Goal: Task Accomplishment & Management: Complete application form

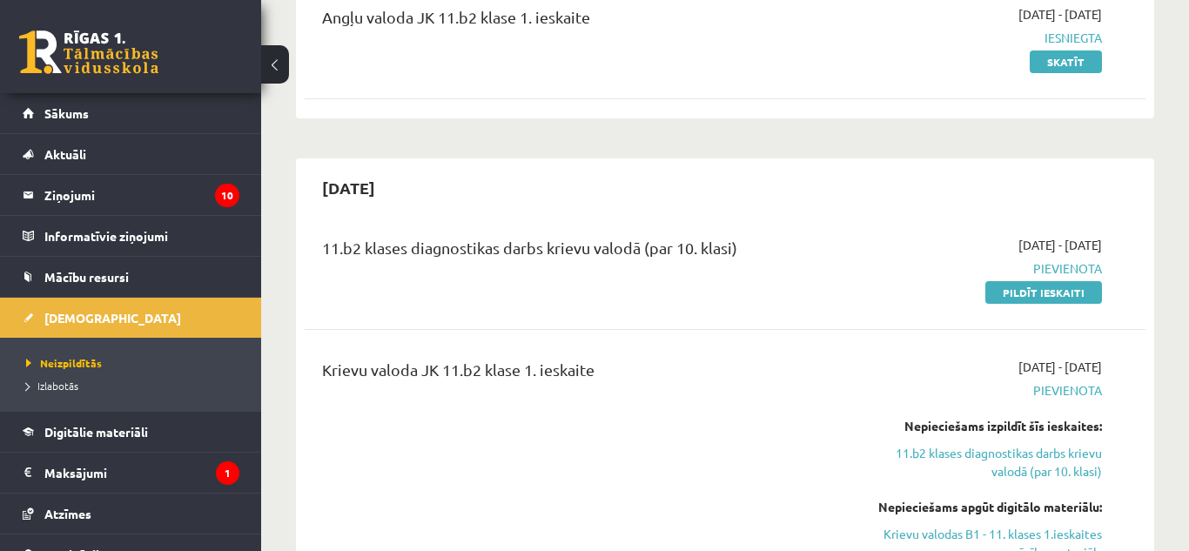
scroll to position [244, 0]
click at [1047, 298] on link "Pildīt ieskaiti" at bounding box center [1043, 292] width 117 height 23
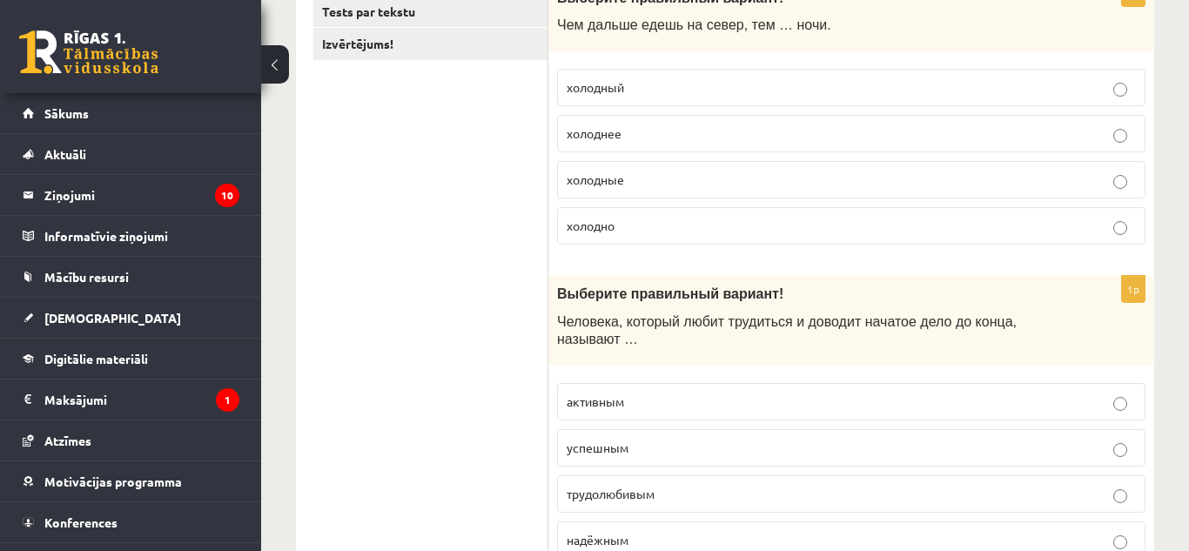
scroll to position [348, 0]
click at [629, 144] on p "холоднее" at bounding box center [851, 135] width 569 height 18
click at [619, 487] on p "трудолюбивым" at bounding box center [851, 496] width 569 height 18
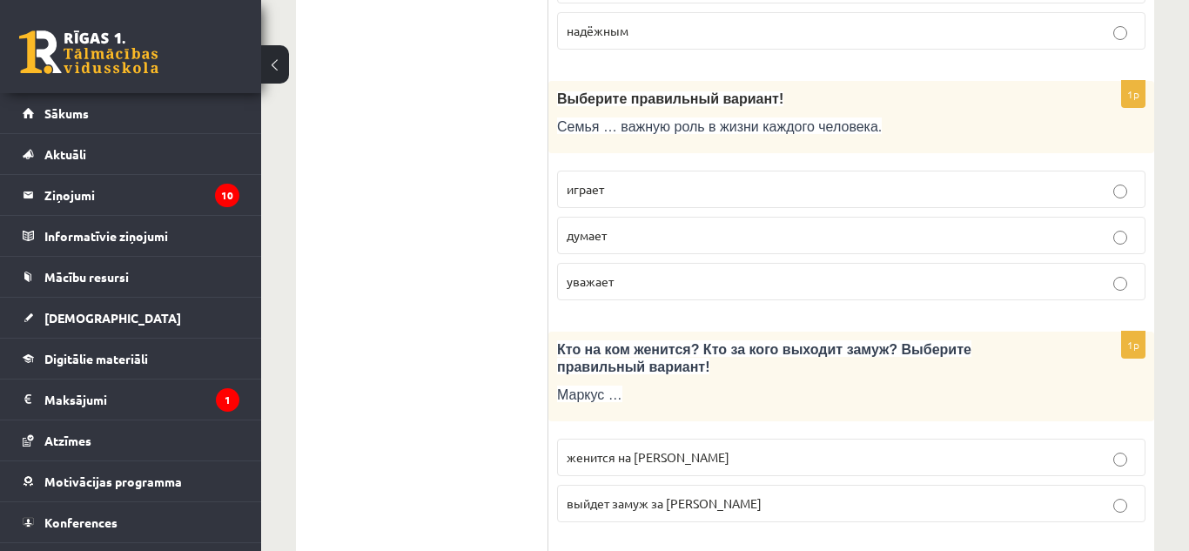
scroll to position [870, 0]
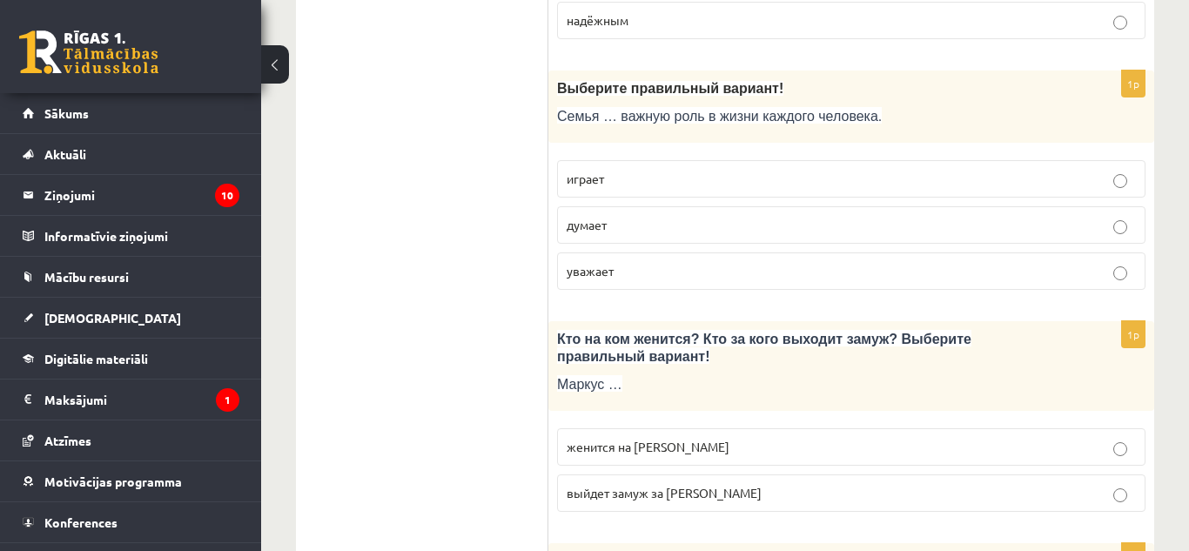
click at [898, 179] on label "играет" at bounding box center [851, 178] width 588 height 37
click at [696, 438] on p "женится на Агнии" at bounding box center [851, 447] width 569 height 18
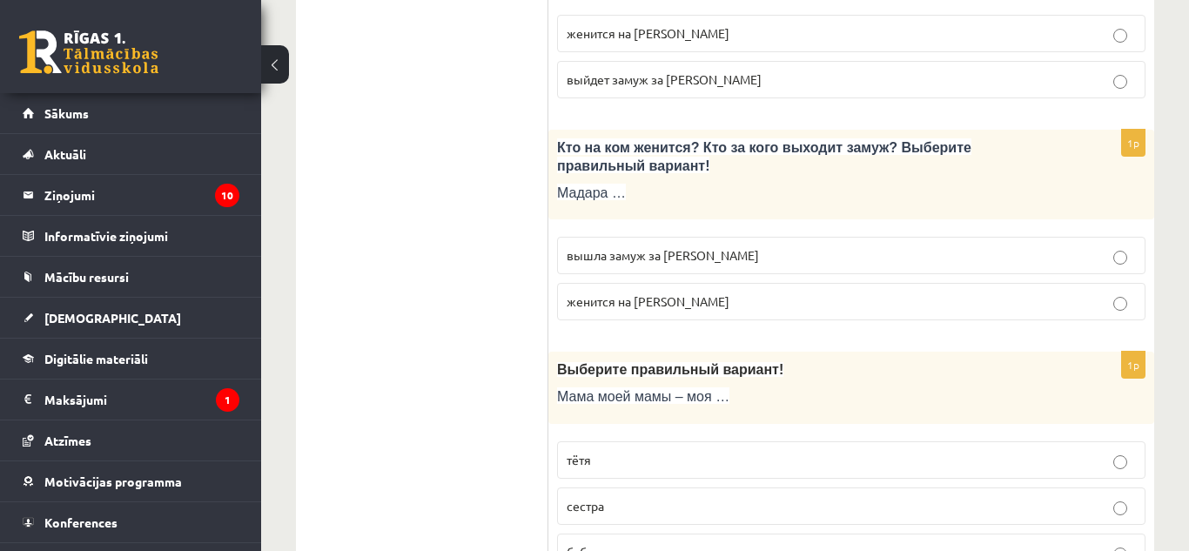
scroll to position [1303, 0]
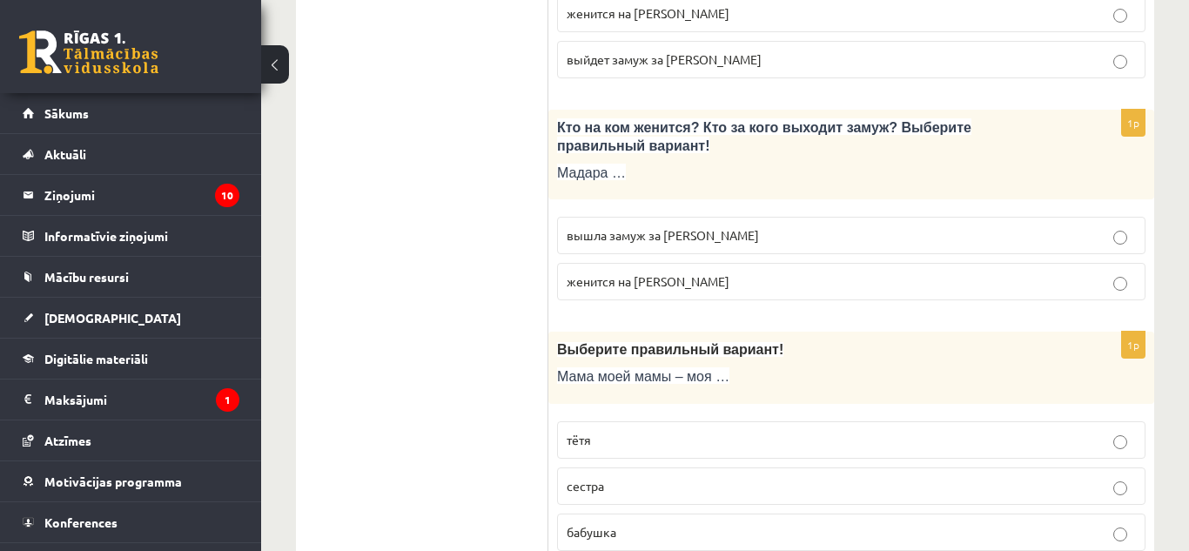
click at [868, 226] on p "вышла замуж за Марка" at bounding box center [851, 235] width 569 height 18
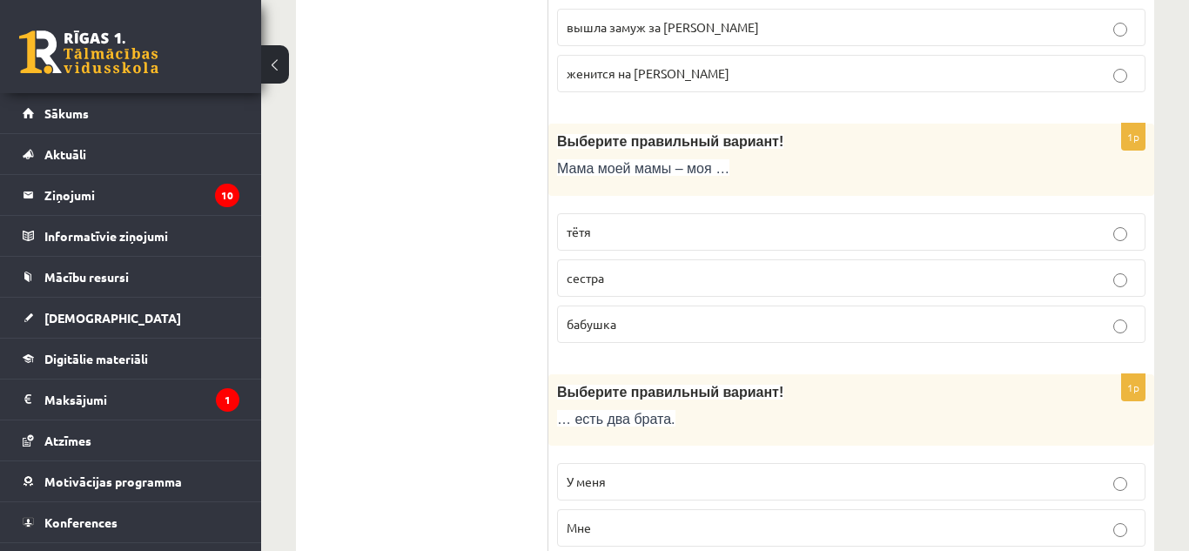
scroll to position [1522, 0]
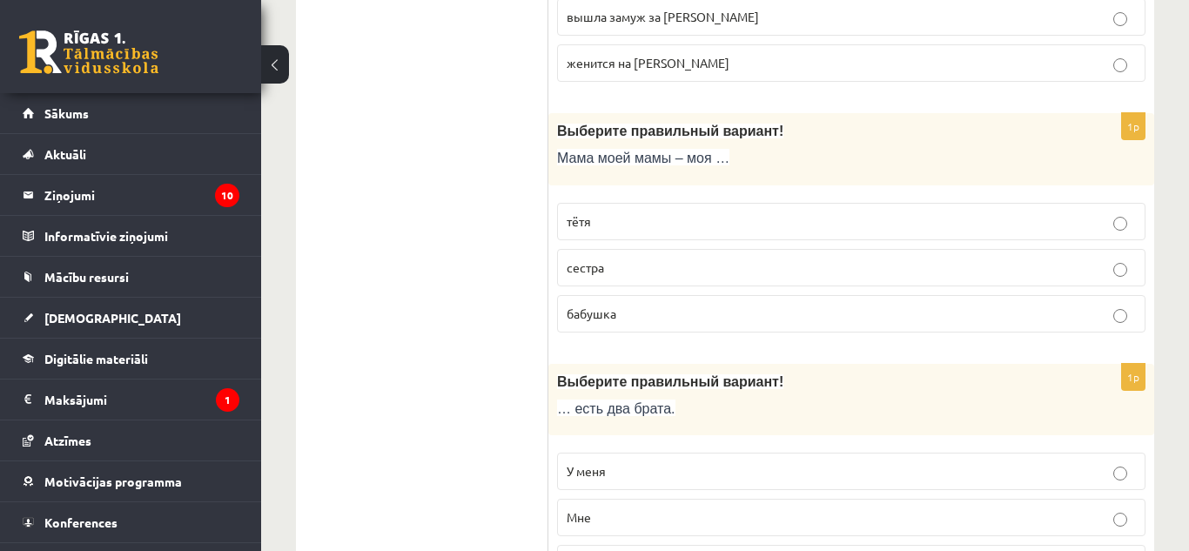
click at [641, 305] on p "бабушка" at bounding box center [851, 314] width 569 height 18
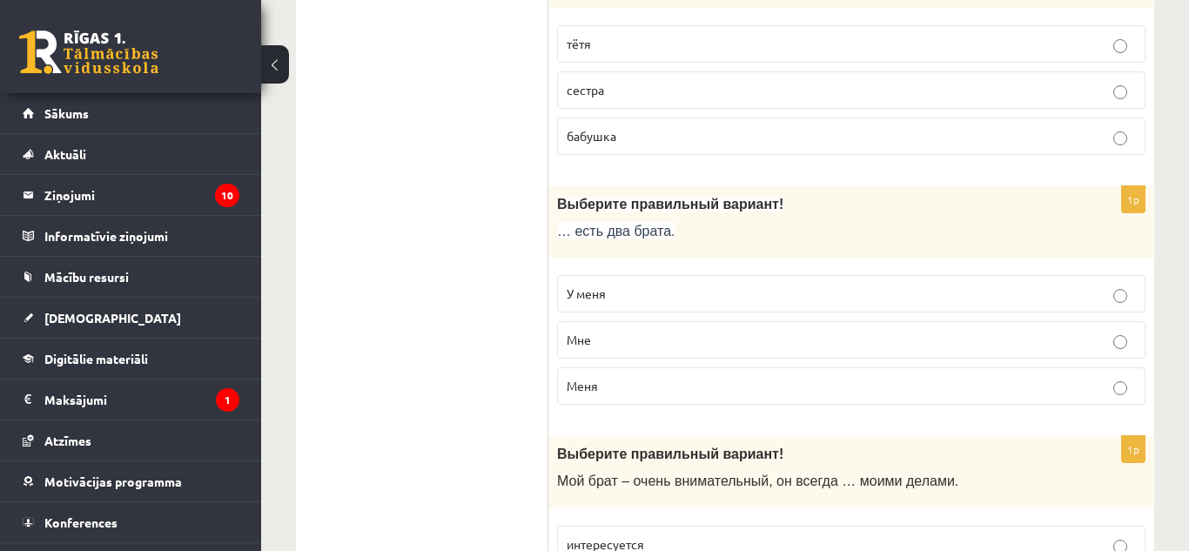
scroll to position [1719, 0]
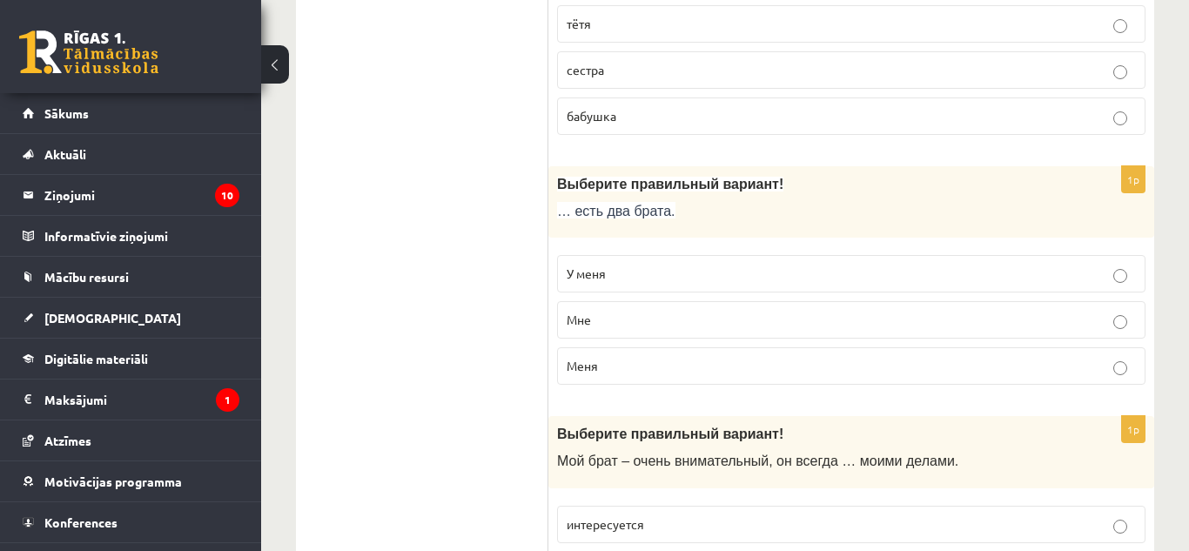
click at [651, 265] on p "У меня" at bounding box center [851, 274] width 569 height 18
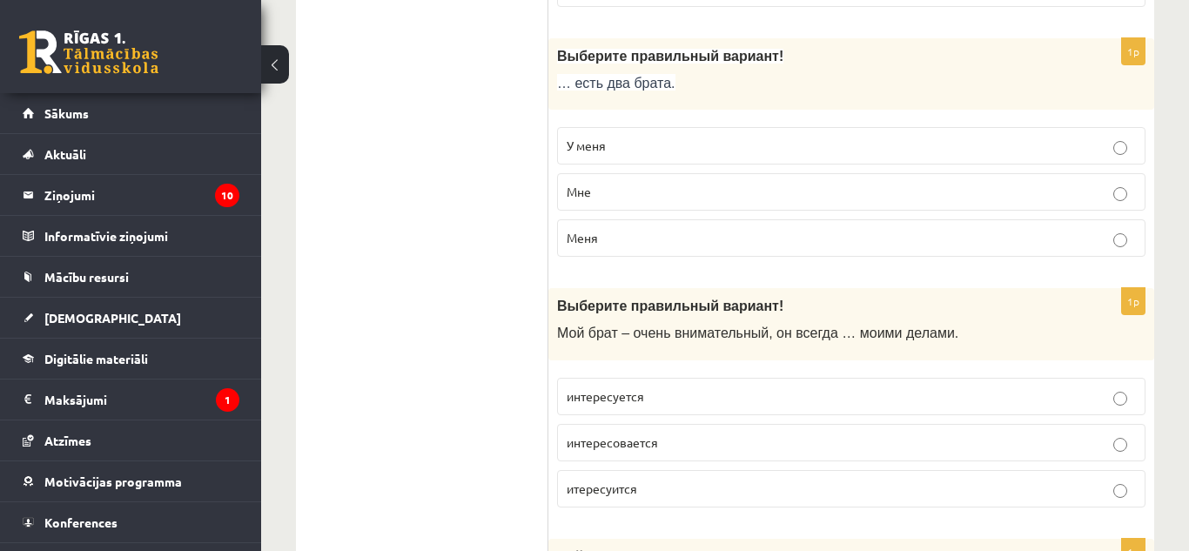
scroll to position [1858, 0]
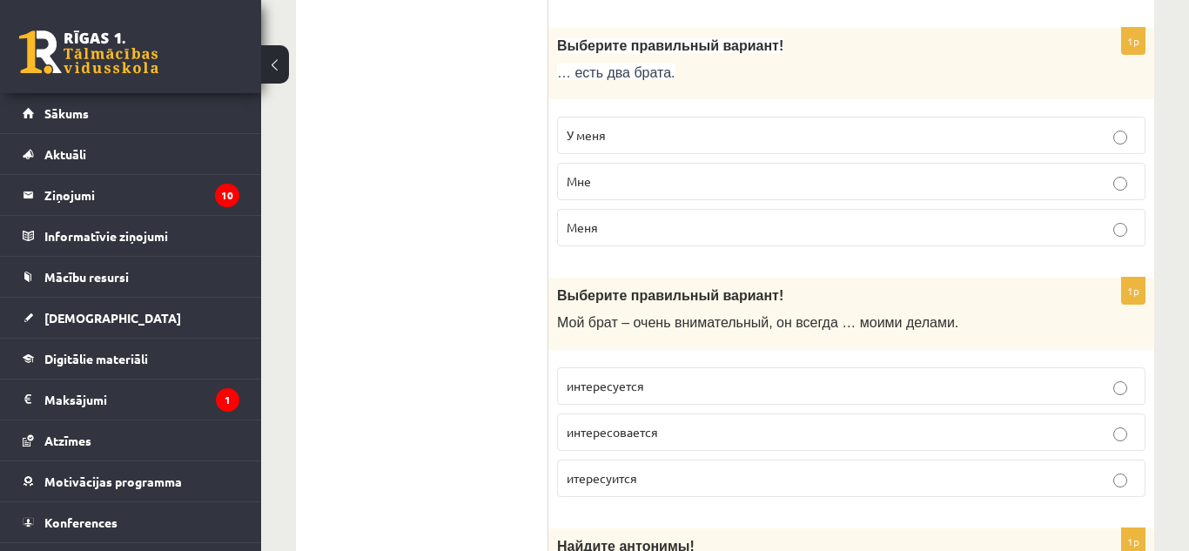
click at [614, 378] on span "интересуется" at bounding box center [605, 386] width 77 height 16
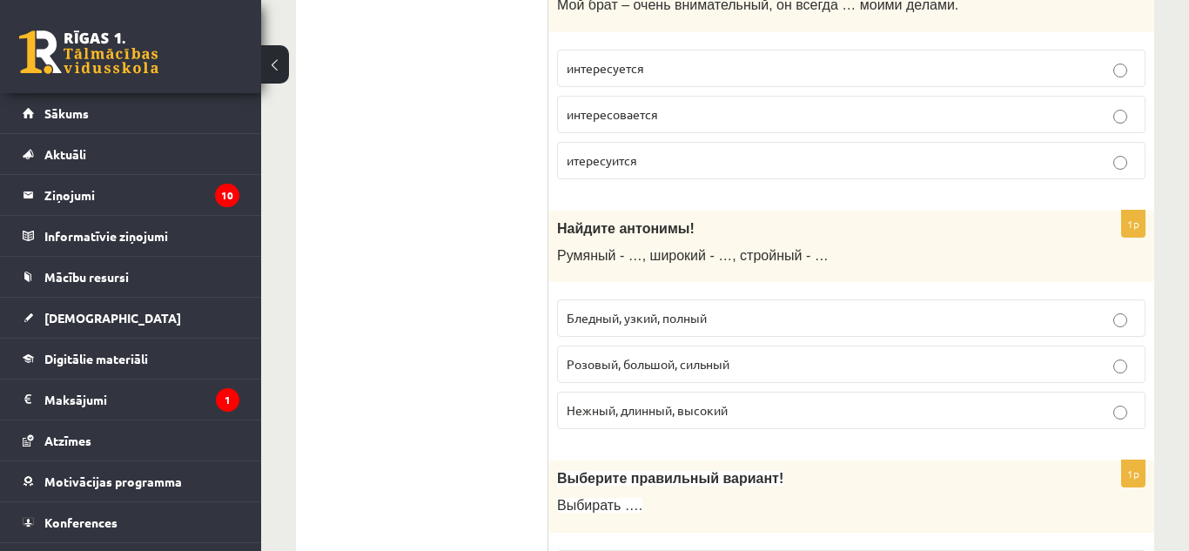
scroll to position [2166, 0]
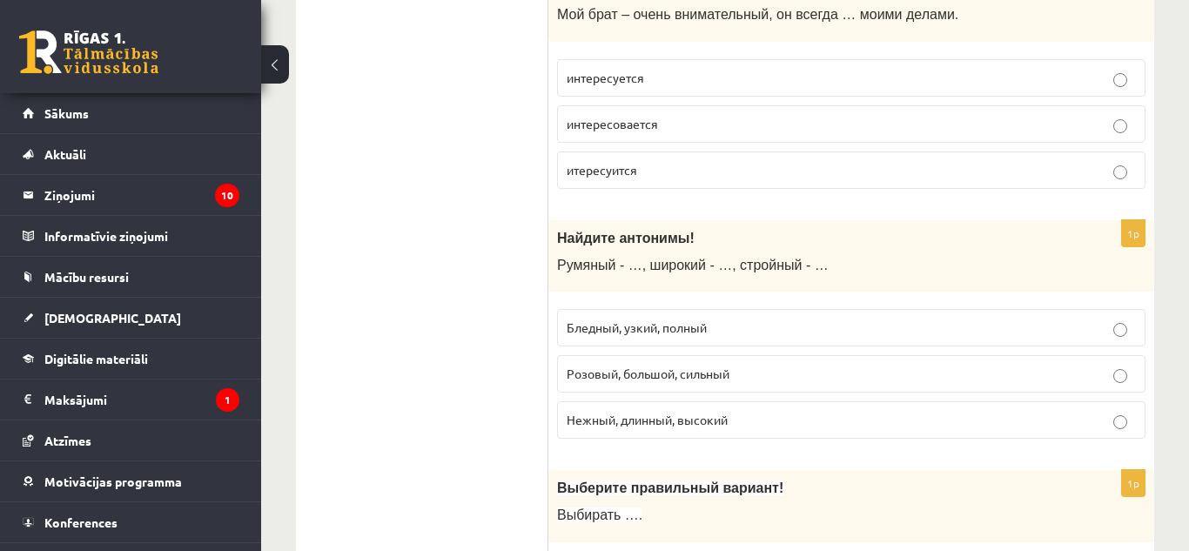
click at [738, 365] on p "Розовый, большой, сильный" at bounding box center [851, 374] width 569 height 18
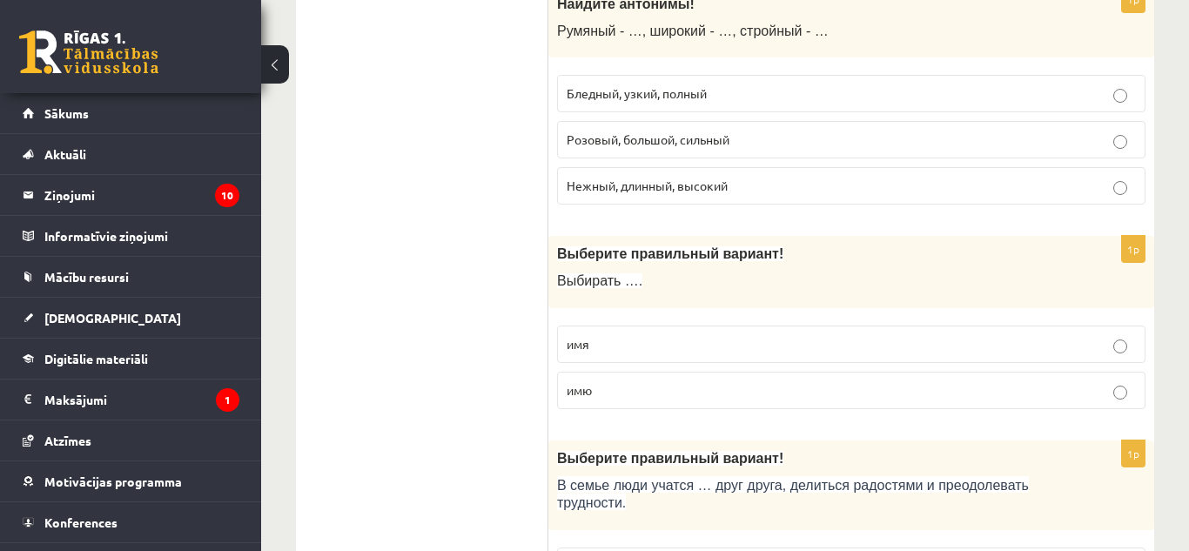
scroll to position [2390, 0]
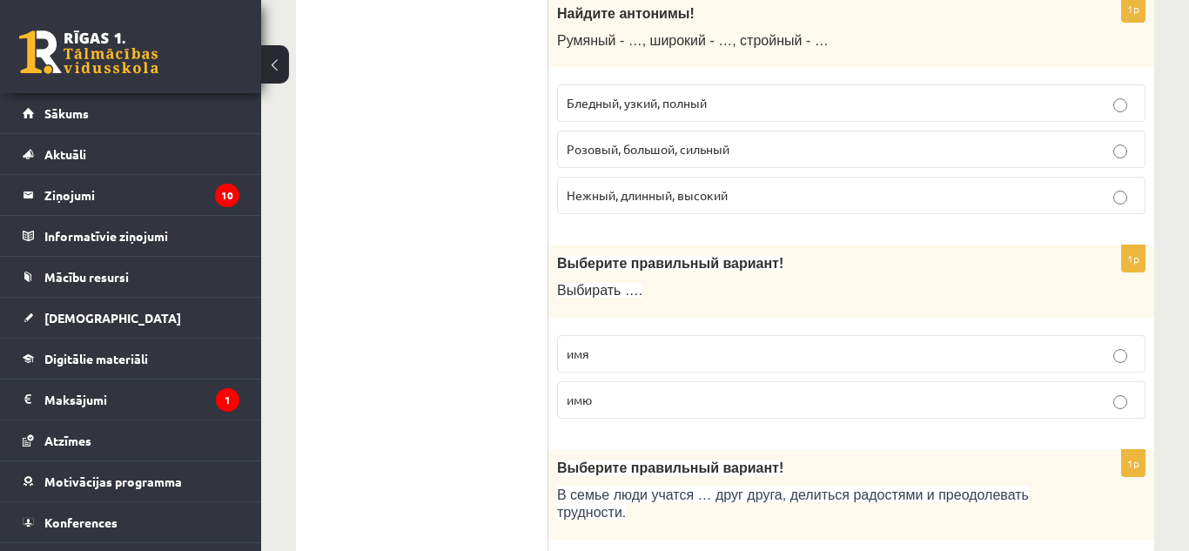
click at [912, 335] on label "имя" at bounding box center [851, 353] width 588 height 37
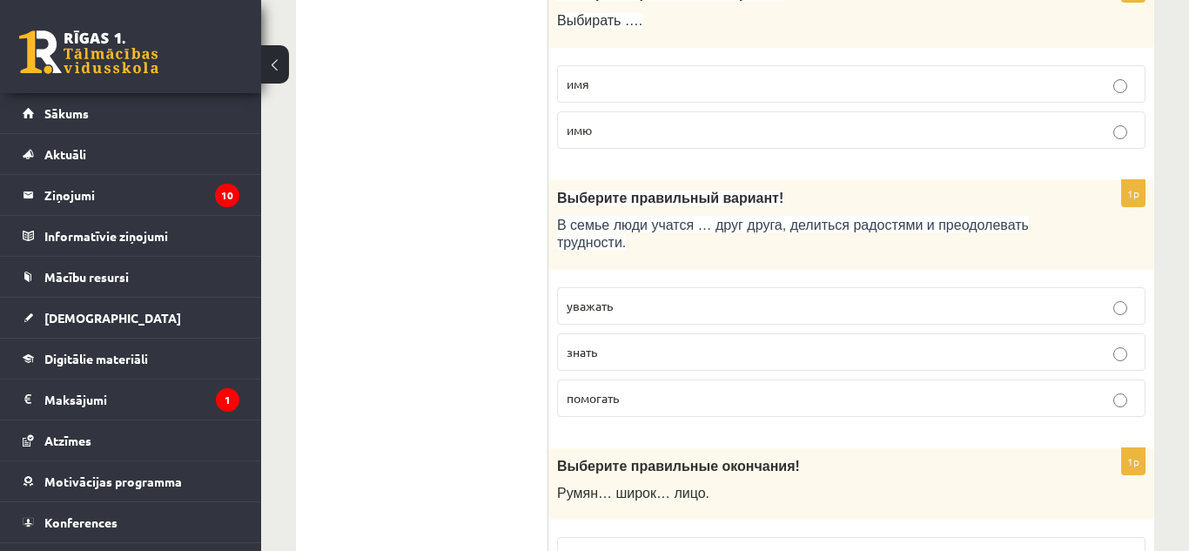
scroll to position [2651, 0]
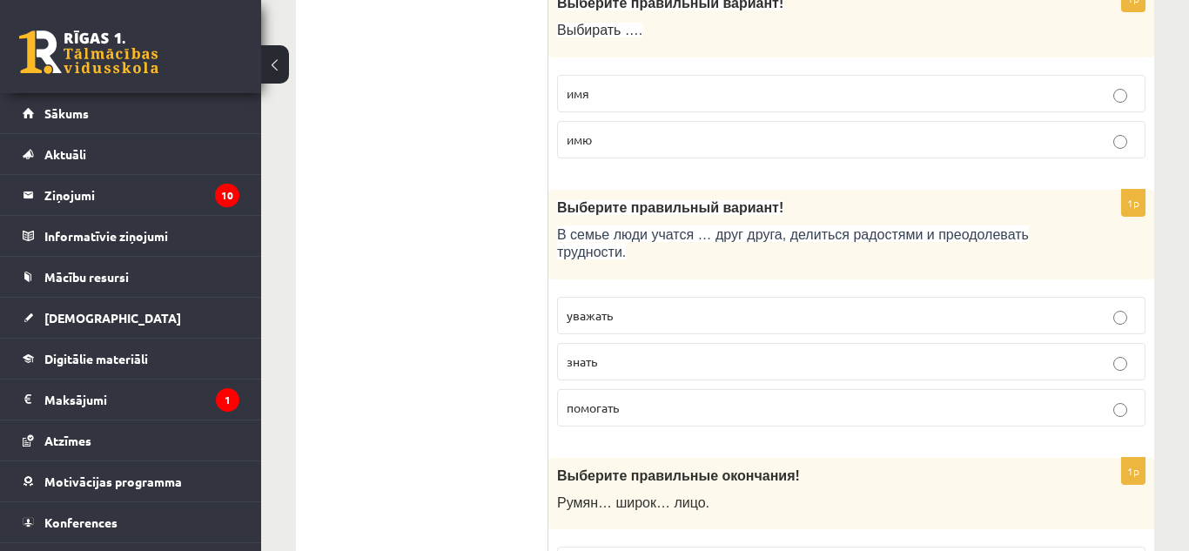
click at [795, 306] on p "уважать" at bounding box center [851, 315] width 569 height 18
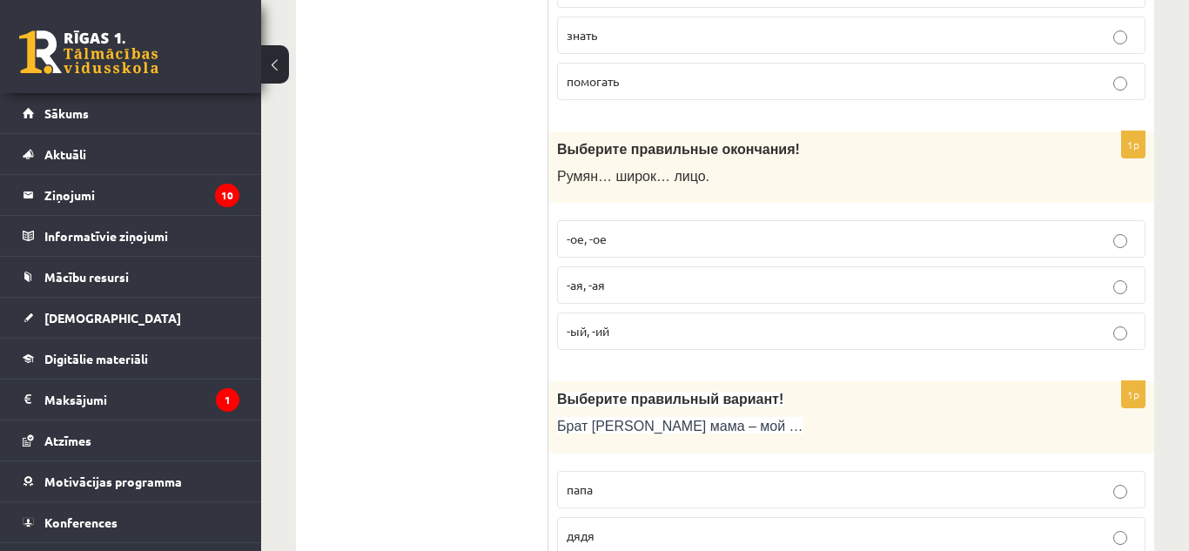
scroll to position [2968, 0]
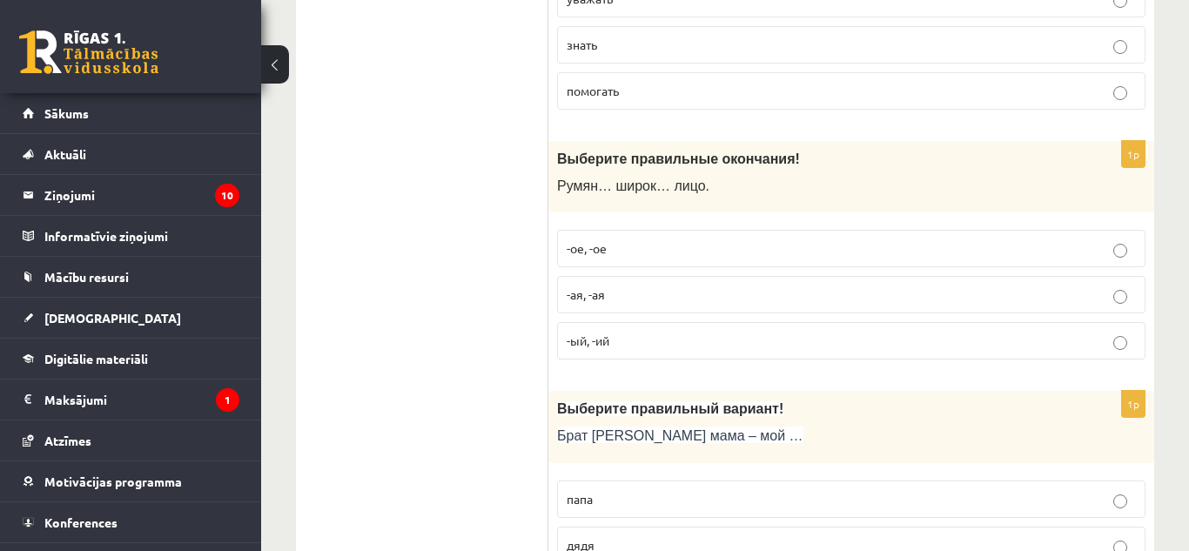
click at [775, 230] on label "-ое, -ое" at bounding box center [851, 248] width 588 height 37
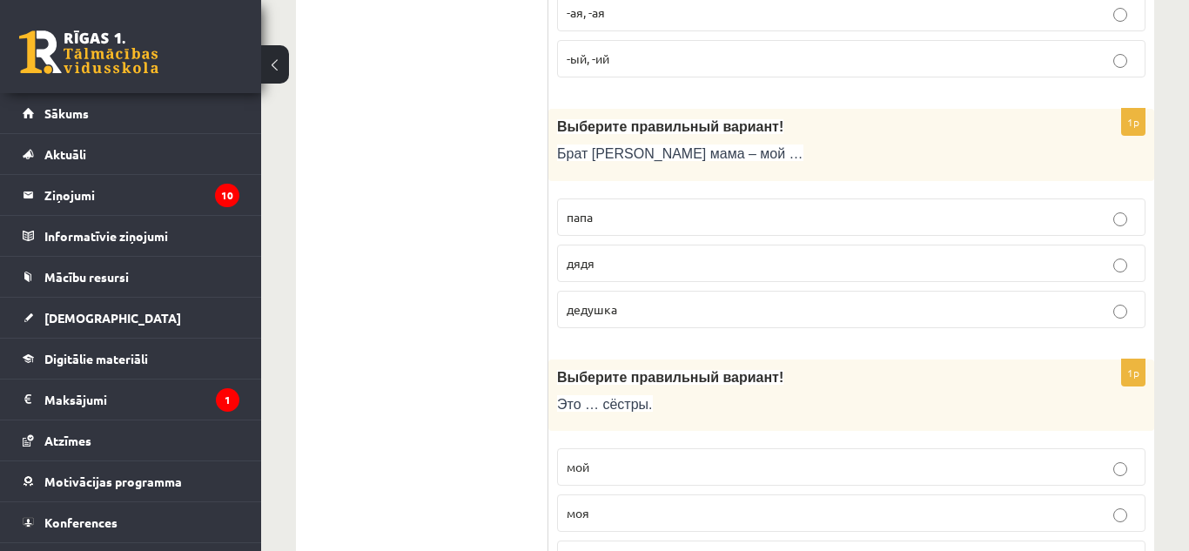
scroll to position [3240, 0]
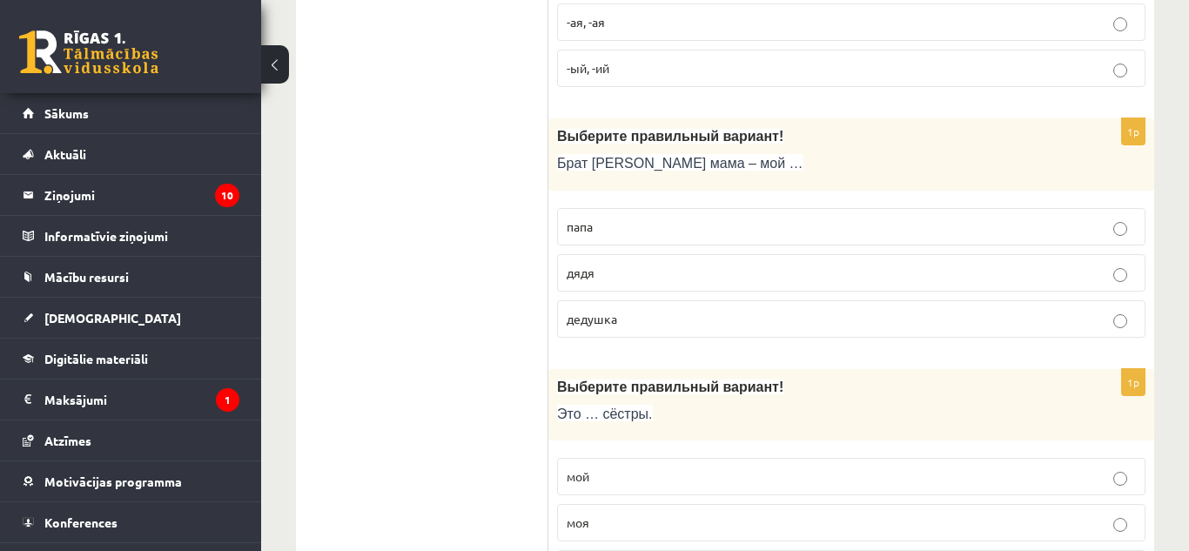
click at [1062, 264] on p "дядя" at bounding box center [851, 273] width 569 height 18
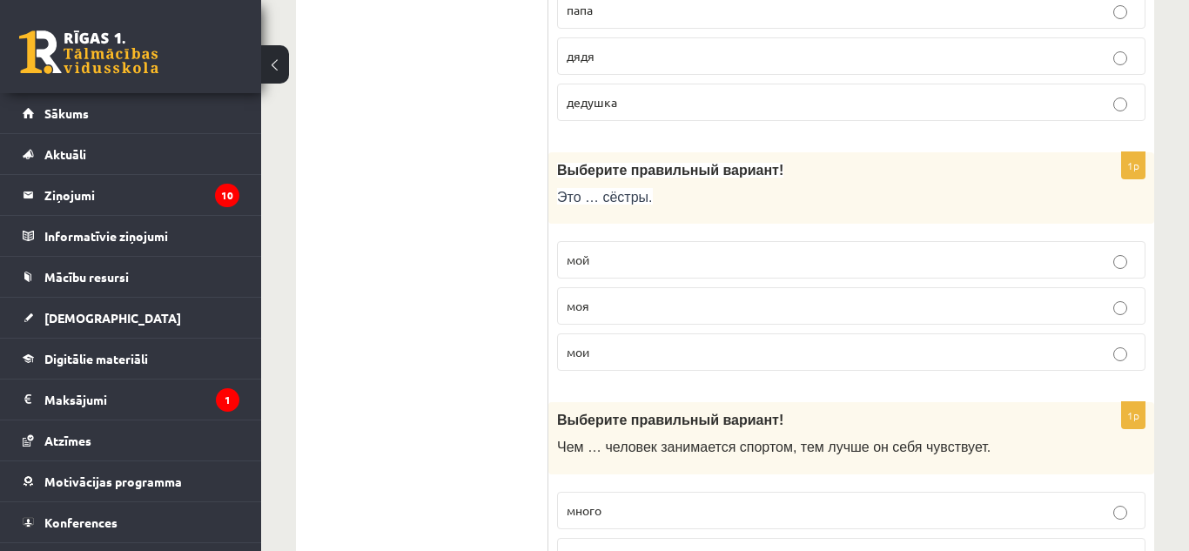
scroll to position [3477, 0]
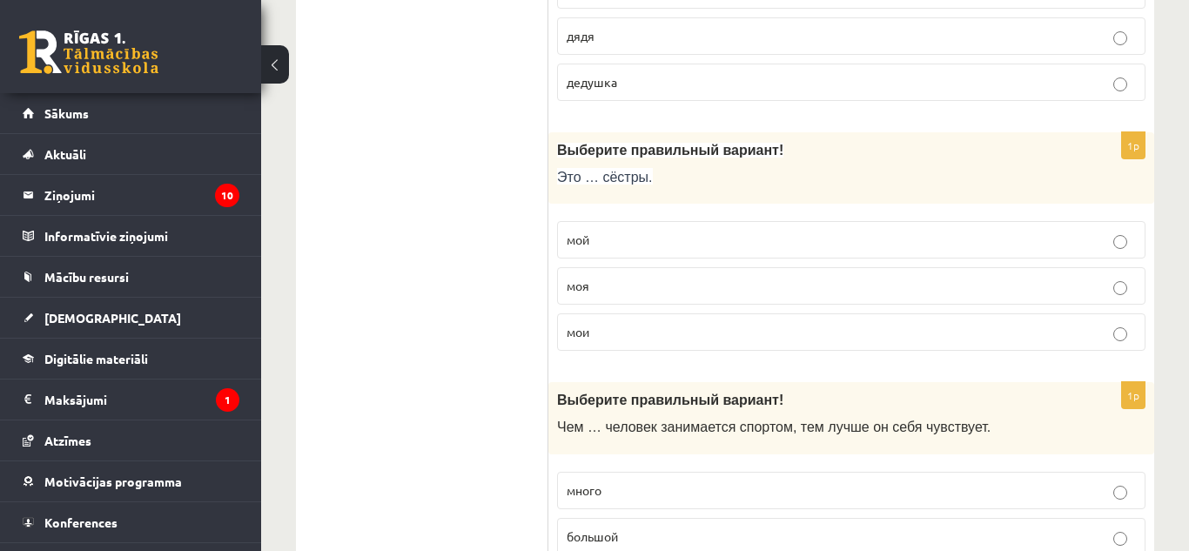
click at [628, 323] on p "мои" at bounding box center [851, 332] width 569 height 18
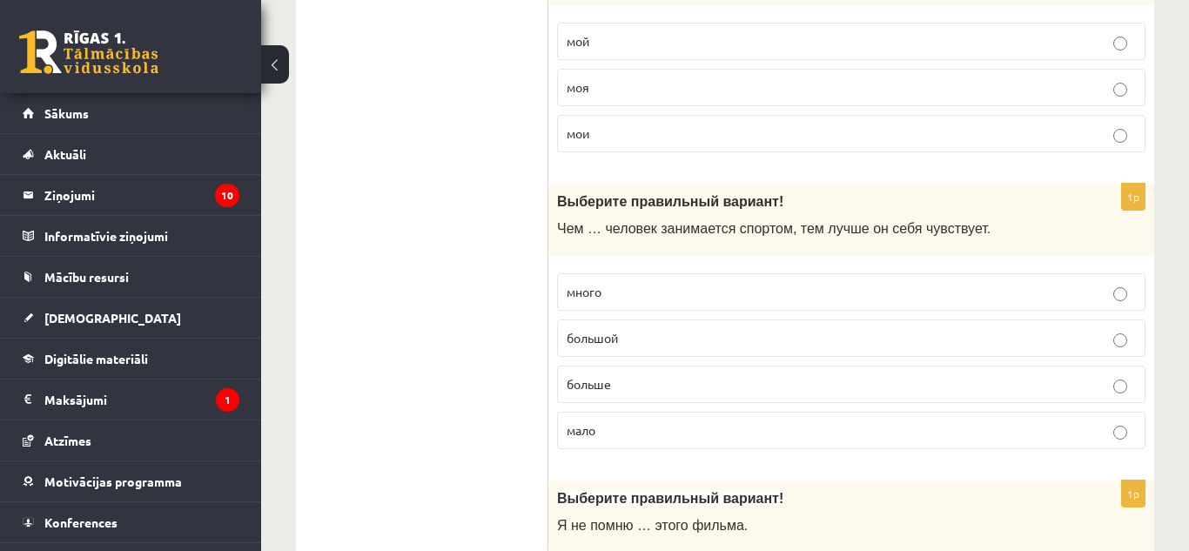
scroll to position [3666, 0]
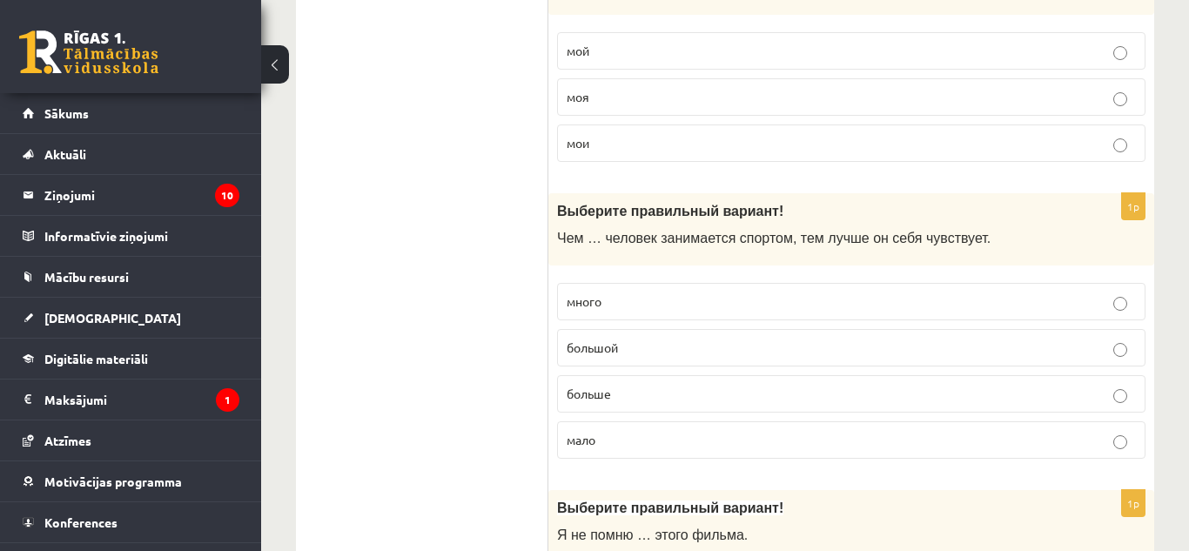
click at [748, 385] on p "больше" at bounding box center [851, 394] width 569 height 18
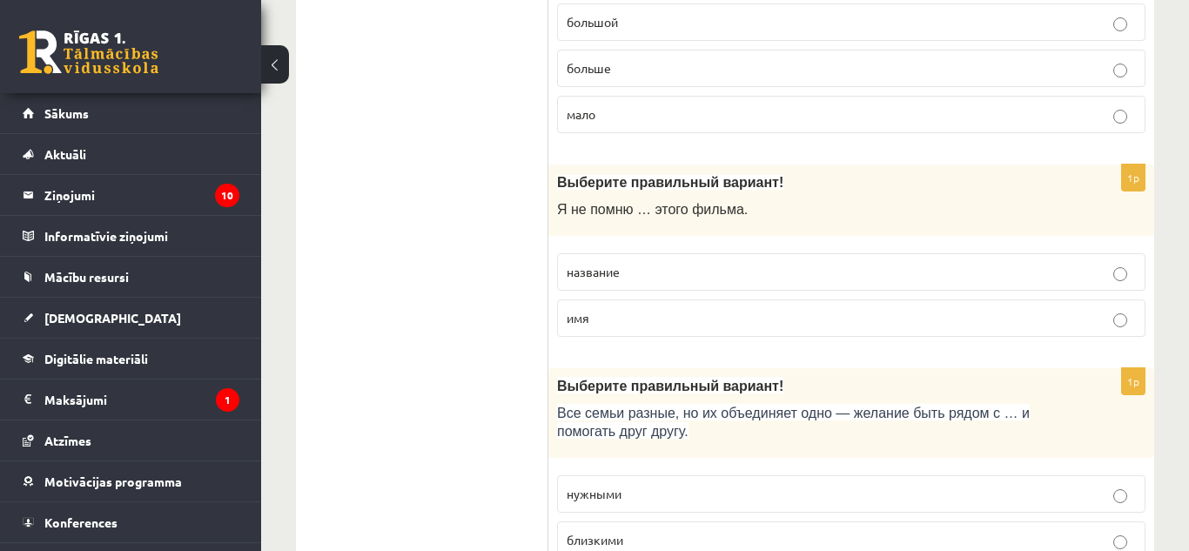
scroll to position [4011, 0]
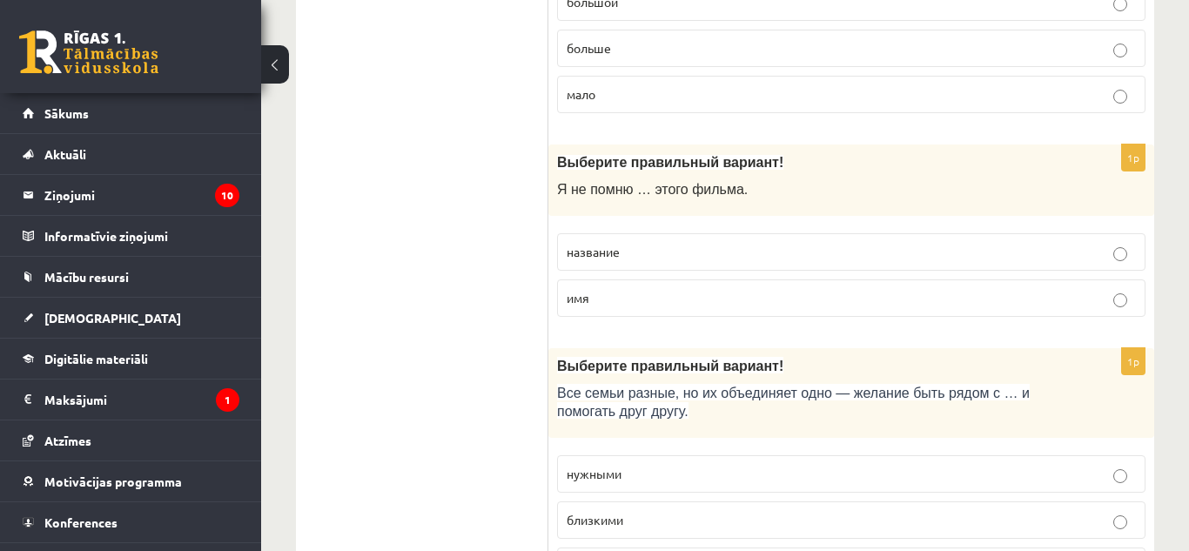
click at [1106, 243] on p "название" at bounding box center [851, 252] width 569 height 18
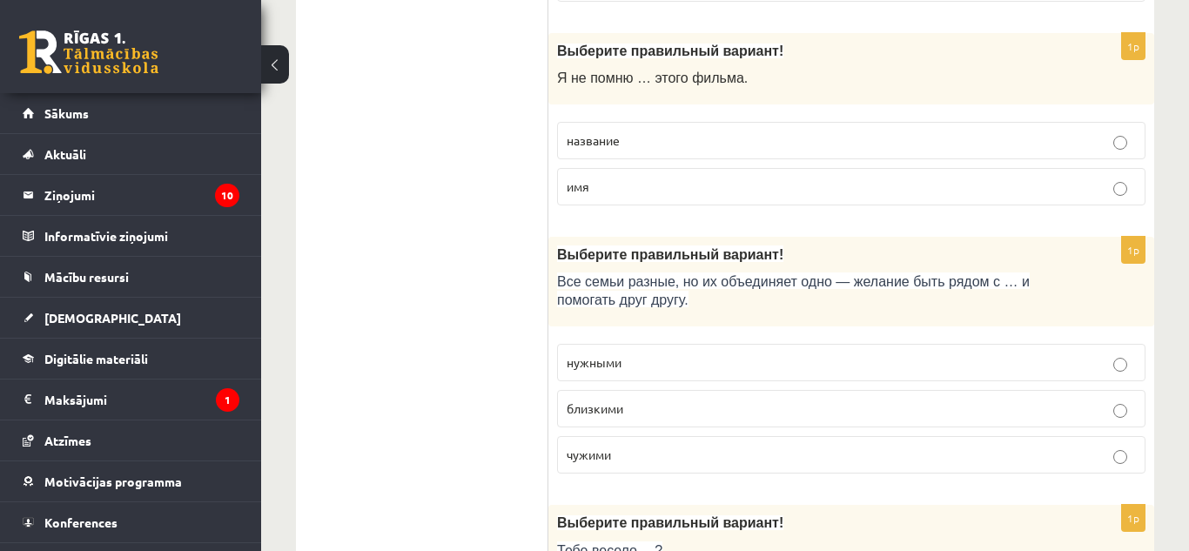
scroll to position [4113, 0]
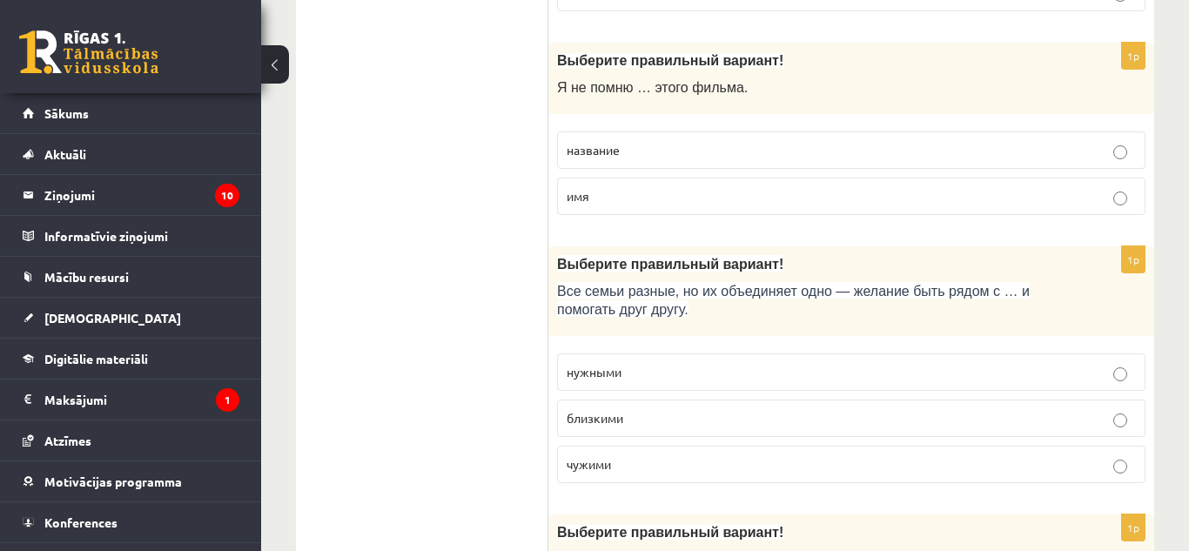
click at [827, 409] on p "близкими" at bounding box center [851, 418] width 569 height 18
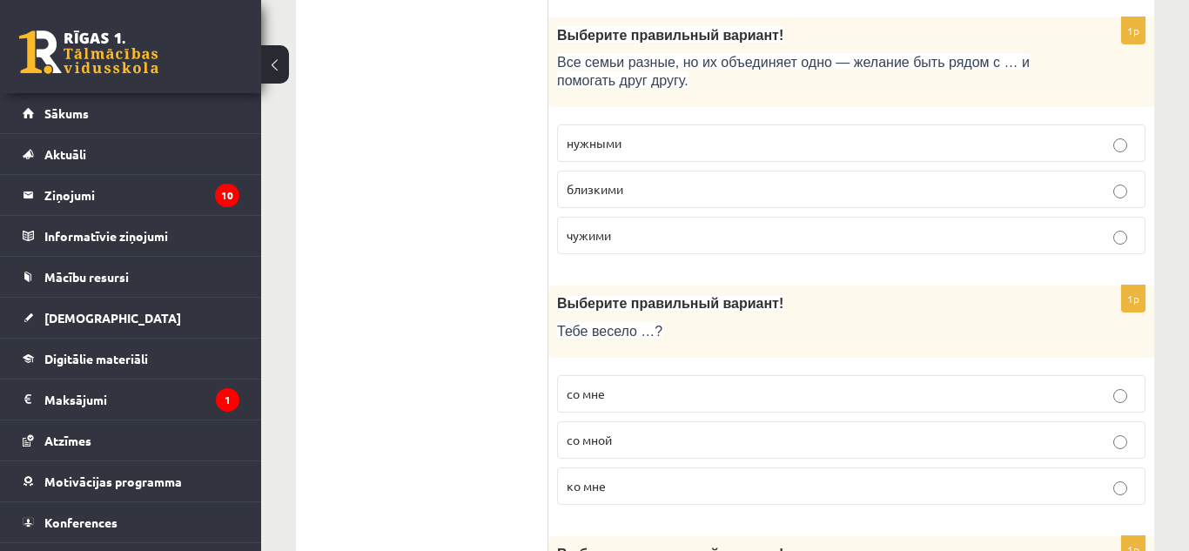
scroll to position [4313, 0]
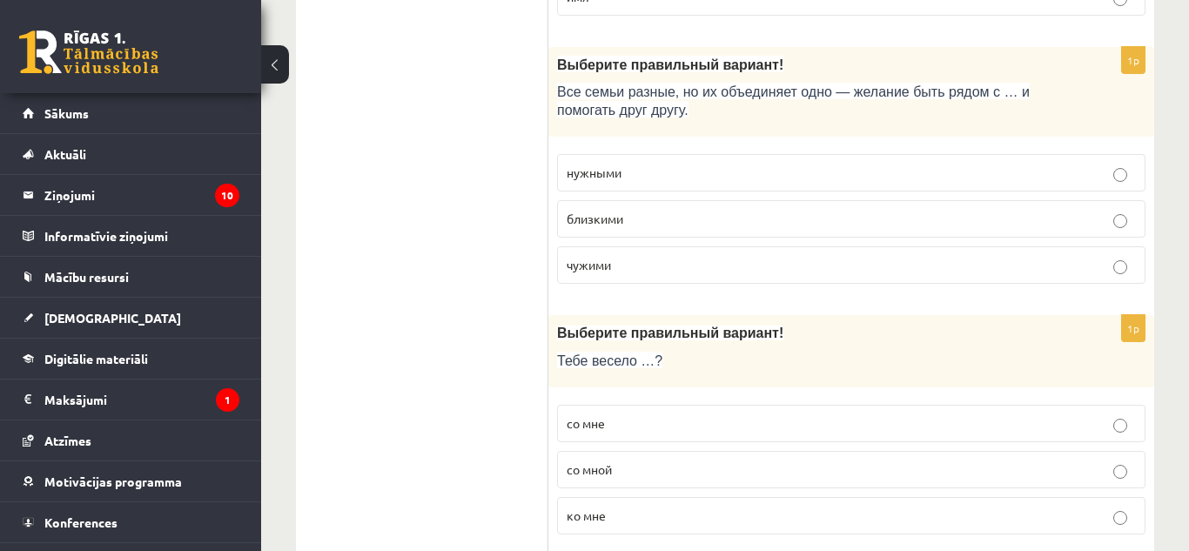
click at [652, 461] on p "со мной" at bounding box center [851, 470] width 569 height 18
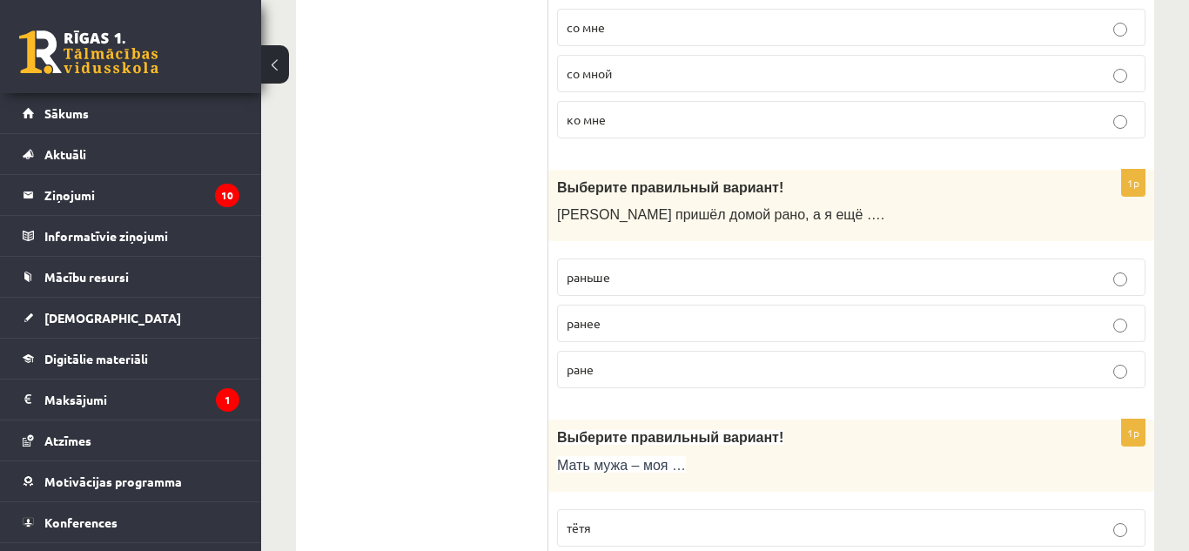
scroll to position [4709, 0]
click at [731, 314] on p "ранее" at bounding box center [851, 323] width 569 height 18
click at [860, 259] on label "раньше" at bounding box center [851, 277] width 588 height 37
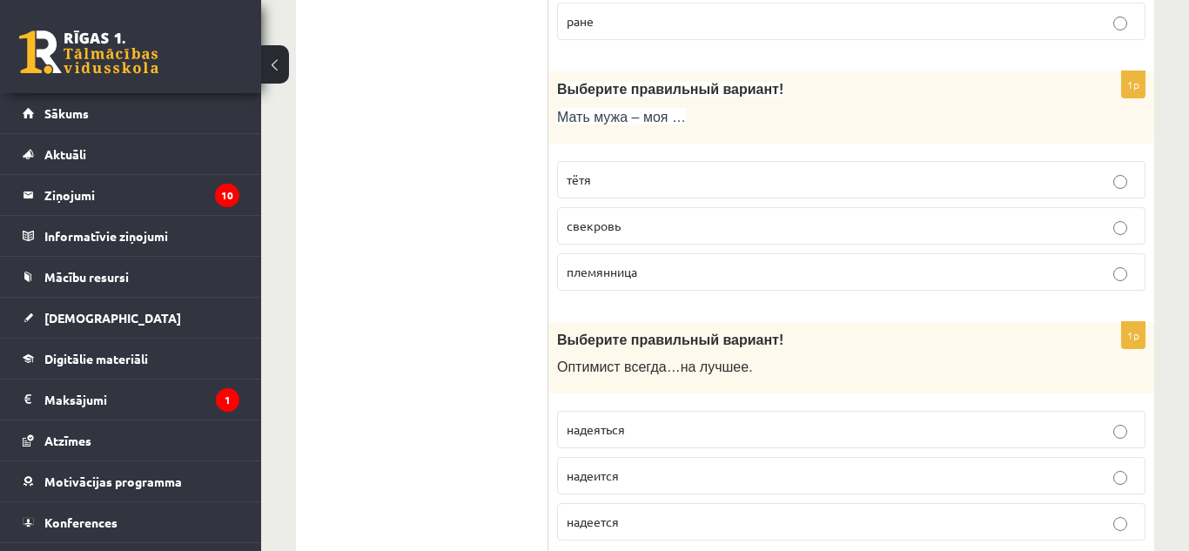
scroll to position [5047, 0]
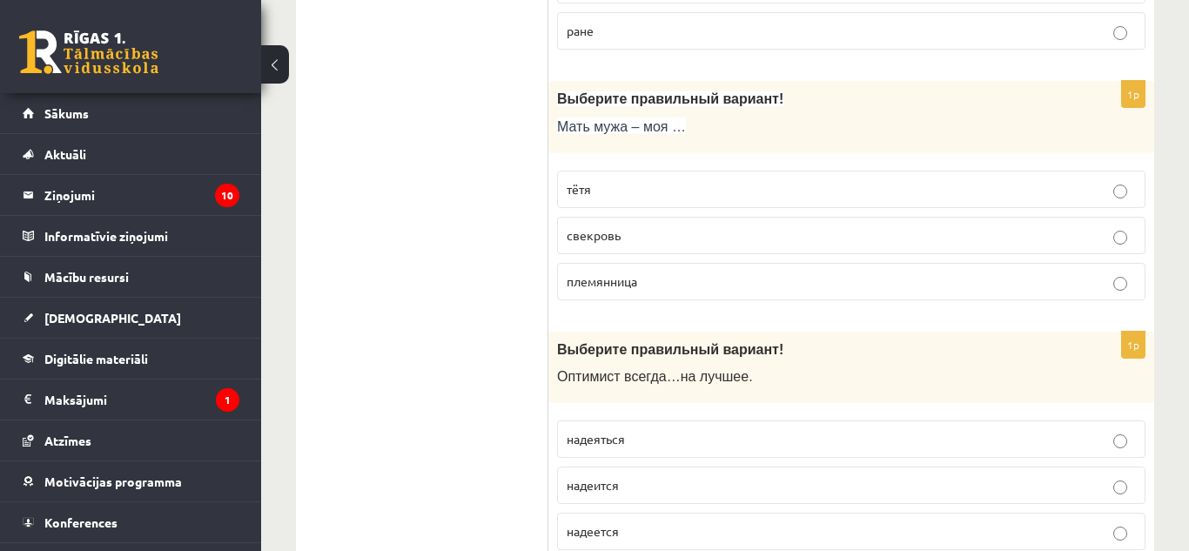
click at [710, 217] on label "свекровь" at bounding box center [851, 235] width 588 height 37
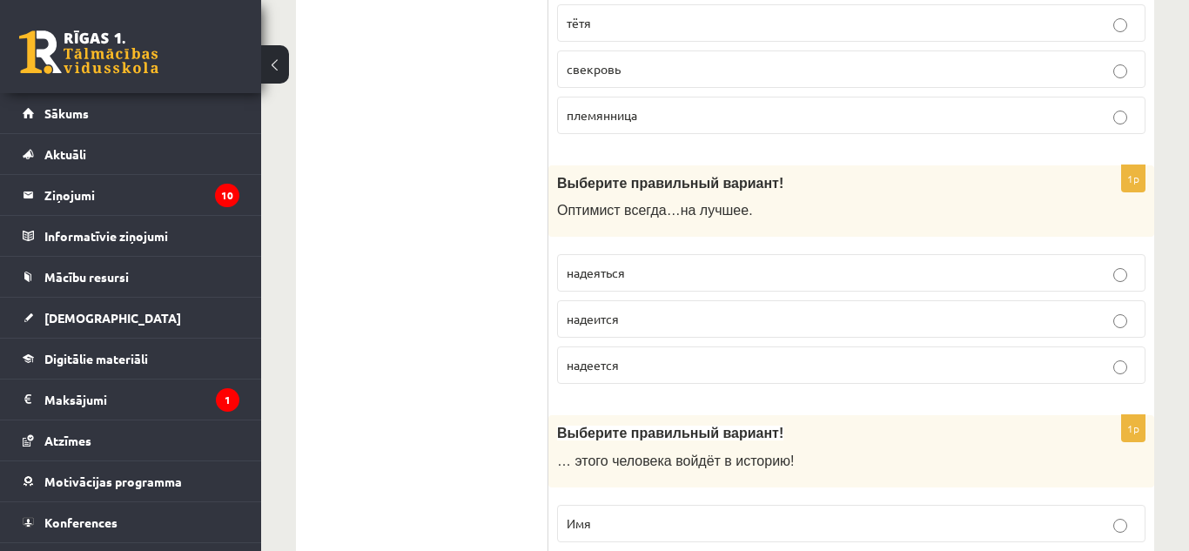
scroll to position [5253, 0]
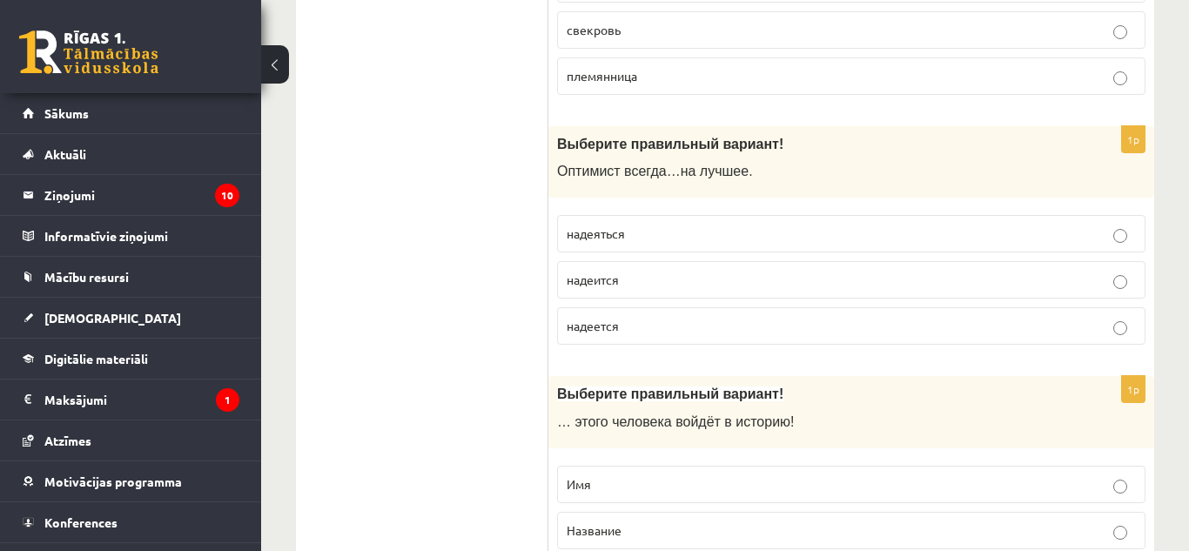
click at [702, 225] on p "надеяться" at bounding box center [851, 234] width 569 height 18
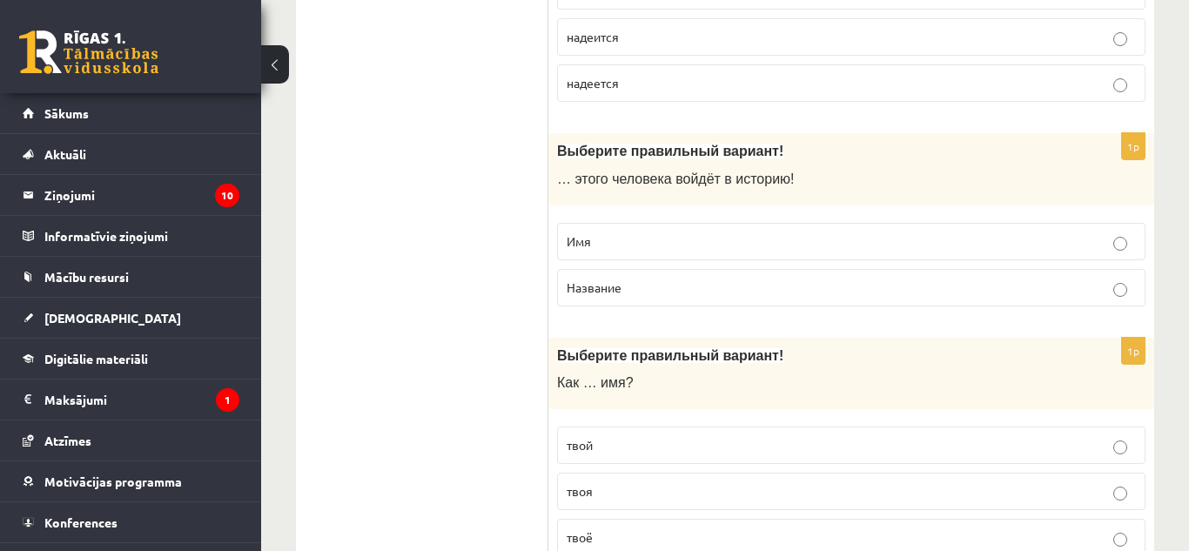
scroll to position [5505, 0]
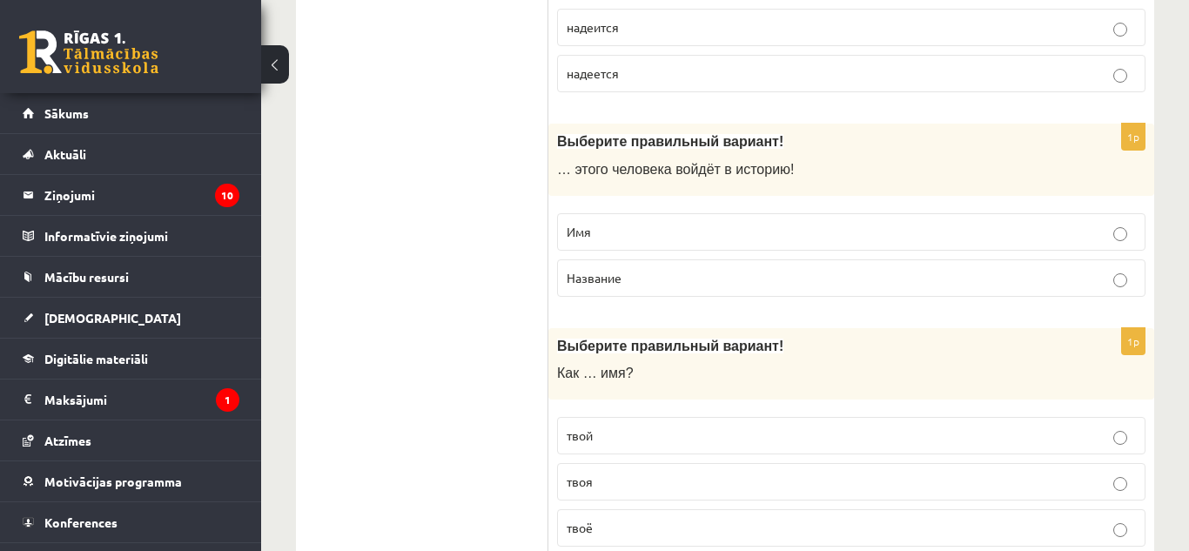
click at [875, 223] on p "Имя" at bounding box center [851, 232] width 569 height 18
click at [768, 509] on label "твоё" at bounding box center [851, 527] width 588 height 37
click at [1096, 473] on p "твоя" at bounding box center [851, 482] width 569 height 18
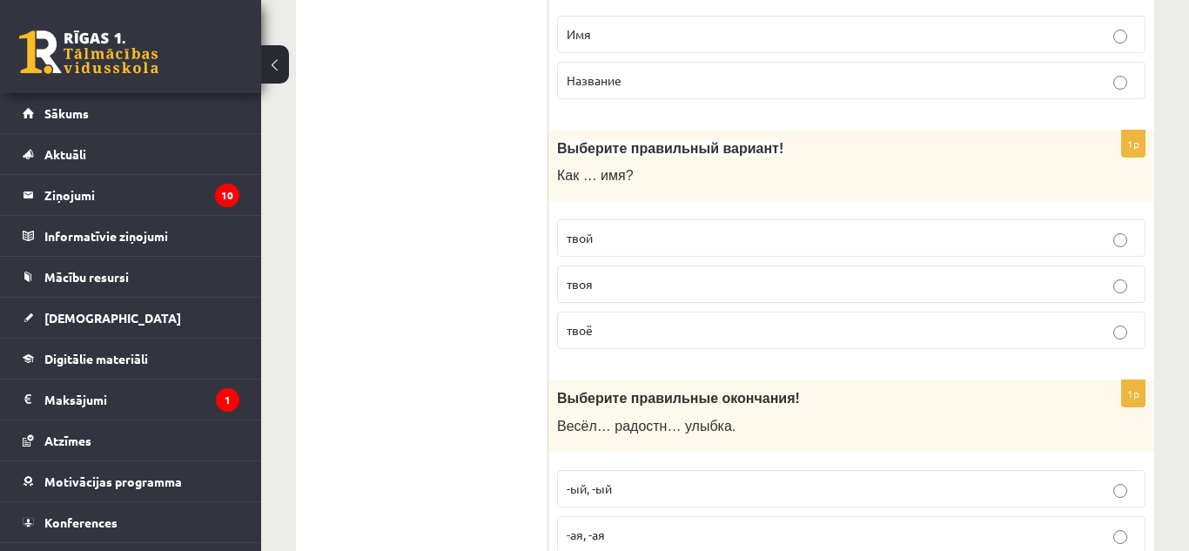
scroll to position [5764, 0]
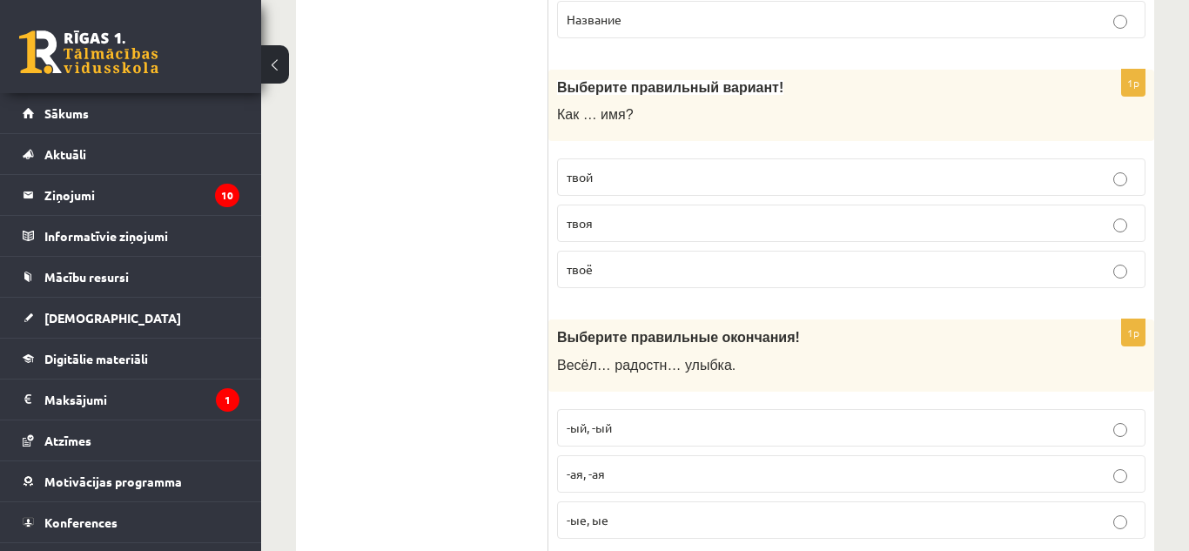
click at [604, 466] on span "-ая, -ая" at bounding box center [586, 474] width 38 height 16
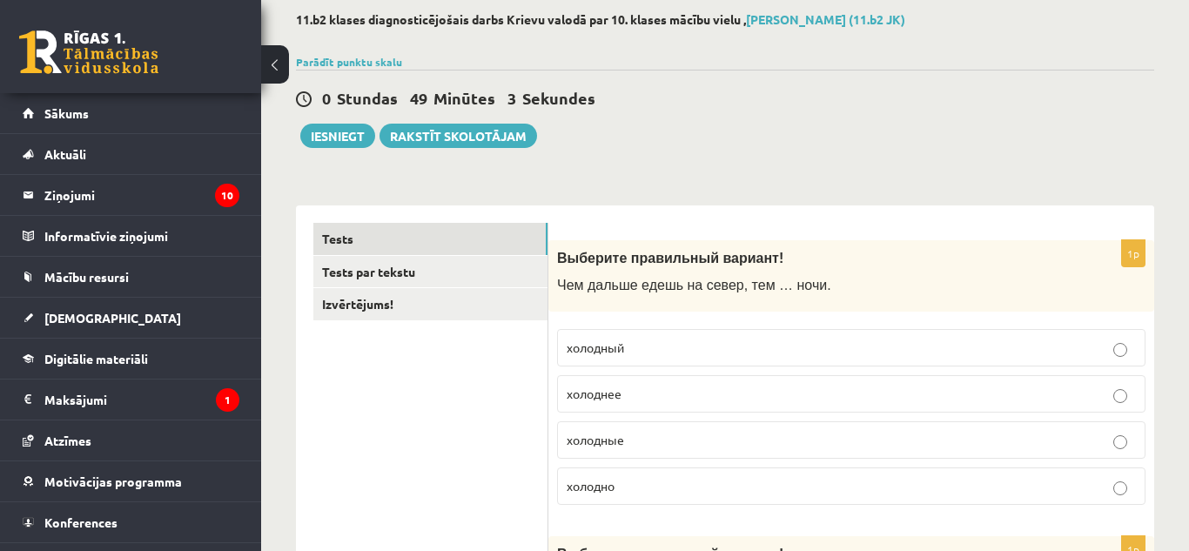
scroll to position [0, 0]
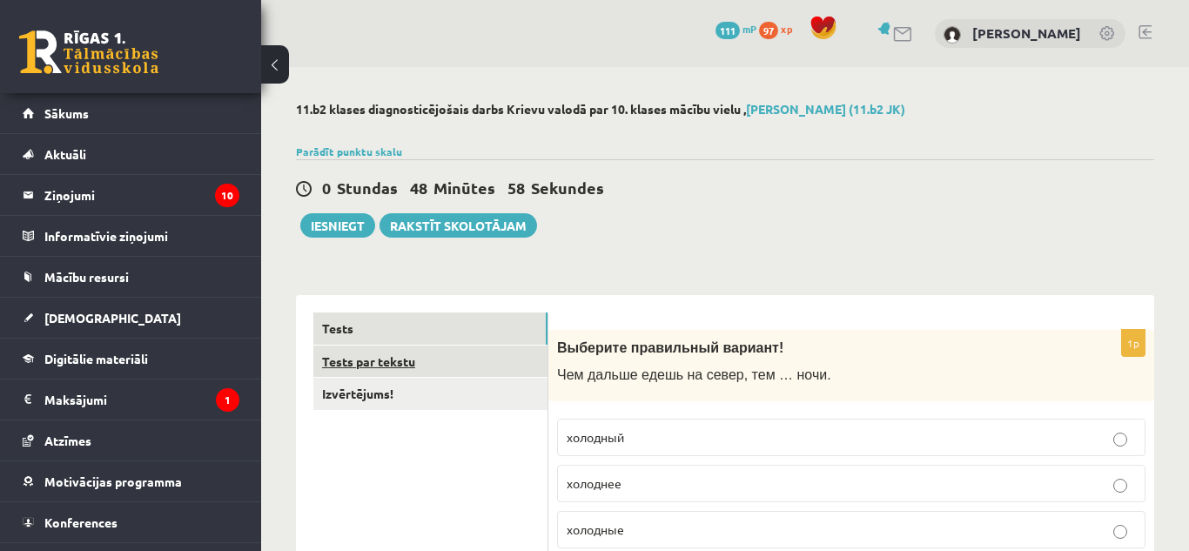
click at [471, 368] on link "Tests par tekstu" at bounding box center [430, 362] width 234 height 32
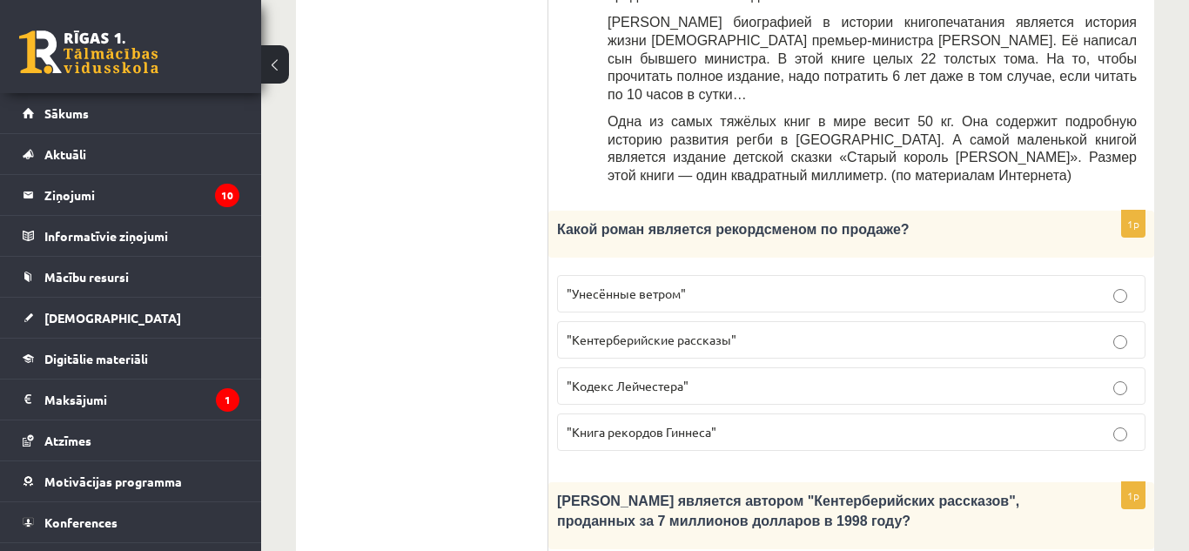
scroll to position [968, 0]
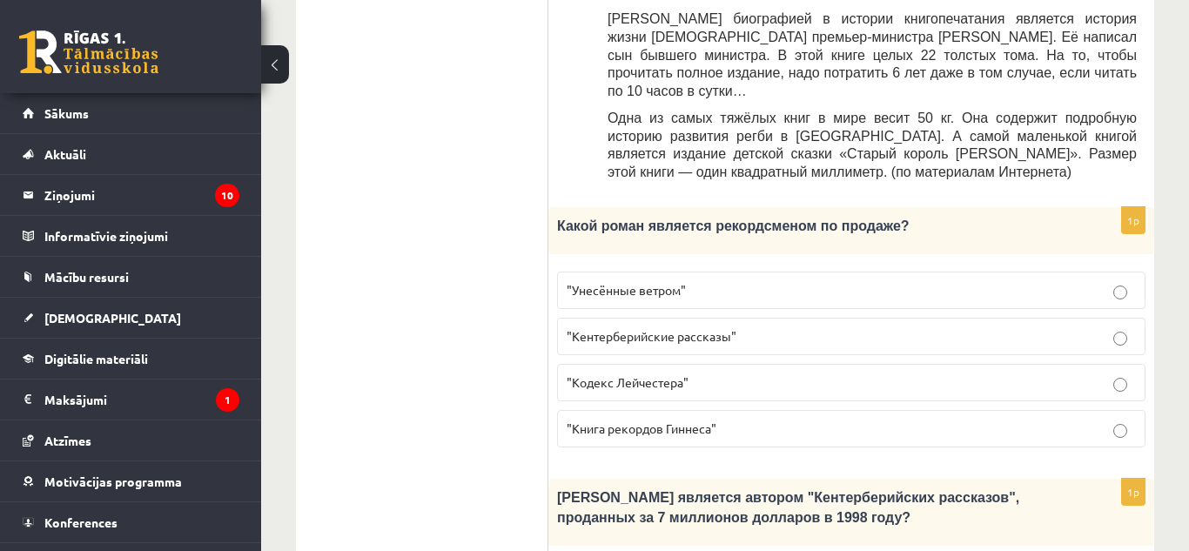
click at [1125, 272] on label ""Унесённые ветром"" at bounding box center [851, 290] width 588 height 37
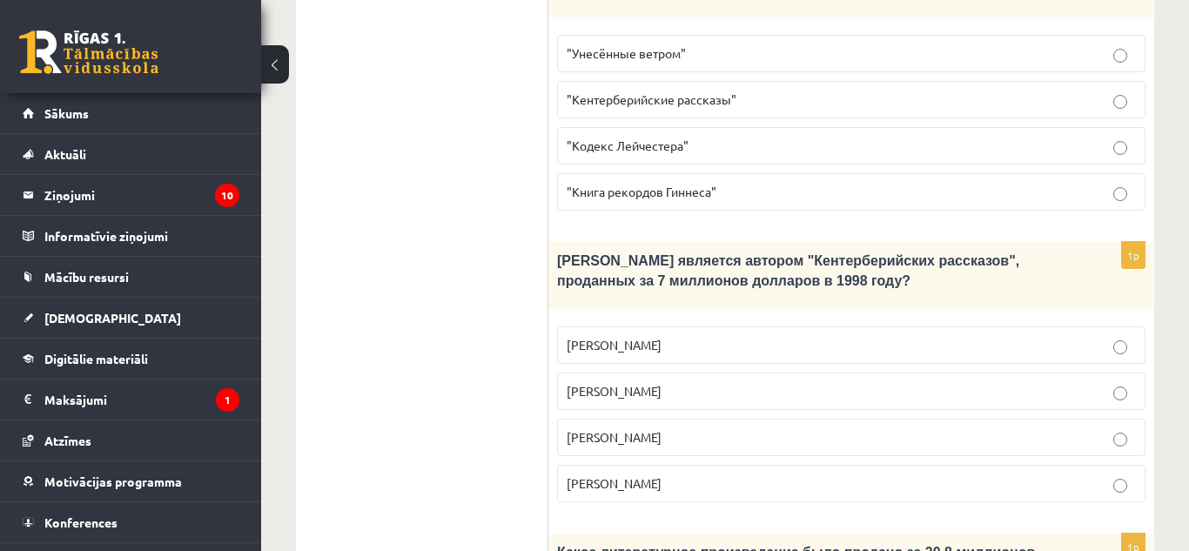
scroll to position [1216, 0]
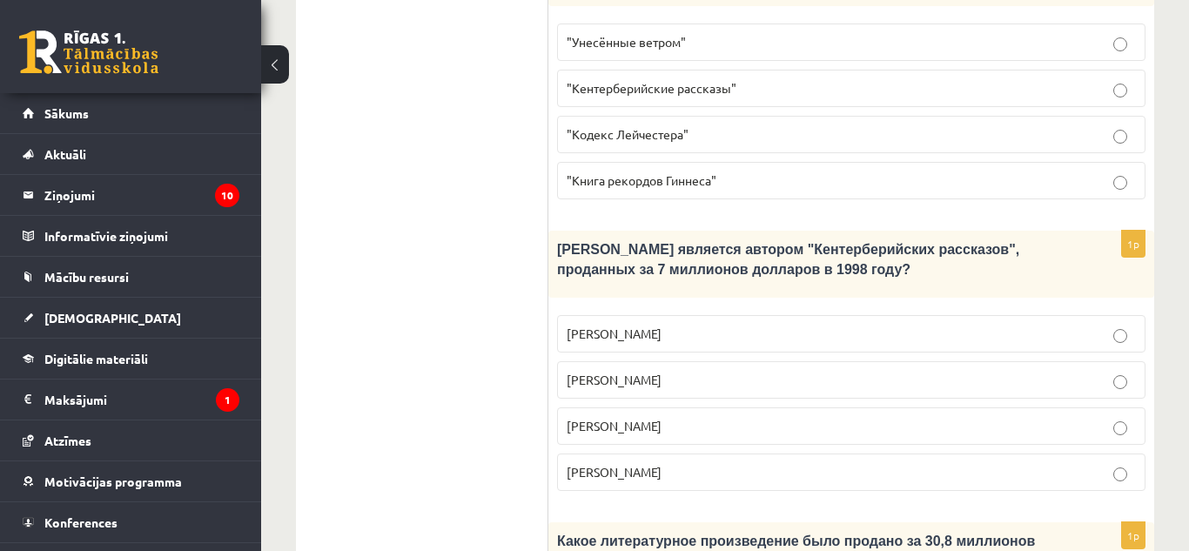
click at [805, 417] on p "Джефри Чосер" at bounding box center [851, 426] width 569 height 18
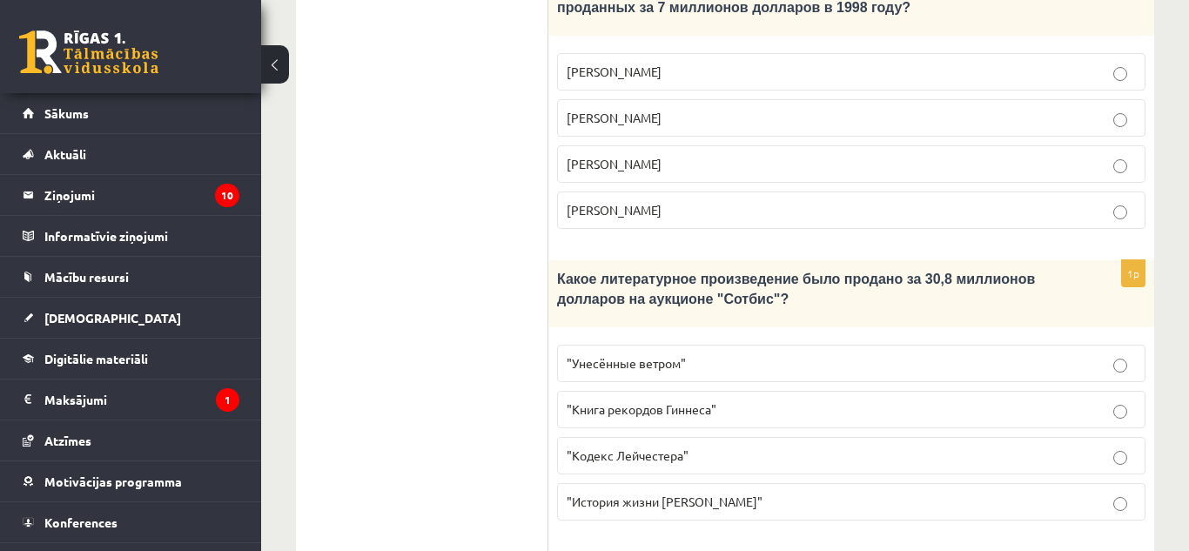
scroll to position [1490, 0]
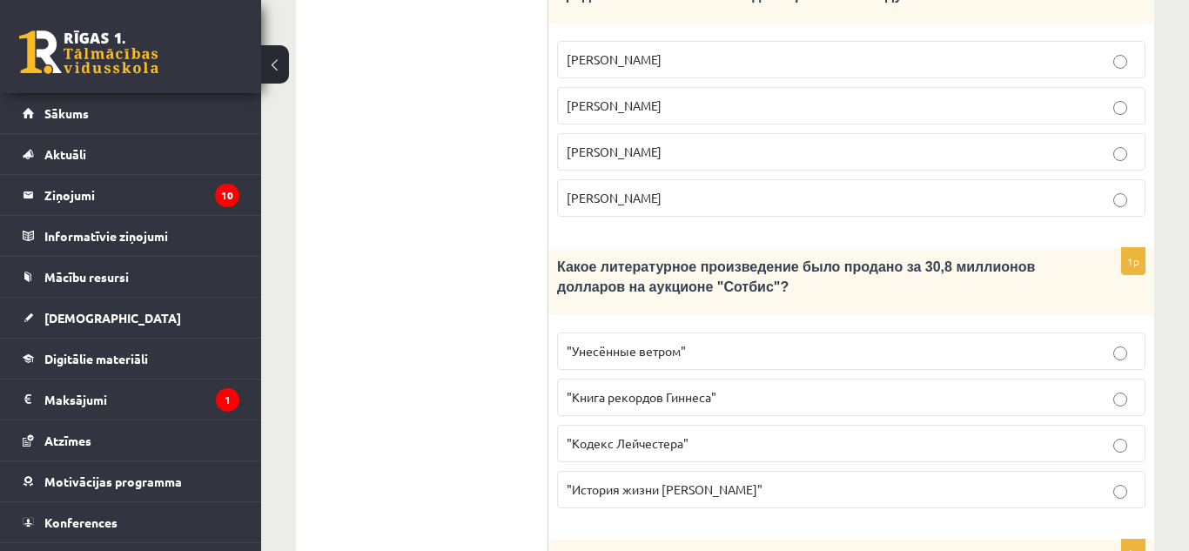
click at [1113, 425] on label ""Кодекс Лейчестера"" at bounding box center [851, 443] width 588 height 37
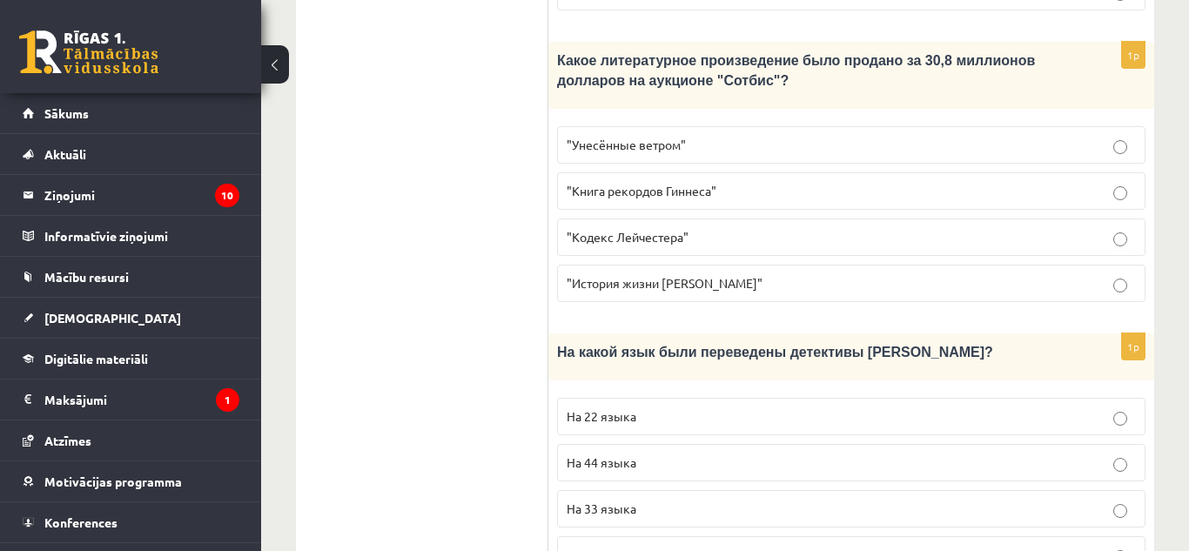
scroll to position [1720, 0]
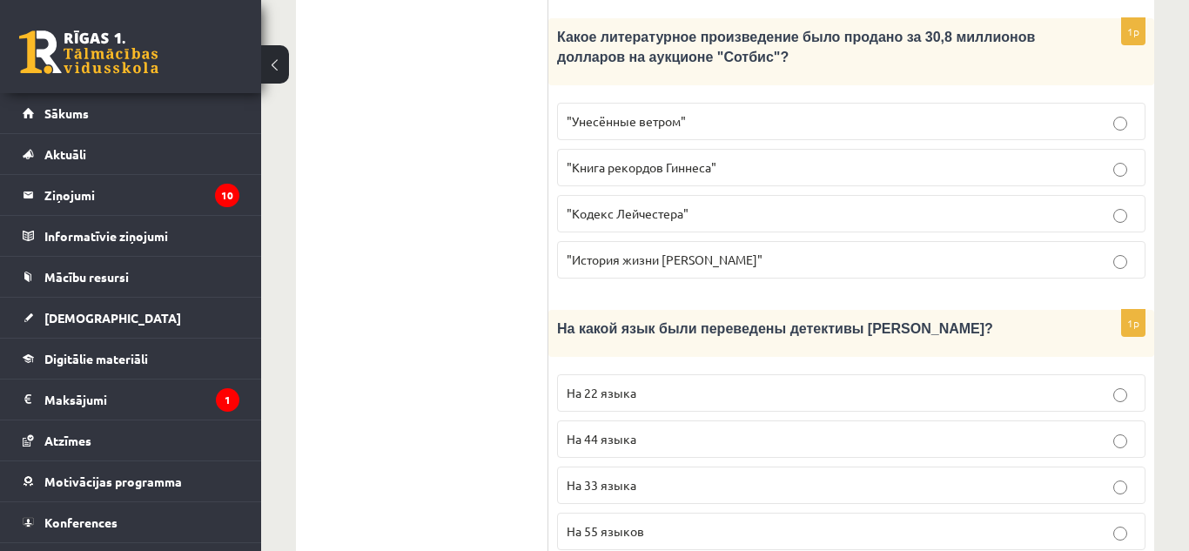
click at [1044, 430] on p "На 44 языка" at bounding box center [851, 439] width 569 height 18
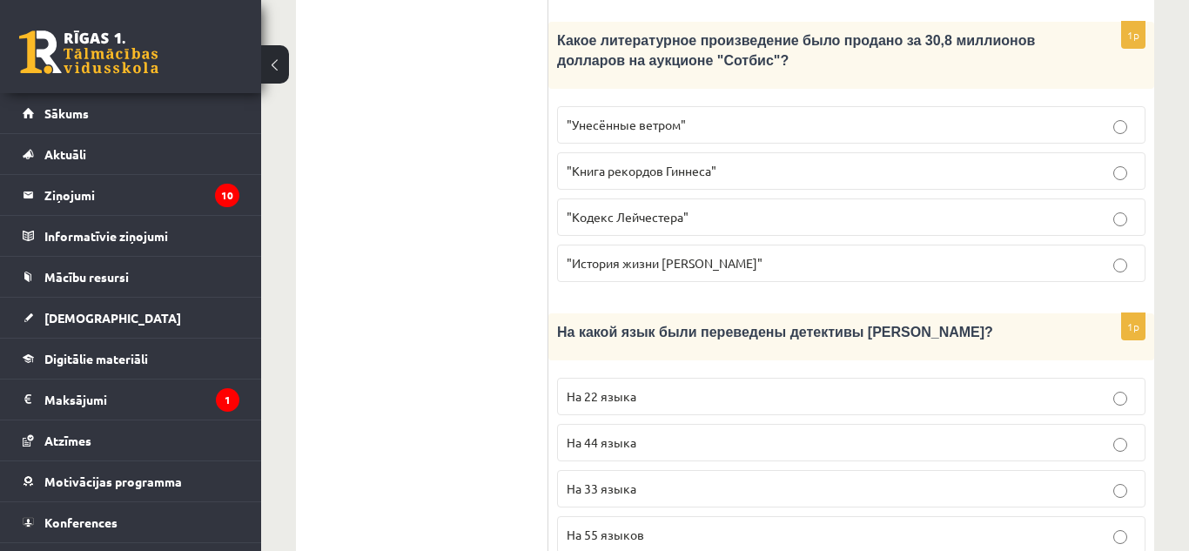
scroll to position [1964, 0]
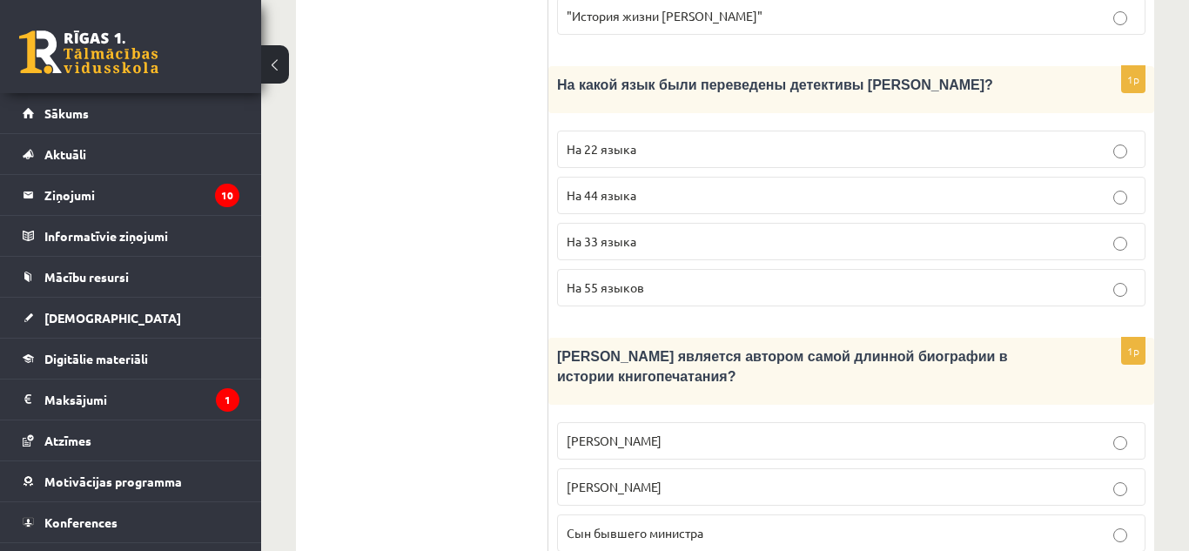
click at [889, 524] on p "Сын бывшего министра" at bounding box center [851, 533] width 569 height 18
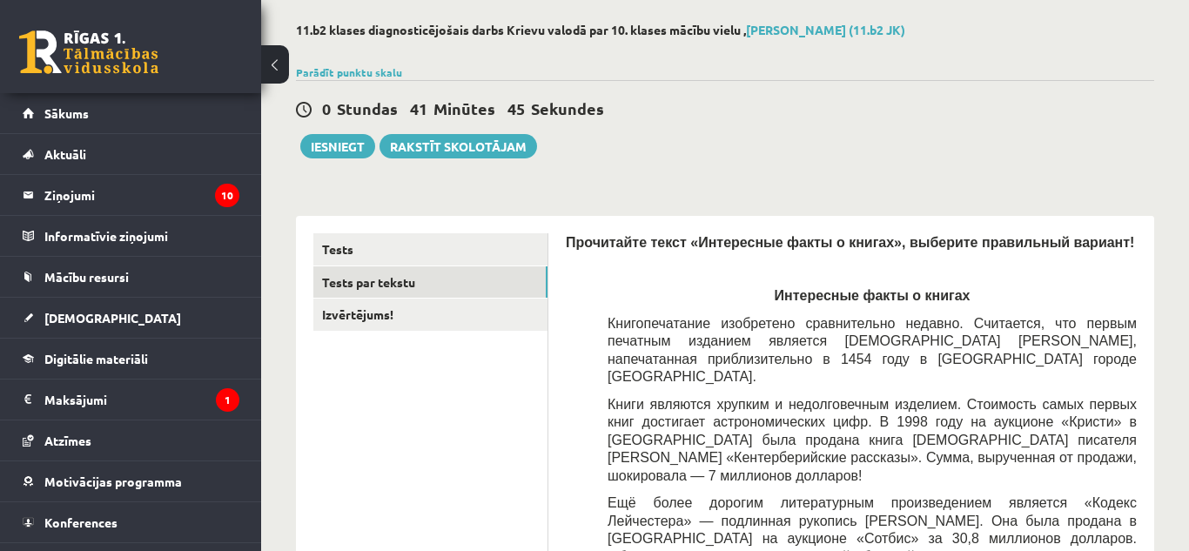
scroll to position [0, 0]
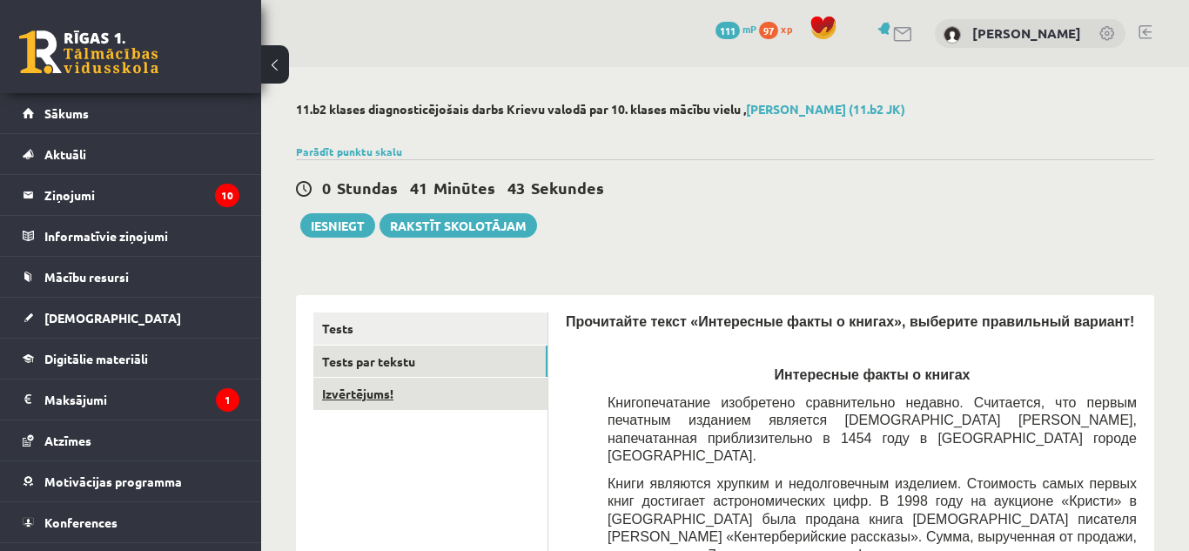
click at [375, 383] on link "Izvērtējums!" at bounding box center [430, 394] width 234 height 32
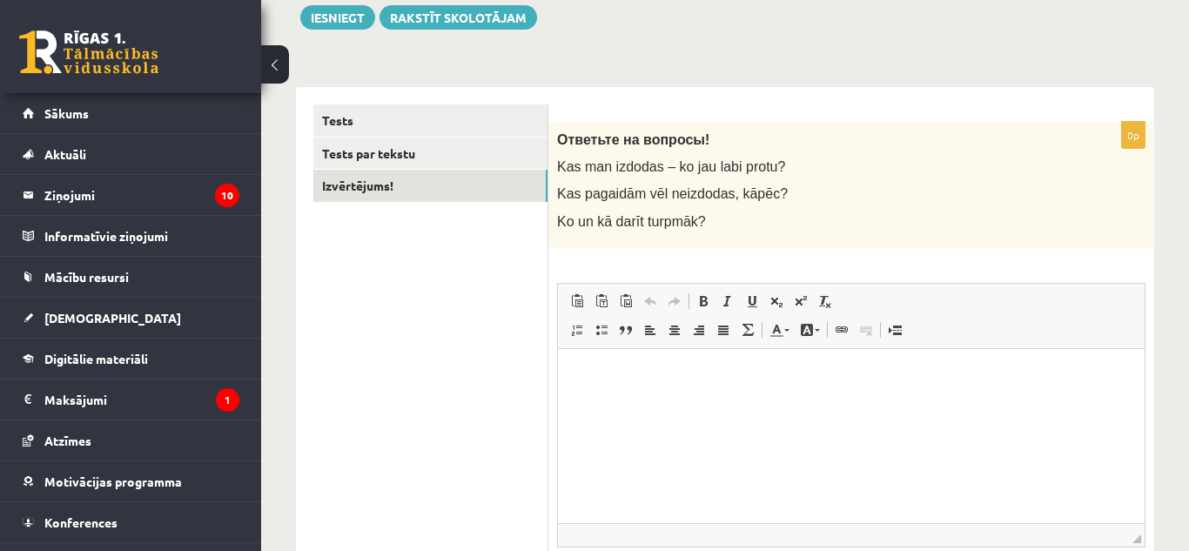
scroll to position [254, 0]
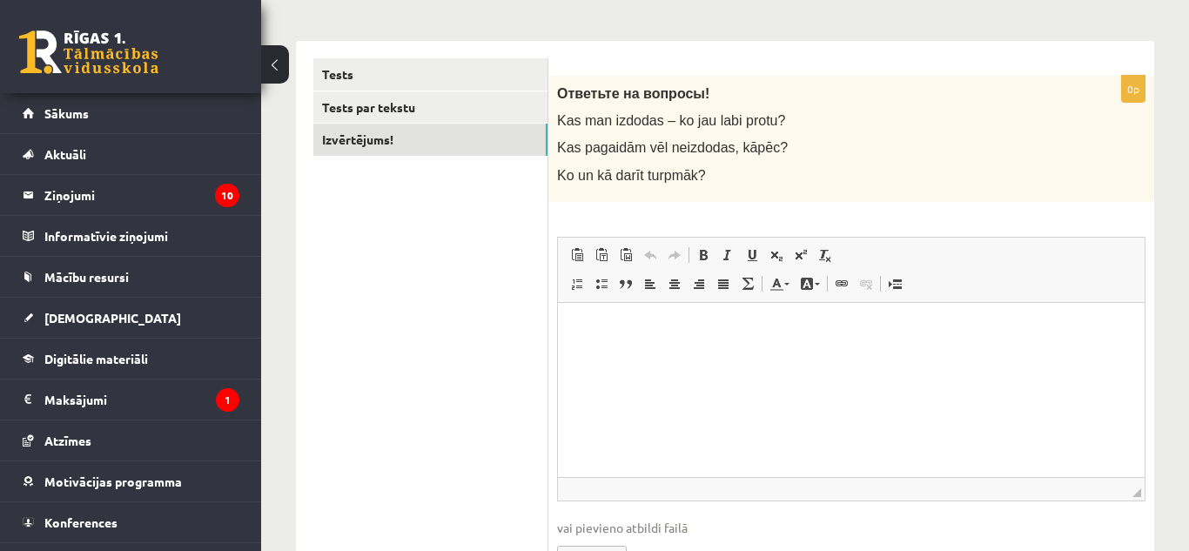
click at [635, 355] on html at bounding box center [851, 328] width 587 height 53
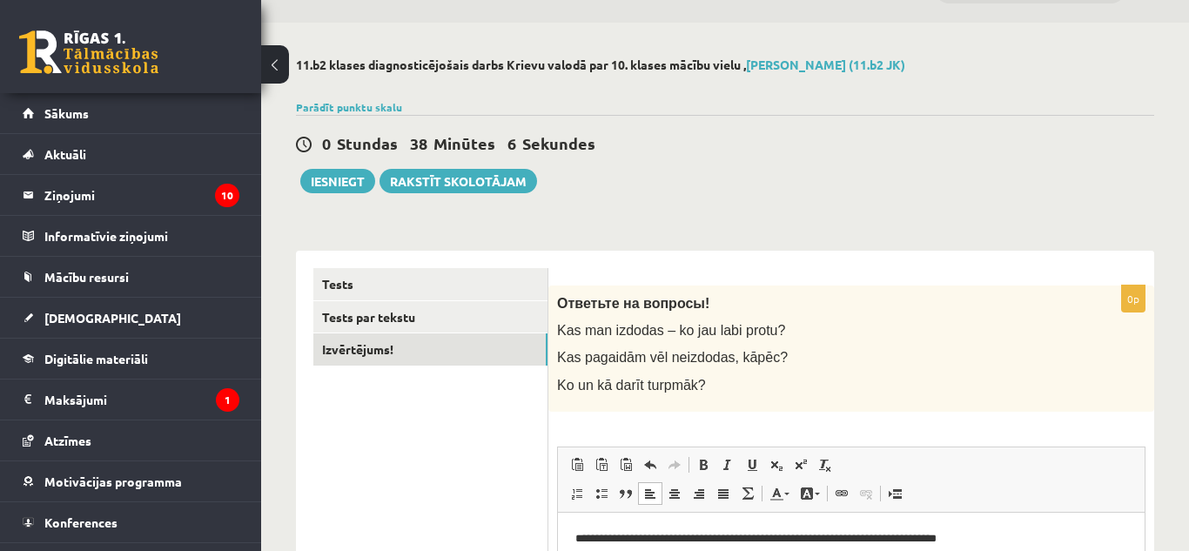
scroll to position [38, 0]
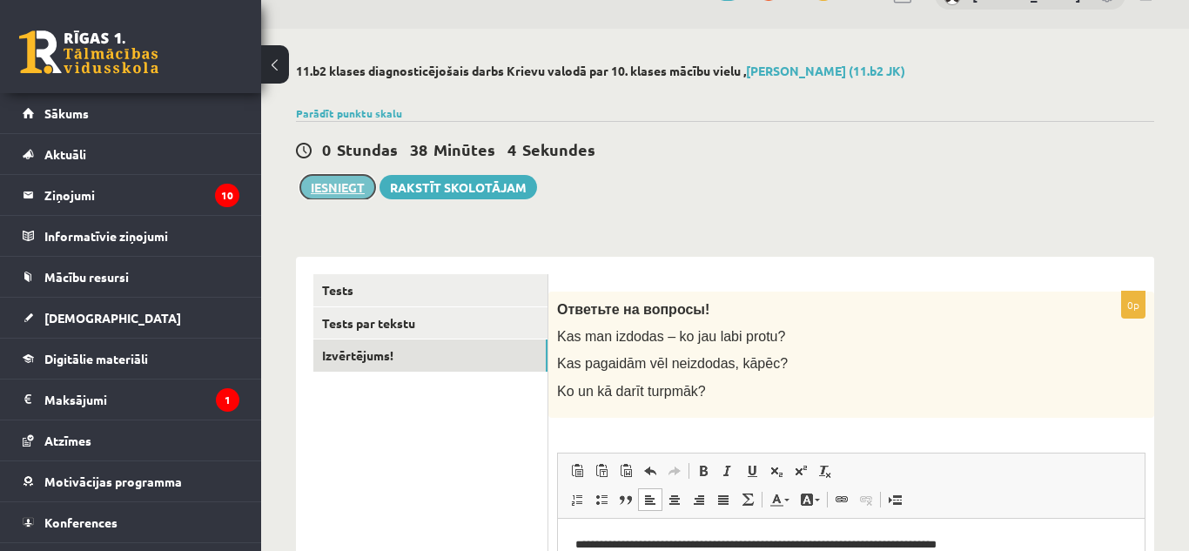
click at [348, 195] on button "Iesniegt" at bounding box center [337, 187] width 75 height 24
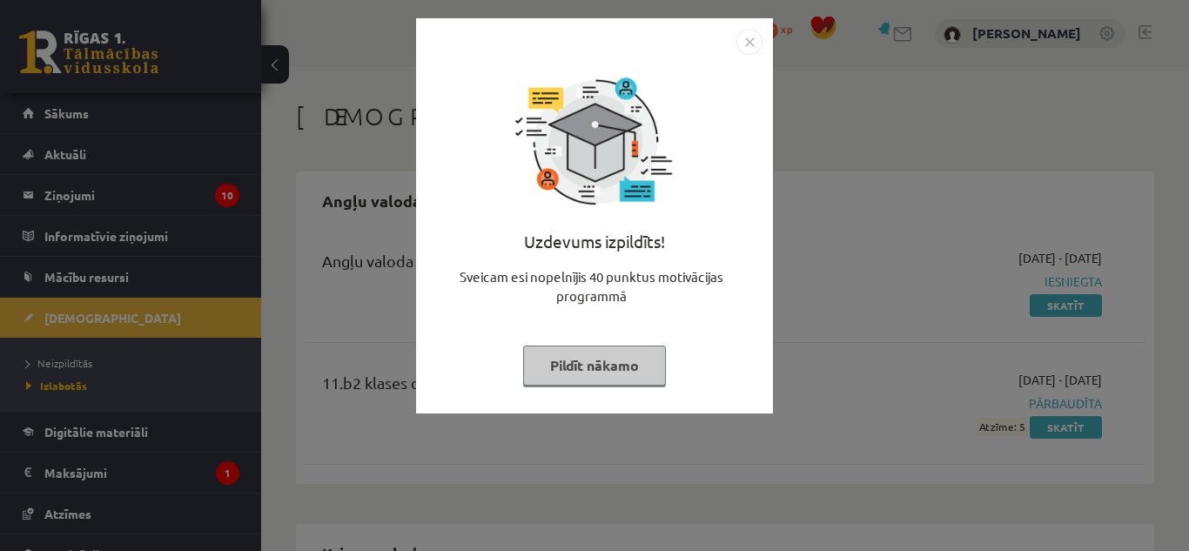
click at [622, 374] on button "Pildīt nākamo" at bounding box center [594, 366] width 143 height 40
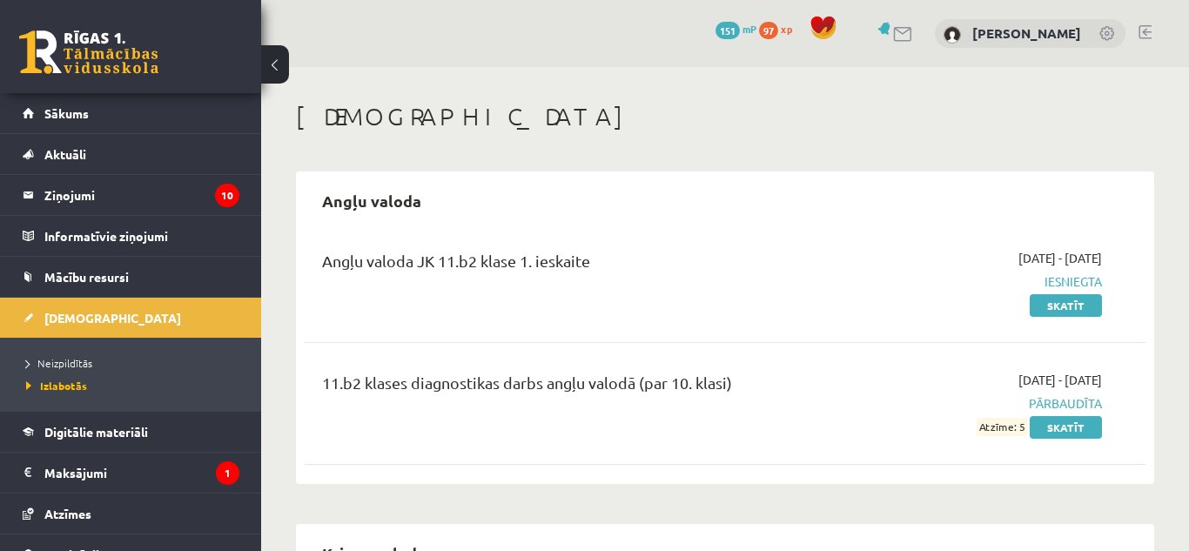
click at [895, 33] on link at bounding box center [885, 28] width 17 height 13
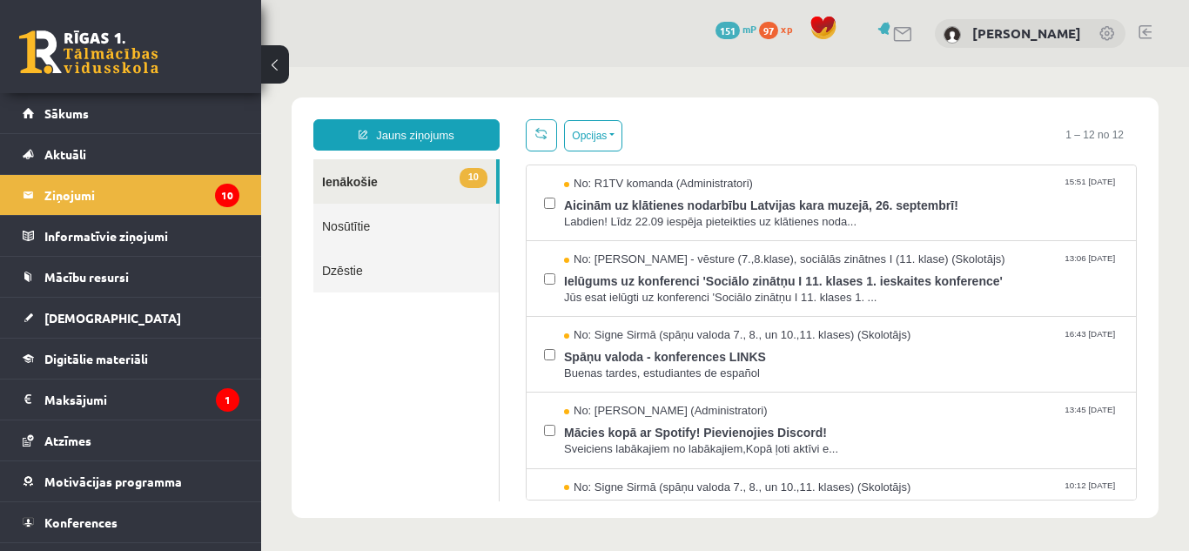
scroll to position [2, 0]
click at [1137, 262] on div "Opcijas Atzīmēt visus ziņojumus Atcelt izvēlētos Atzīmēt visus kā lasītus Atzīm…" at bounding box center [831, 308] width 637 height 381
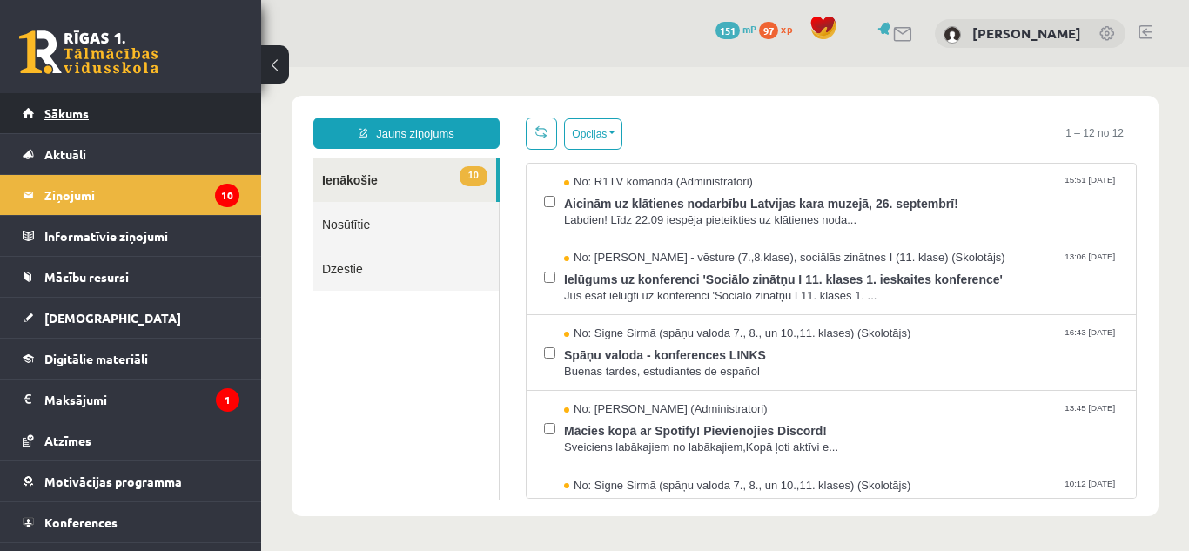
click at [73, 113] on span "Sākums" at bounding box center [66, 113] width 44 height 16
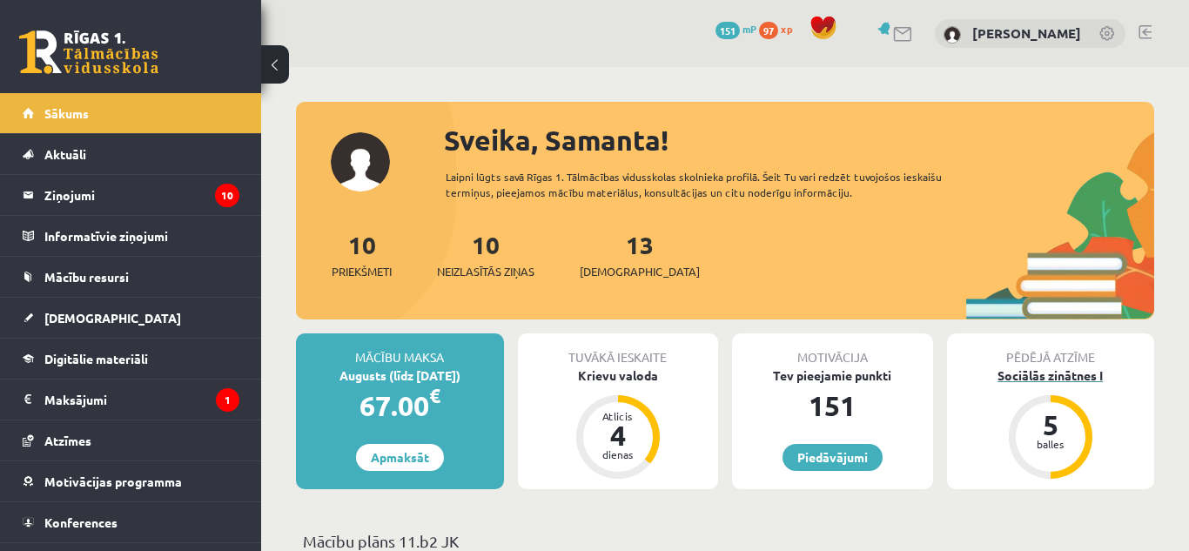
click at [1079, 369] on div "Sociālās zinātnes I" at bounding box center [1051, 375] width 208 height 18
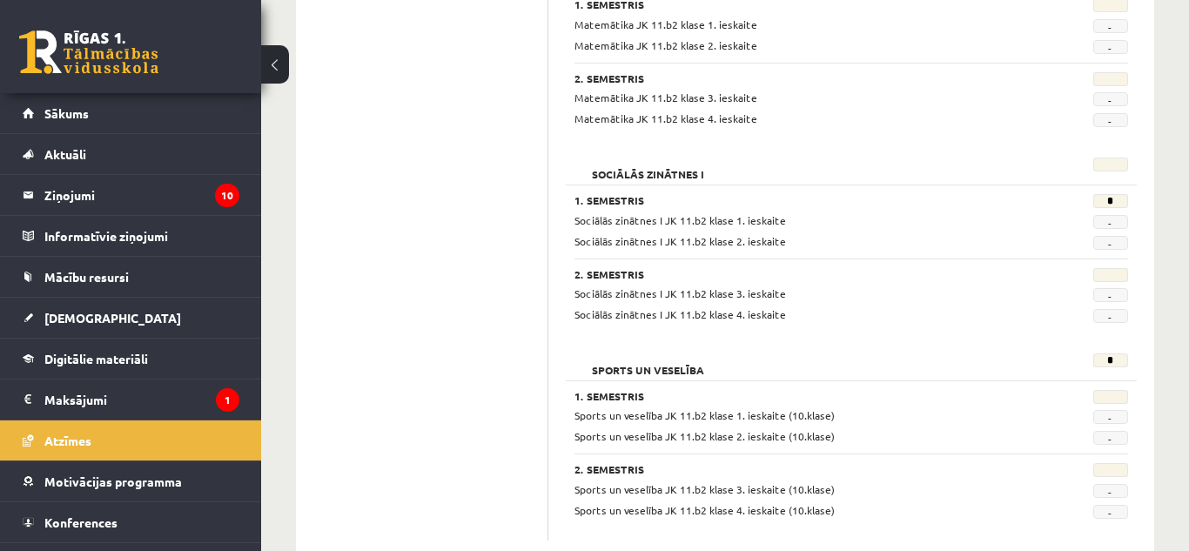
scroll to position [1736, 0]
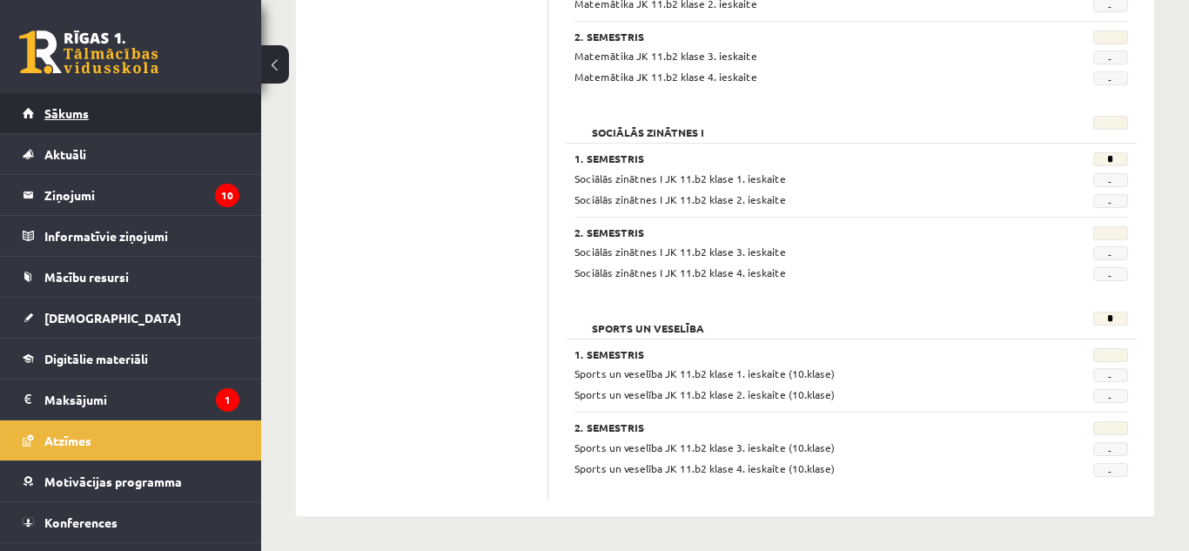
click at [219, 111] on link "Sākums" at bounding box center [131, 113] width 217 height 40
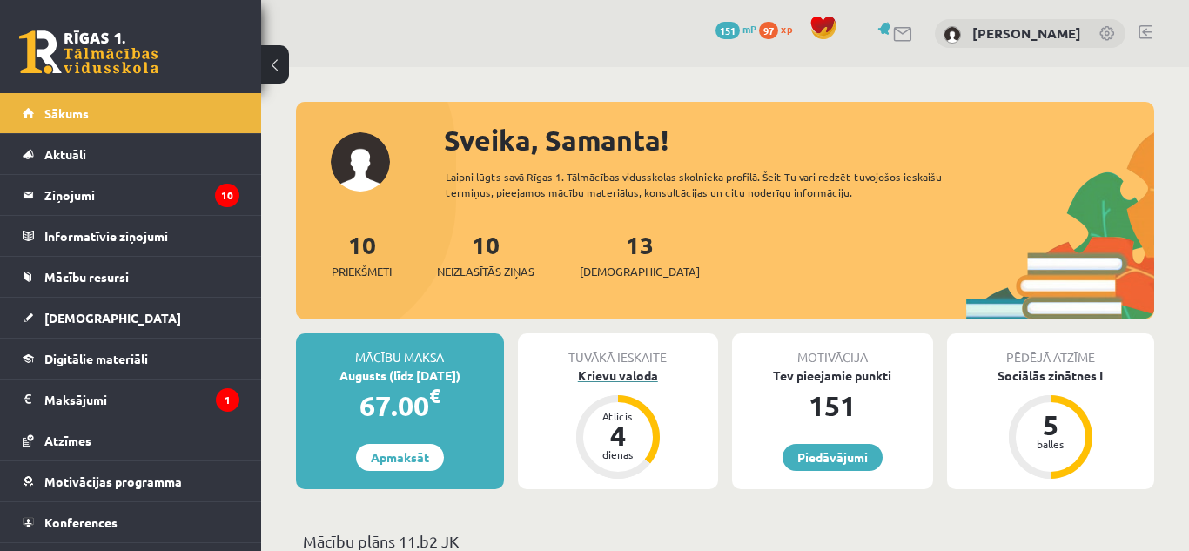
click at [618, 383] on div "Krievu valoda" at bounding box center [618, 375] width 201 height 18
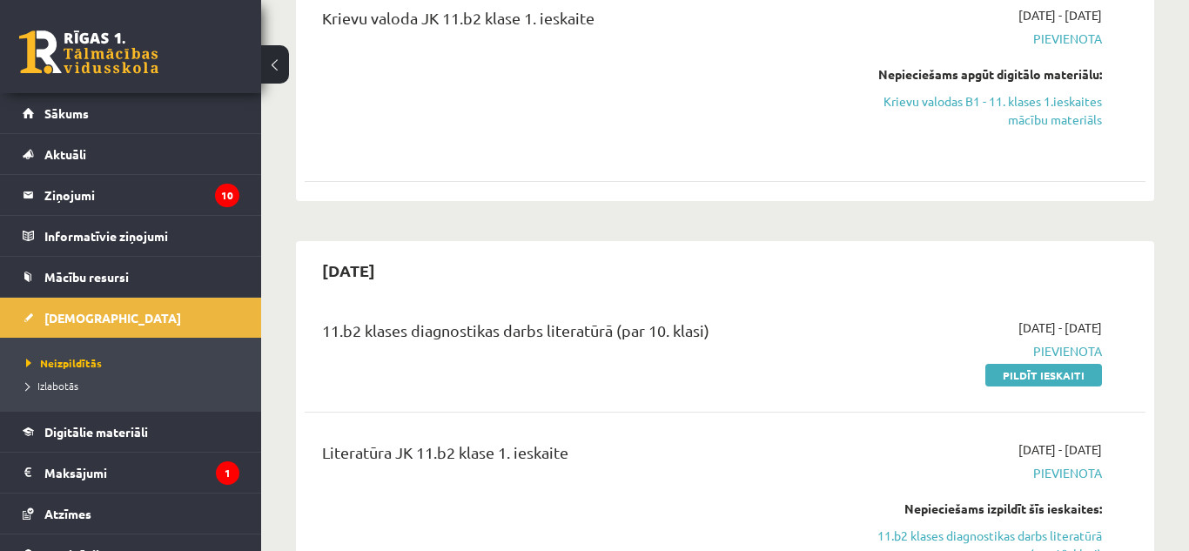
scroll to position [487, 0]
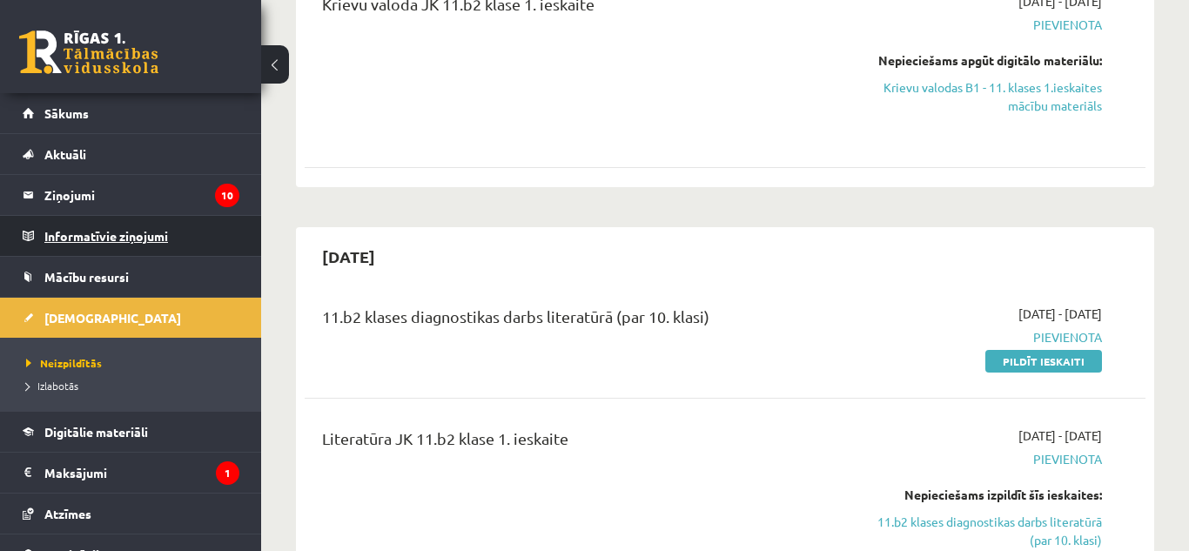
click at [139, 239] on legend "Informatīvie ziņojumi 0" at bounding box center [141, 236] width 195 height 40
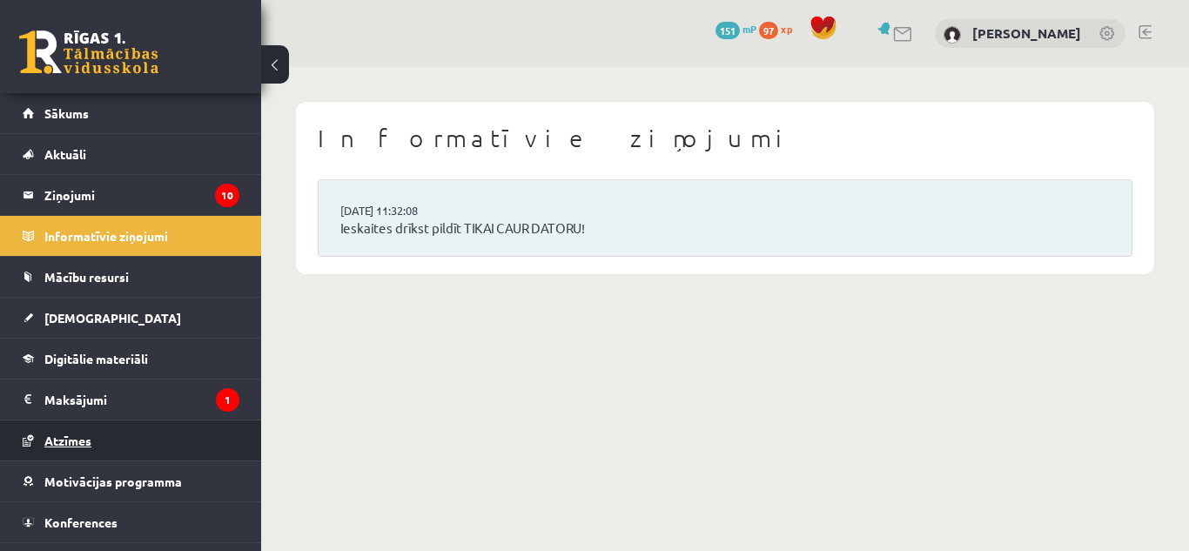
click at [97, 430] on link "Atzīmes" at bounding box center [131, 440] width 217 height 40
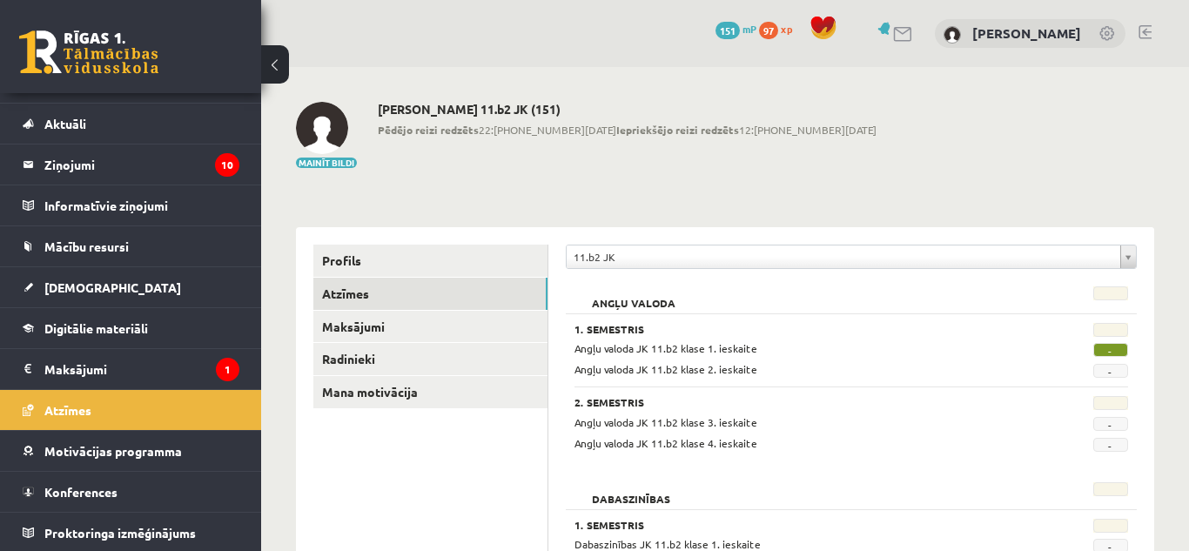
scroll to position [32, 0]
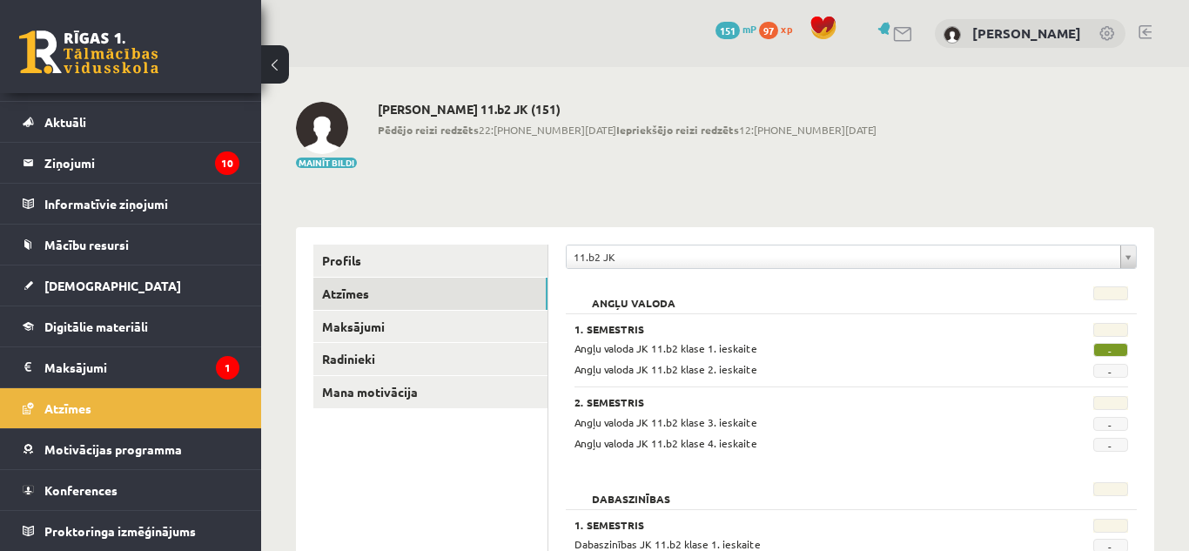
click at [940, 107] on div "Mainīt bildi [PERSON_NAME] 11.b2 JK (151) Pēdējo reizi redzēts 22:[PHONE_NUMBER…" at bounding box center [725, 136] width 858 height 68
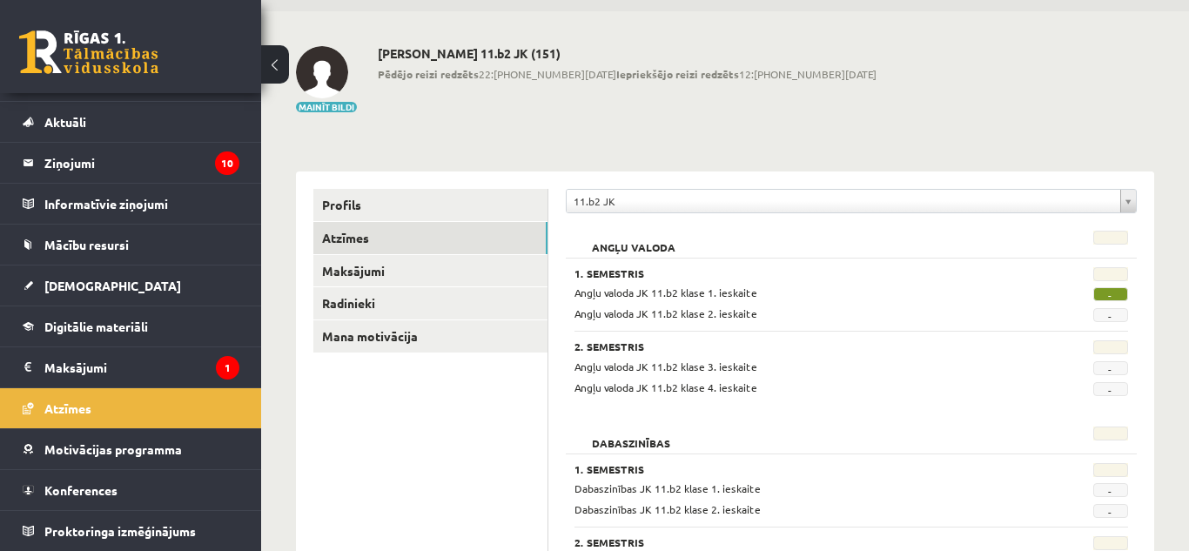
scroll to position [30, 0]
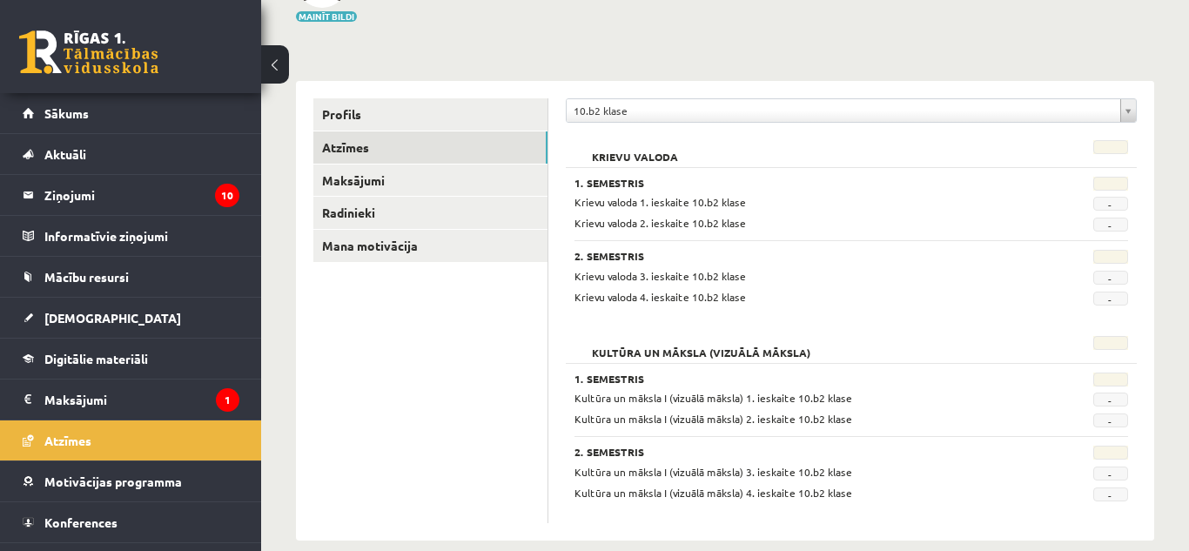
scroll to position [171, 0]
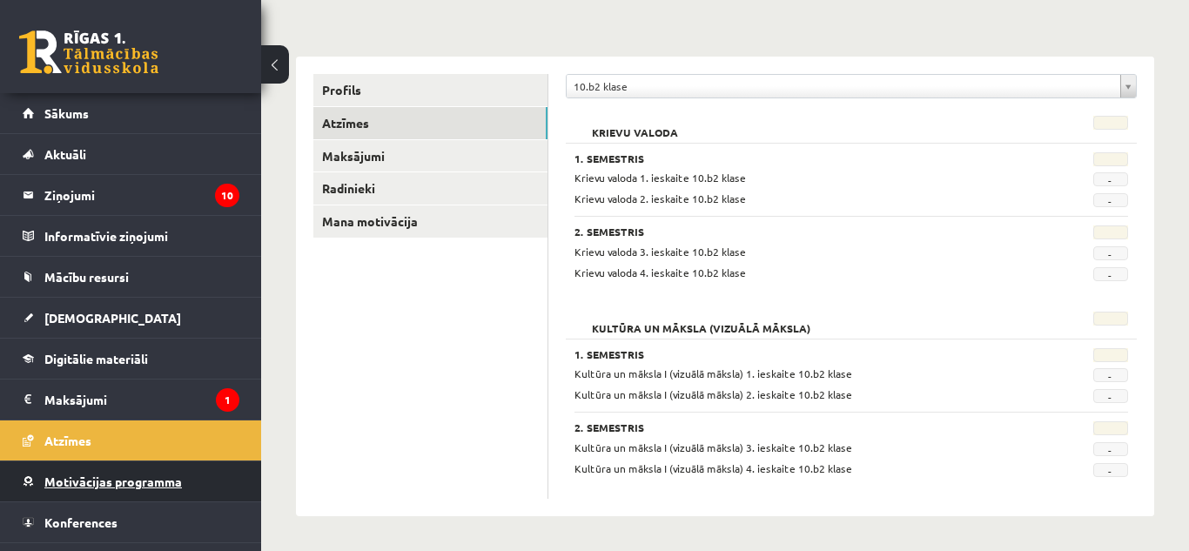
click at [156, 488] on link "Motivācijas programma" at bounding box center [131, 481] width 217 height 40
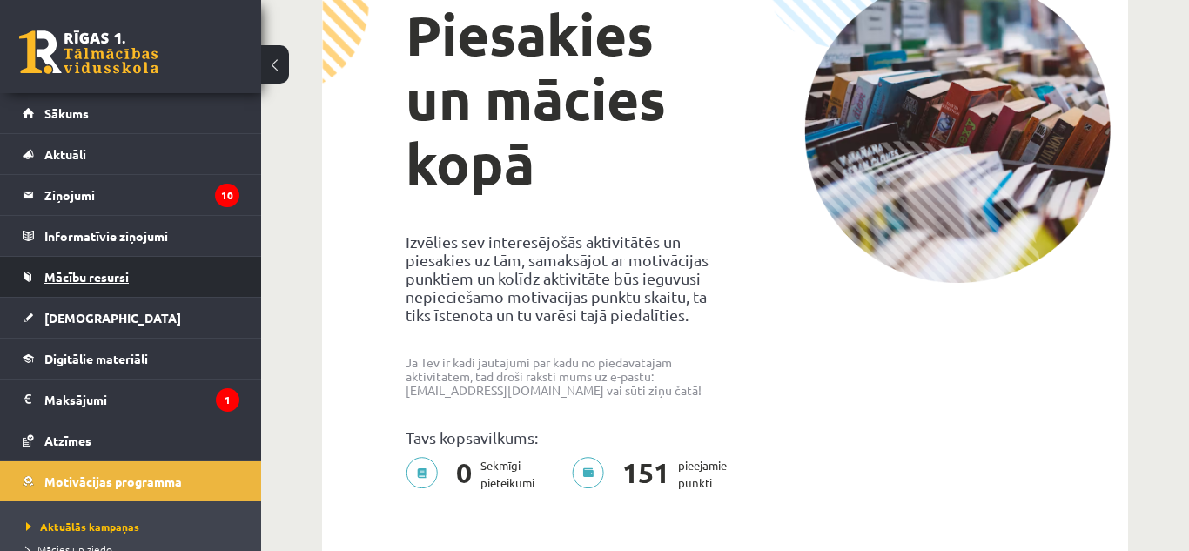
click at [112, 285] on link "Mācību resursi" at bounding box center [131, 277] width 217 height 40
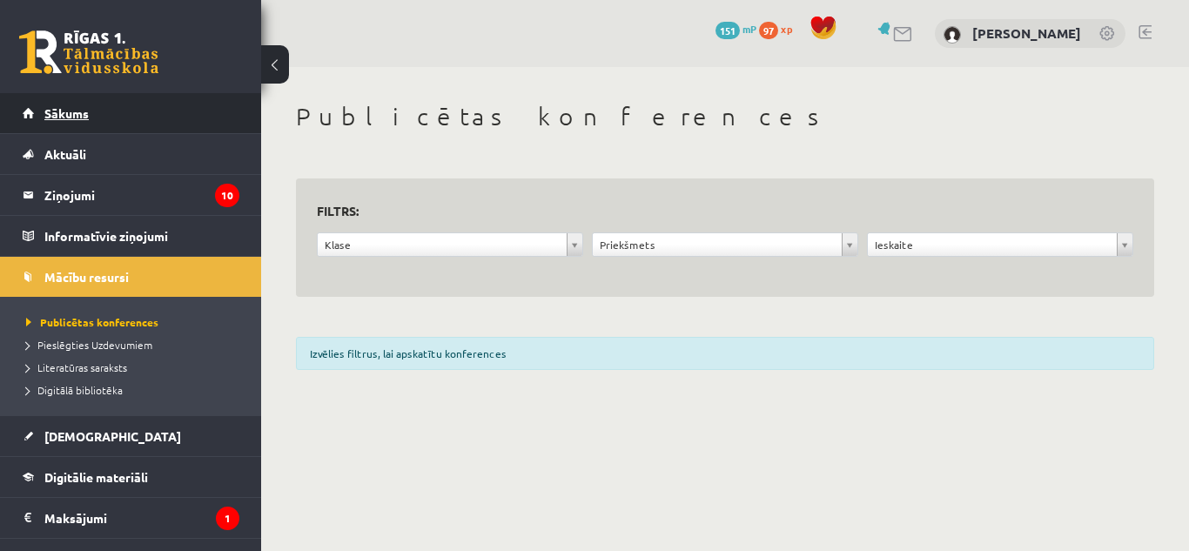
click at [77, 107] on span "Sākums" at bounding box center [66, 113] width 44 height 16
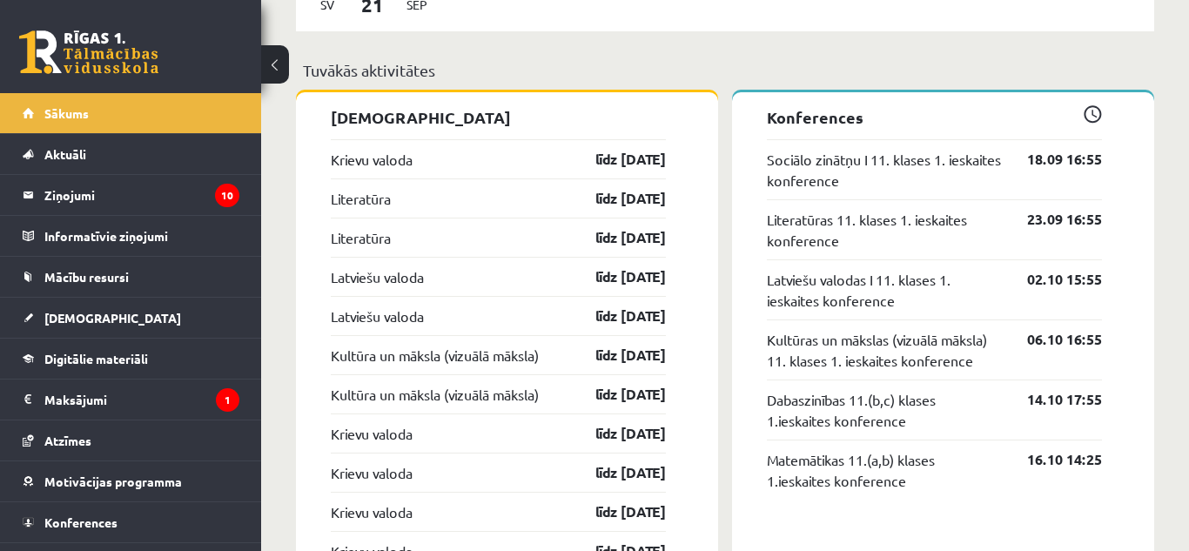
scroll to position [1358, 0]
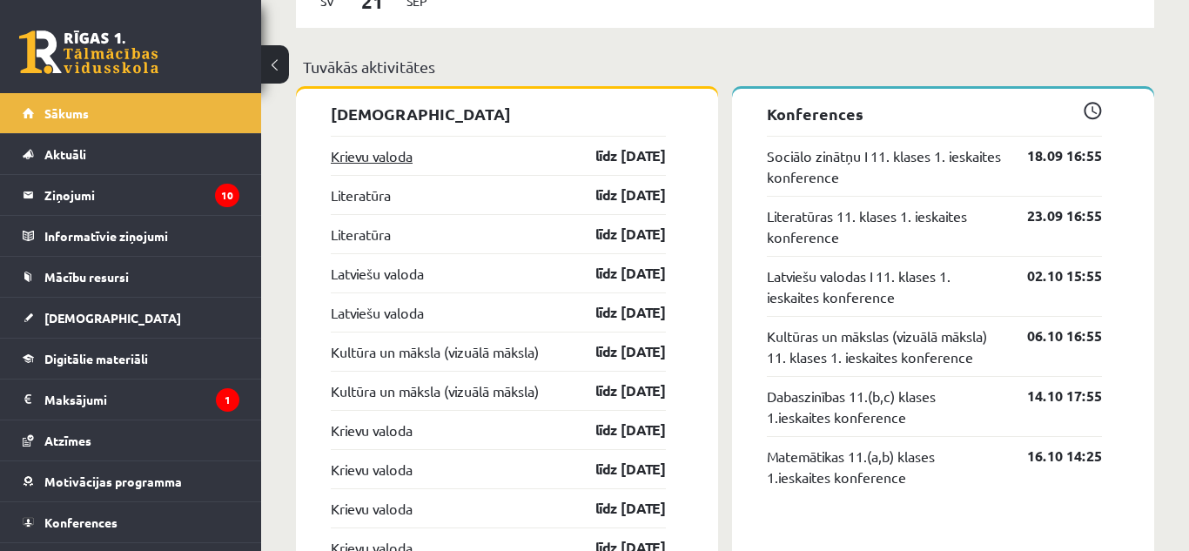
click at [412, 151] on link "Krievu valoda" at bounding box center [372, 155] width 82 height 21
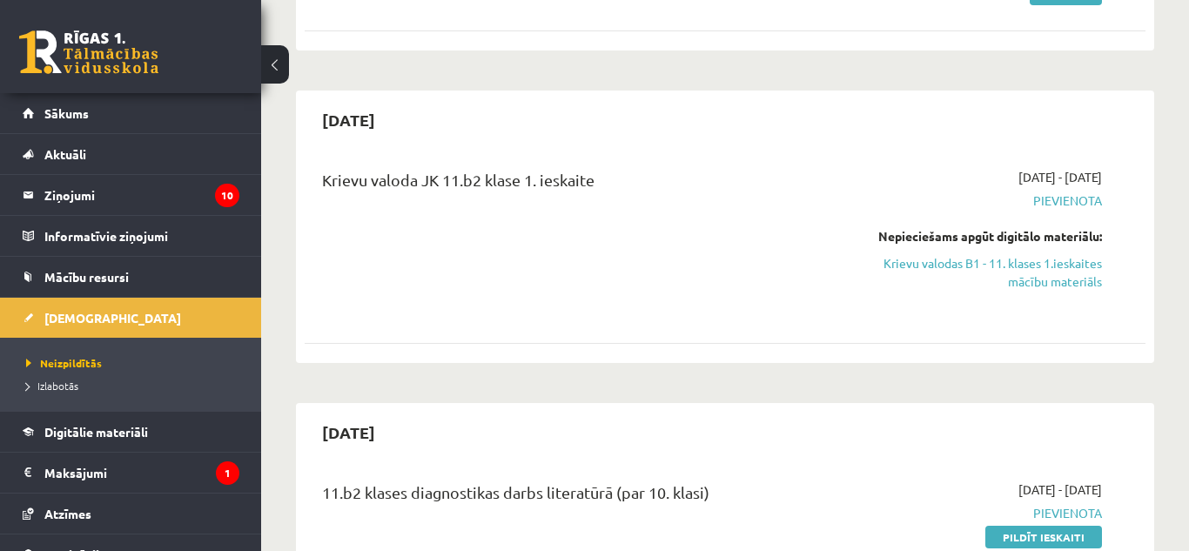
scroll to position [313, 0]
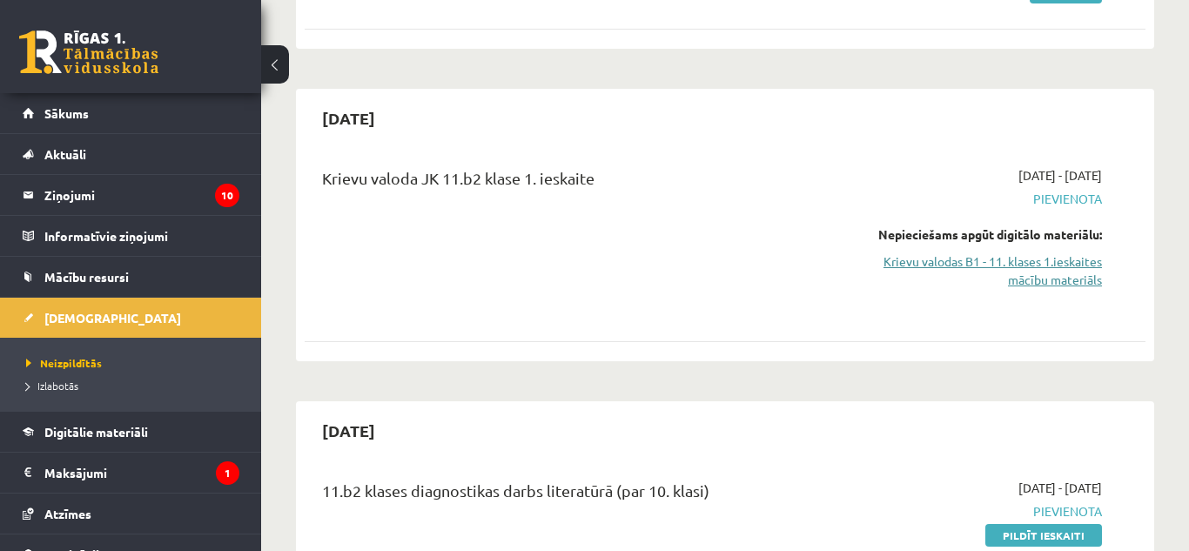
click at [1082, 269] on link "Krievu valodas B1 - 11. klases 1.ieskaites mācību materiāls" at bounding box center [980, 270] width 243 height 37
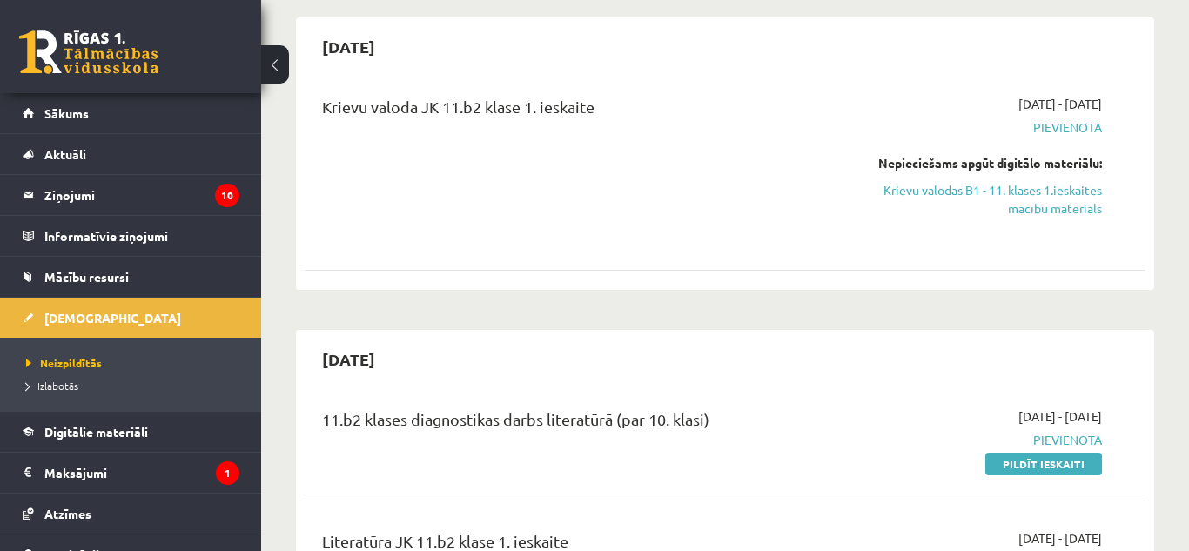
scroll to position [418, 0]
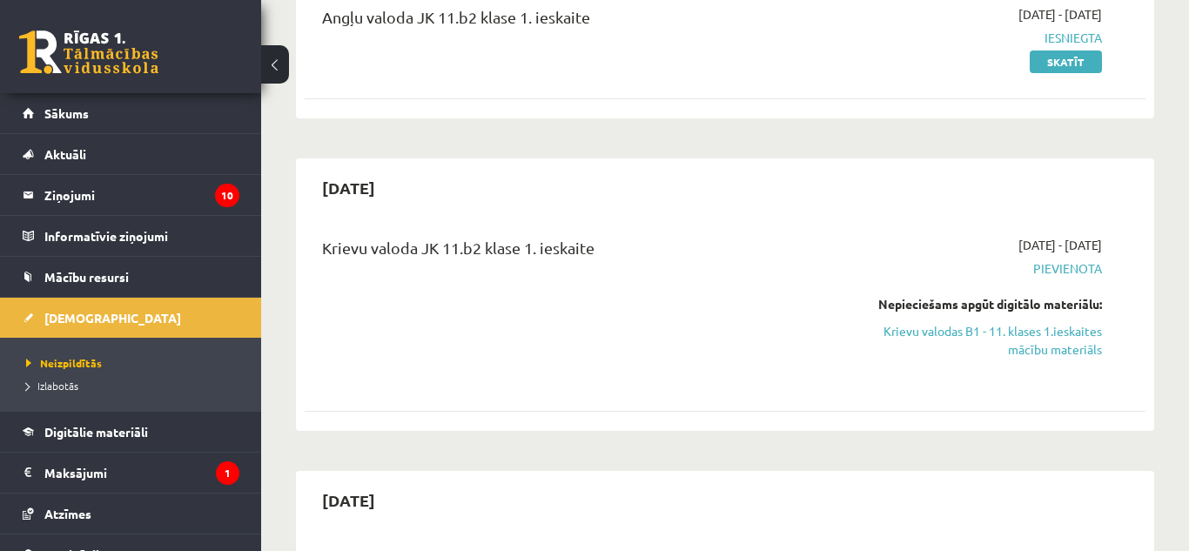
scroll to position [279, 0]
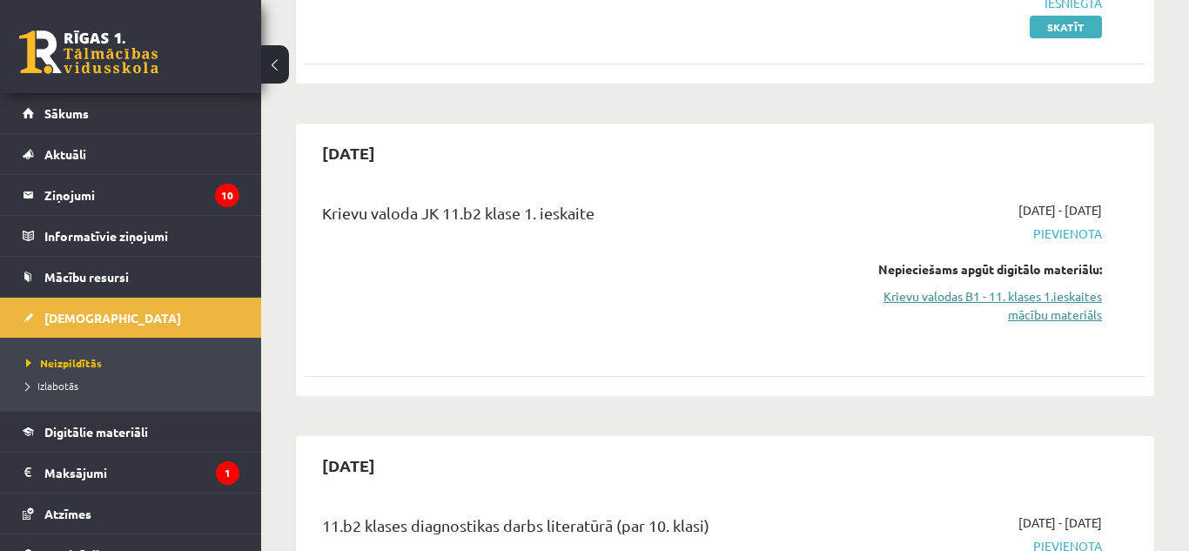
click at [1052, 299] on link "Krievu valodas B1 - 11. klases 1.ieskaites mācību materiāls" at bounding box center [980, 305] width 243 height 37
click at [1027, 319] on link "Krievu valodas B1 - 11. klases 1.ieskaites mācību materiāls" at bounding box center [980, 305] width 243 height 37
click at [999, 295] on link "Krievu valodas B1 - 11. klases 1.ieskaites mācību materiāls" at bounding box center [980, 305] width 243 height 37
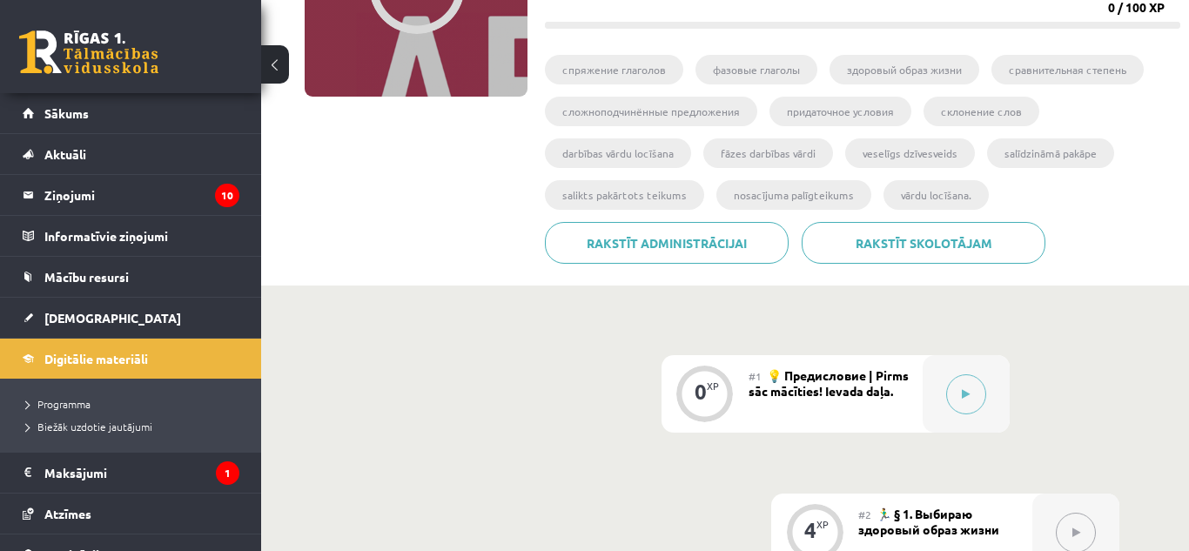
scroll to position [268, 0]
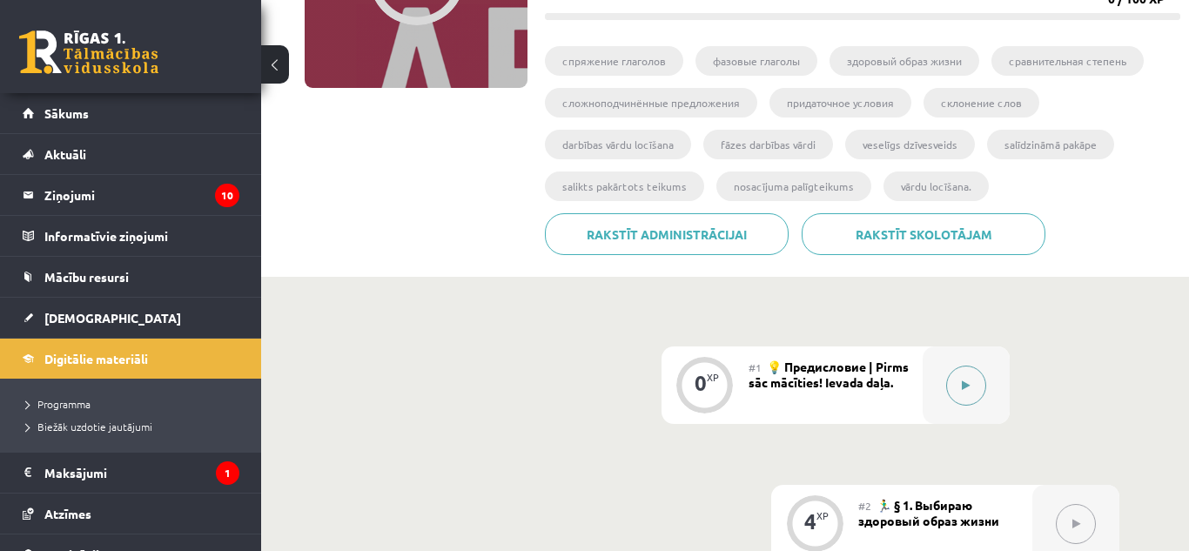
click at [964, 389] on icon at bounding box center [966, 385] width 8 height 10
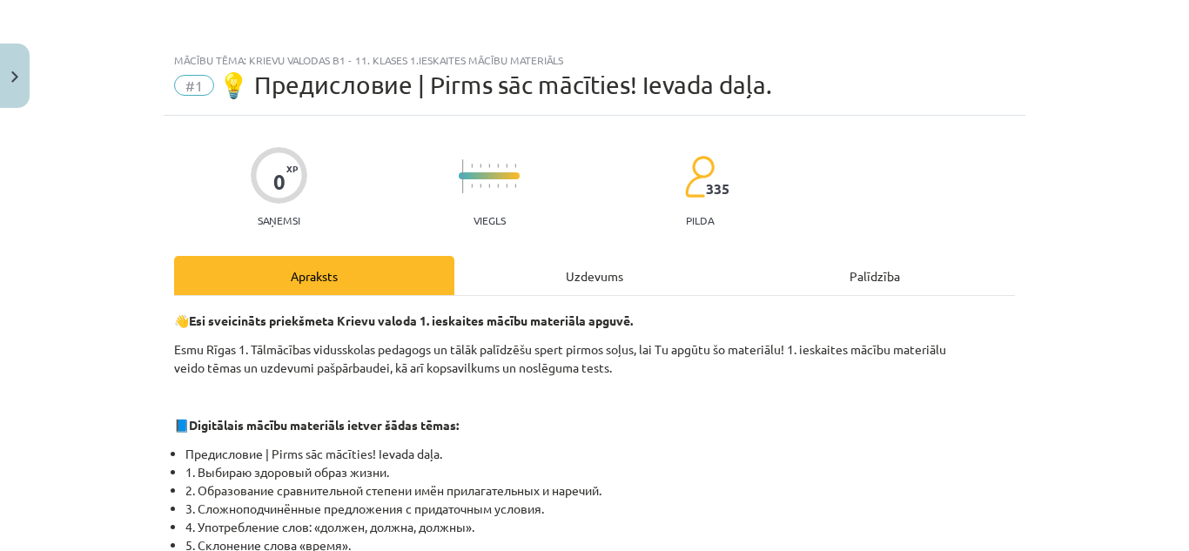
click at [793, 259] on div "Palīdzība" at bounding box center [875, 275] width 280 height 39
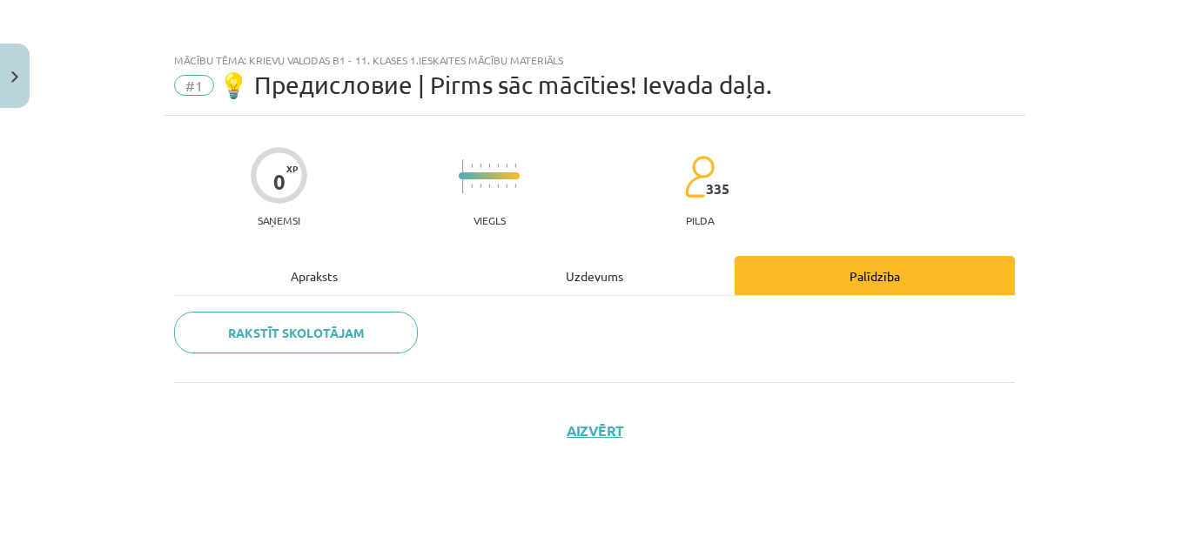
click at [580, 284] on div "Uzdevums" at bounding box center [594, 275] width 280 height 39
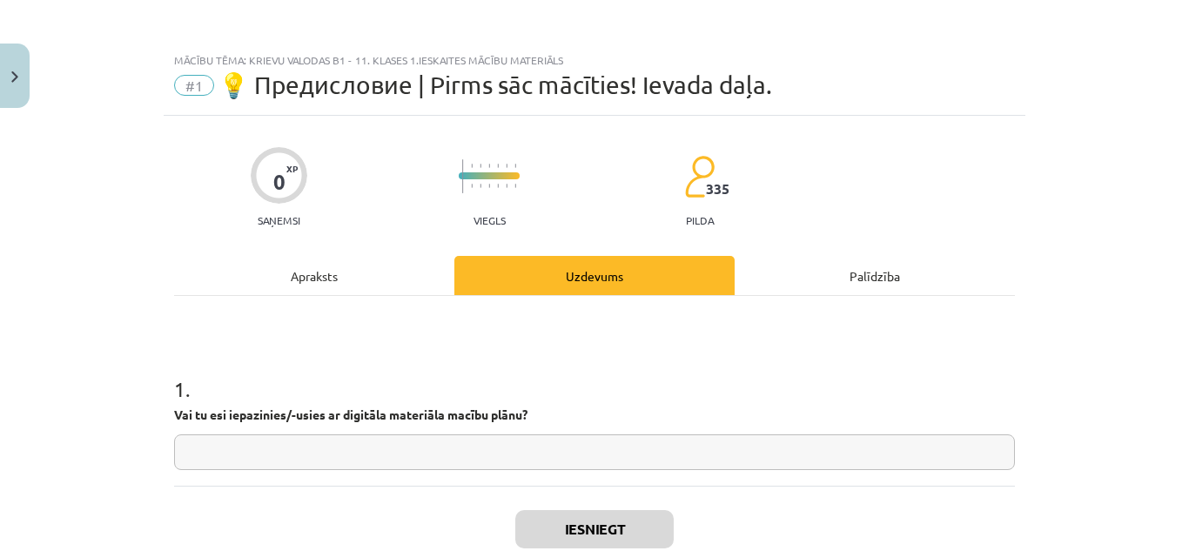
click at [304, 269] on div "Apraksts" at bounding box center [314, 275] width 280 height 39
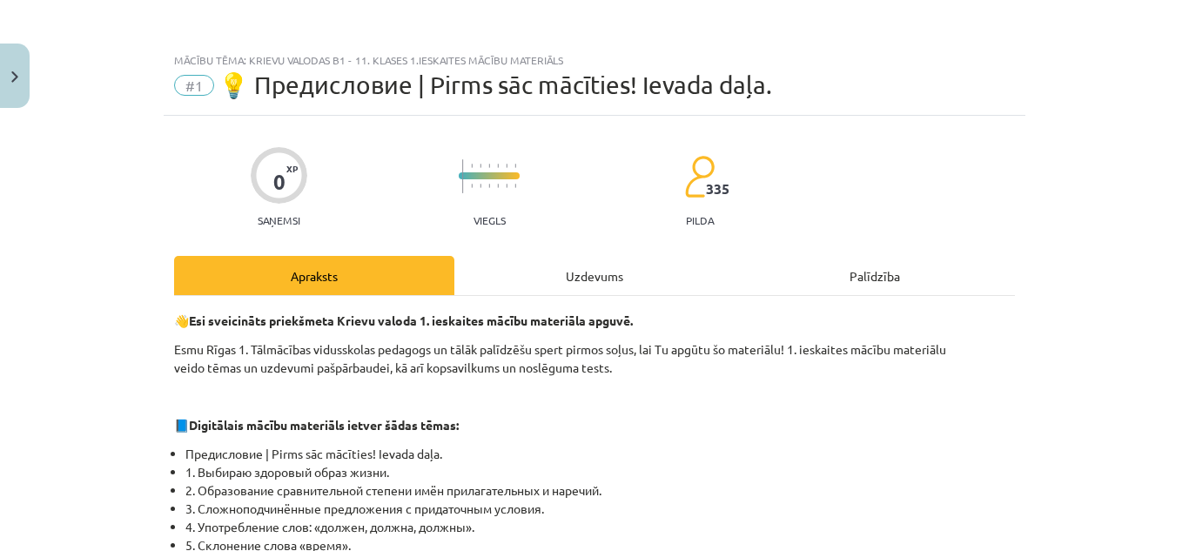
scroll to position [44, 0]
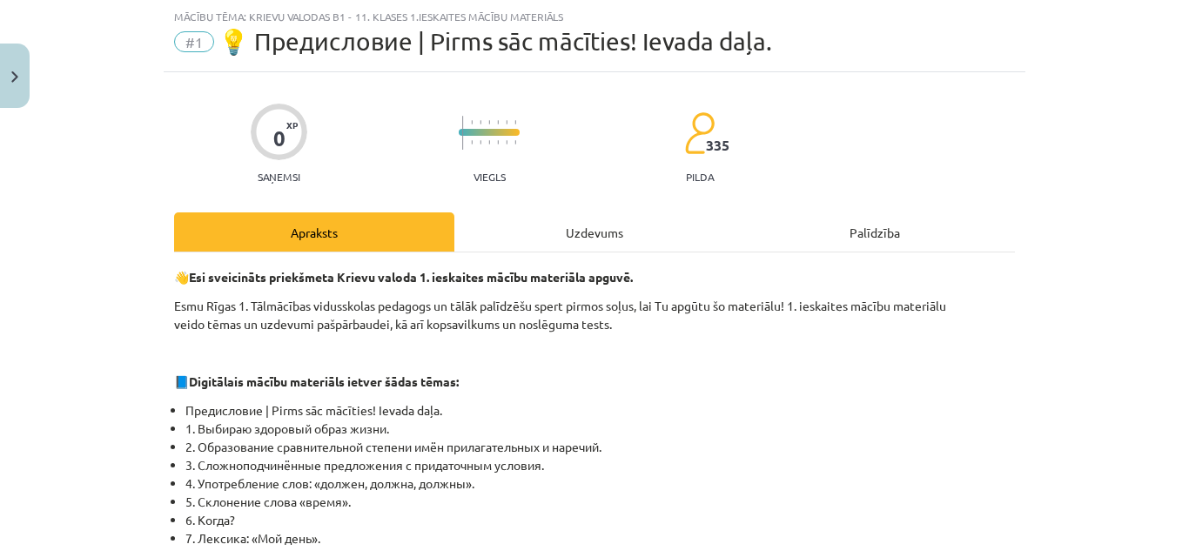
click at [1124, 147] on div "Mācību tēma: Krievu valodas b1 - 11. klases 1.ieskaites mācību materiāls #1 💡 П…" at bounding box center [594, 275] width 1189 height 551
click at [1141, 318] on div "Mācību tēma: Krievu valodas b1 - 11. klases 1.ieskaites mācību materiāls #1 💡 П…" at bounding box center [594, 275] width 1189 height 551
drag, startPoint x: 834, startPoint y: 361, endPoint x: 900, endPoint y: 268, distance: 114.2
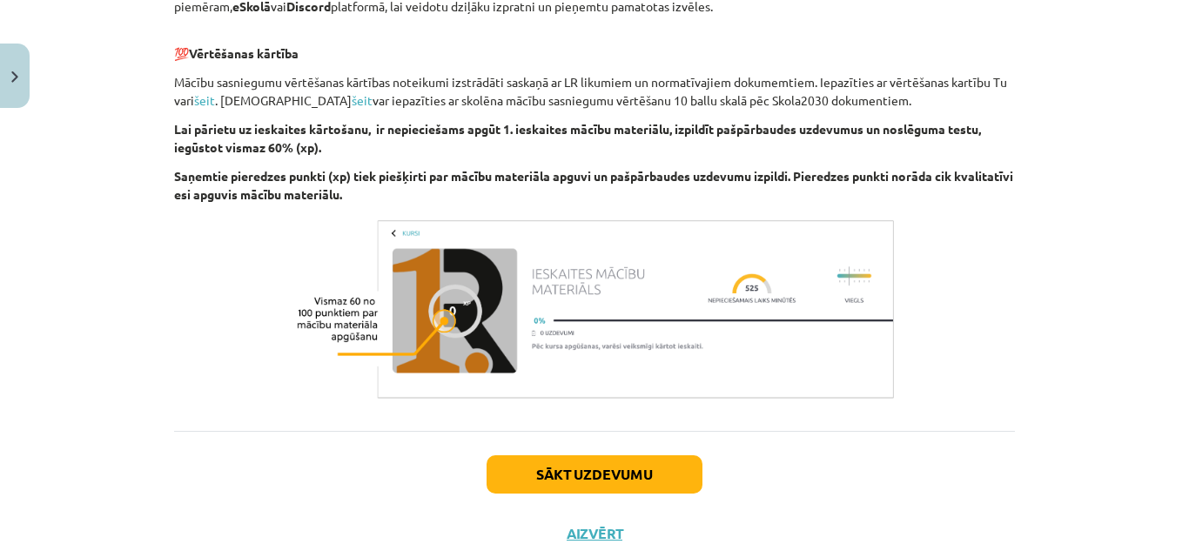
scroll to position [1126, 0]
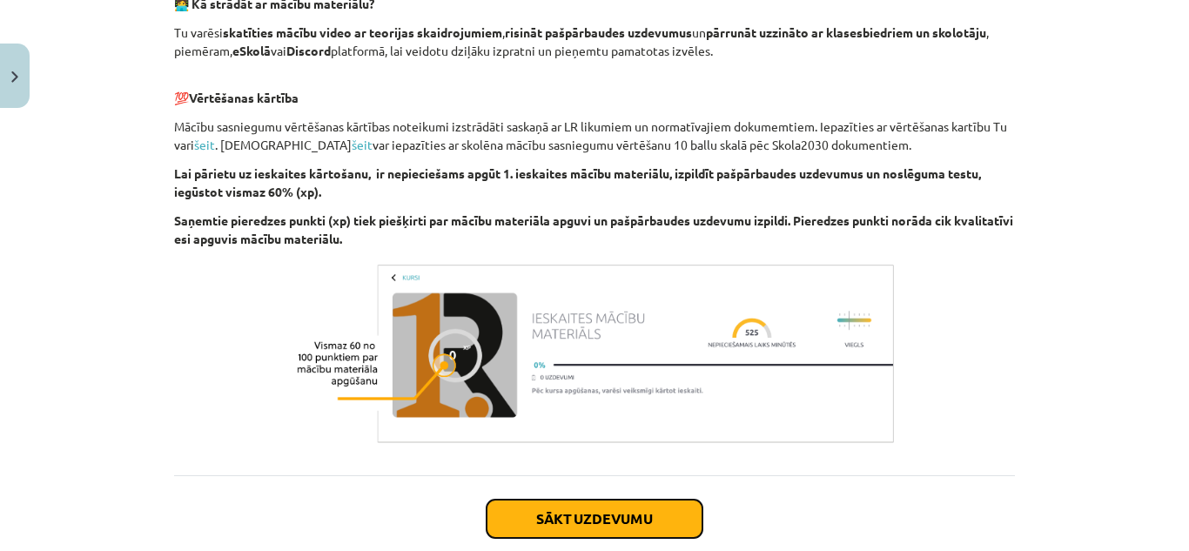
click at [593, 502] on button "Sākt uzdevumu" at bounding box center [595, 519] width 216 height 38
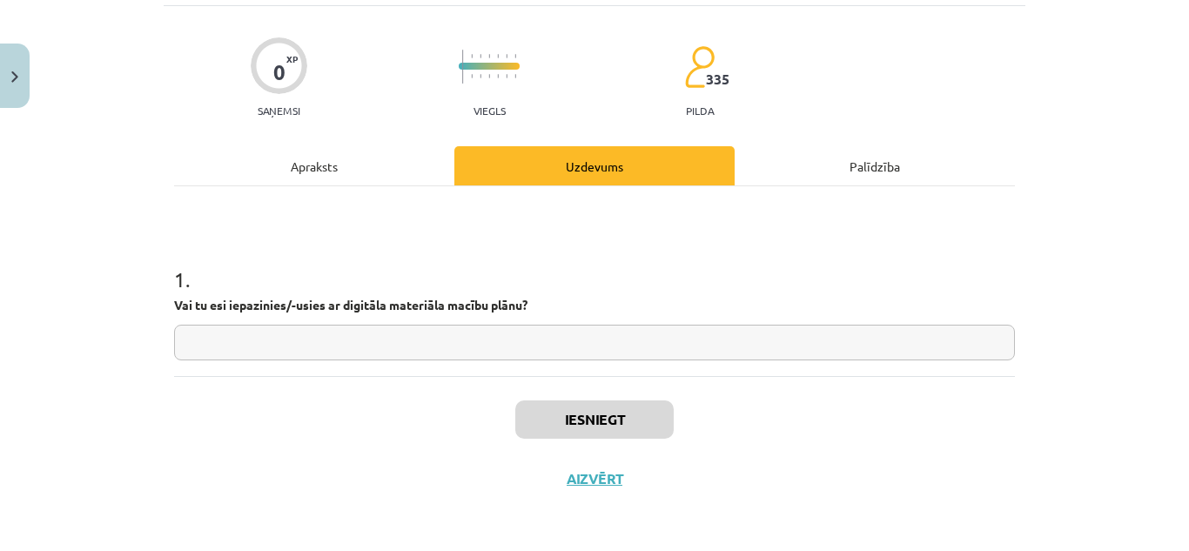
scroll to position [111, 0]
click at [415, 334] on input "text" at bounding box center [594, 342] width 841 height 36
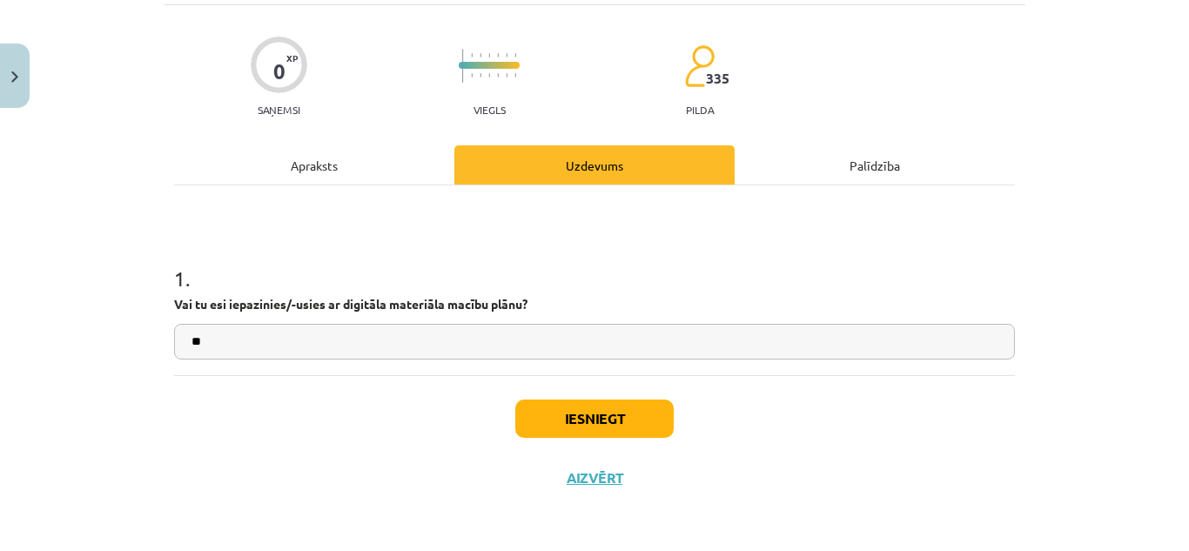
type input "**"
click at [640, 413] on button "Iesniegt" at bounding box center [594, 419] width 158 height 38
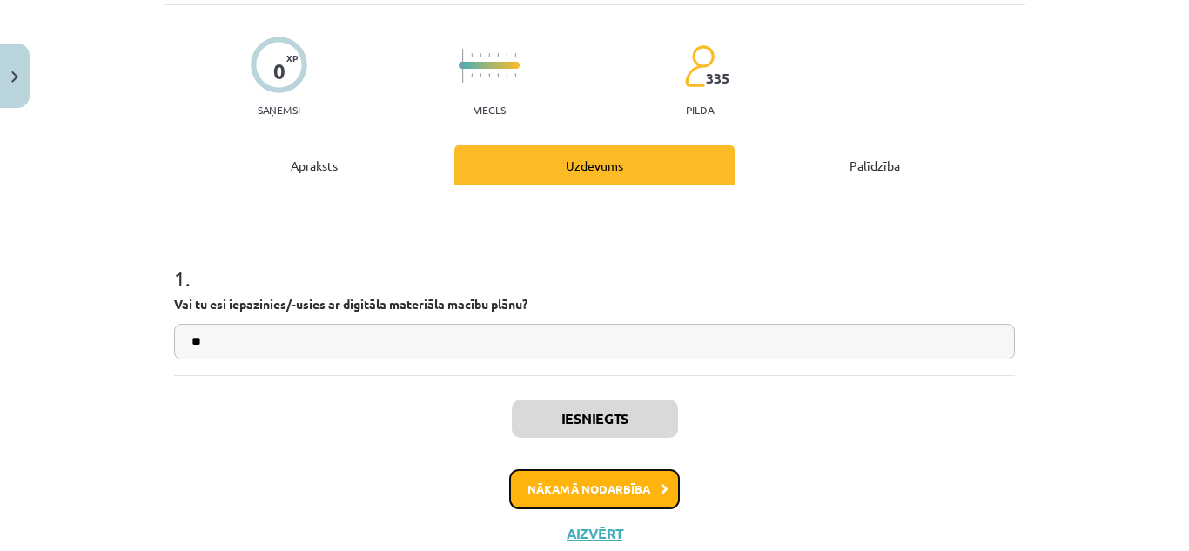
click at [601, 490] on button "Nākamā nodarbība" at bounding box center [594, 489] width 171 height 40
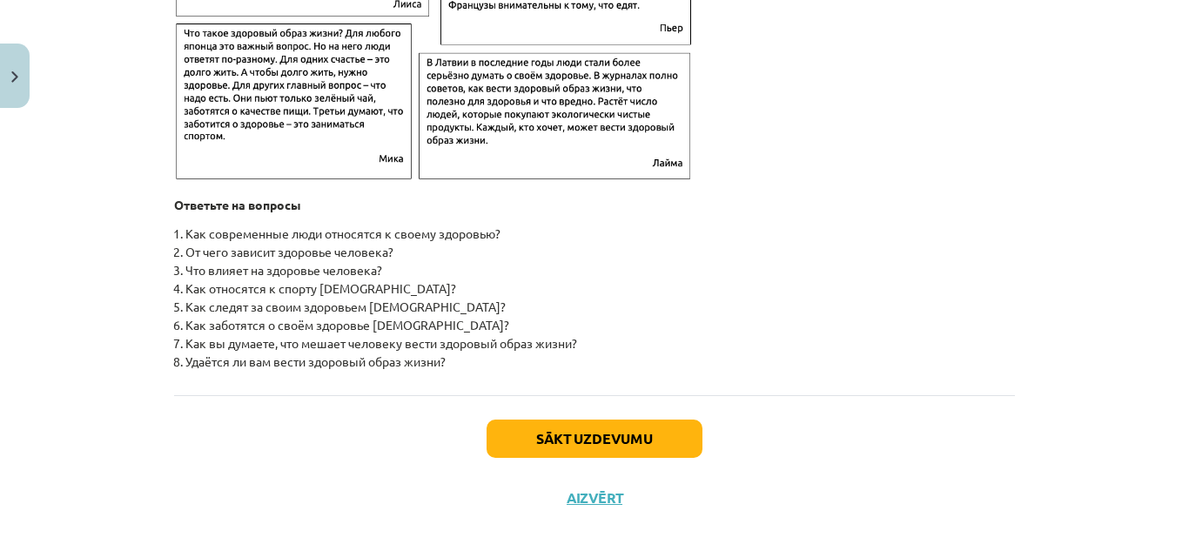
scroll to position [2881, 0]
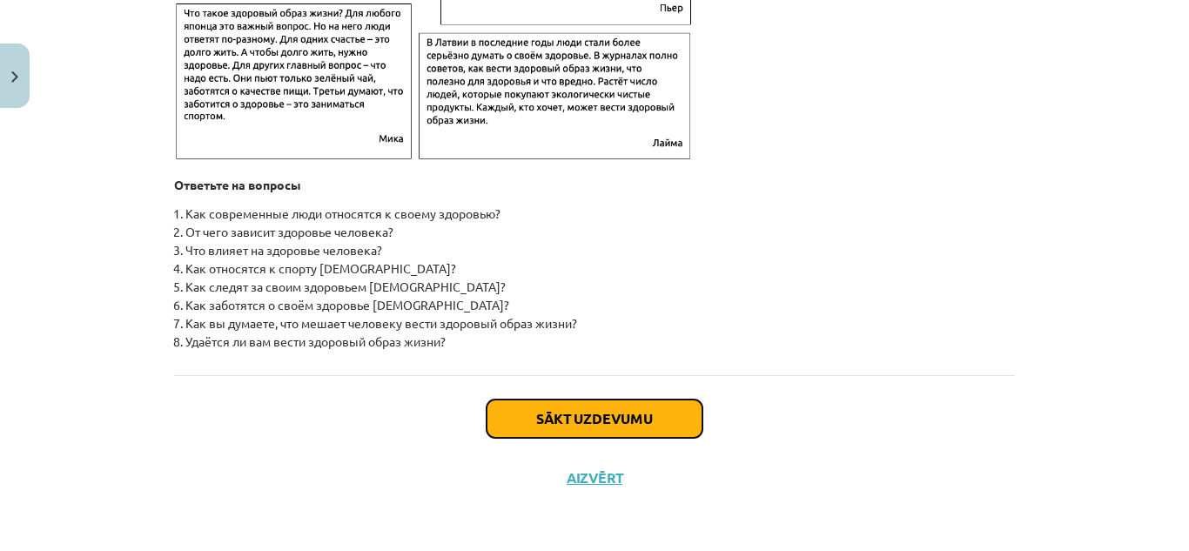
click at [635, 416] on button "Sākt uzdevumu" at bounding box center [595, 419] width 216 height 38
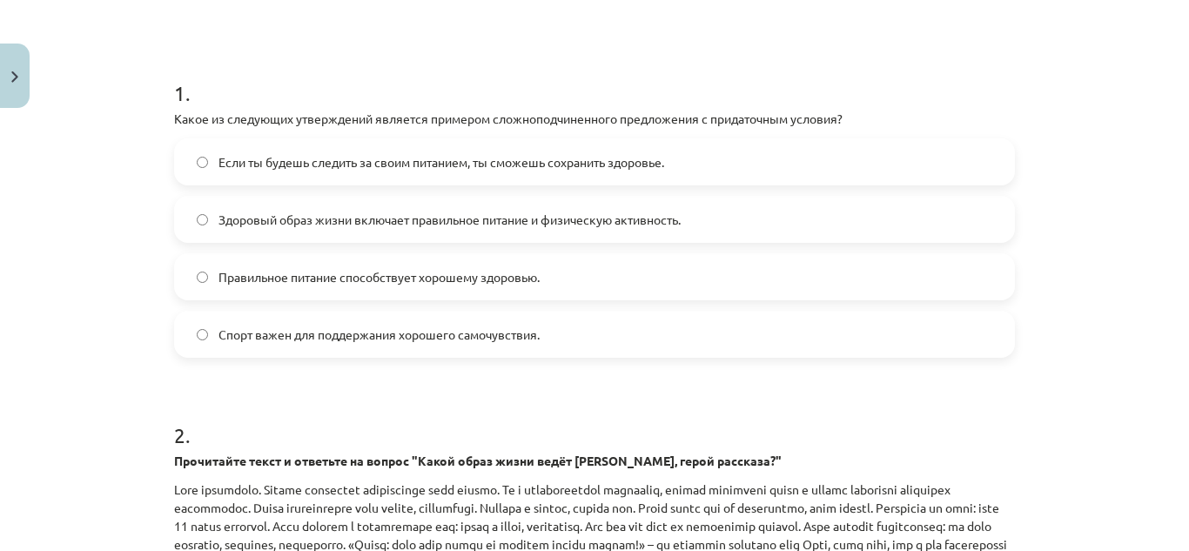
scroll to position [261, 0]
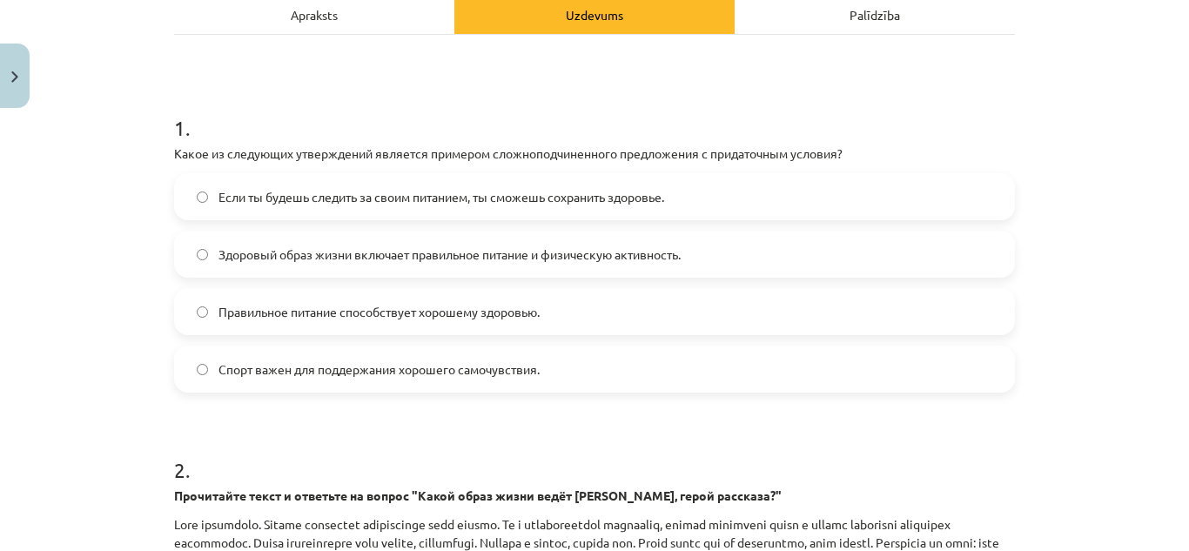
click at [465, 259] on span "Здоровый образ жизни включает правильное питание и физическую активность." at bounding box center [449, 254] width 462 height 18
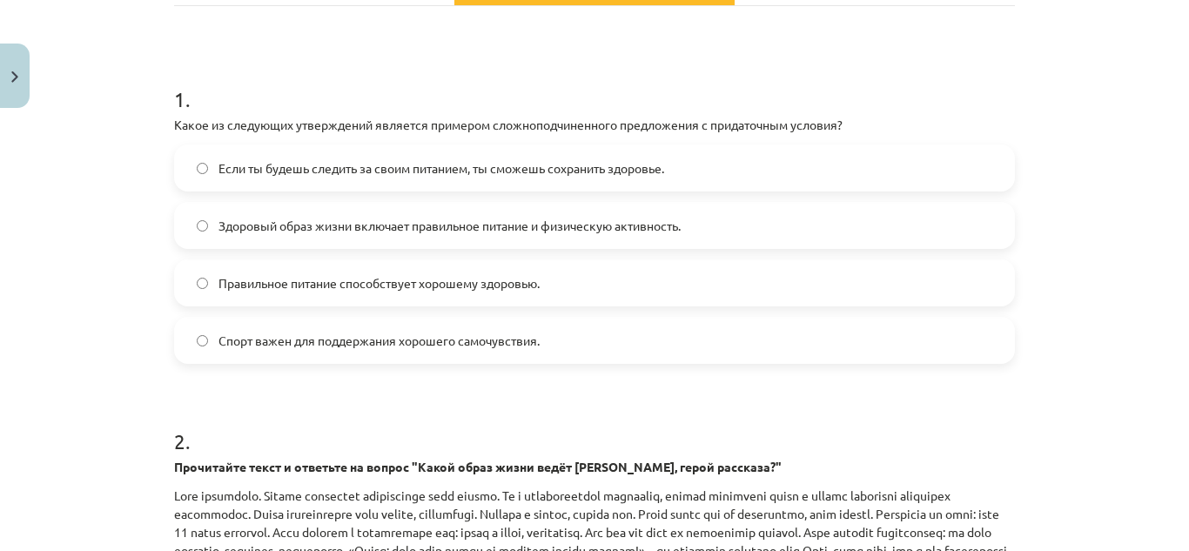
click at [784, 213] on label "Здоровый образ жизни включает правильное питание и физическую активность." at bounding box center [594, 226] width 837 height 44
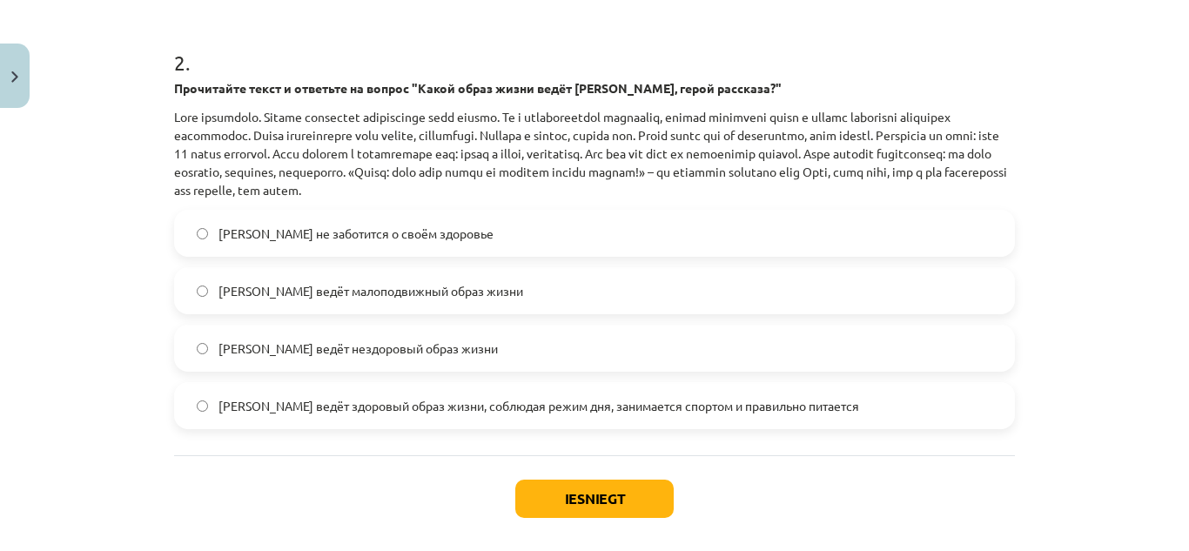
scroll to position [671, 0]
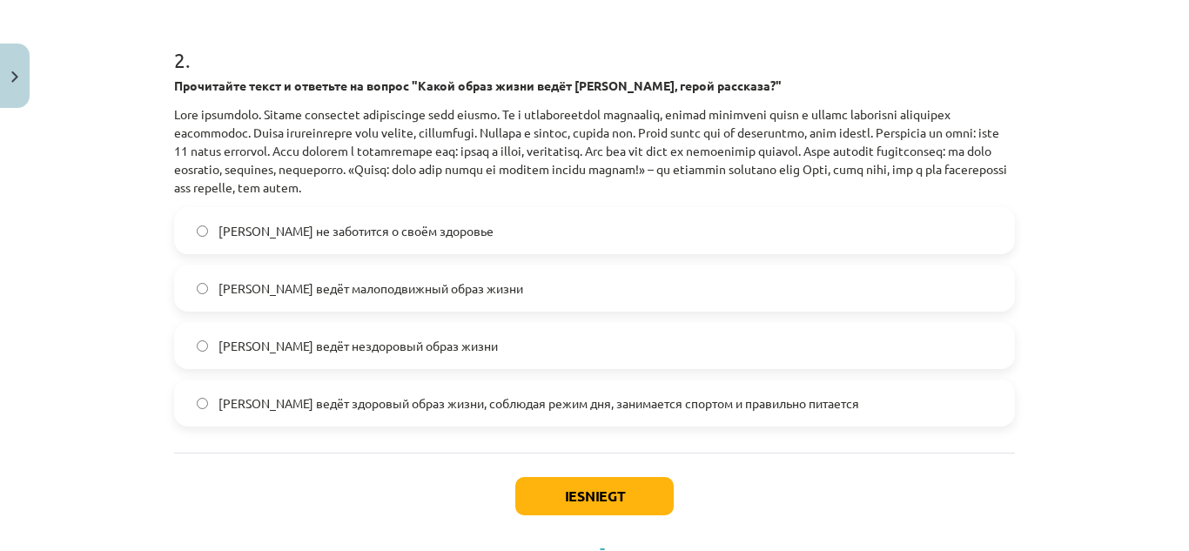
click at [302, 410] on span "Олег ведёт здоровый образ жизни, соблюдая режим дня, занимается спортом и прави…" at bounding box center [538, 403] width 641 height 18
click at [640, 490] on button "Iesniegt" at bounding box center [594, 496] width 158 height 38
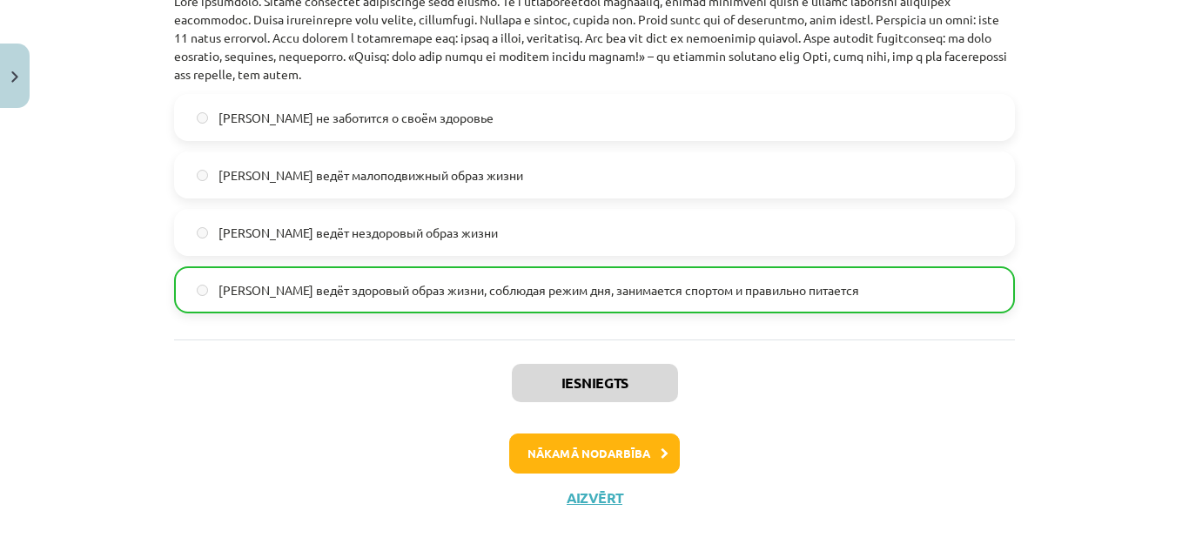
scroll to position [804, 0]
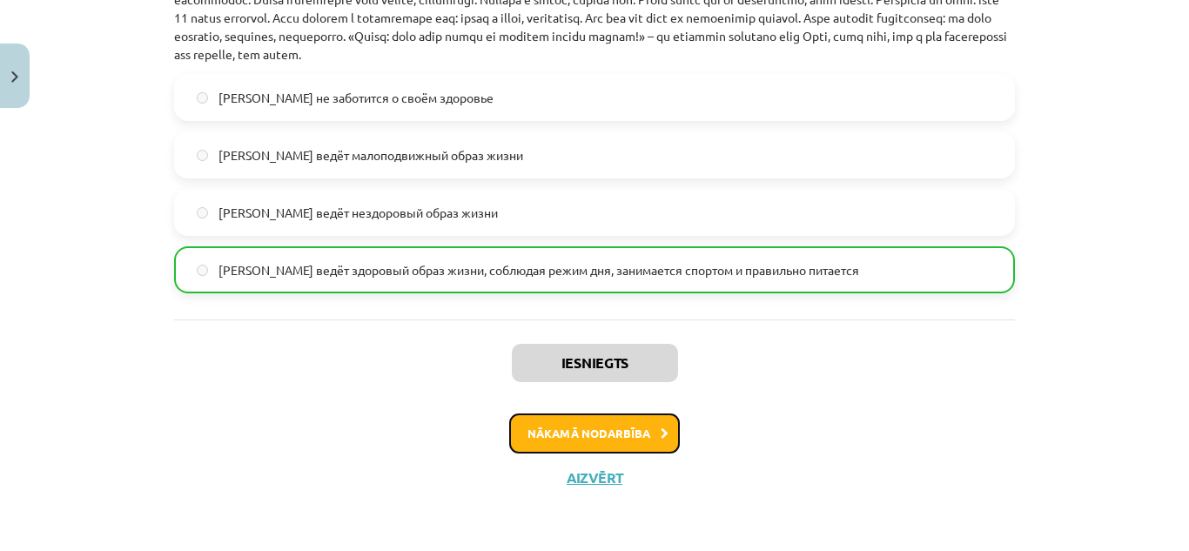
click at [533, 439] on button "Nākamā nodarbība" at bounding box center [594, 433] width 171 height 40
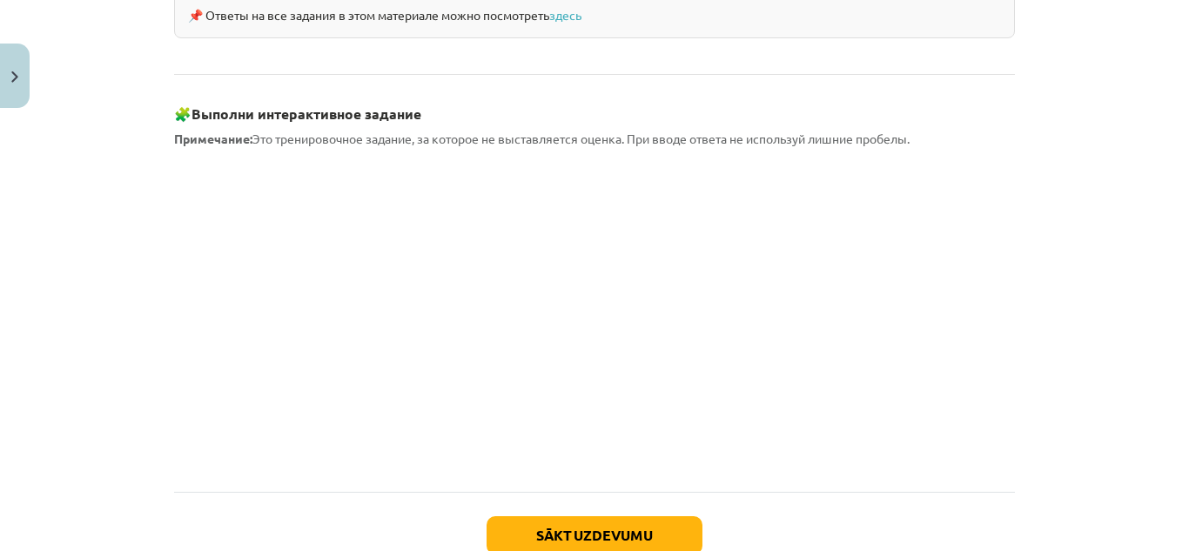
scroll to position [1567, 0]
click at [594, 514] on button "Sākt uzdevumu" at bounding box center [595, 533] width 216 height 38
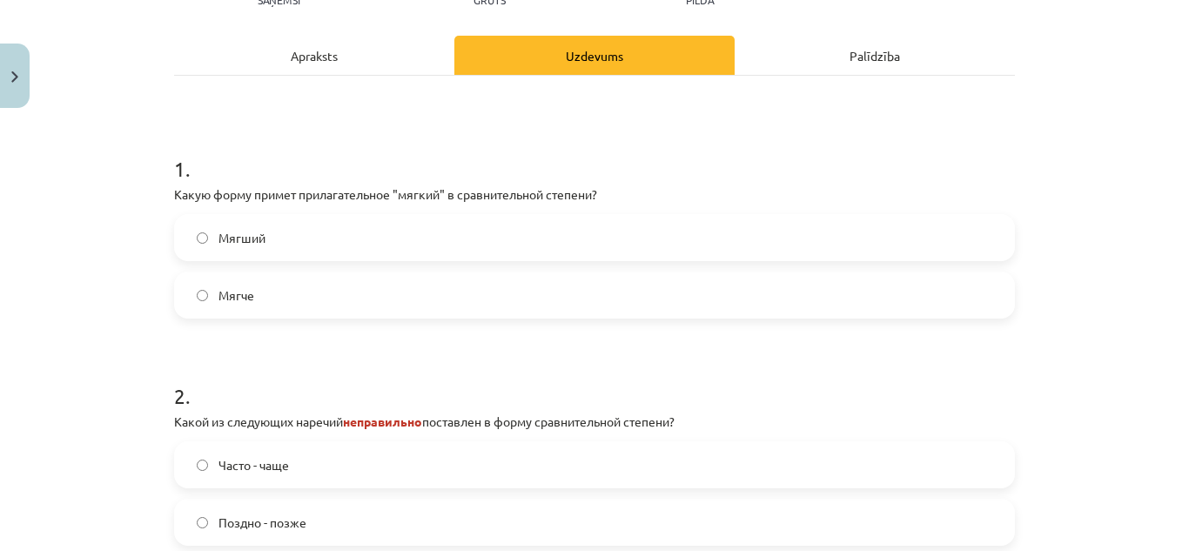
scroll to position [212, 0]
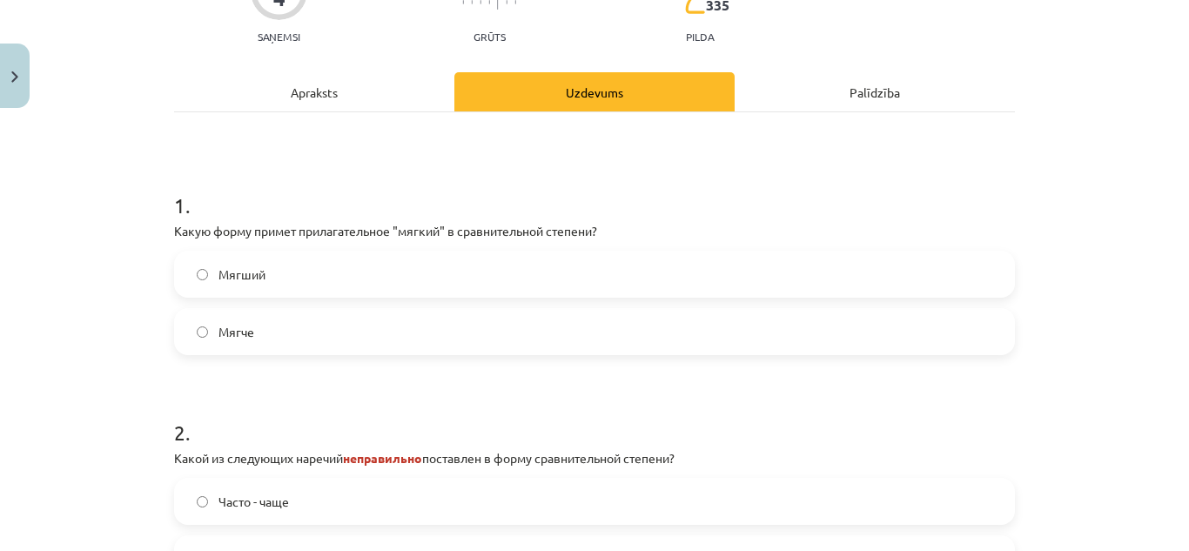
click at [407, 334] on label "Мягче" at bounding box center [594, 332] width 837 height 44
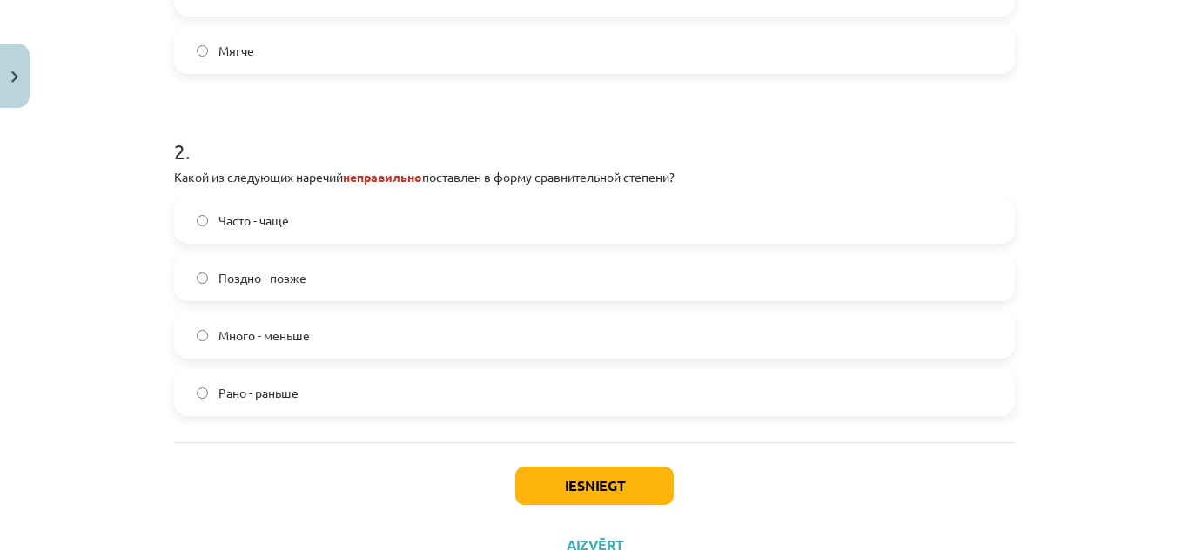
scroll to position [494, 0]
click at [797, 225] on label "Часто - чаще" at bounding box center [594, 219] width 837 height 44
click at [631, 473] on button "Iesniegt" at bounding box center [594, 484] width 158 height 38
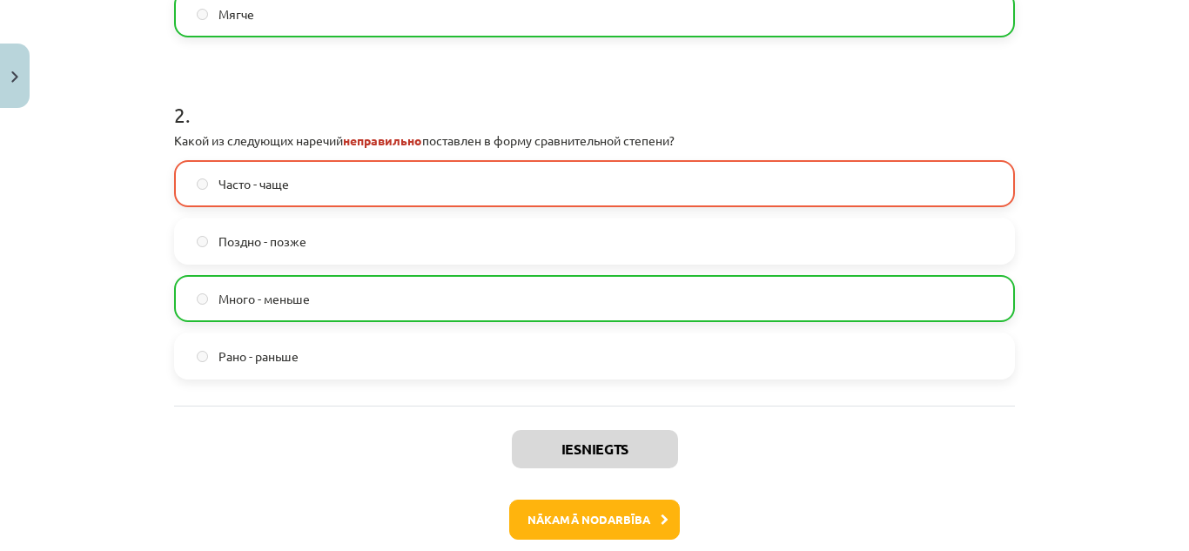
scroll to position [564, 0]
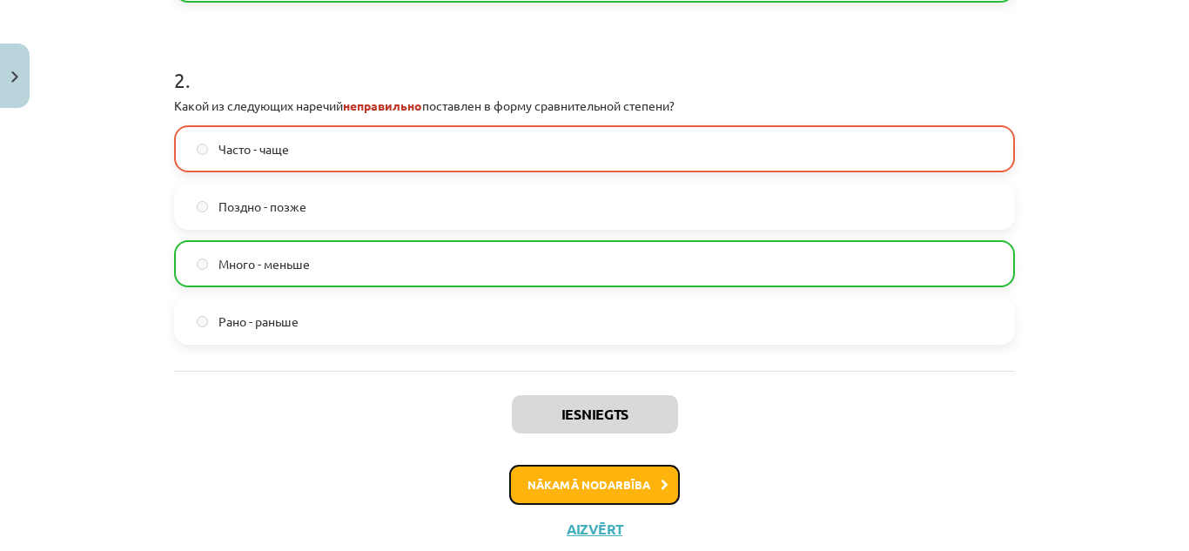
click at [588, 487] on button "Nākamā nodarbība" at bounding box center [594, 485] width 171 height 40
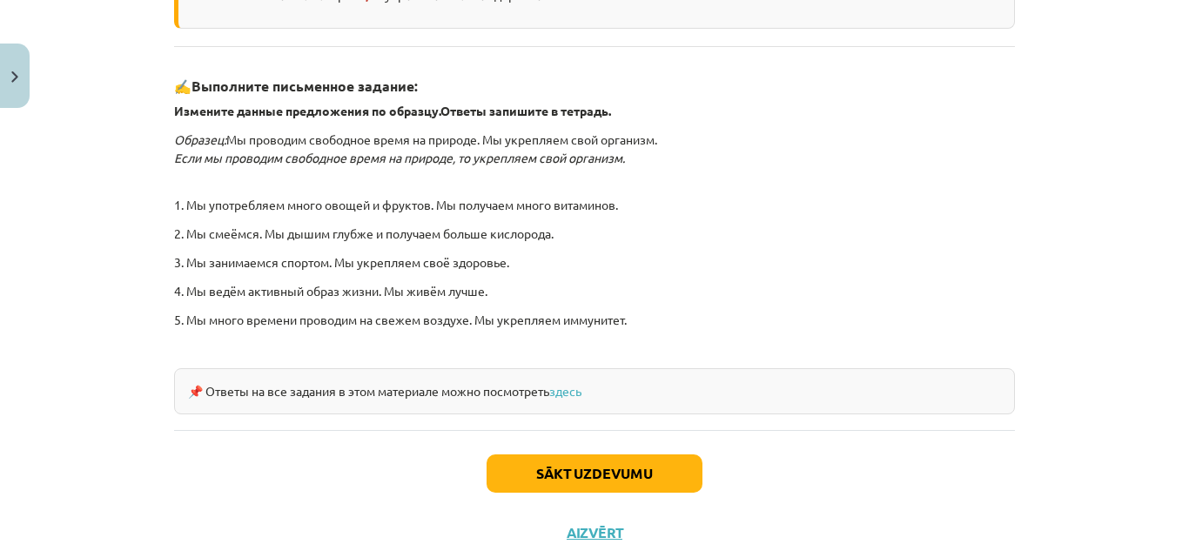
scroll to position [568, 0]
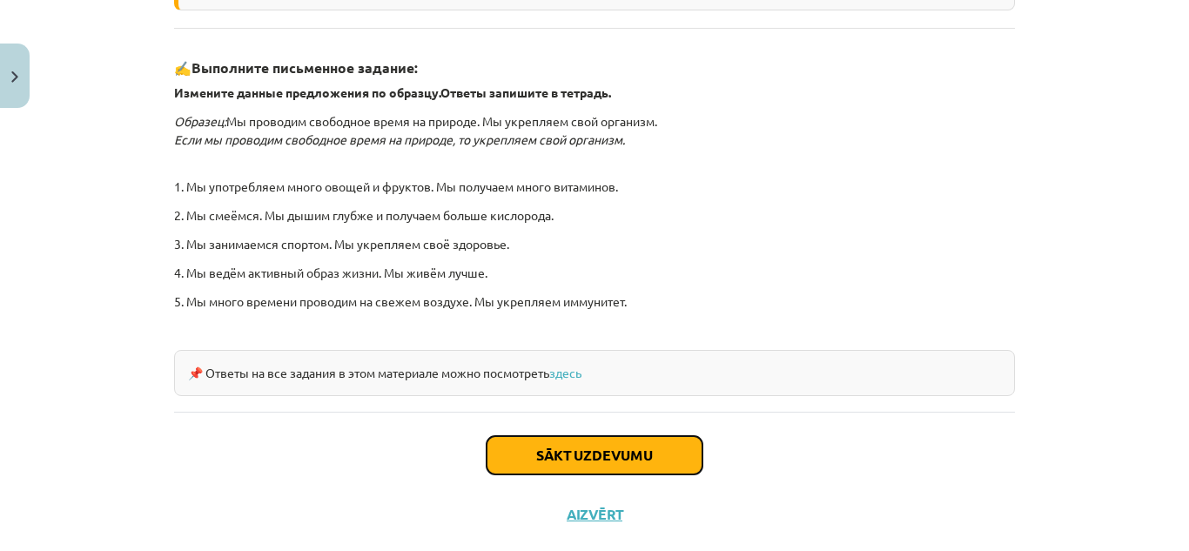
click at [580, 454] on button "Sākt uzdevumu" at bounding box center [595, 455] width 216 height 38
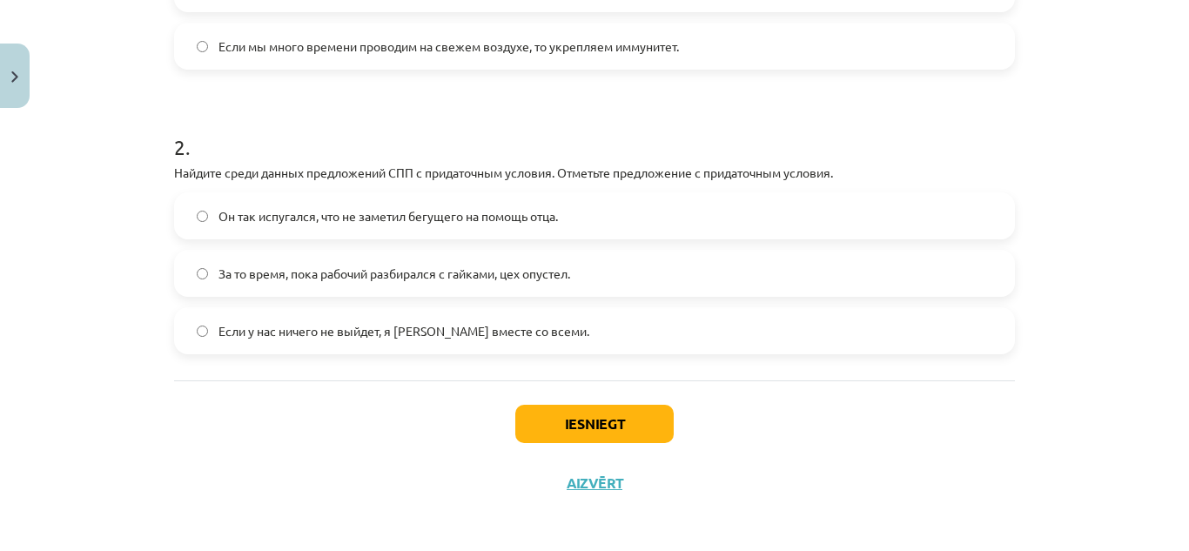
scroll to position [525, 0]
click at [205, 339] on label "Если у нас ничего не выйдет, я уеду вместе со всеми." at bounding box center [594, 333] width 837 height 44
click at [550, 422] on button "Iesniegt" at bounding box center [594, 426] width 158 height 38
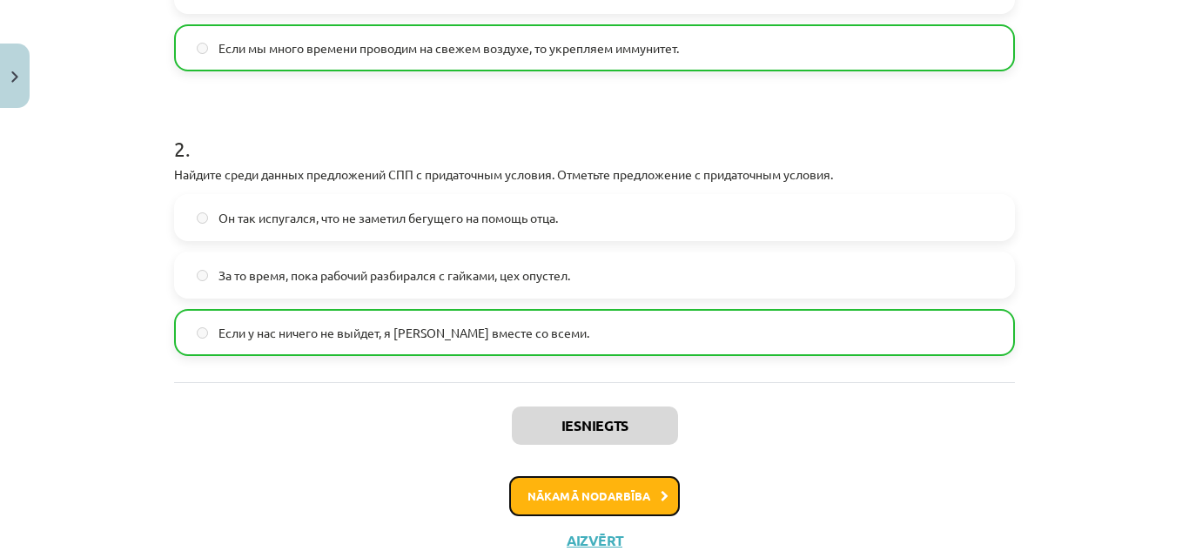
click at [635, 491] on button "Nākamā nodarbība" at bounding box center [594, 496] width 171 height 40
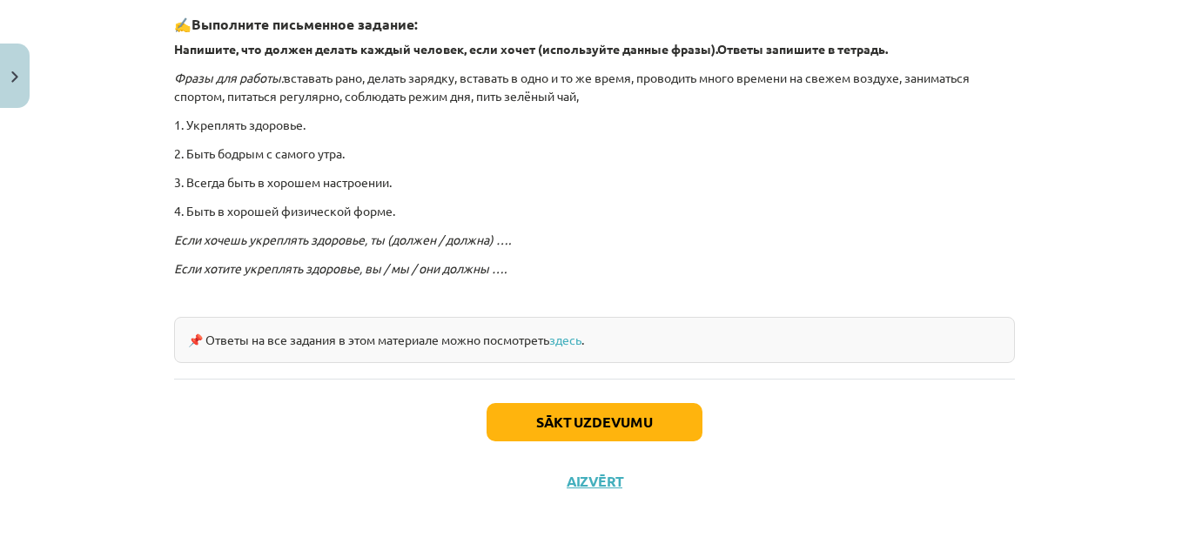
scroll to position [533, 0]
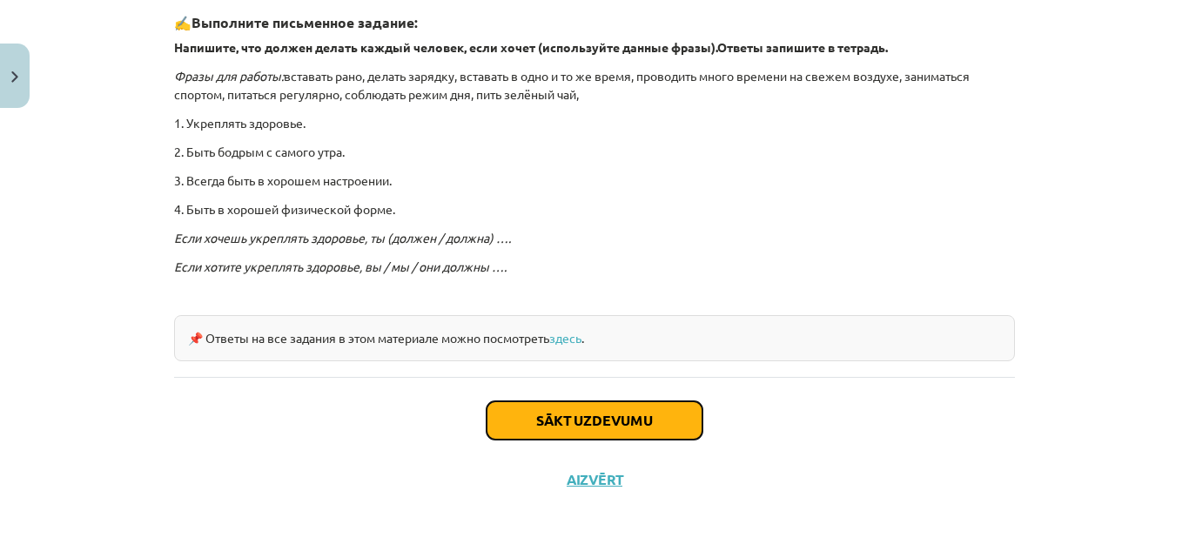
click at [605, 424] on button "Sākt uzdevumu" at bounding box center [595, 420] width 216 height 38
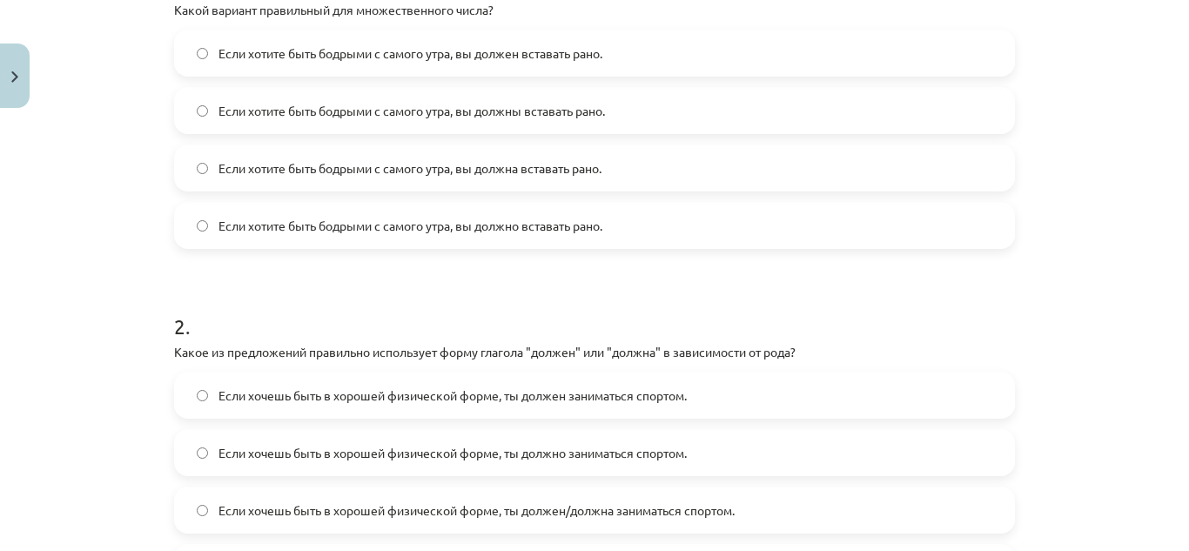
scroll to position [403, 0]
click at [703, 119] on label "Если хотите быть бодрыми с самого утра, вы должны вставать рано." at bounding box center [594, 113] width 837 height 44
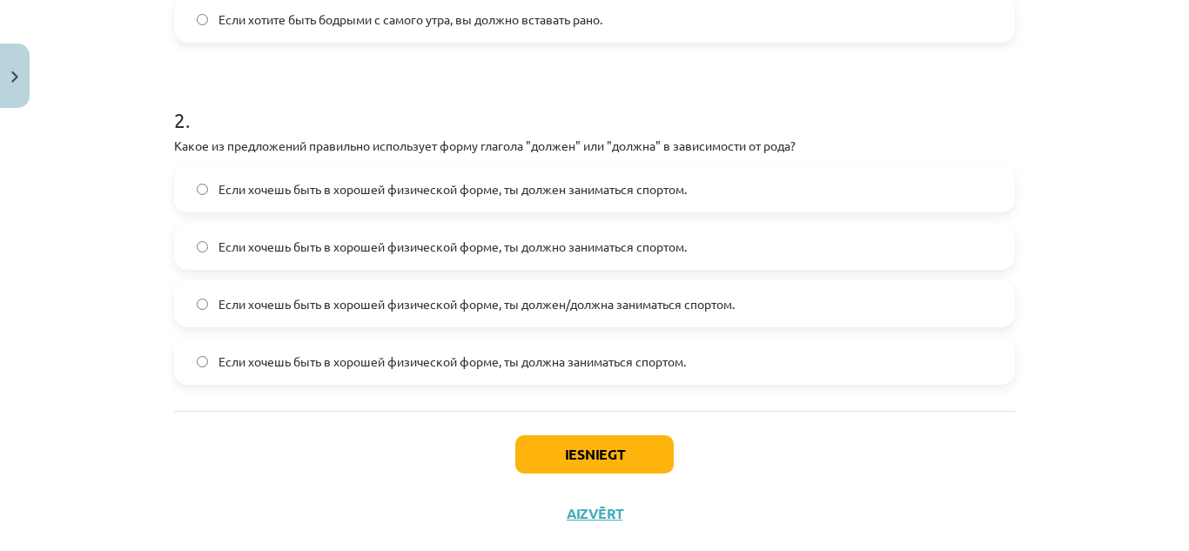
scroll to position [615, 0]
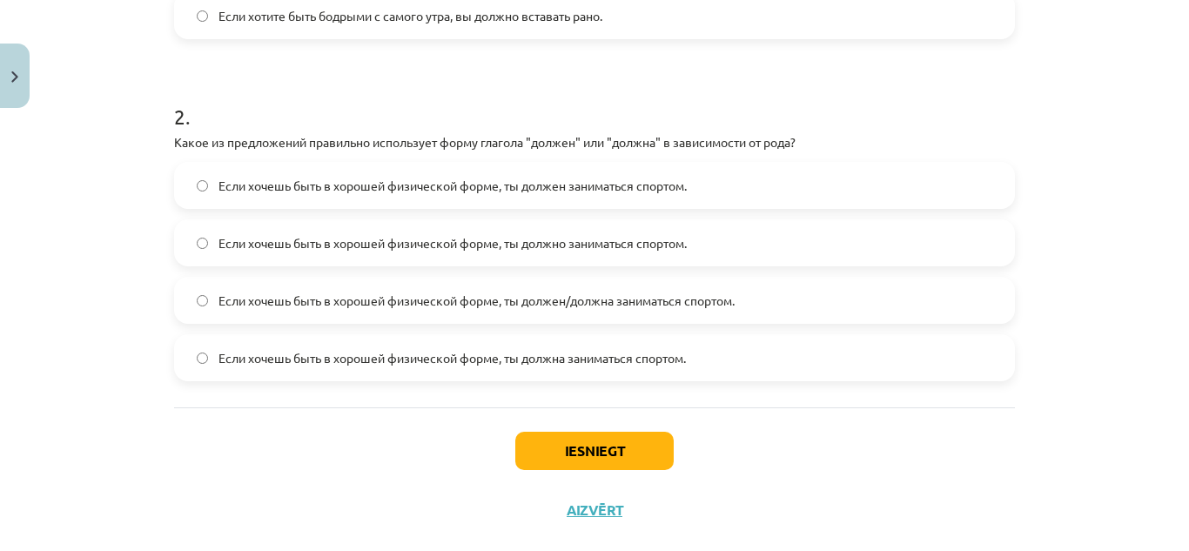
click at [548, 190] on span "Если хочешь быть в хорошей физической форме, ты должен заниматься спортом." at bounding box center [452, 186] width 468 height 18
click at [580, 445] on button "Iesniegt" at bounding box center [594, 451] width 158 height 38
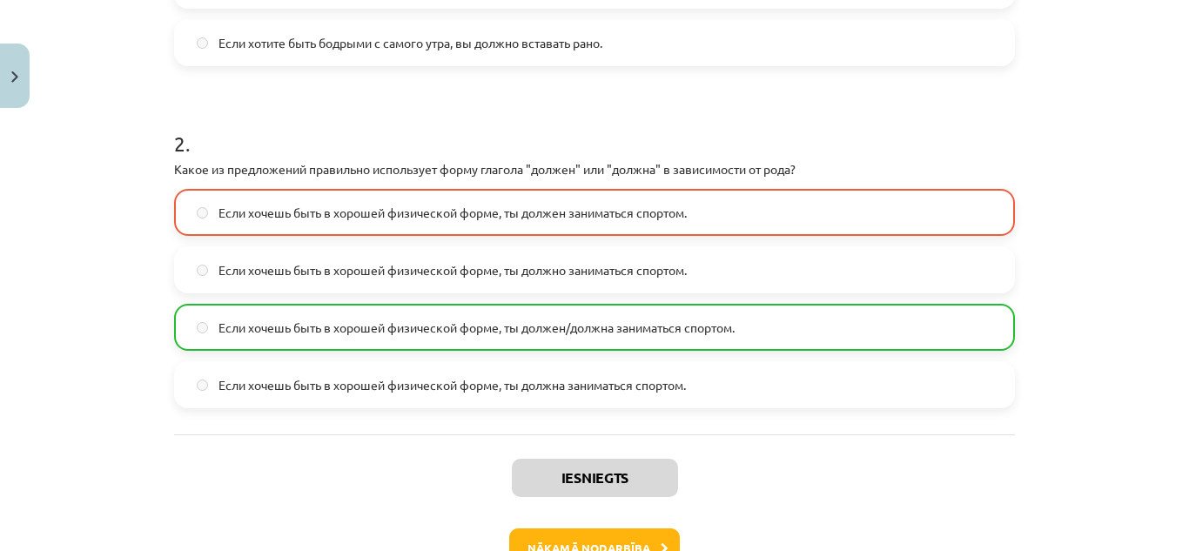
scroll to position [689, 0]
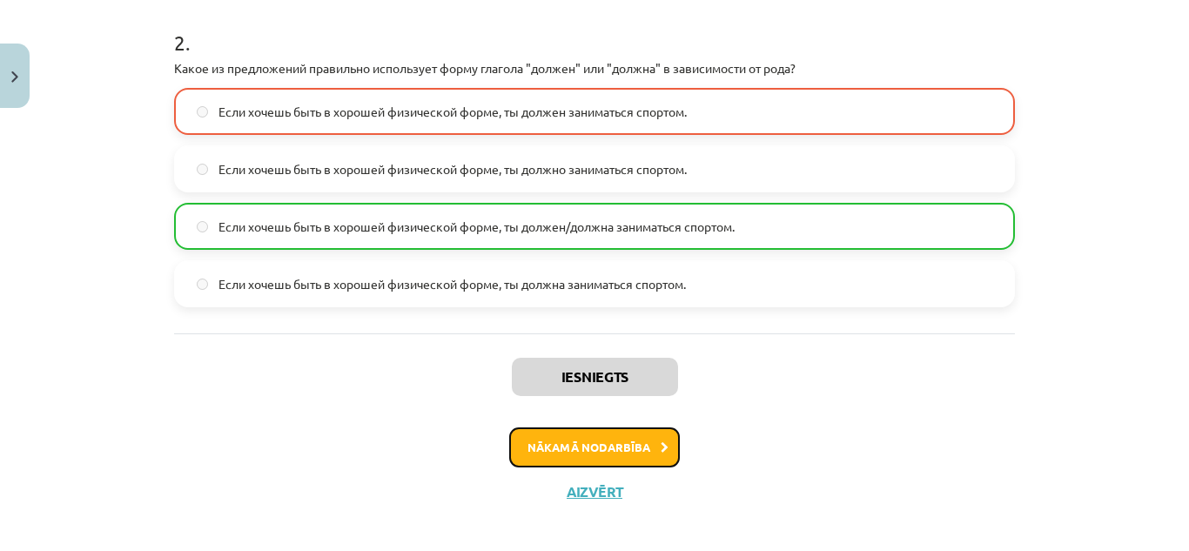
click at [586, 456] on button "Nākamā nodarbība" at bounding box center [594, 447] width 171 height 40
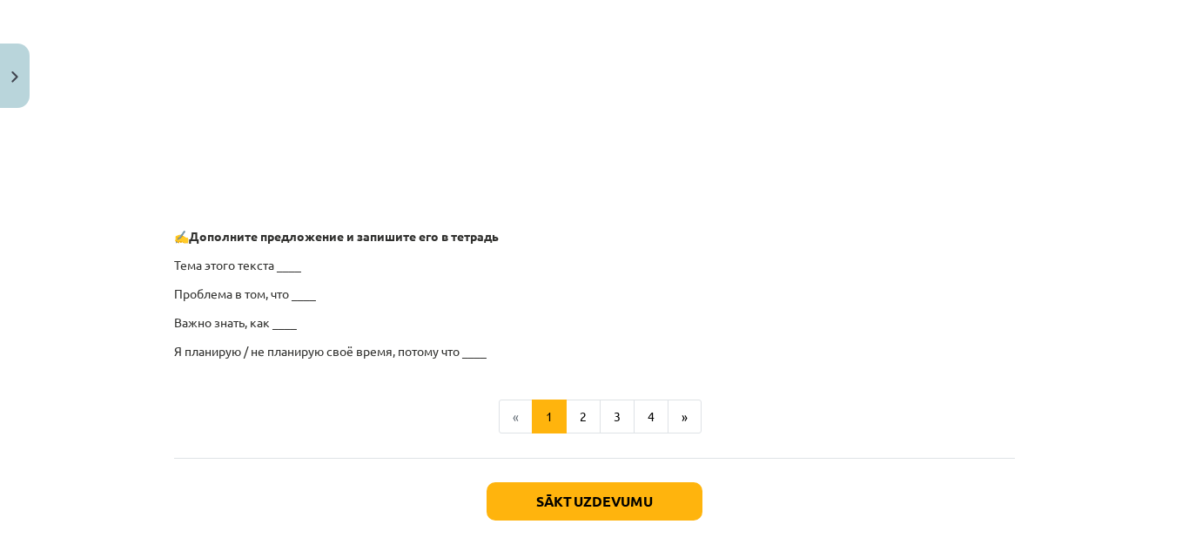
scroll to position [1466, 0]
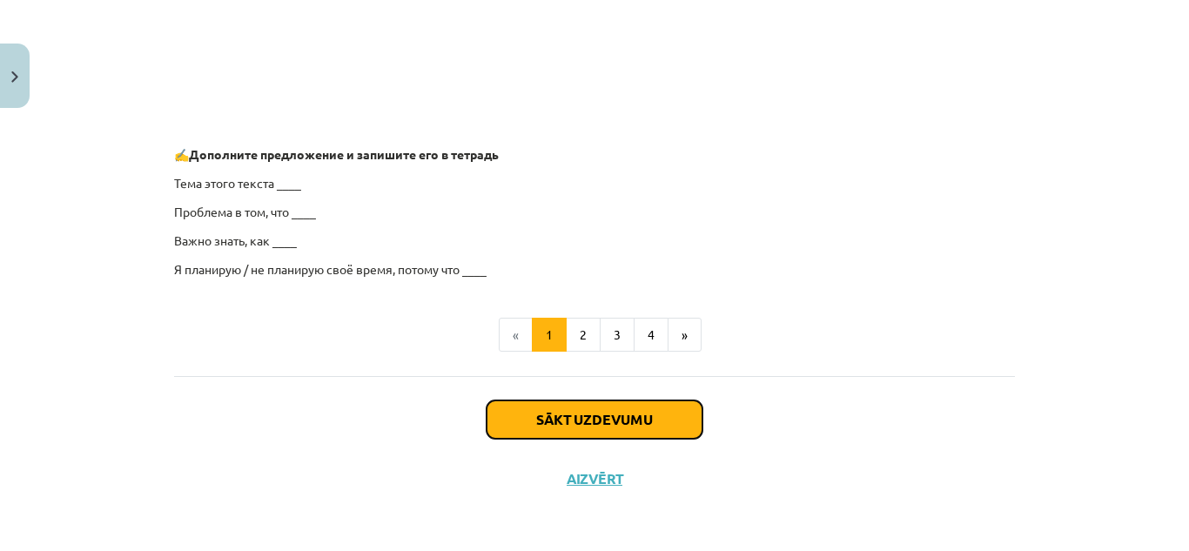
click at [595, 422] on button "Sākt uzdevumu" at bounding box center [595, 419] width 216 height 38
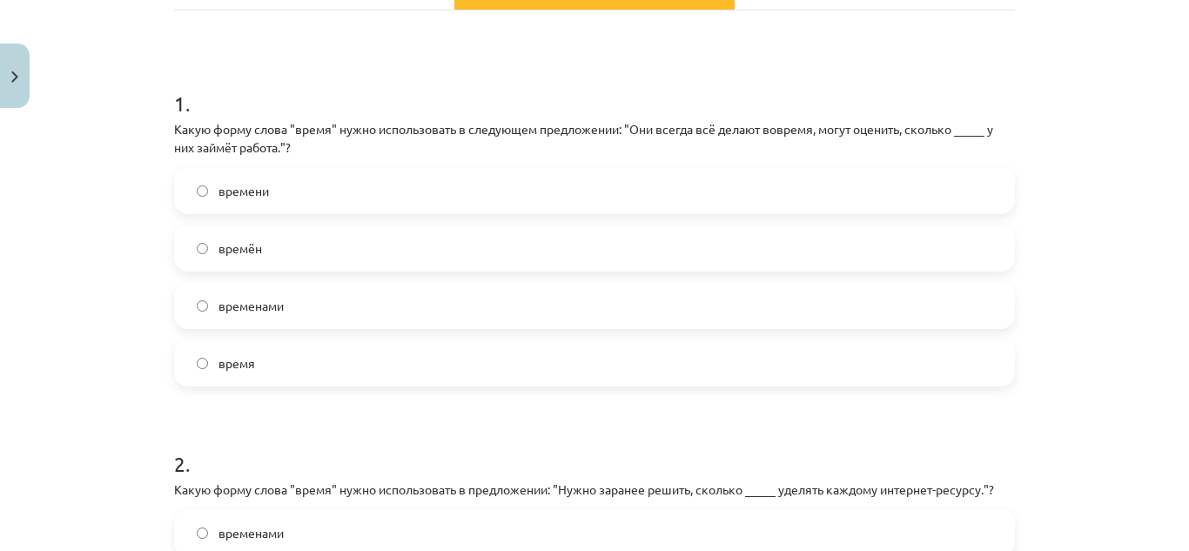
scroll to position [287, 0]
click at [362, 360] on label "время" at bounding box center [594, 361] width 837 height 44
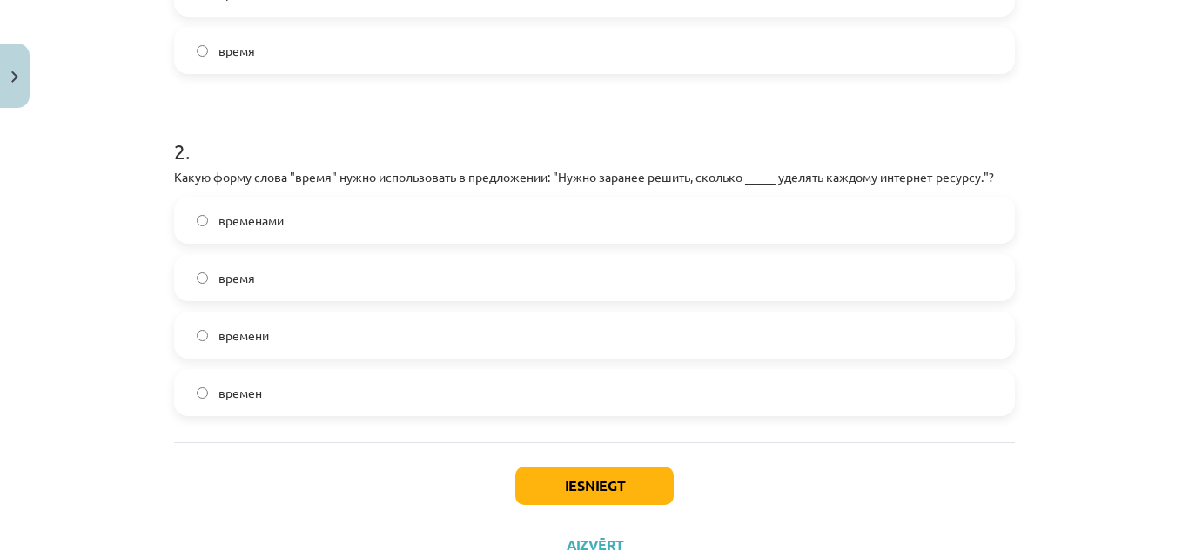
scroll to position [615, 0]
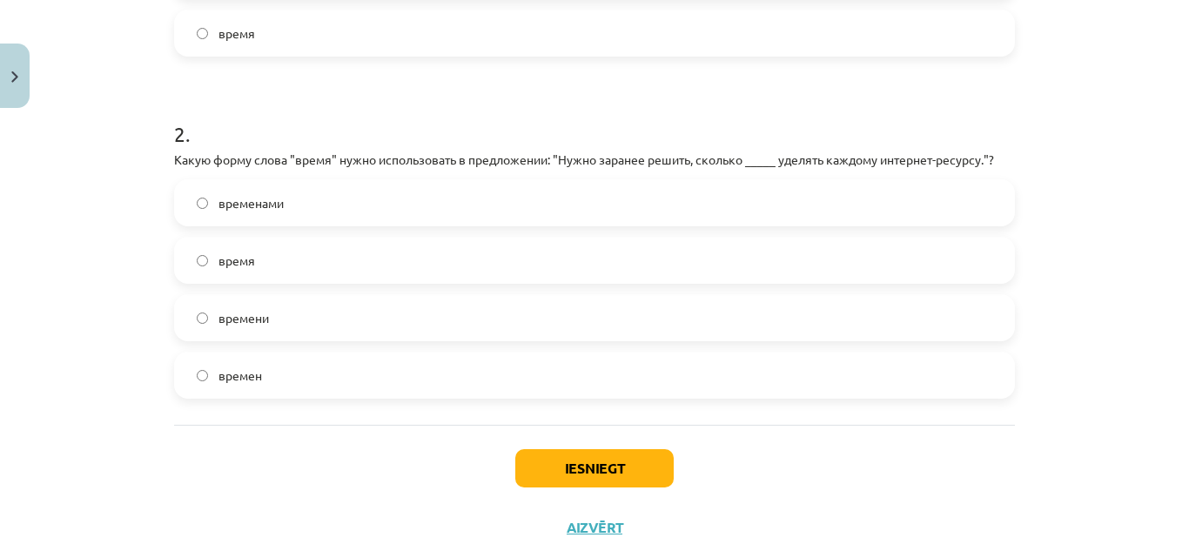
click at [568, 329] on label "времени" at bounding box center [594, 318] width 837 height 44
click at [585, 461] on button "Iesniegt" at bounding box center [594, 468] width 158 height 38
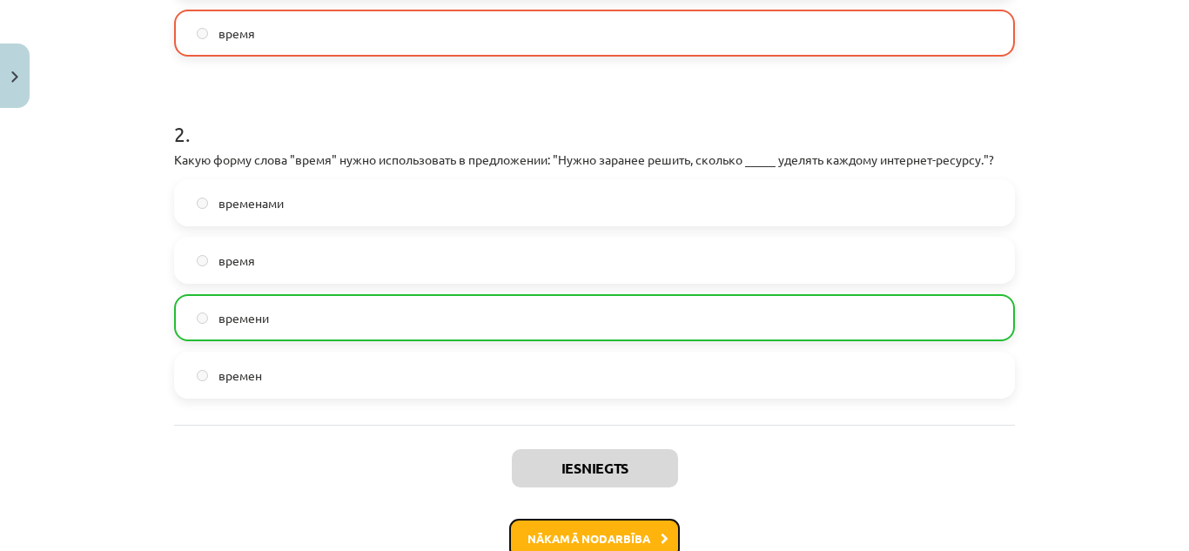
click at [620, 537] on button "Nākamā nodarbība" at bounding box center [594, 539] width 171 height 40
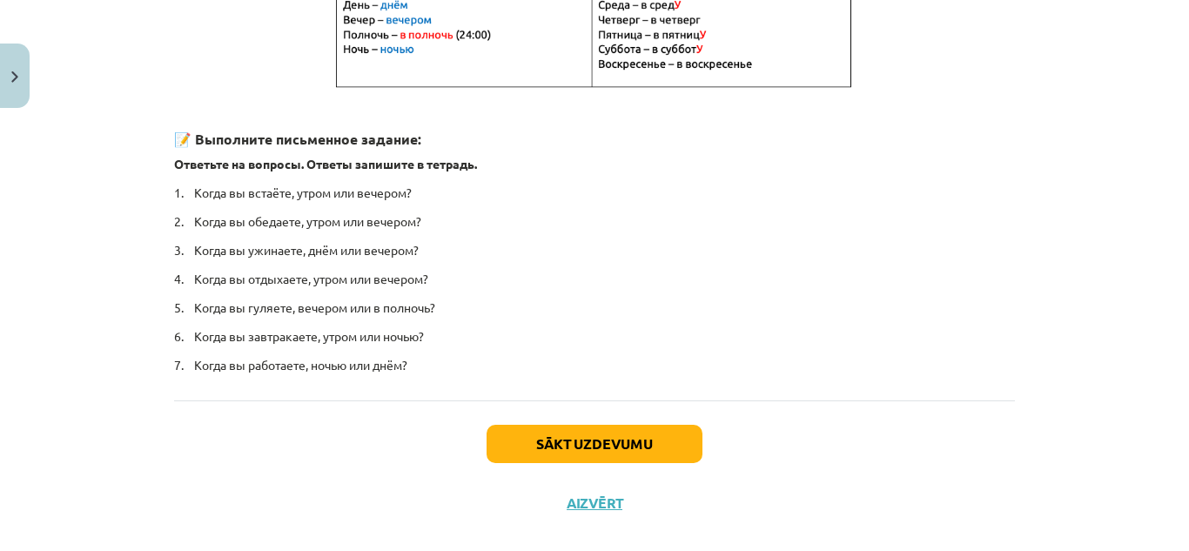
scroll to position [467, 0]
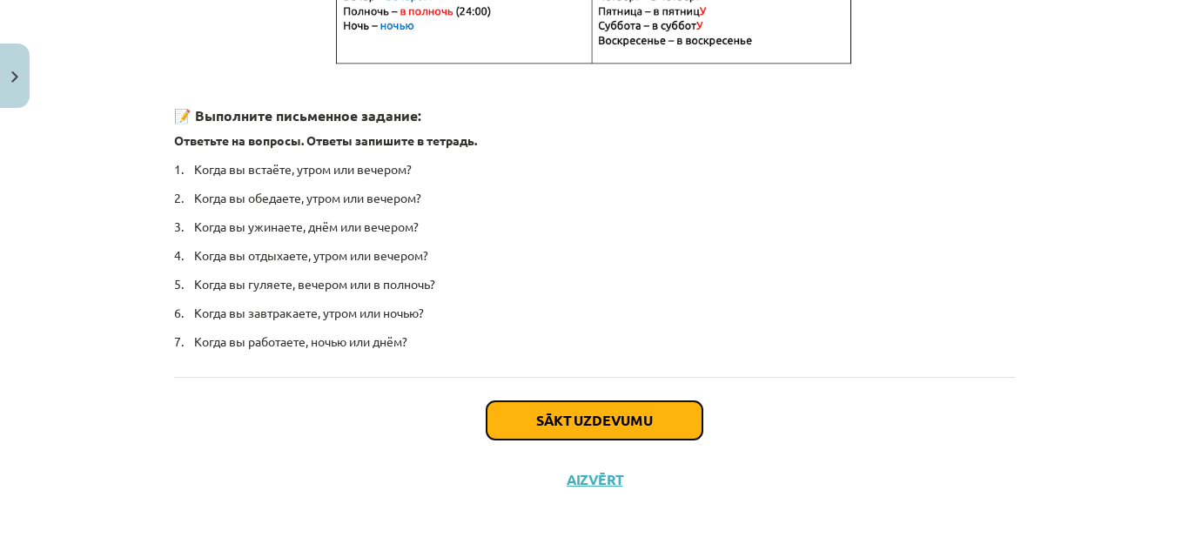
click at [622, 412] on button "Sākt uzdevumu" at bounding box center [595, 420] width 216 height 38
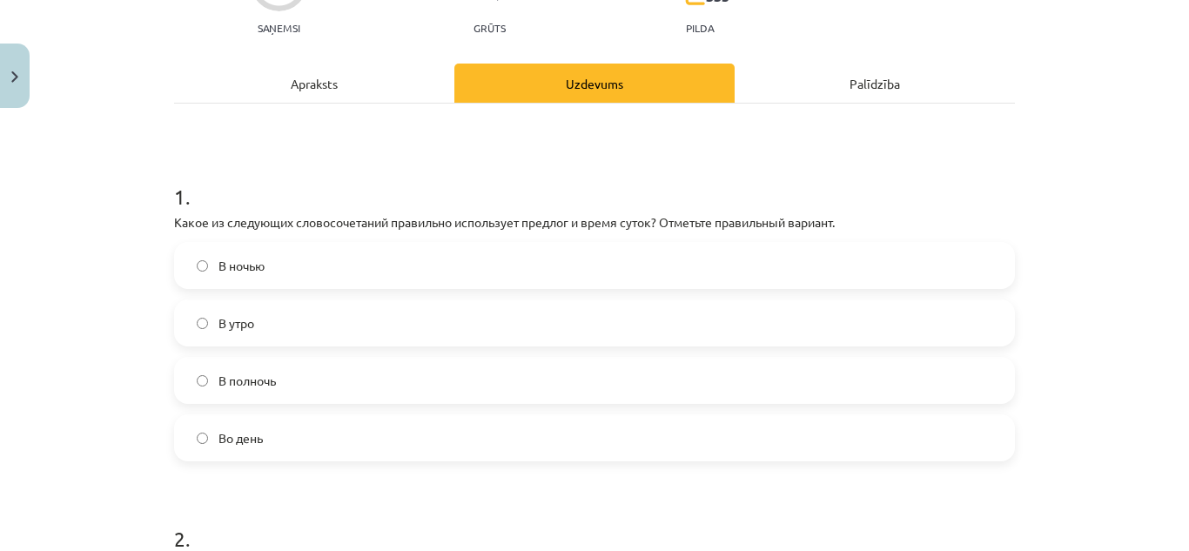
scroll to position [197, 0]
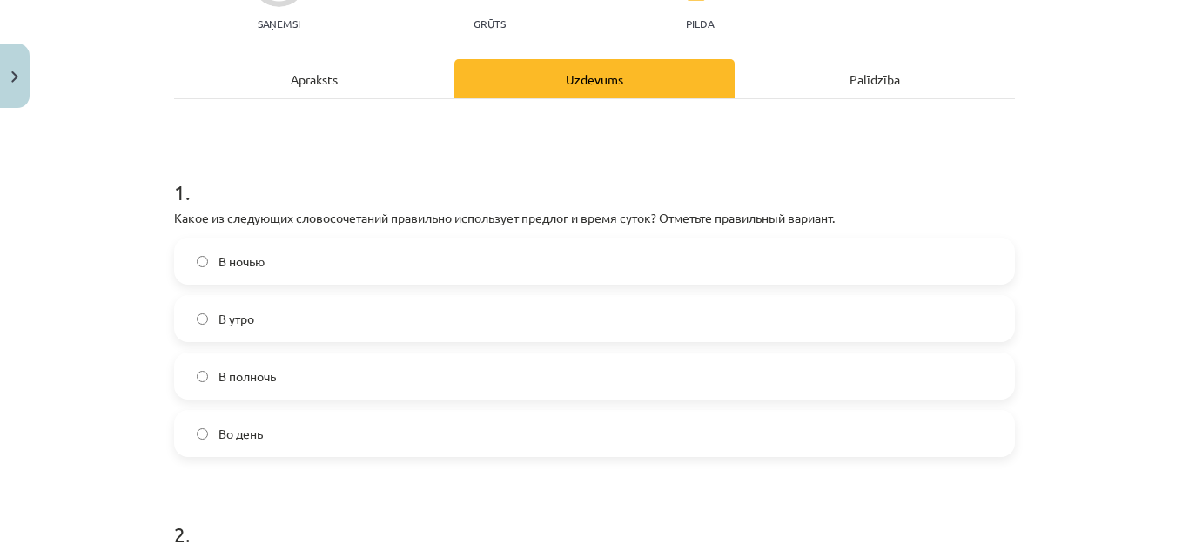
click at [291, 374] on label "В полночь" at bounding box center [594, 376] width 837 height 44
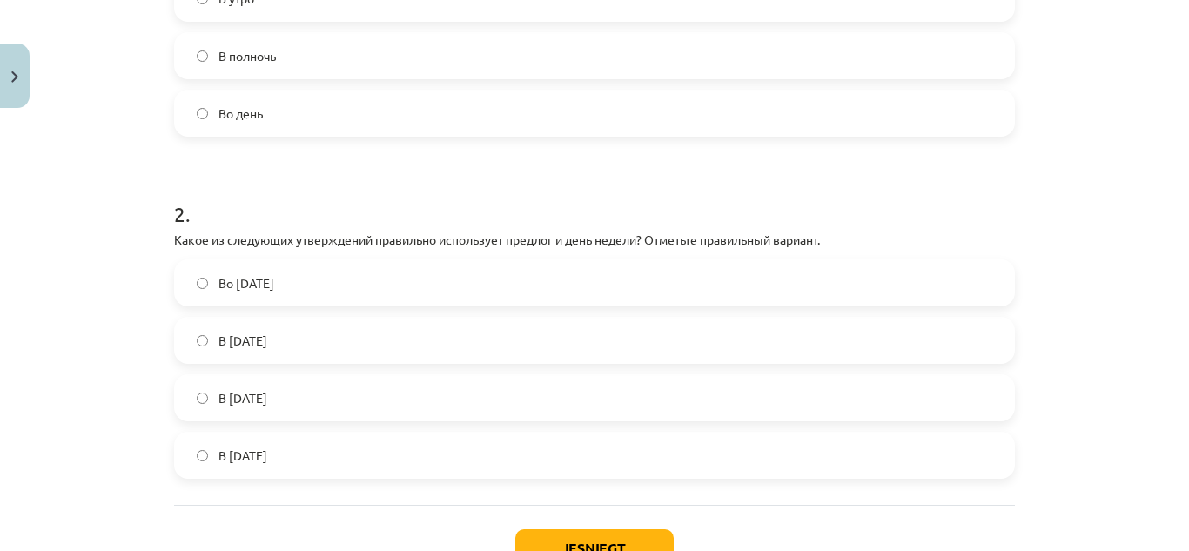
scroll to position [522, 0]
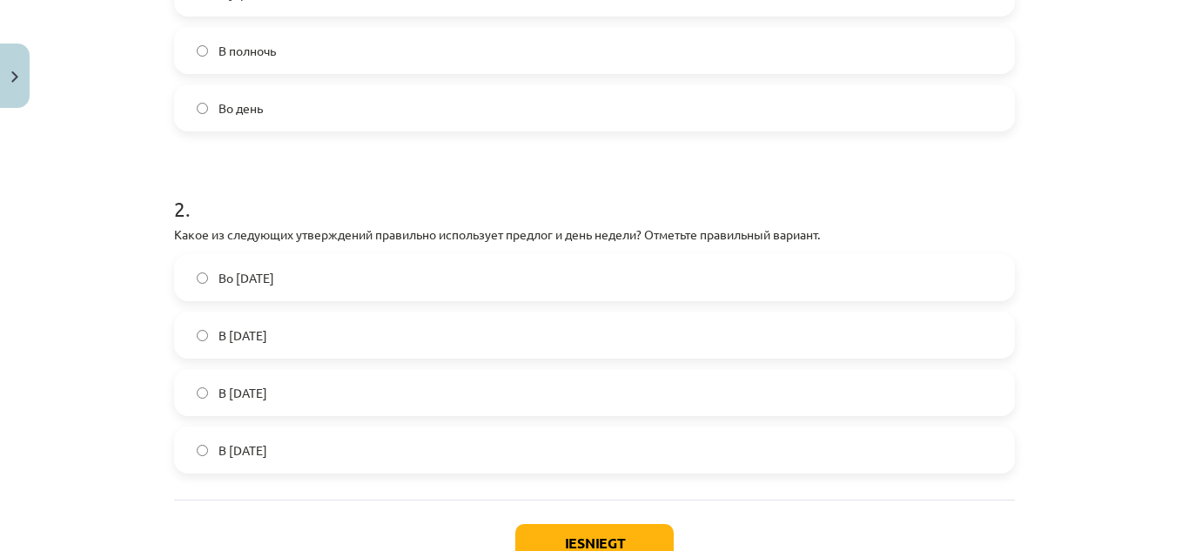
click at [932, 273] on label "Во вторник" at bounding box center [594, 278] width 837 height 44
click at [640, 532] on button "Iesniegt" at bounding box center [594, 543] width 158 height 38
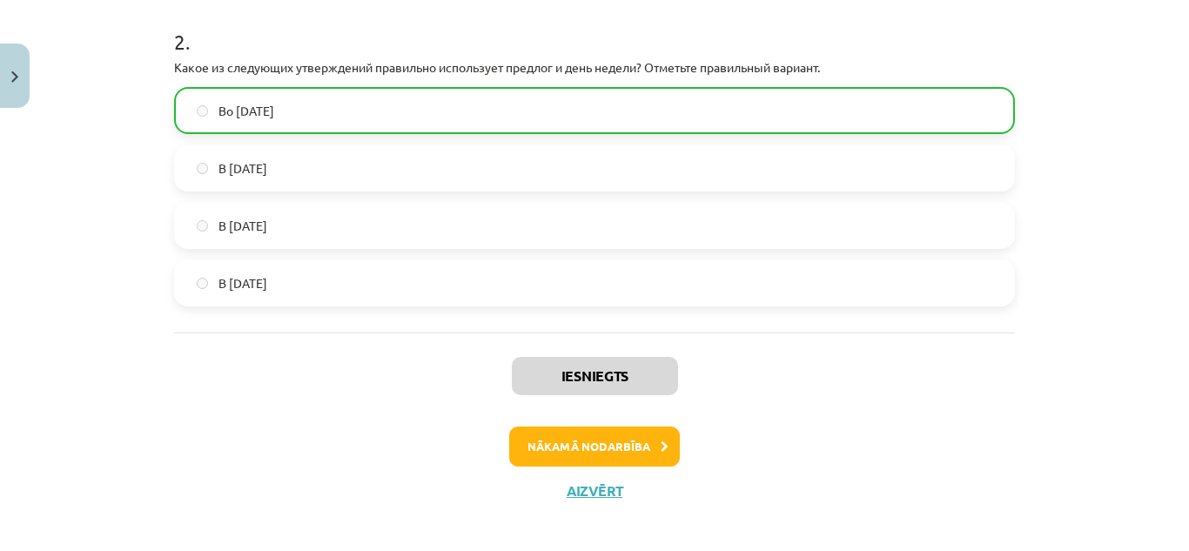
scroll to position [703, 0]
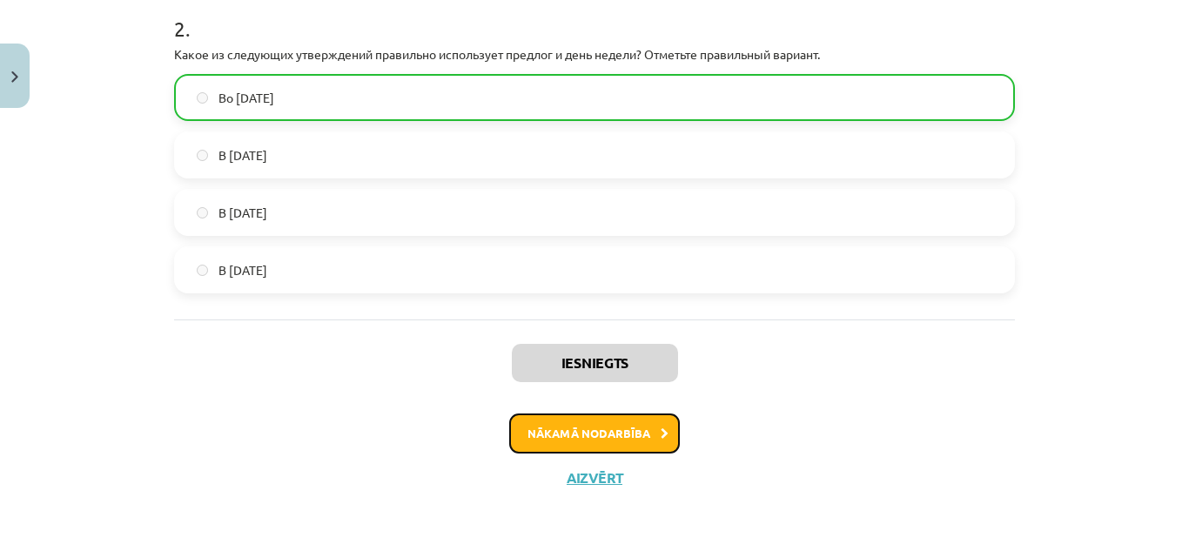
click at [555, 434] on button "Nākamā nodarbība" at bounding box center [594, 433] width 171 height 40
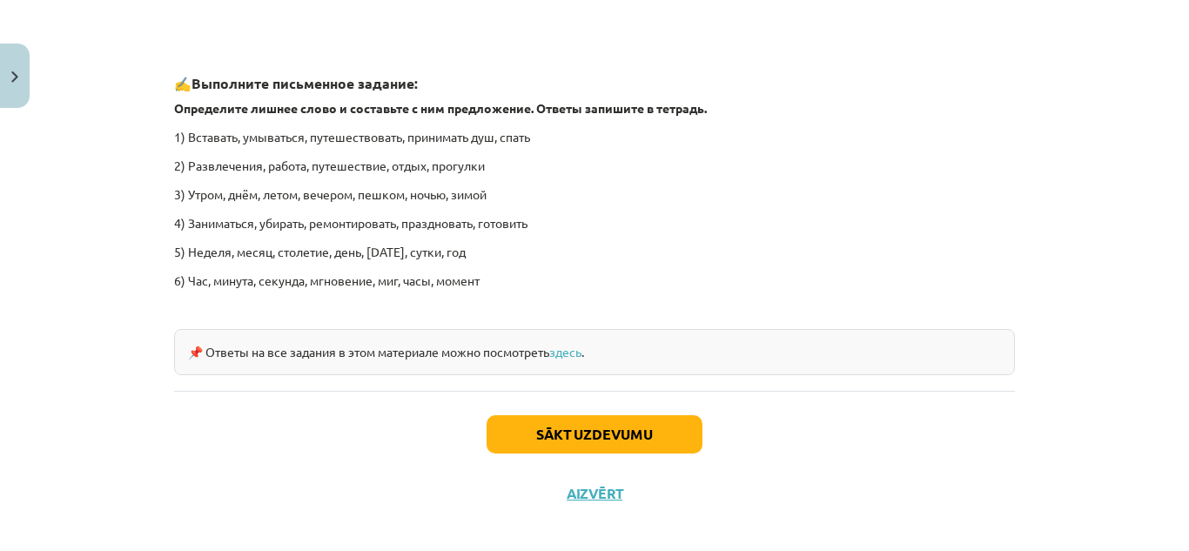
scroll to position [2693, 0]
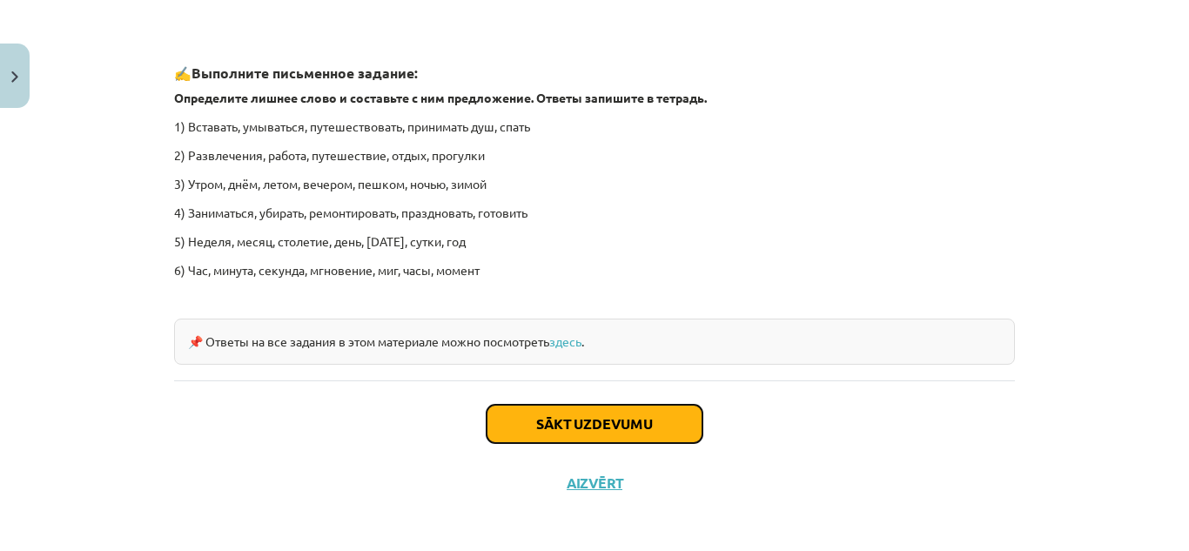
click at [628, 422] on button "Sākt uzdevumu" at bounding box center [595, 424] width 216 height 38
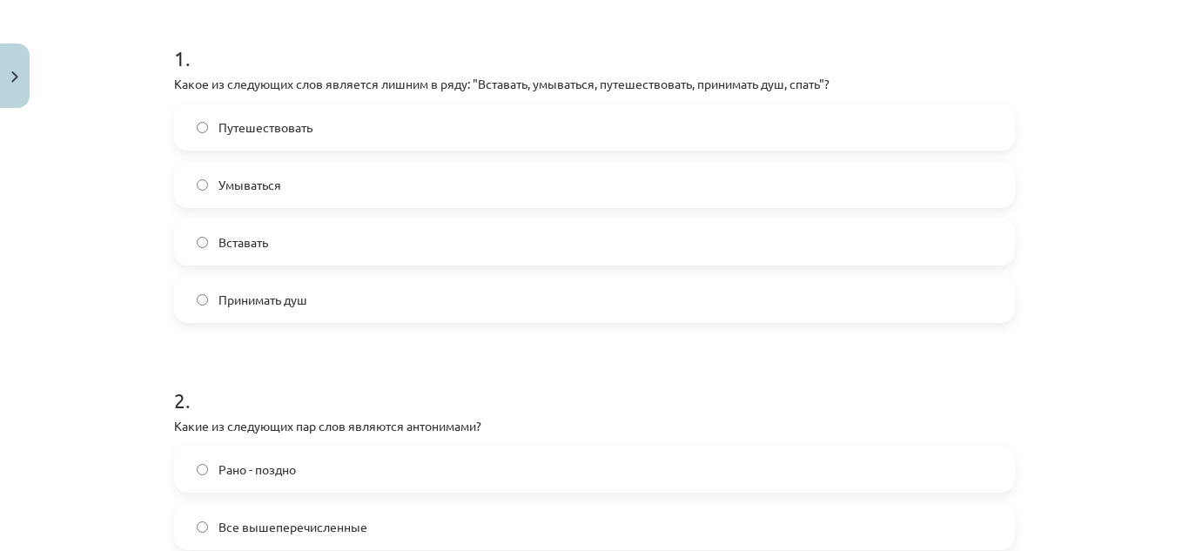
scroll to position [328, 0]
click at [501, 119] on label "Путешествовать" at bounding box center [594, 130] width 837 height 44
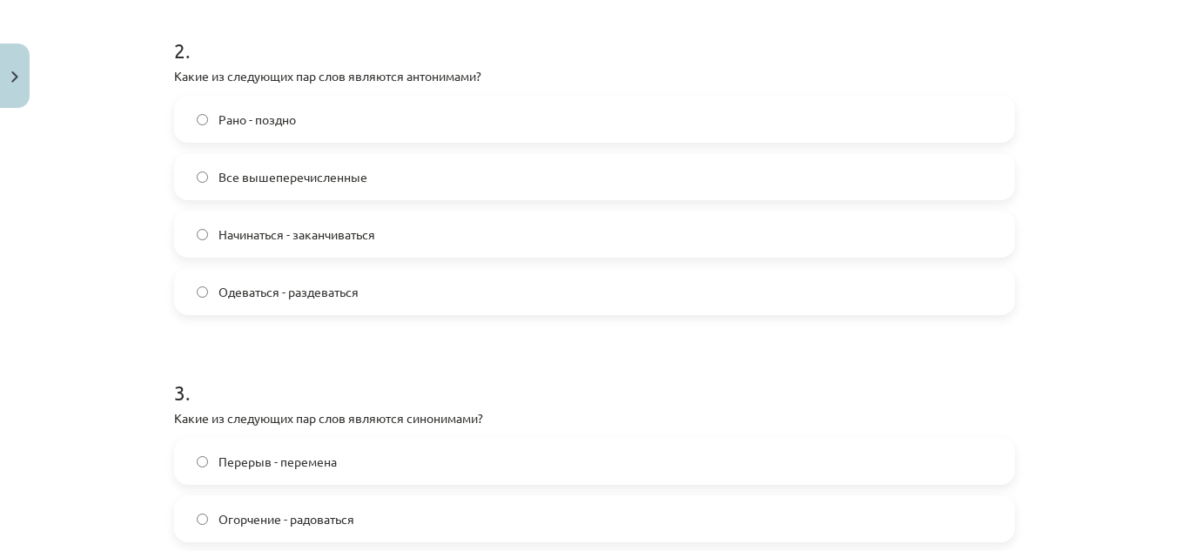
scroll to position [686, 0]
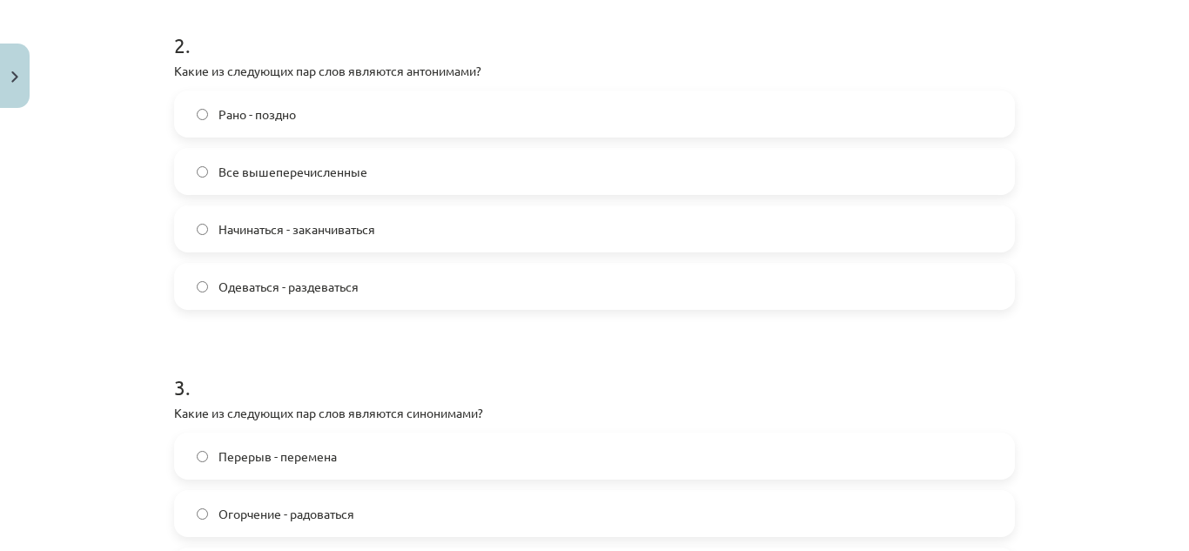
click at [588, 168] on label "Все вышеперечисленные" at bounding box center [594, 172] width 837 height 44
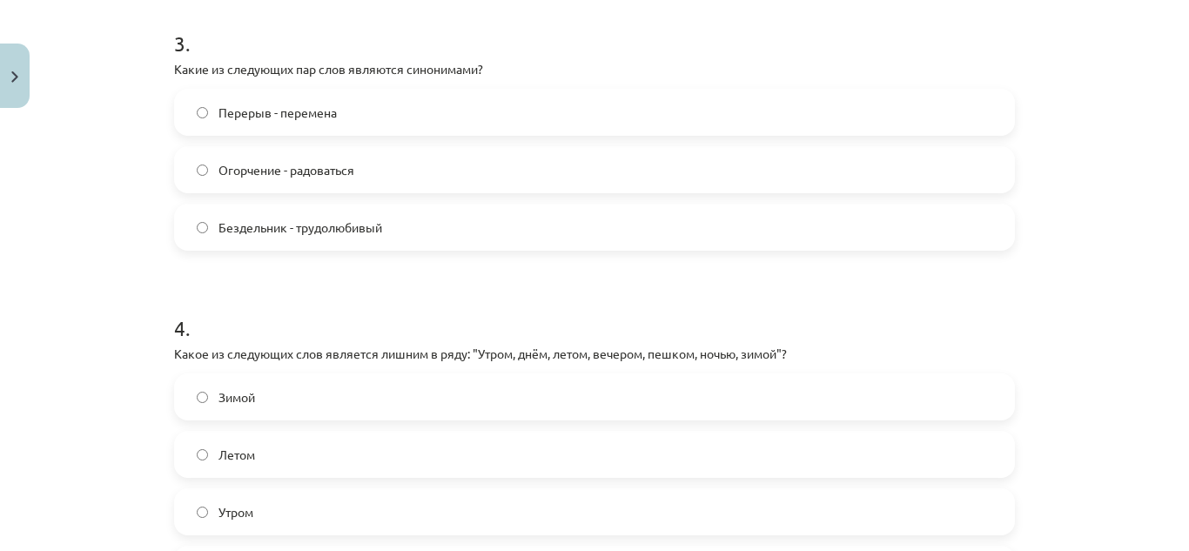
scroll to position [1035, 0]
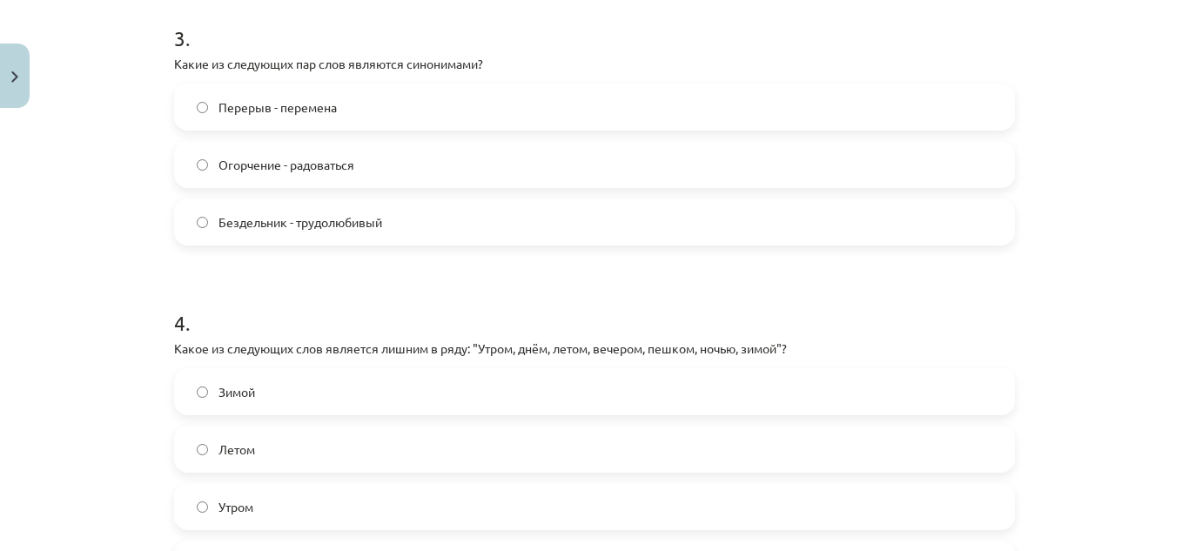
click at [601, 110] on label "Перерыв - перемена" at bounding box center [594, 107] width 837 height 44
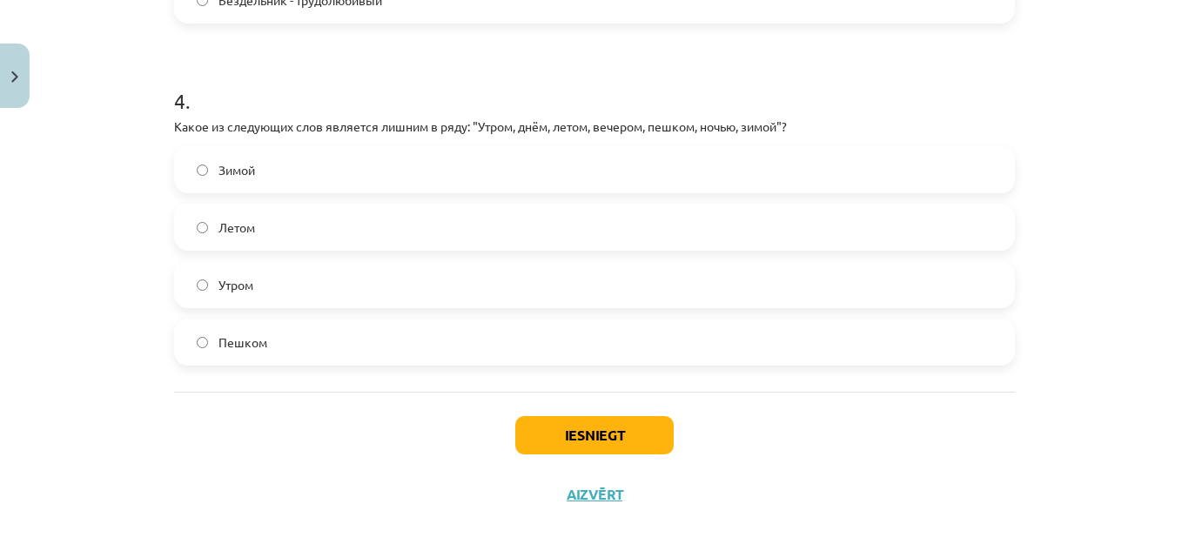
scroll to position [1274, 0]
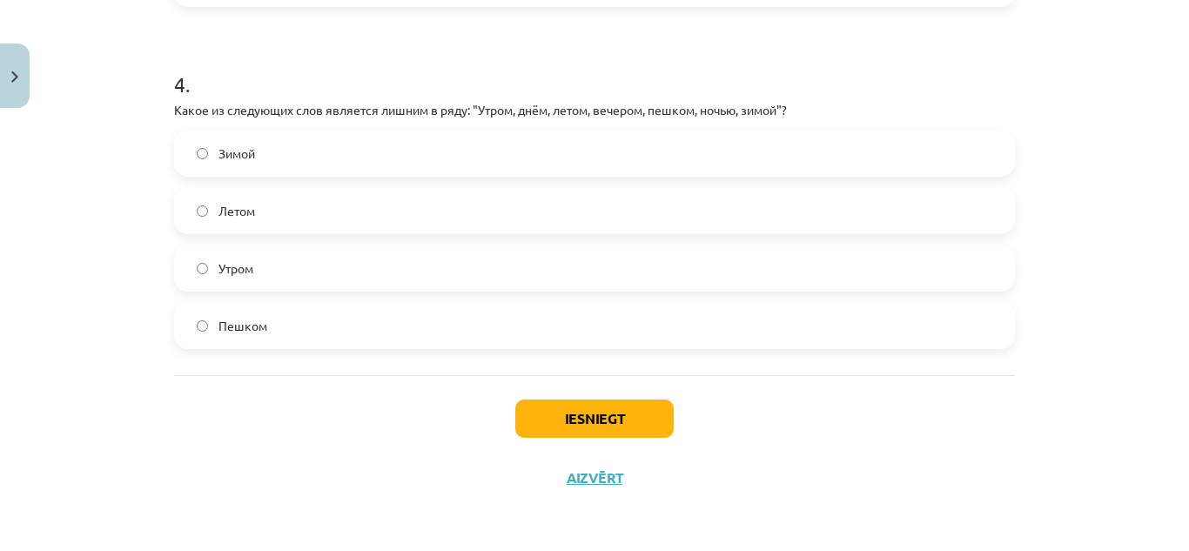
click at [238, 320] on span "Пешком" at bounding box center [242, 326] width 49 height 18
click at [617, 430] on button "Iesniegt" at bounding box center [594, 419] width 158 height 38
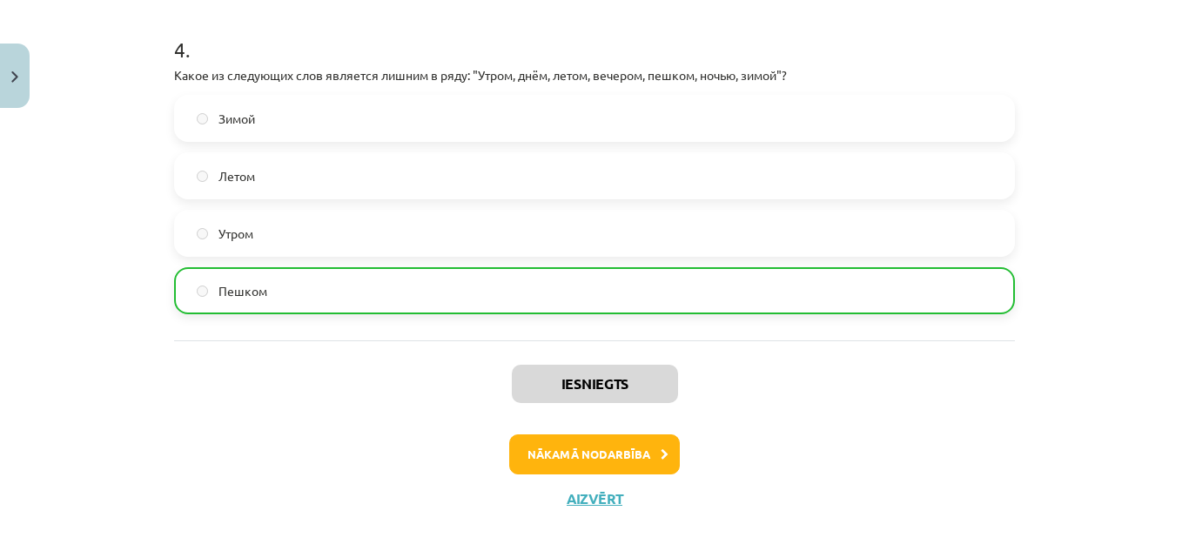
scroll to position [1329, 0]
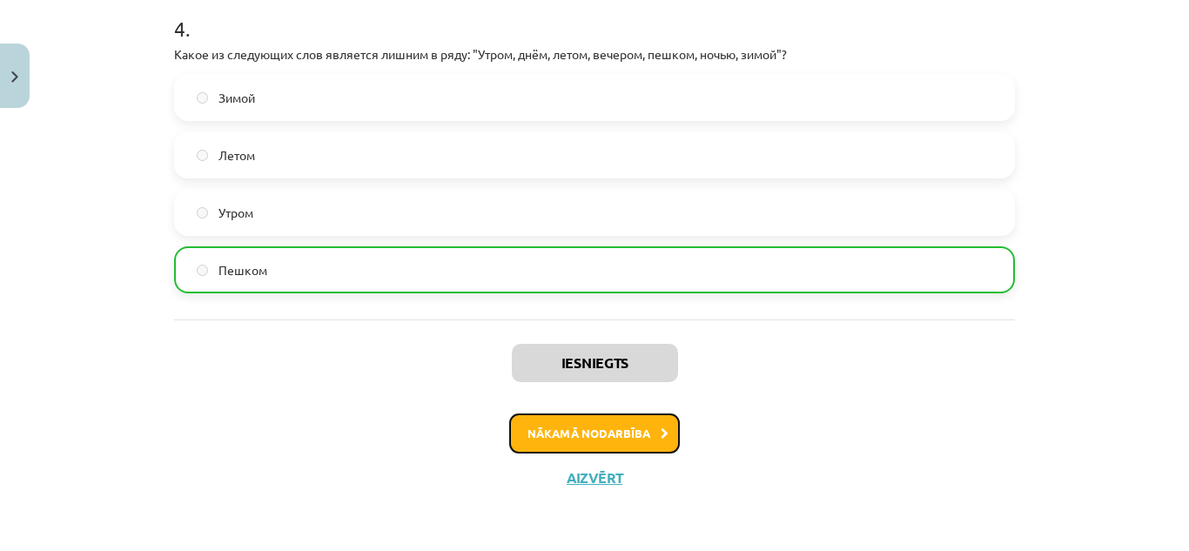
click at [622, 442] on button "Nākamā nodarbība" at bounding box center [594, 433] width 171 height 40
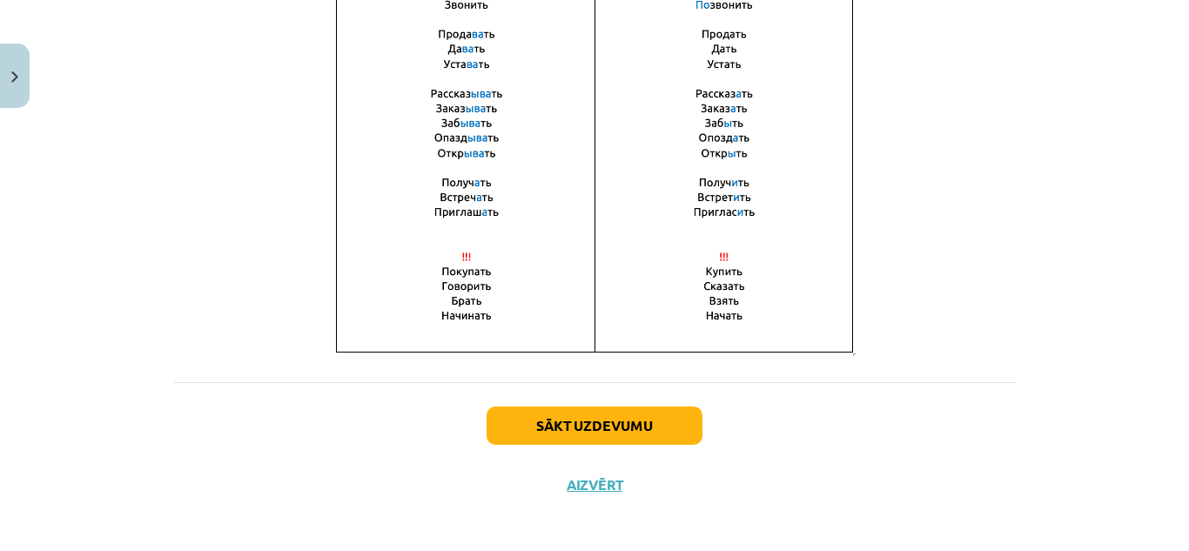
scroll to position [1319, 0]
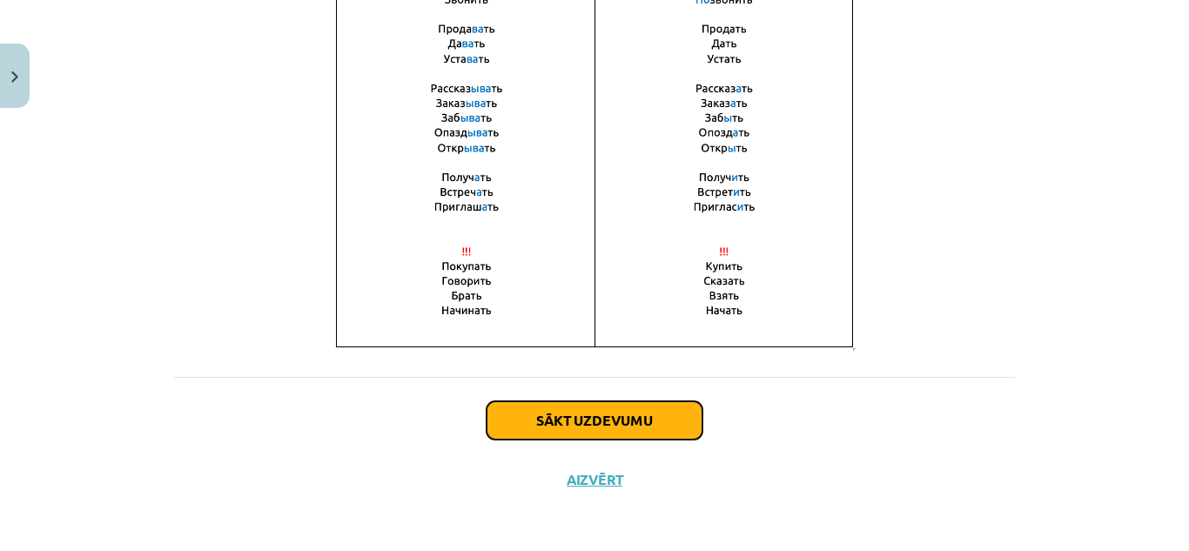
click at [622, 407] on button "Sākt uzdevumu" at bounding box center [595, 420] width 216 height 38
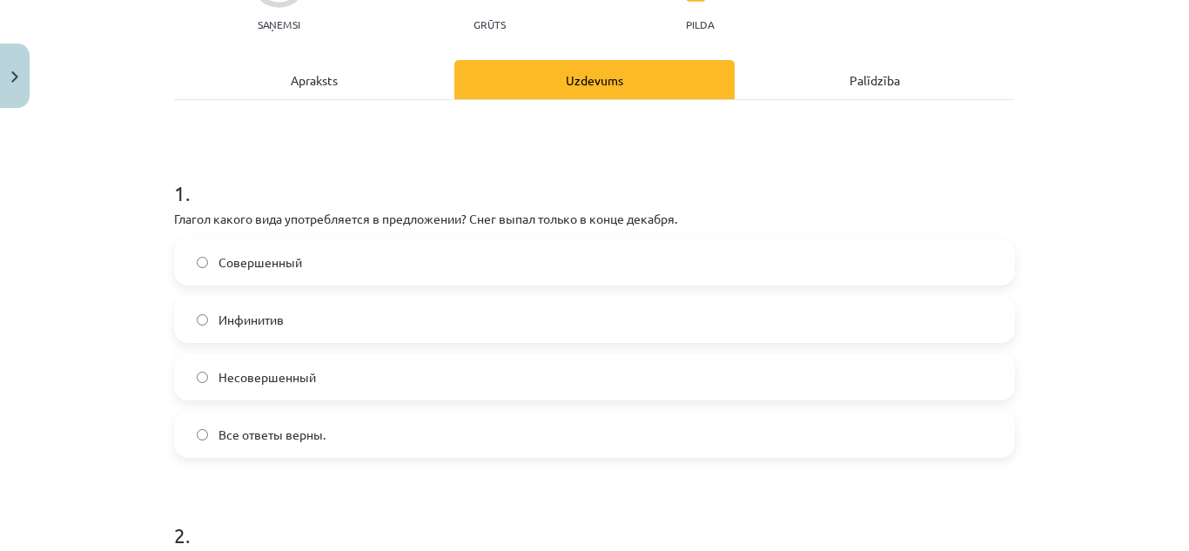
scroll to position [202, 0]
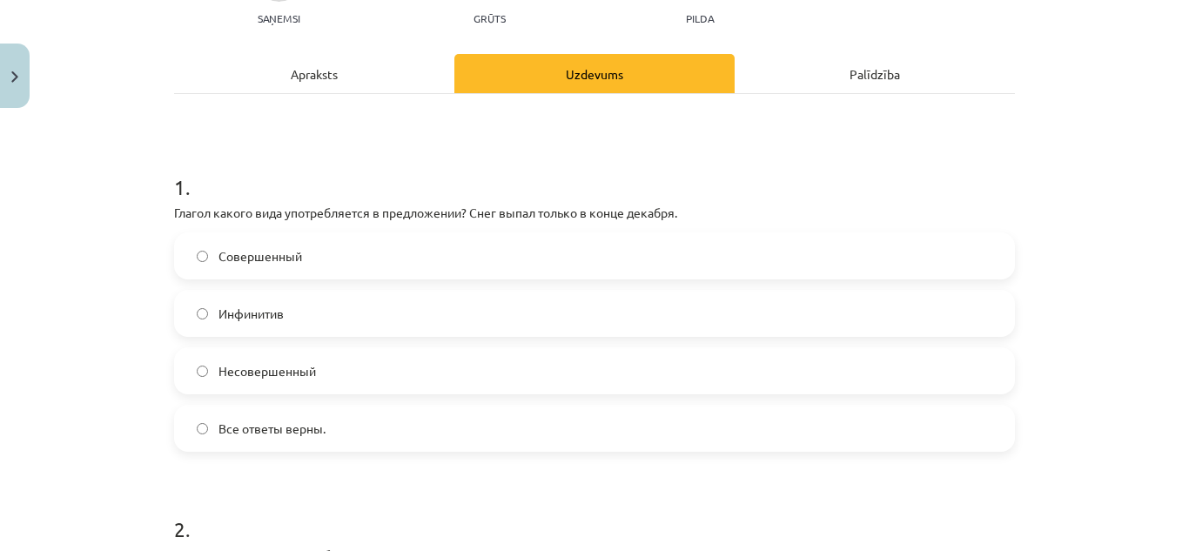
click at [429, 247] on label "Совершенный" at bounding box center [594, 256] width 837 height 44
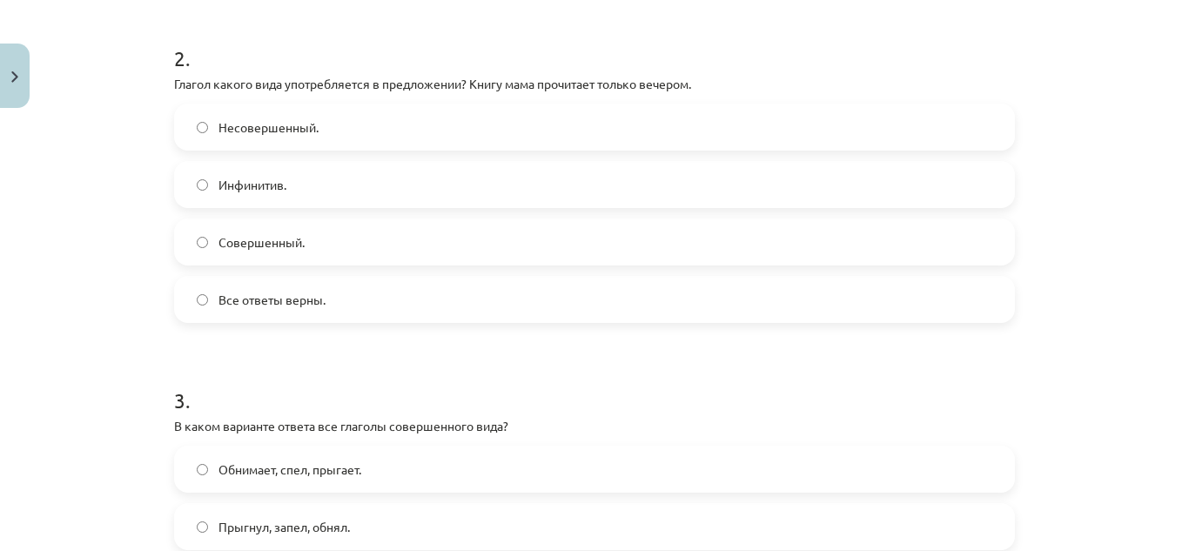
scroll to position [670, 0]
click at [344, 258] on label "Совершенный." at bounding box center [594, 245] width 837 height 44
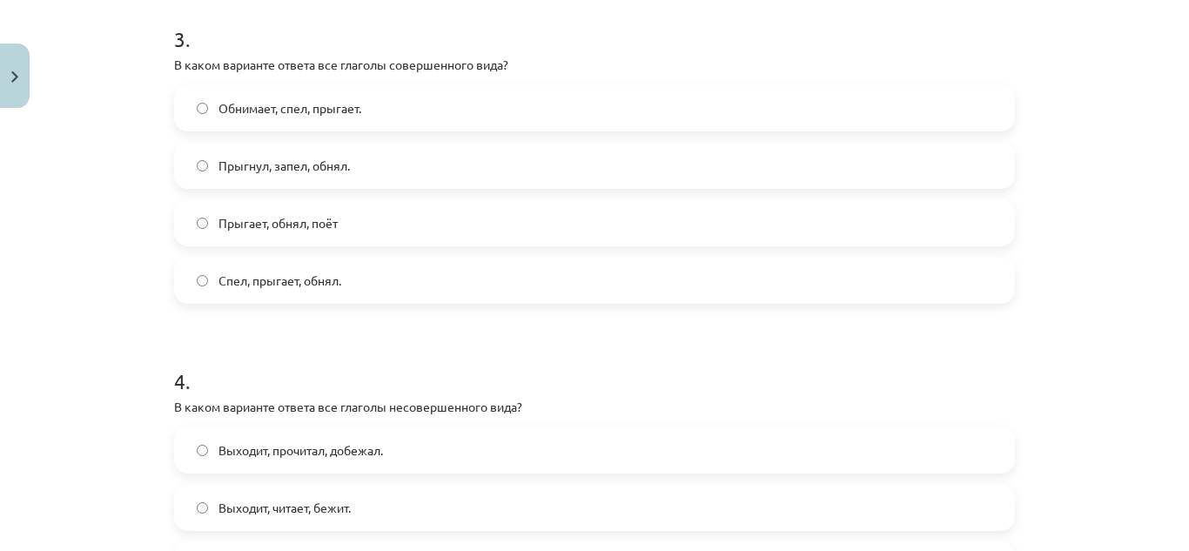
scroll to position [1038, 0]
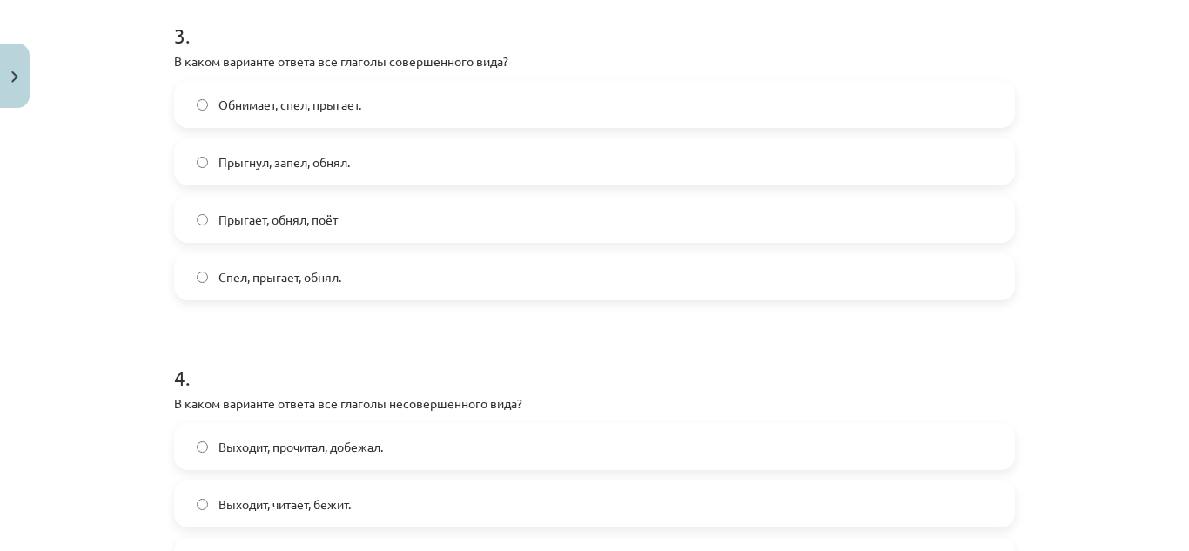
click at [272, 174] on label "Прыгнул, запел, обнял." at bounding box center [594, 162] width 837 height 44
click at [276, 168] on span "Прыгнул, запел, обнял." at bounding box center [283, 162] width 131 height 18
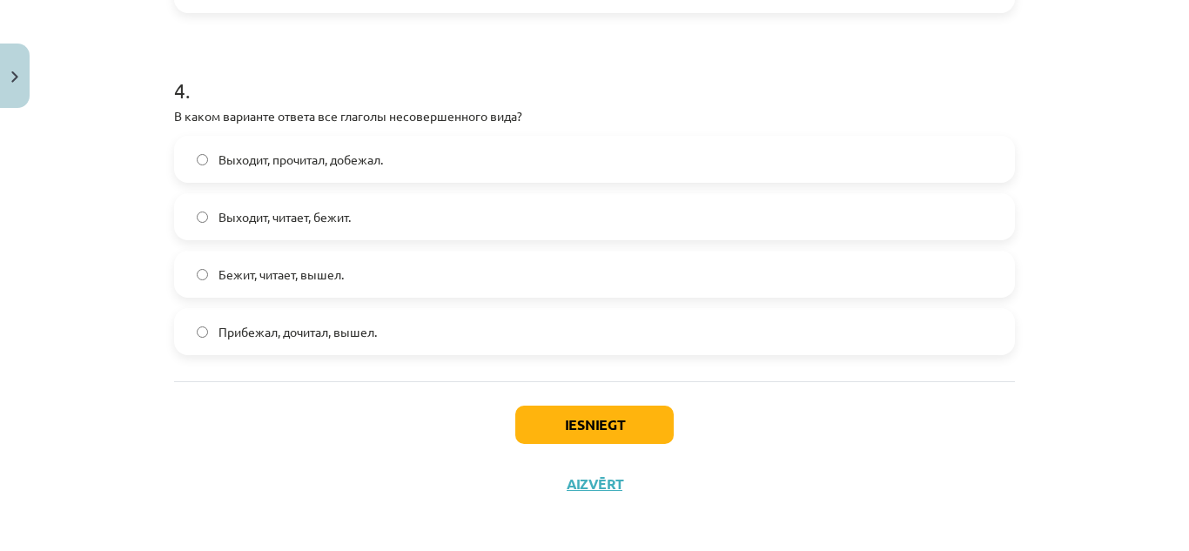
scroll to position [1330, 0]
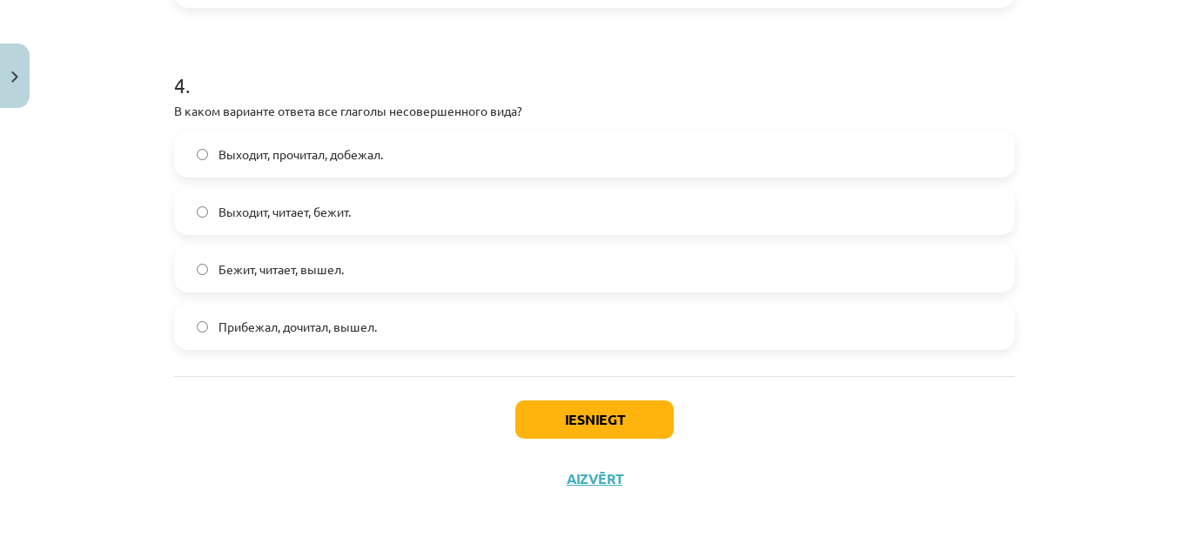
click at [292, 216] on span "Выходит, читает, бежит." at bounding box center [284, 212] width 132 height 18
click at [611, 413] on button "Iesniegt" at bounding box center [594, 419] width 158 height 38
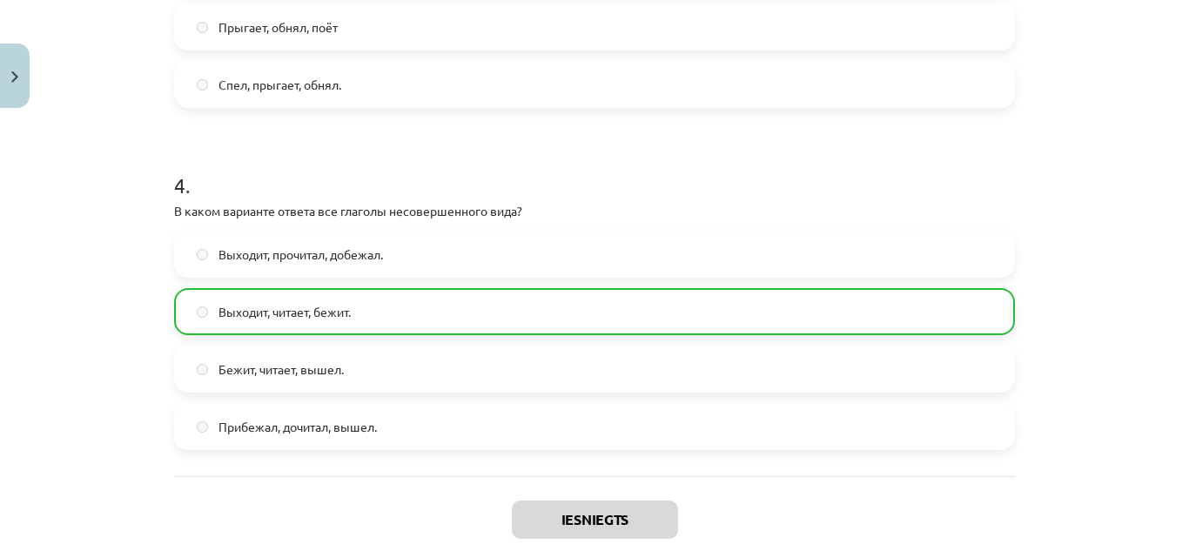
scroll to position [1387, 0]
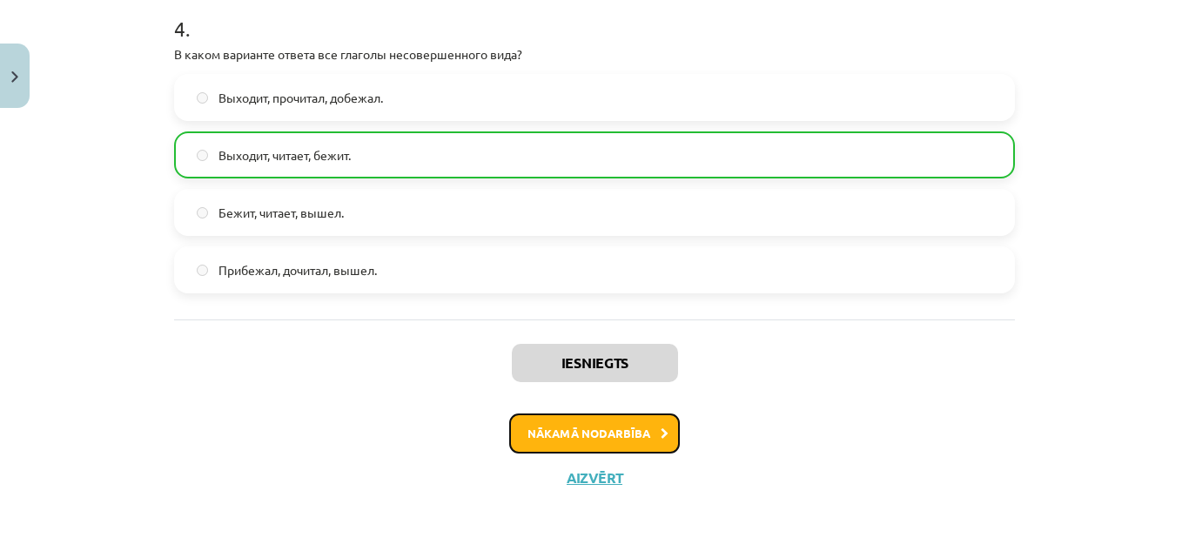
click at [645, 423] on button "Nākamā nodarbība" at bounding box center [594, 433] width 171 height 40
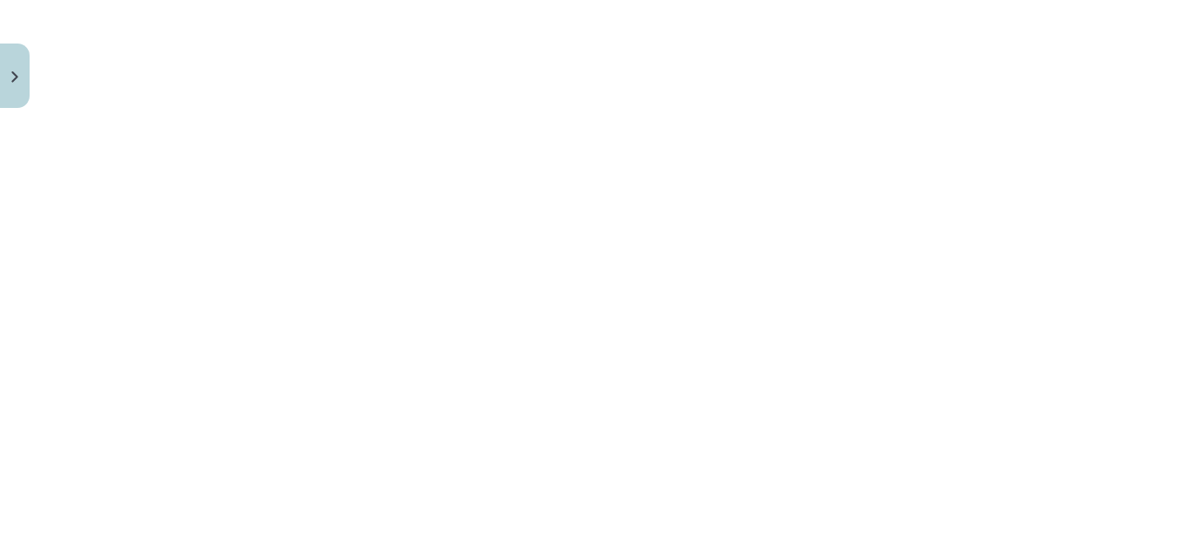
scroll to position [960, 0]
drag, startPoint x: 1187, startPoint y: 110, endPoint x: 1173, endPoint y: 300, distance: 191.1
click at [1173, 300] on div "Mācību tēma: Krievu valodas b1 - 11. klases 1.ieskaites mācību materiāls #10 📖 …" at bounding box center [594, 275] width 1189 height 551
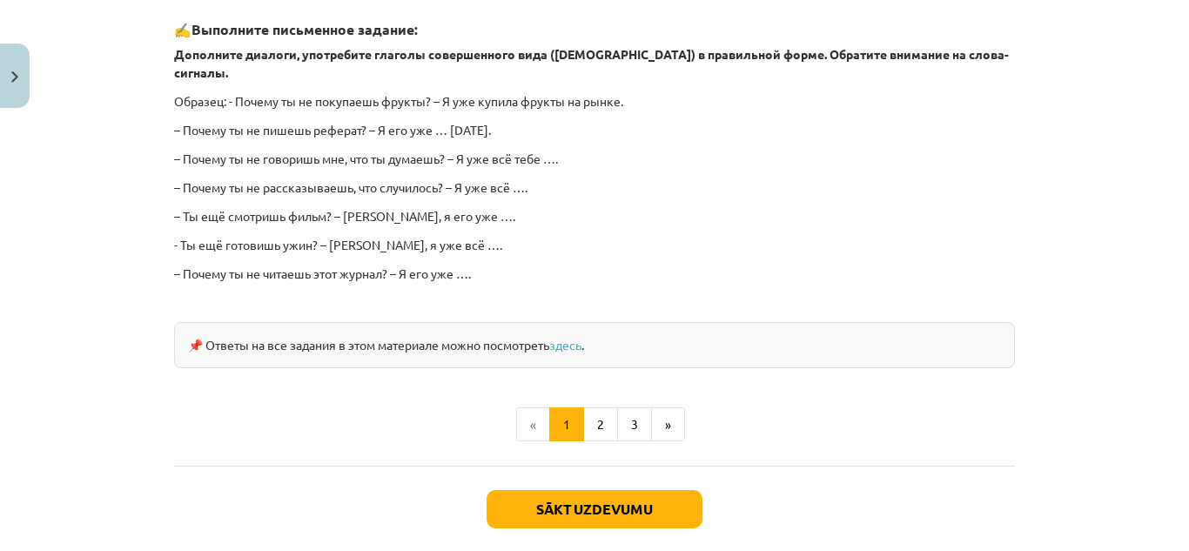
scroll to position [1658, 0]
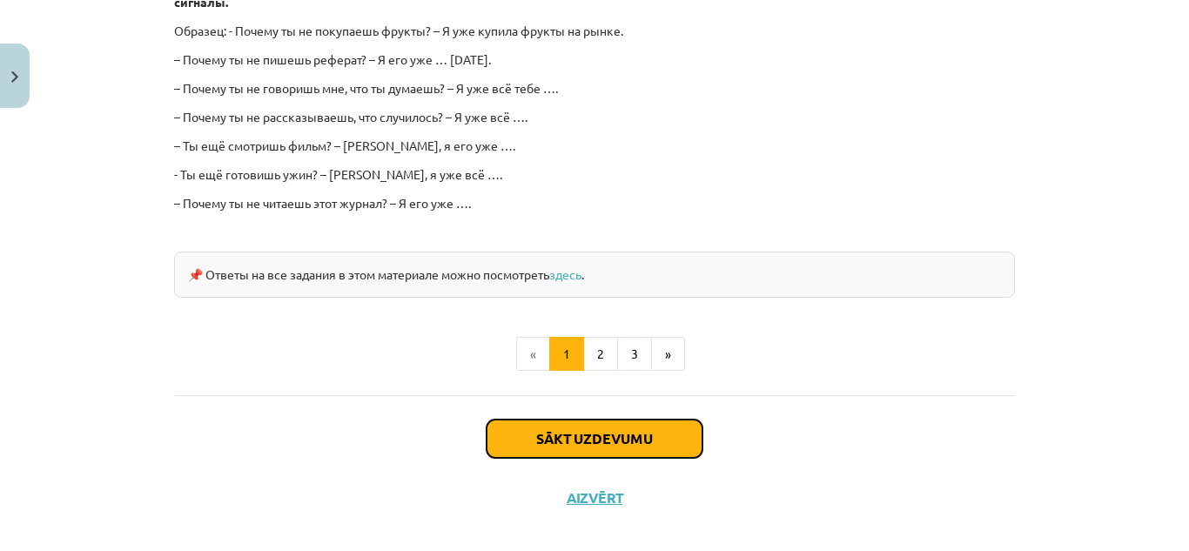
click at [644, 420] on button "Sākt uzdevumu" at bounding box center [595, 439] width 216 height 38
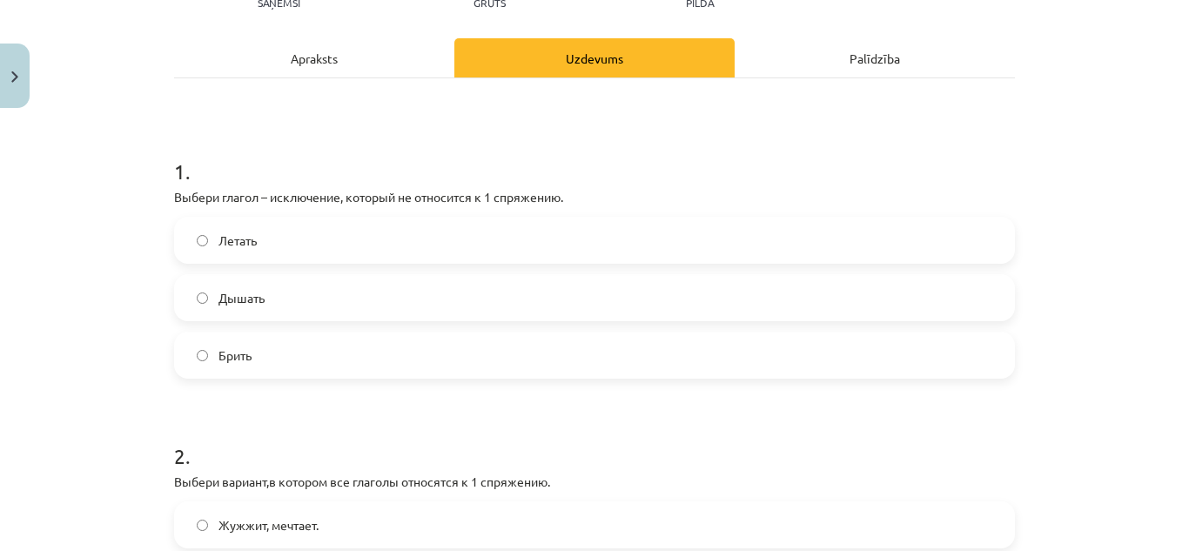
scroll to position [252, 0]
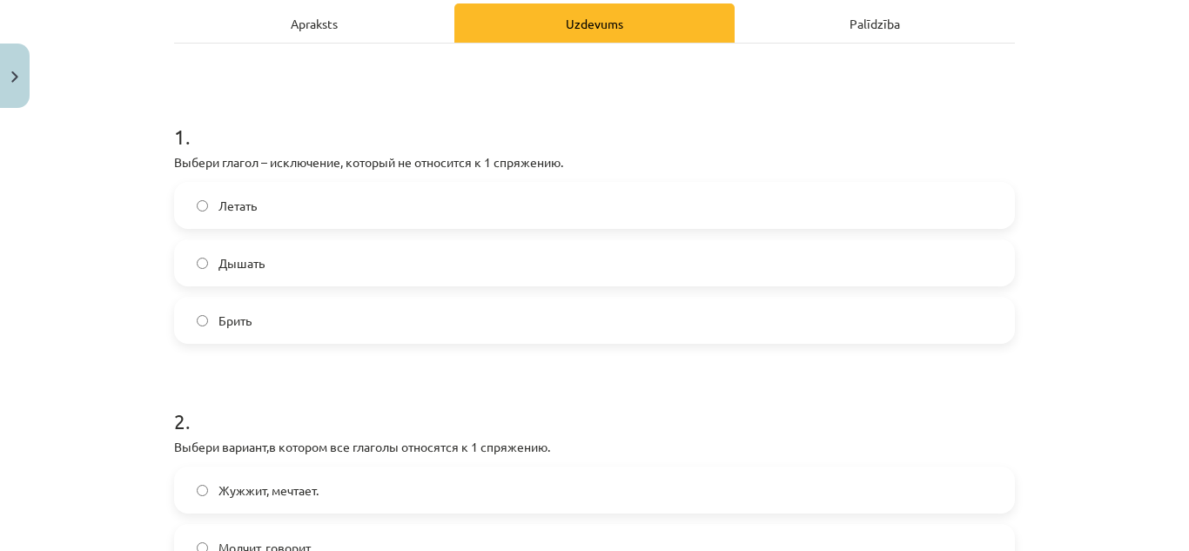
click at [689, 308] on label "Брить" at bounding box center [594, 321] width 837 height 44
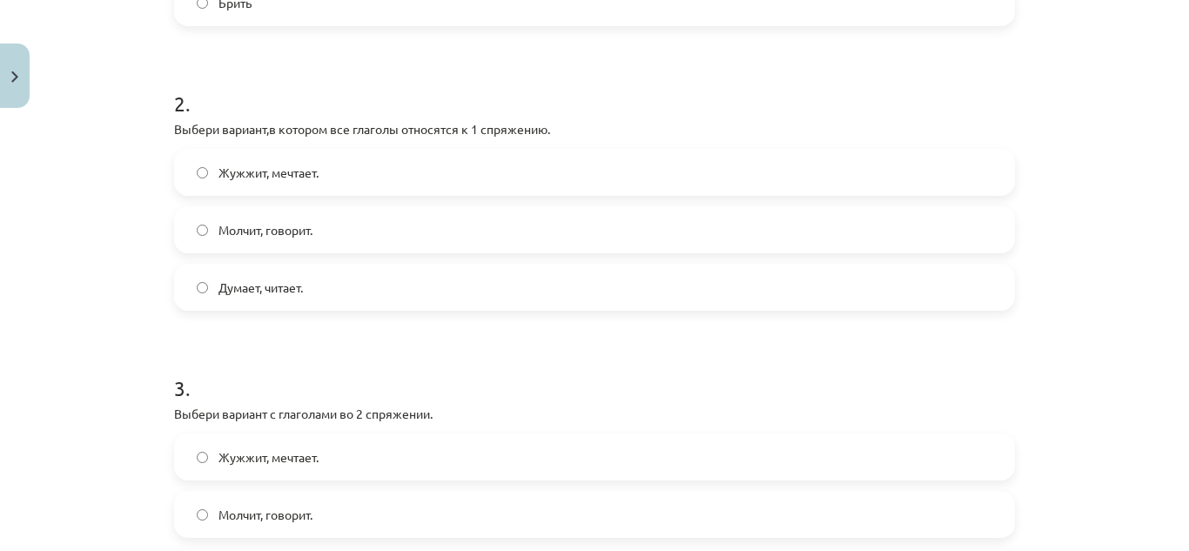
scroll to position [575, 0]
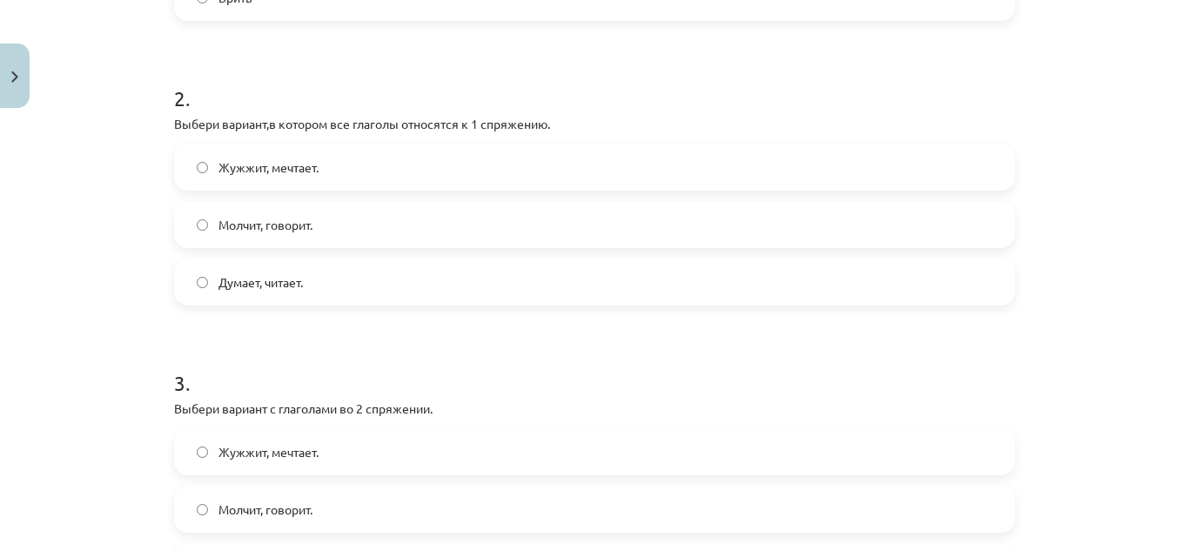
click at [574, 172] on label "Жужжит, мечтает." at bounding box center [594, 167] width 837 height 44
click at [295, 292] on label "Думает, читает." at bounding box center [594, 282] width 837 height 44
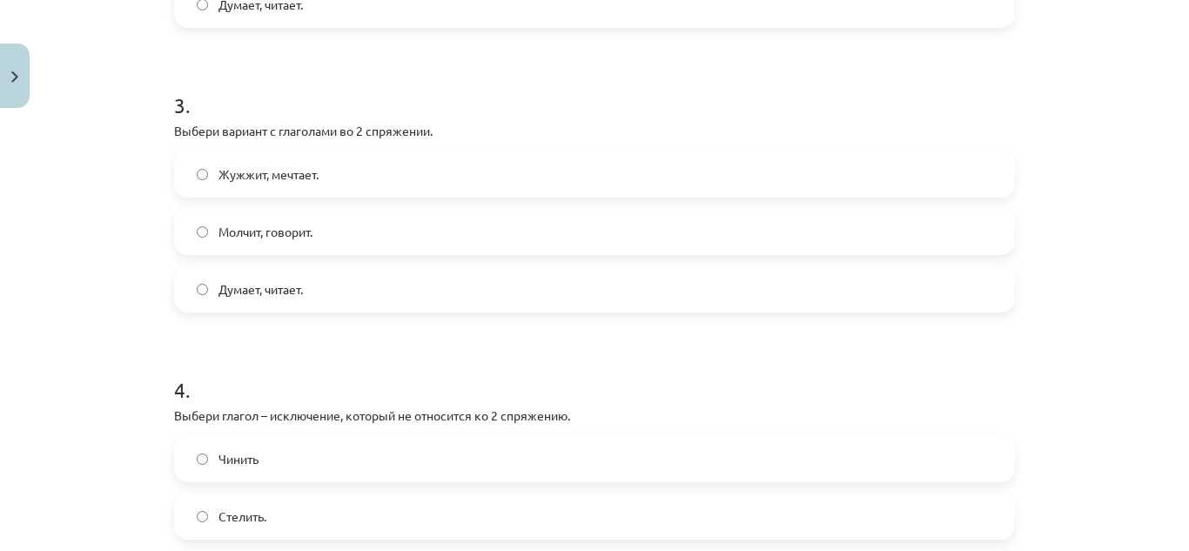
scroll to position [856, 0]
click at [295, 223] on span "Молчит, говорит." at bounding box center [265, 229] width 94 height 18
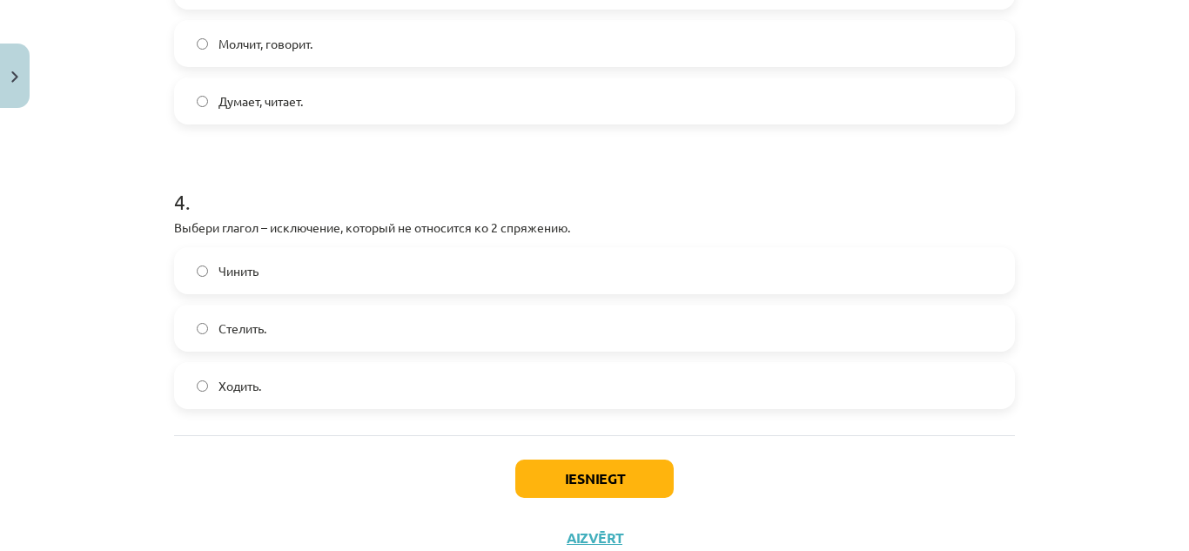
scroll to position [1039, 0]
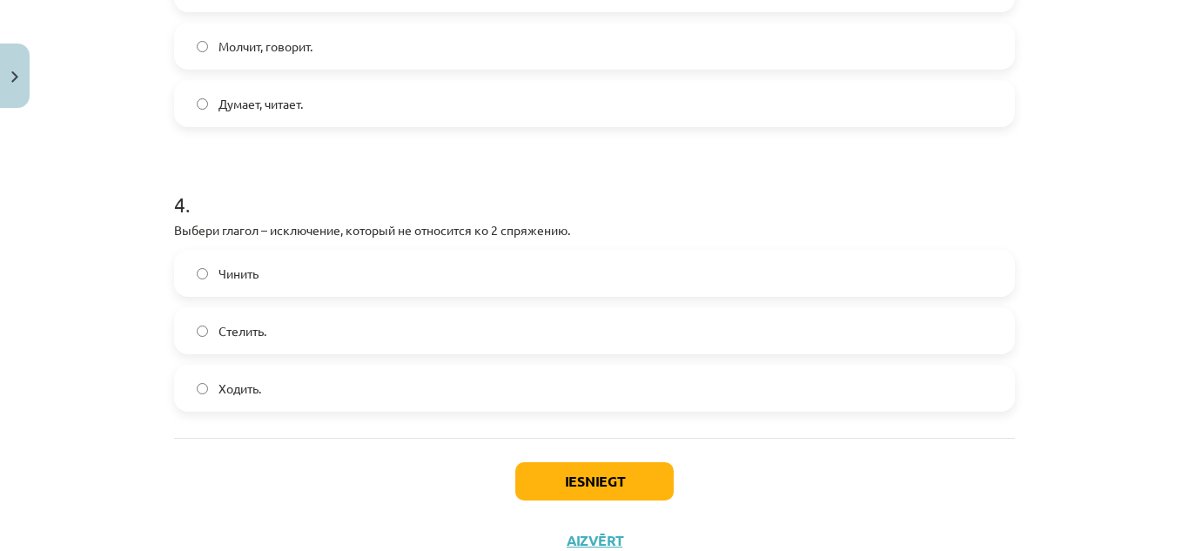
click at [246, 341] on label "Стелить." at bounding box center [594, 331] width 837 height 44
click at [570, 477] on button "Iesniegt" at bounding box center [594, 481] width 158 height 38
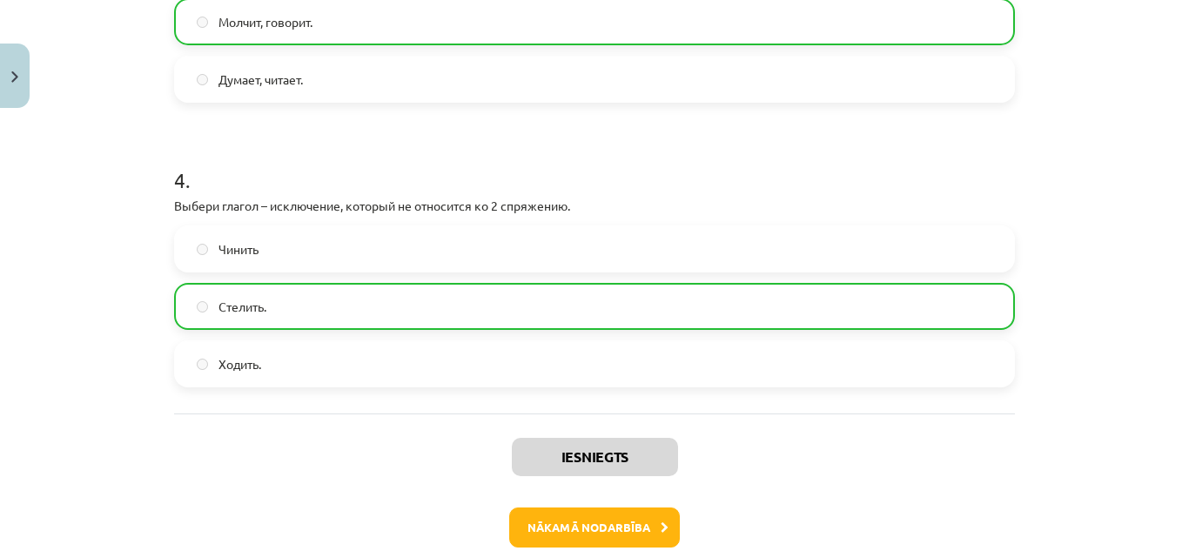
scroll to position [1095, 0]
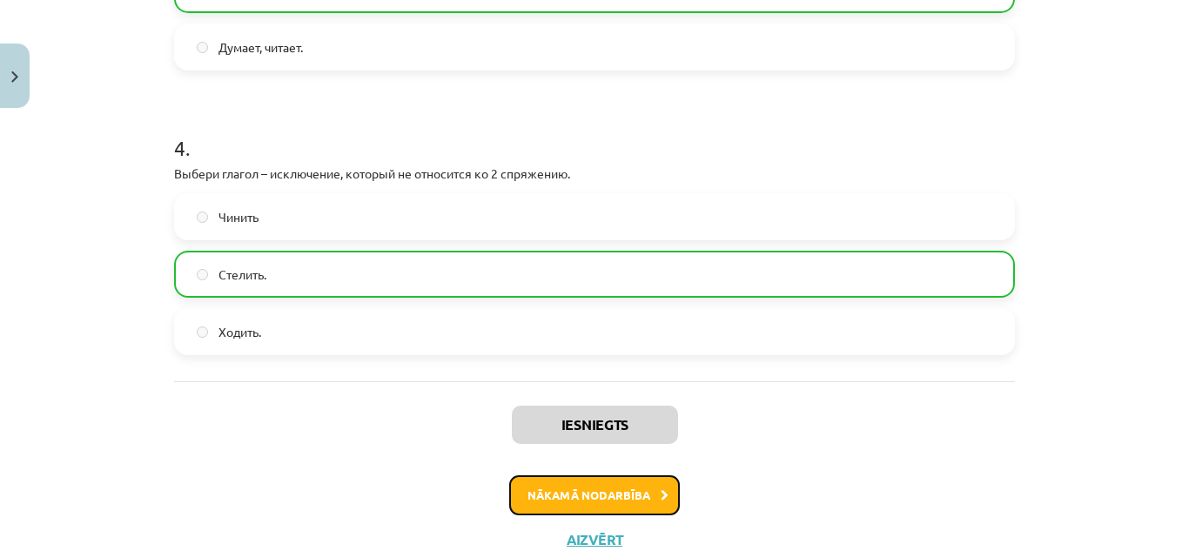
click at [607, 493] on button "Nākamā nodarbība" at bounding box center [594, 495] width 171 height 40
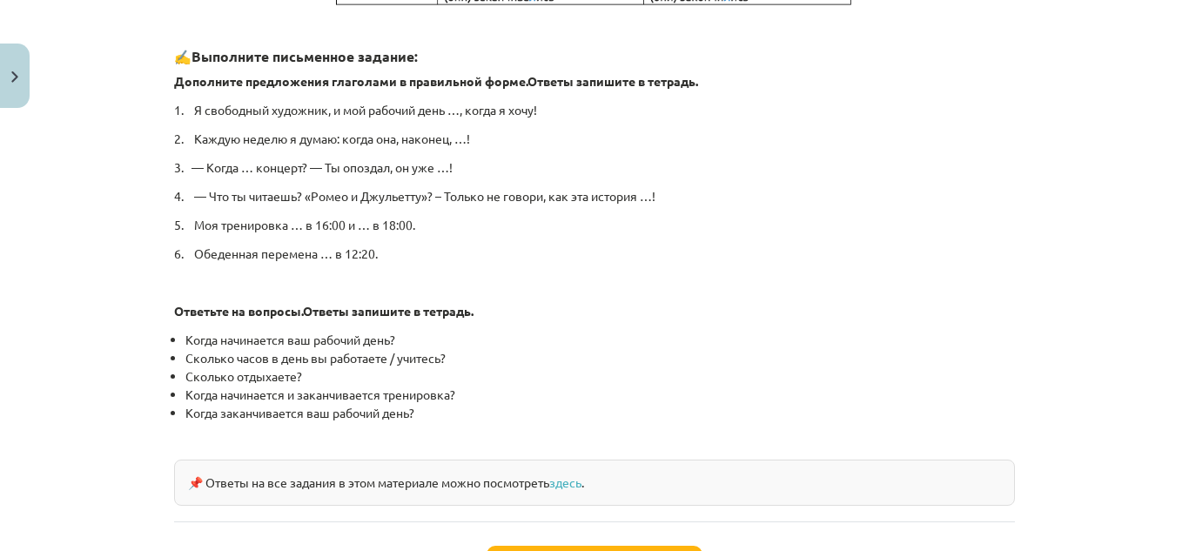
scroll to position [996, 0]
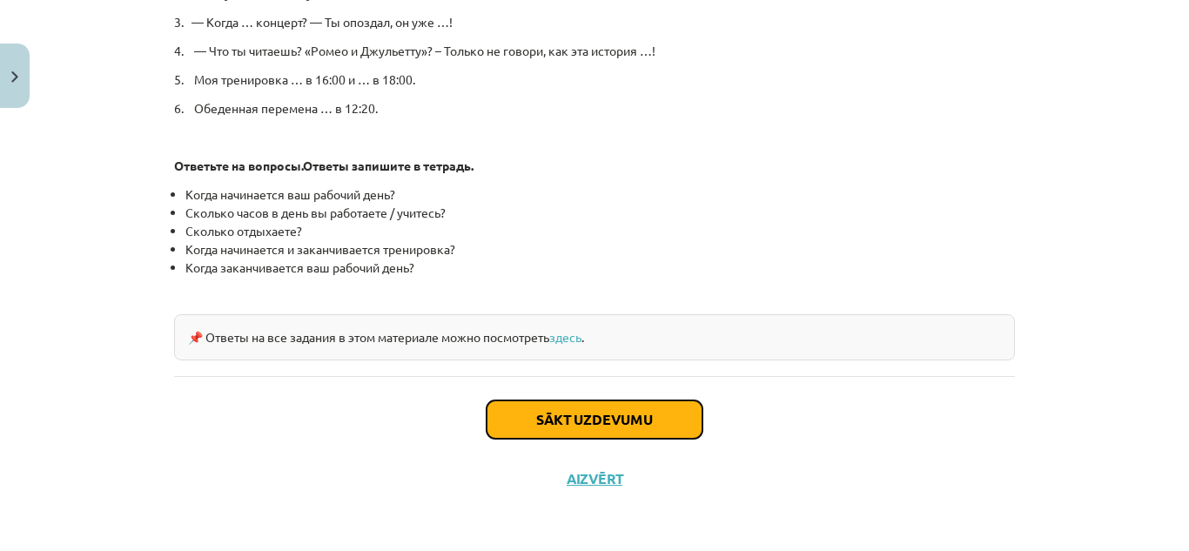
click at [564, 426] on button "Sākt uzdevumu" at bounding box center [595, 419] width 216 height 38
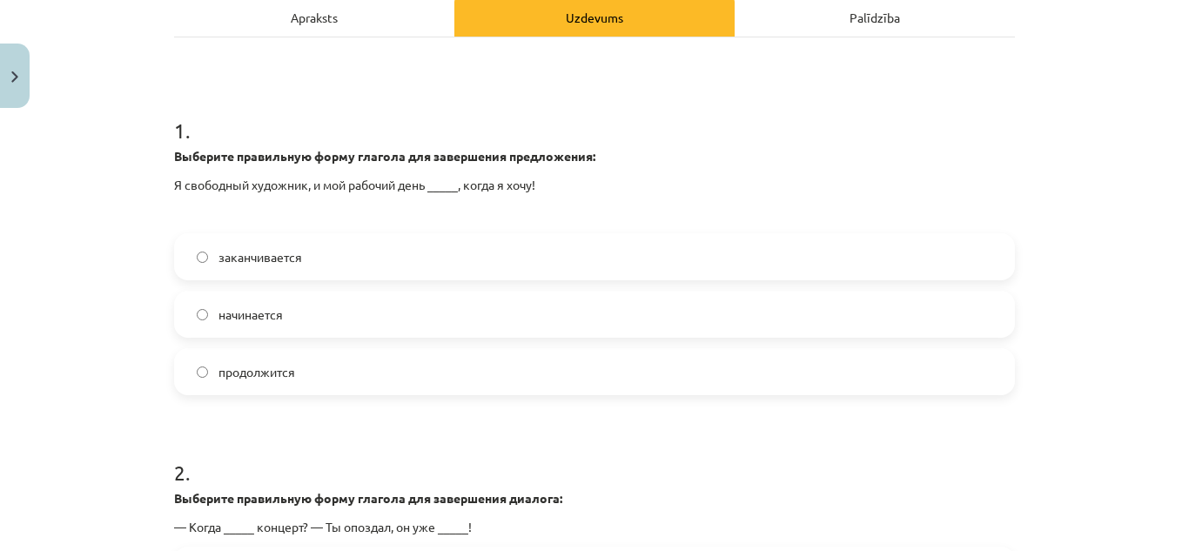
scroll to position [287, 0]
click at [306, 308] on label "начинается" at bounding box center [594, 314] width 837 height 44
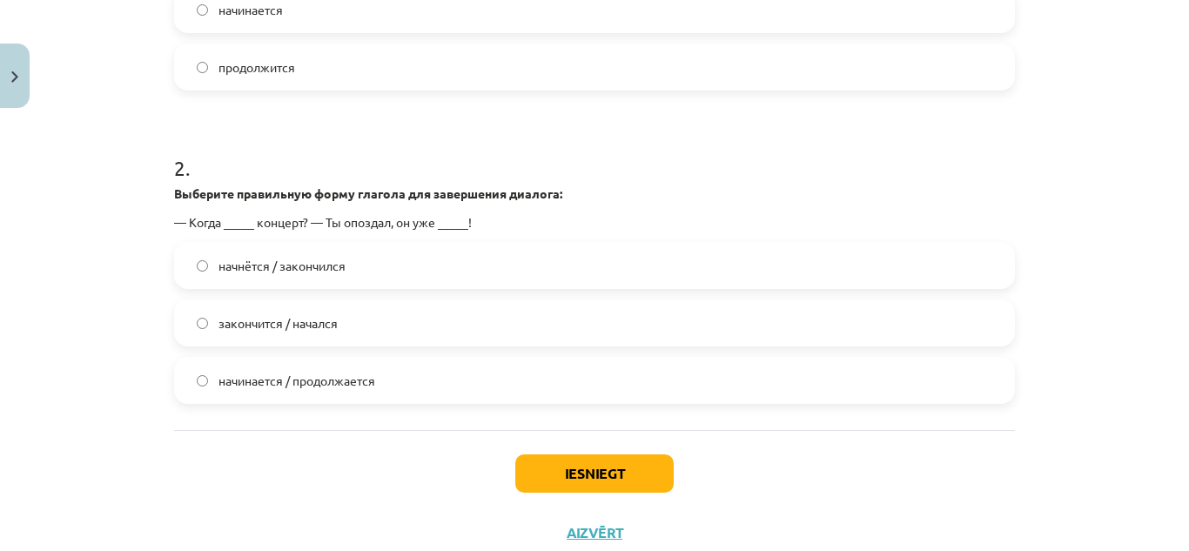
scroll to position [593, 0]
click at [298, 332] on label "закончится / начался" at bounding box center [594, 321] width 837 height 44
click at [334, 278] on label "начнётся / закончился" at bounding box center [594, 264] width 837 height 44
click at [572, 470] on button "Iesniegt" at bounding box center [594, 472] width 158 height 38
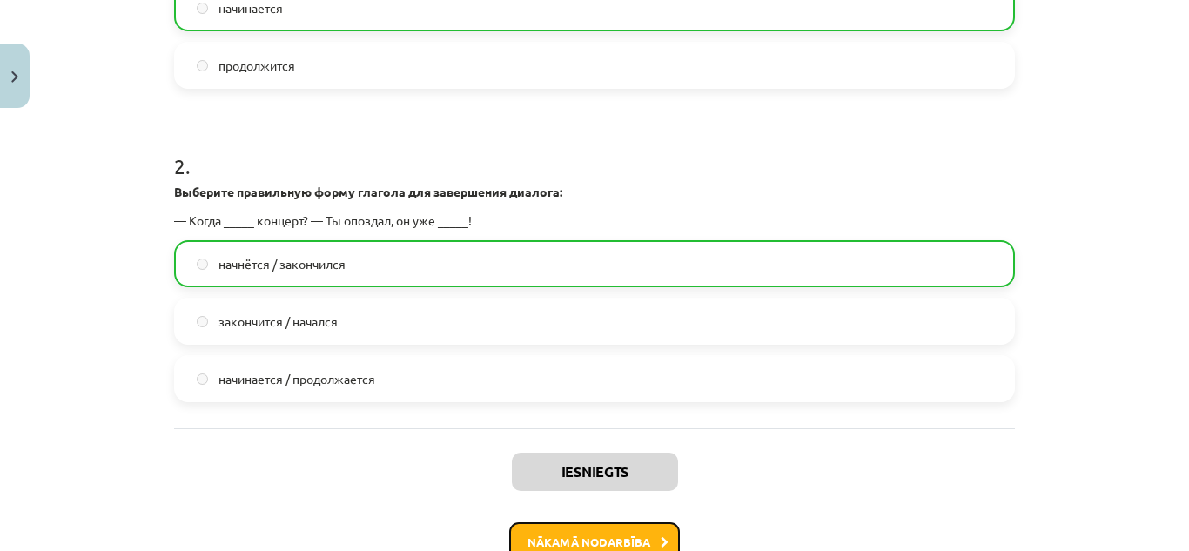
click at [648, 533] on button "Nākamā nodarbība" at bounding box center [594, 542] width 171 height 40
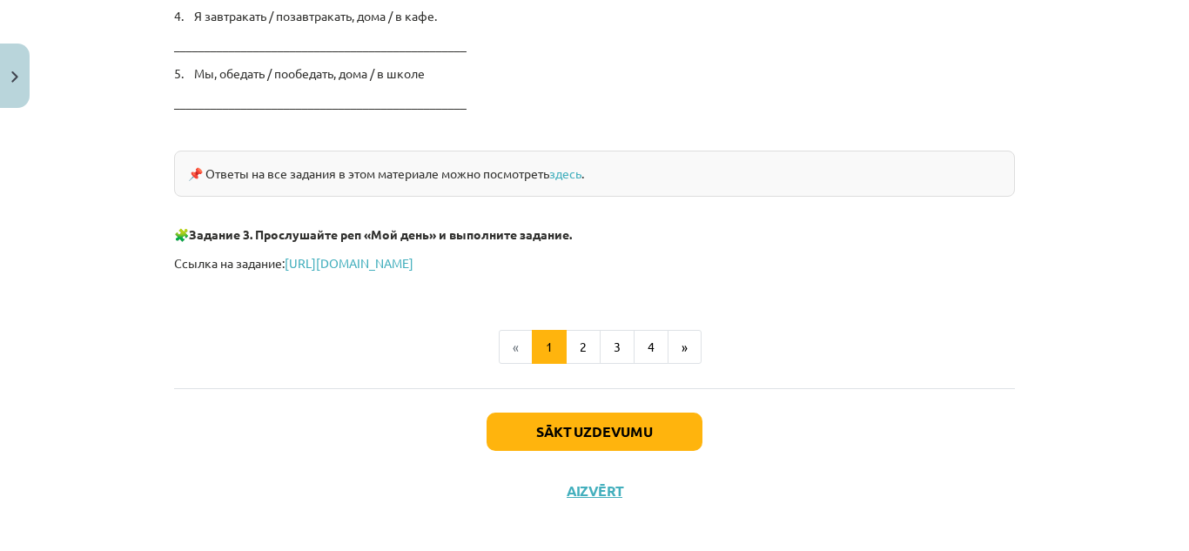
scroll to position [3040, 0]
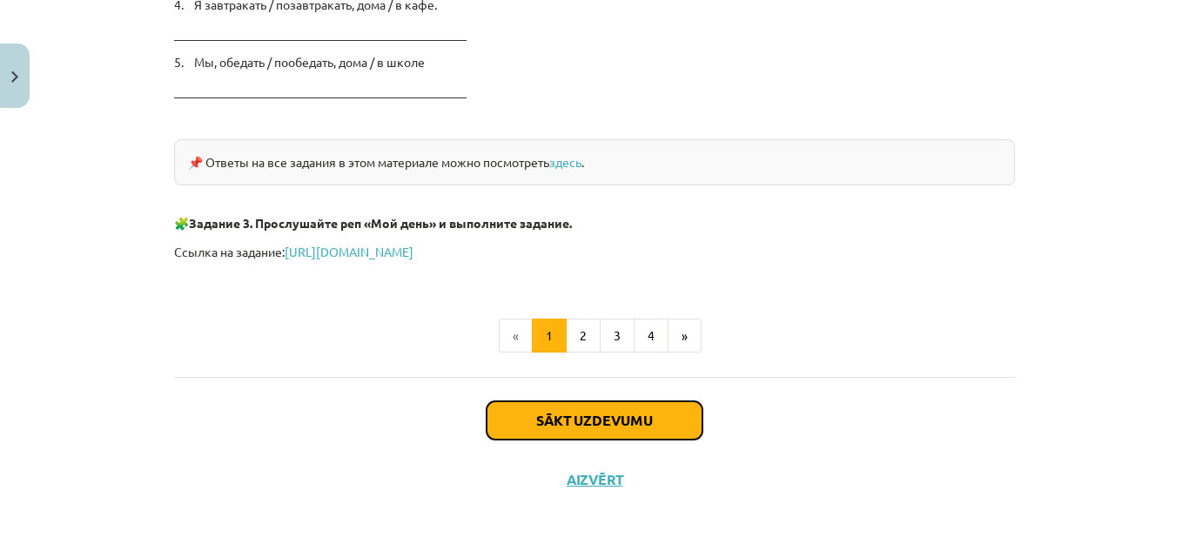
click at [602, 430] on button "Sākt uzdevumu" at bounding box center [595, 420] width 216 height 38
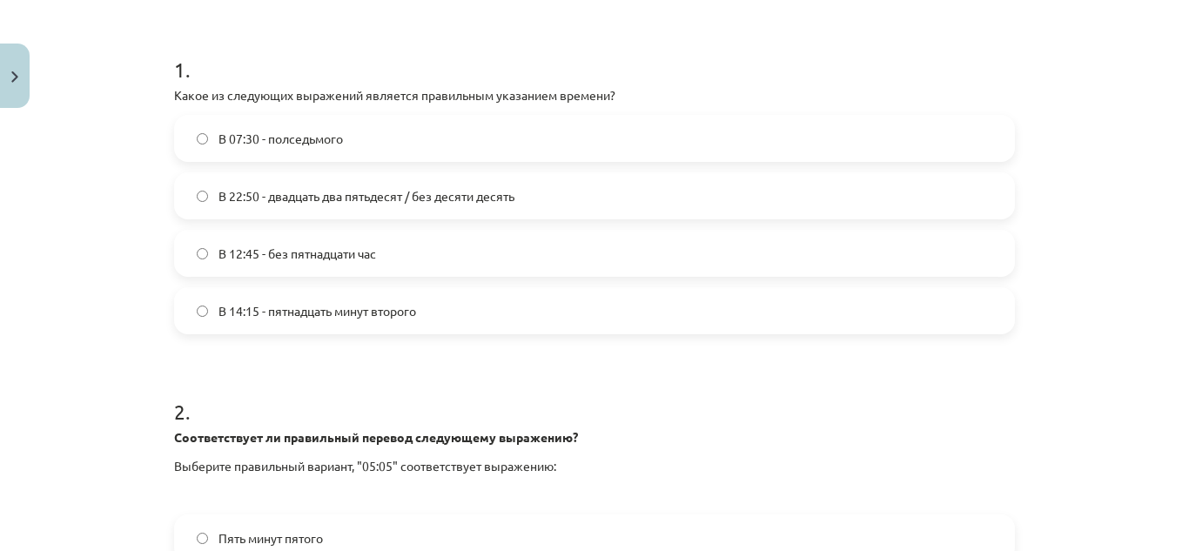
scroll to position [322, 0]
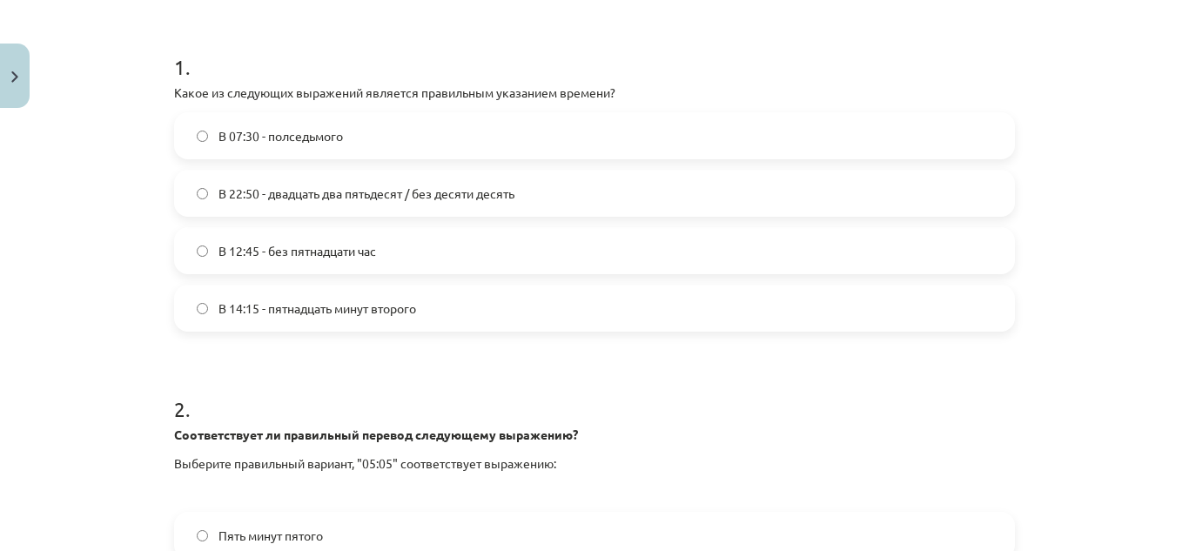
click at [393, 306] on span "В 14:15 - пятнадцать минут второго" at bounding box center [317, 308] width 198 height 18
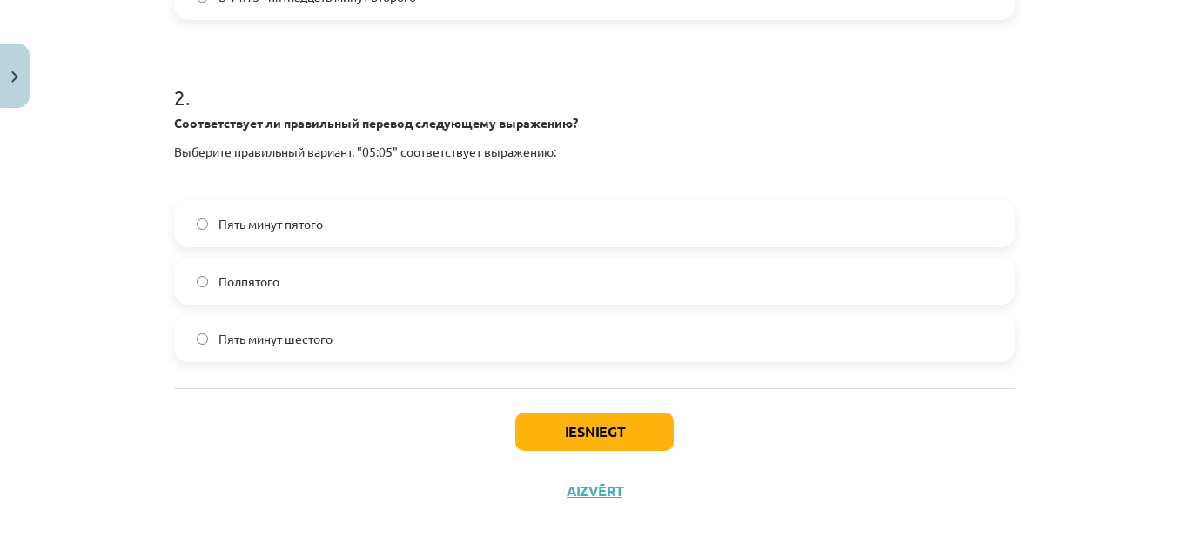
scroll to position [638, 0]
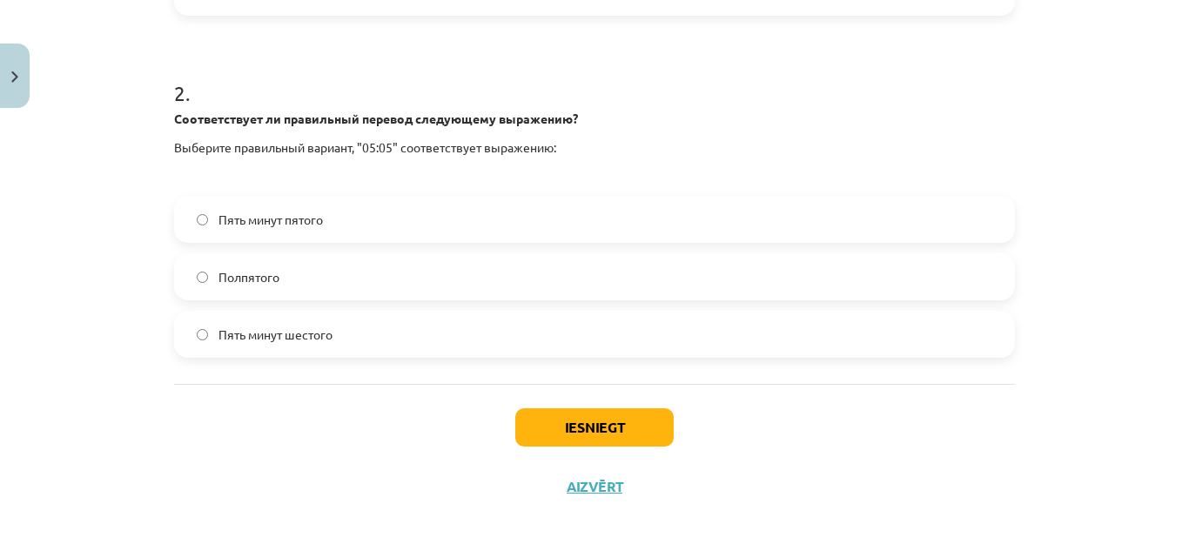
click at [392, 220] on label "Пять минут пятого" at bounding box center [594, 220] width 837 height 44
click at [572, 438] on button "Iesniegt" at bounding box center [594, 427] width 158 height 38
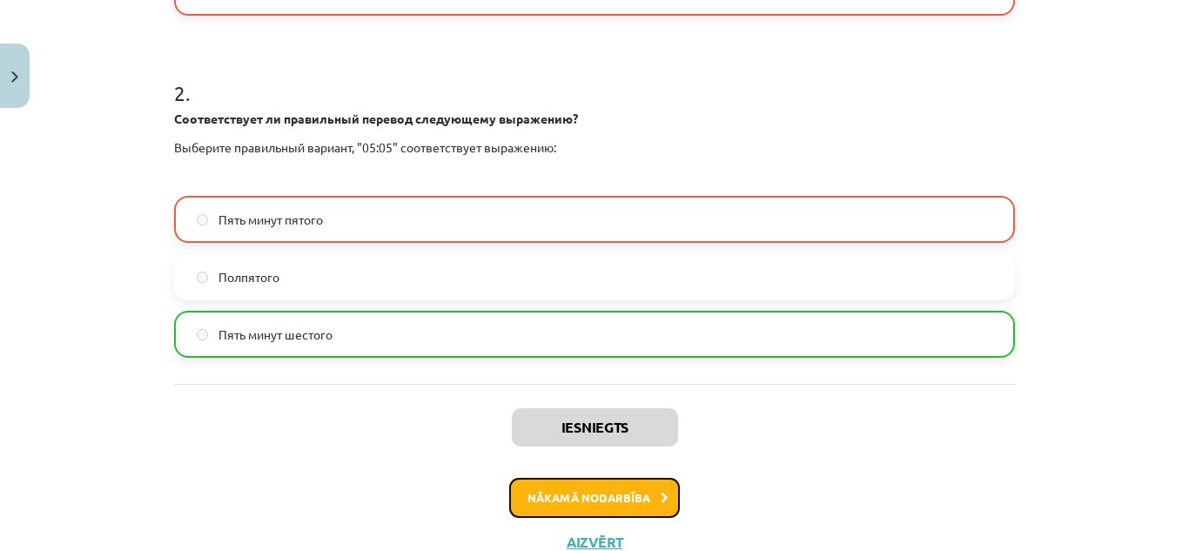
click at [602, 492] on button "Nākamā nodarbība" at bounding box center [594, 498] width 171 height 40
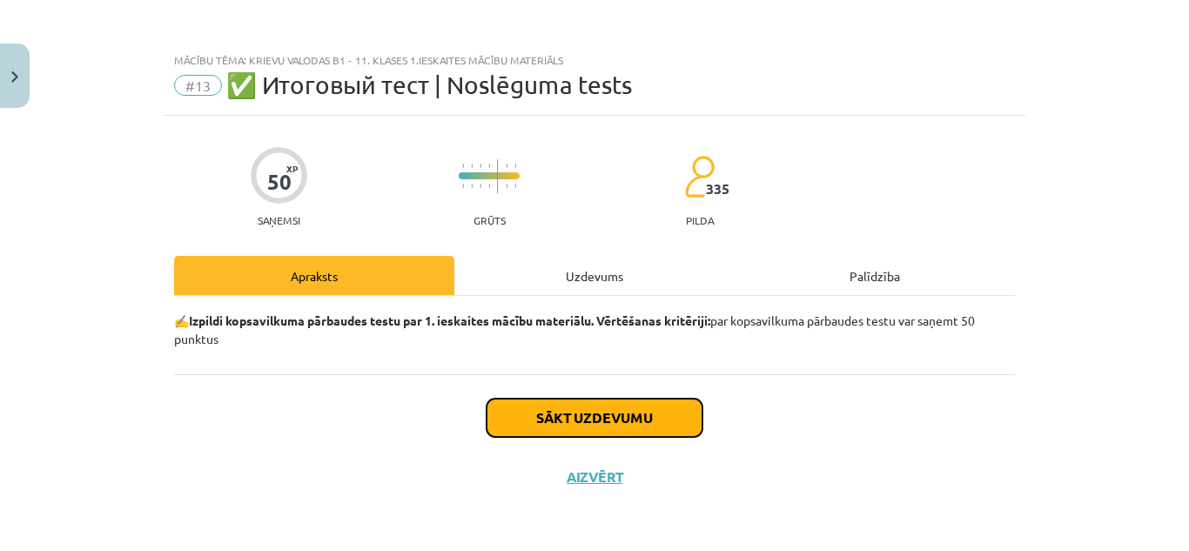
click at [608, 427] on button "Sākt uzdevumu" at bounding box center [595, 418] width 216 height 38
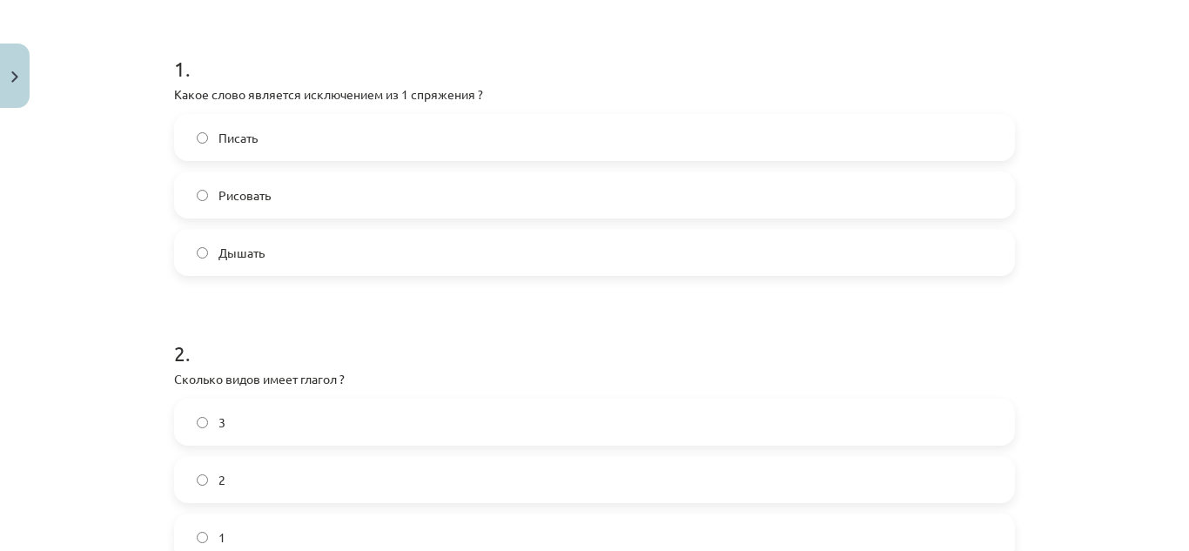
scroll to position [339, 0]
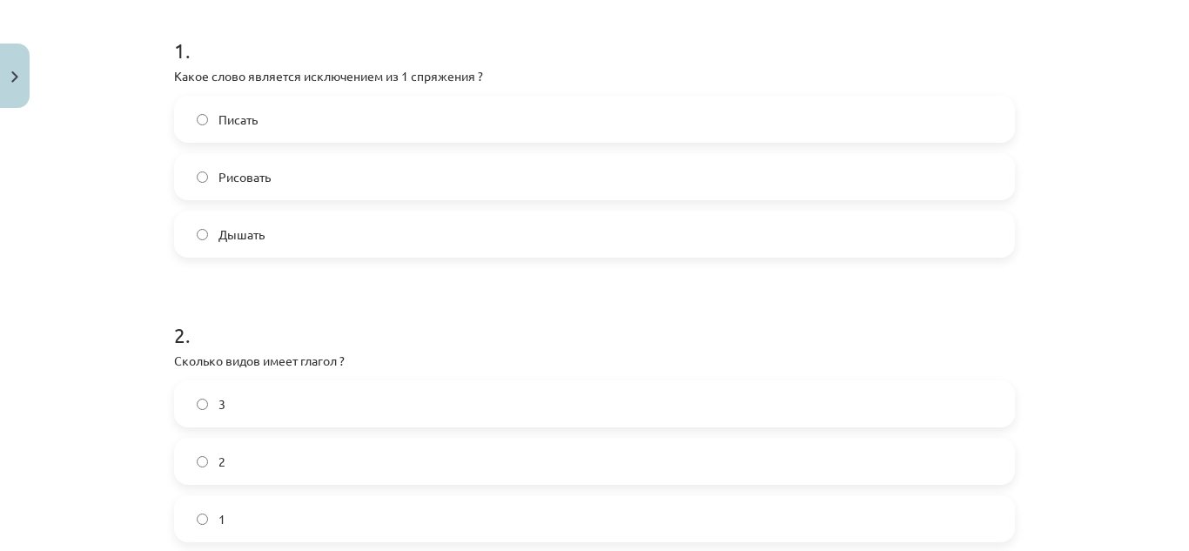
click at [276, 233] on label "Дышать" at bounding box center [594, 234] width 837 height 44
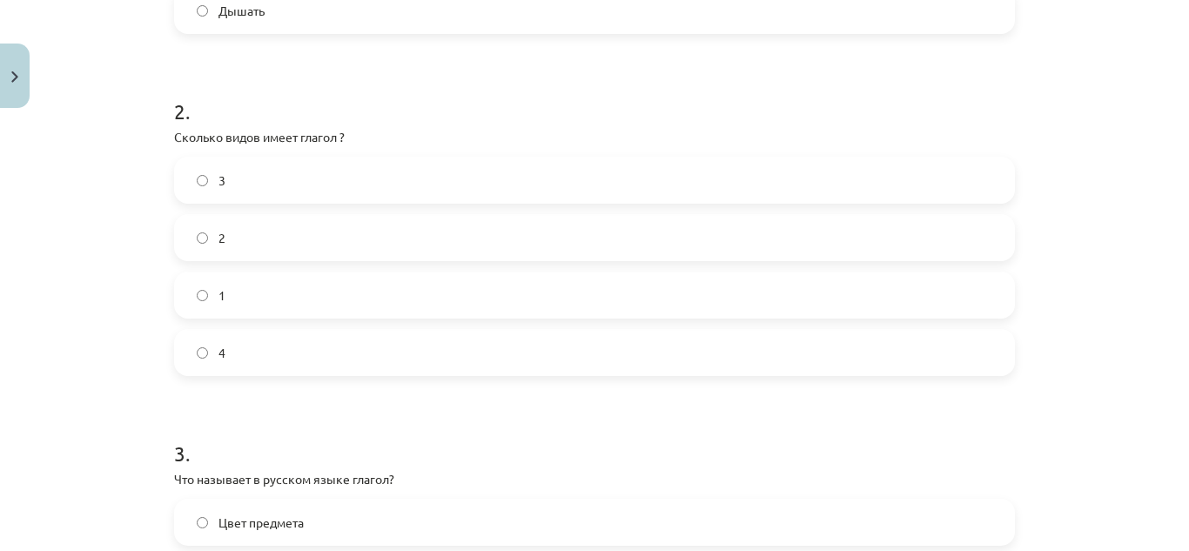
scroll to position [568, 0]
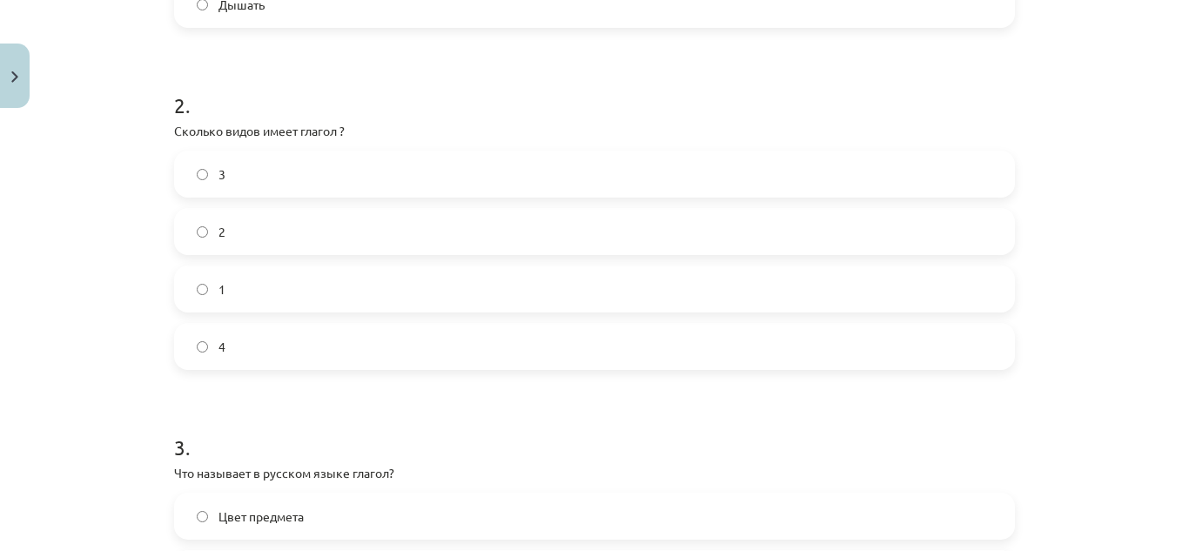
click at [387, 230] on label "2" at bounding box center [594, 232] width 837 height 44
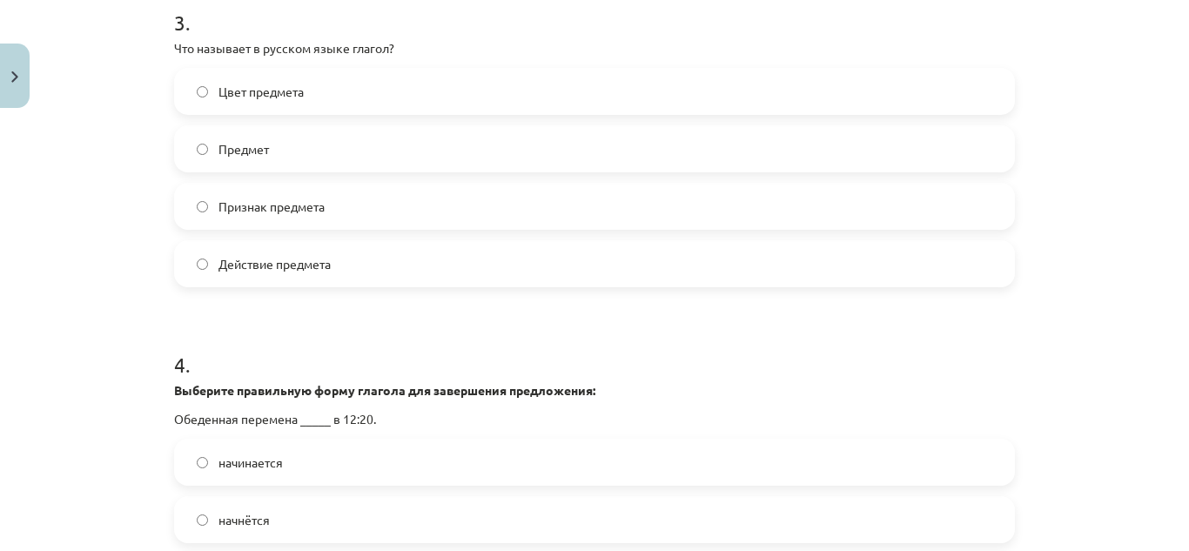
scroll to position [975, 0]
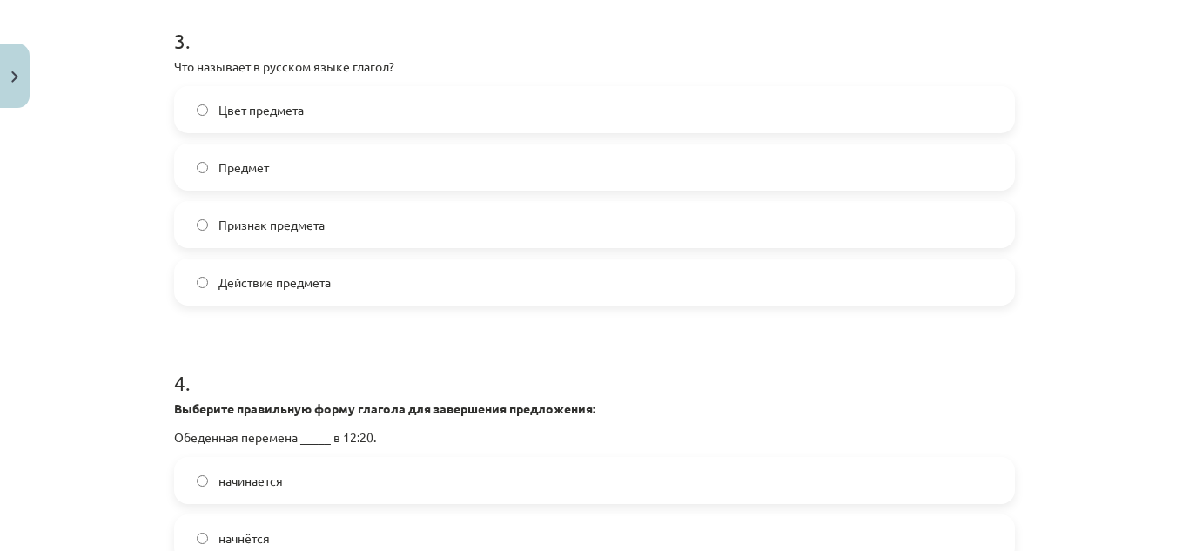
click at [711, 295] on label "Действие предмета" at bounding box center [594, 282] width 837 height 44
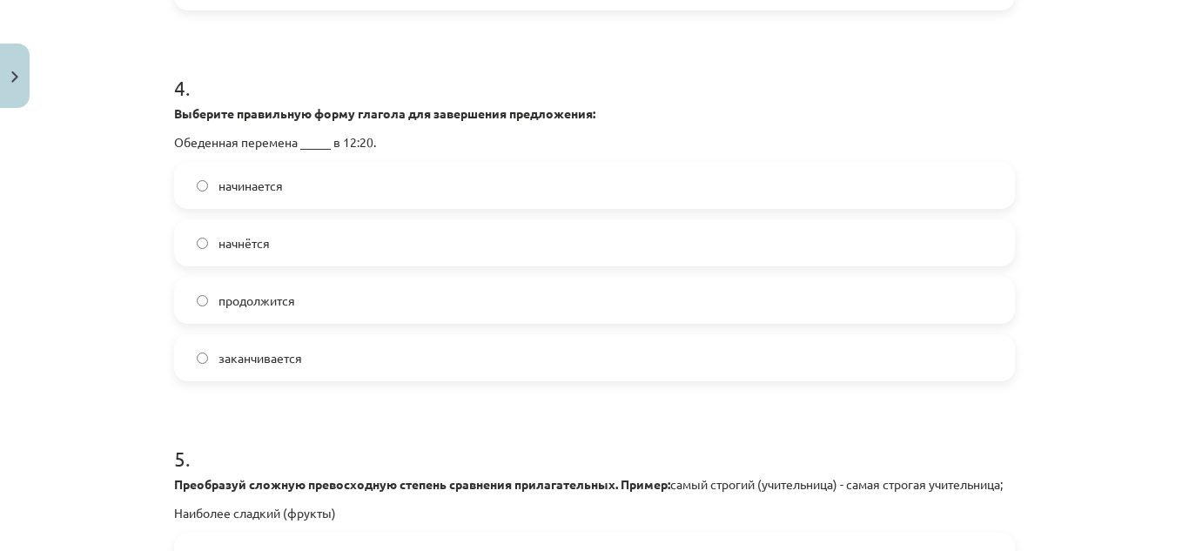
scroll to position [1282, 0]
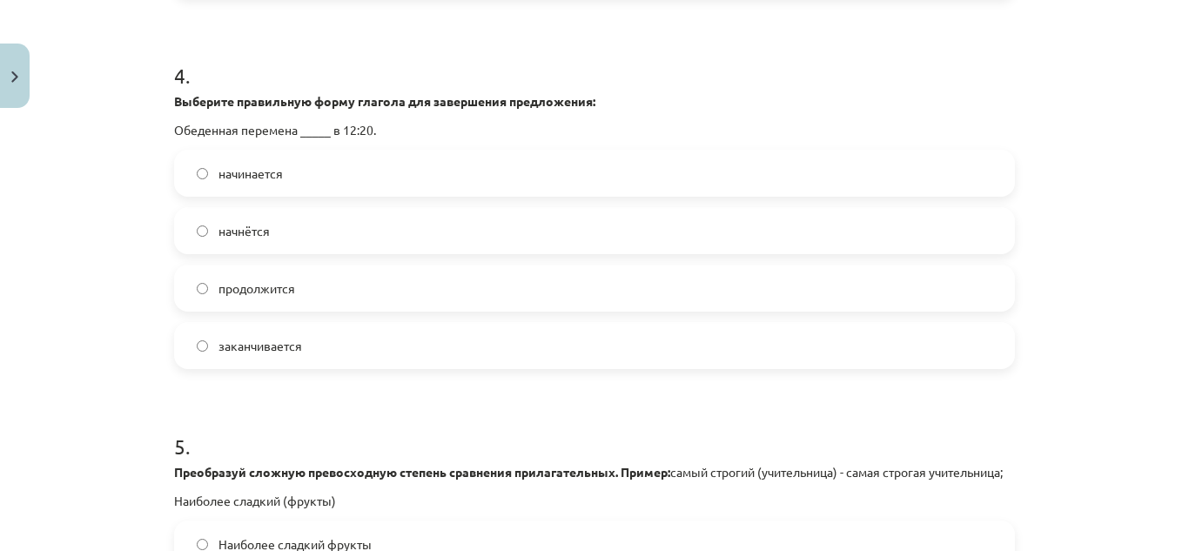
click at [332, 227] on label "начнётся" at bounding box center [594, 231] width 837 height 44
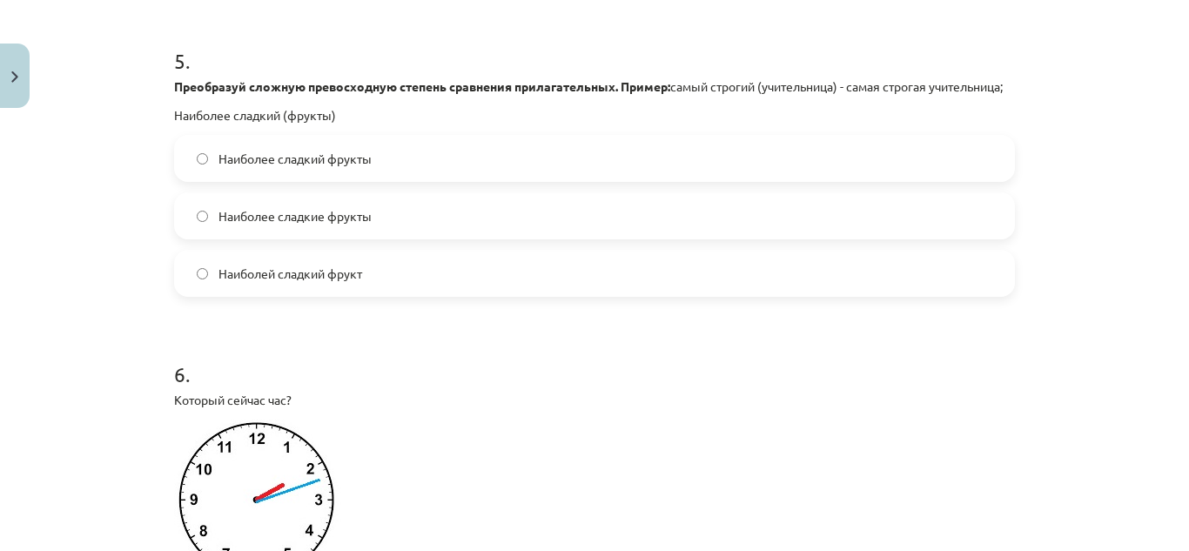
scroll to position [1681, 0]
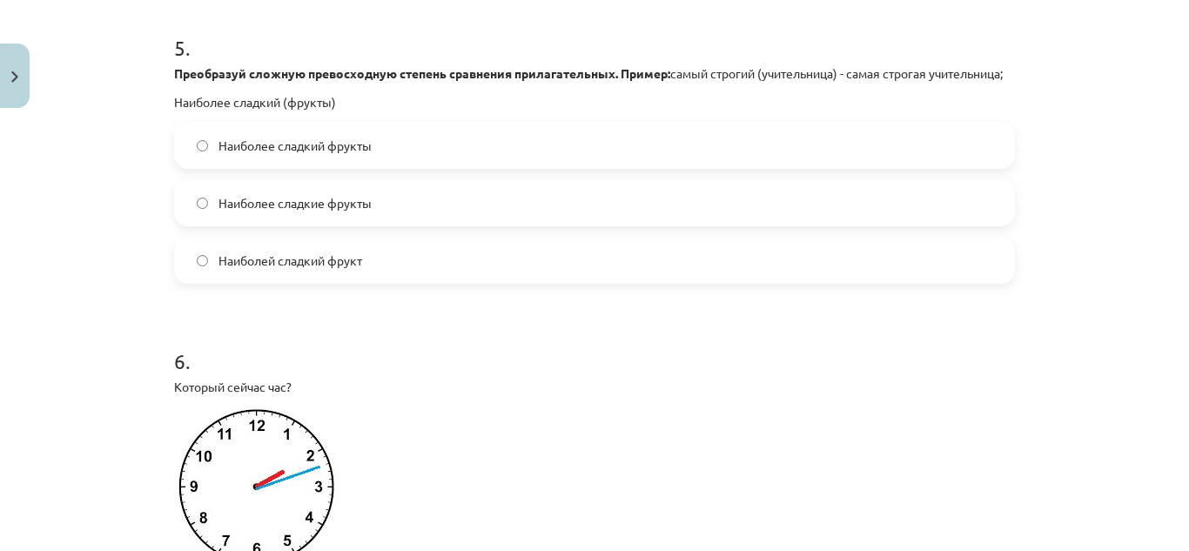
click at [352, 212] on span "Наиболее сладкие фрукты" at bounding box center [294, 203] width 153 height 18
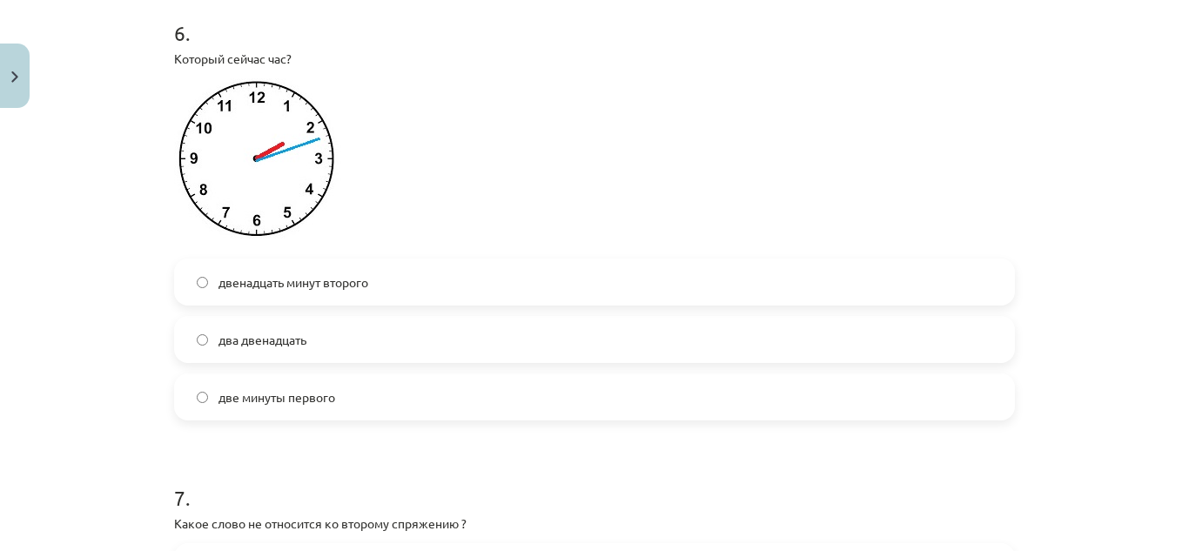
scroll to position [2022, 0]
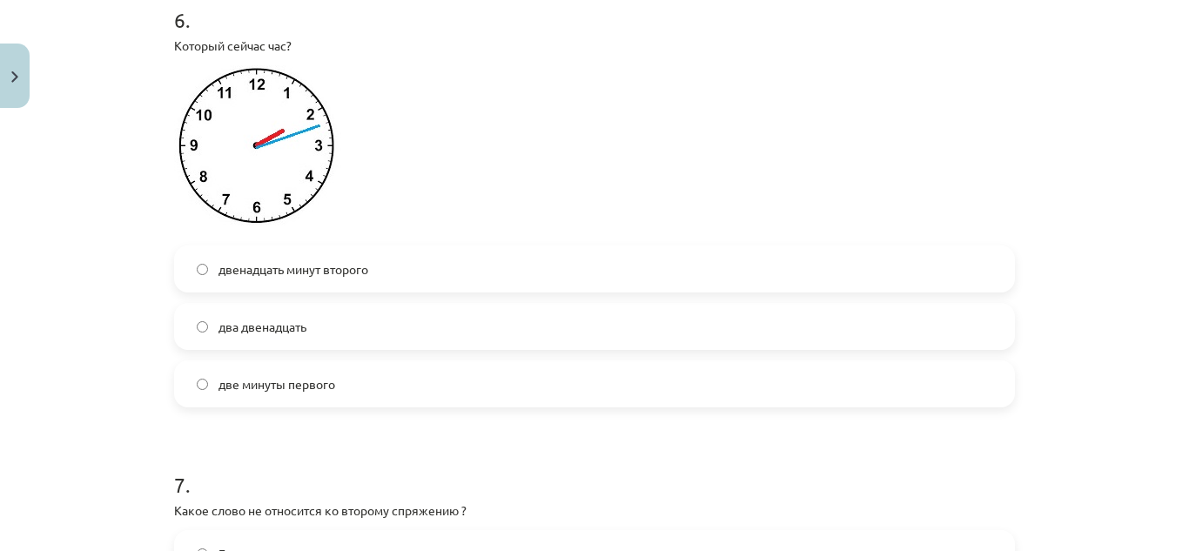
click at [316, 279] on span "двенадцать минут второго" at bounding box center [293, 269] width 150 height 18
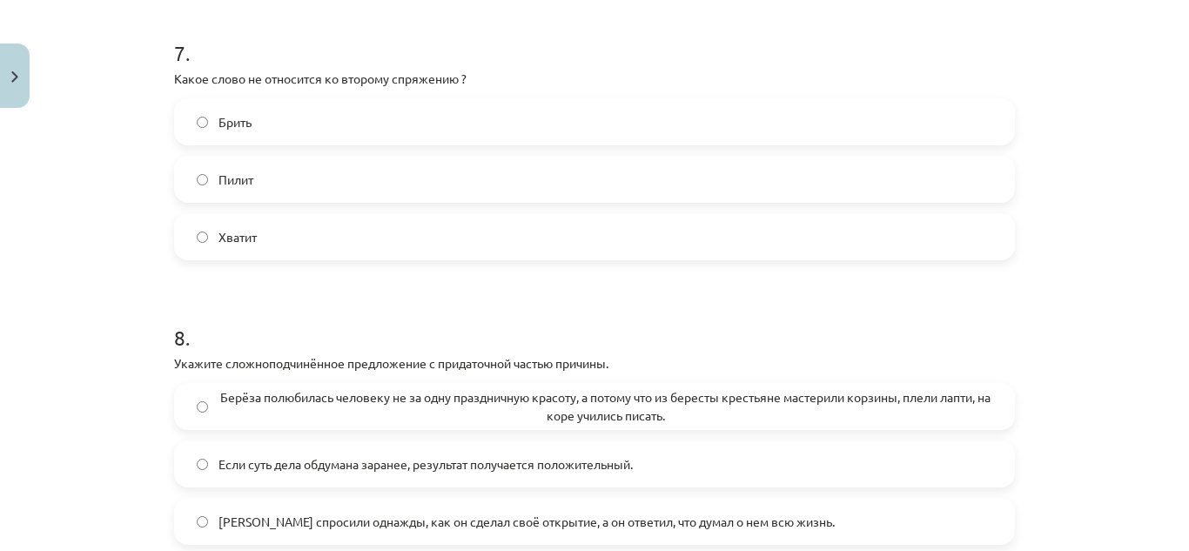
scroll to position [2466, 0]
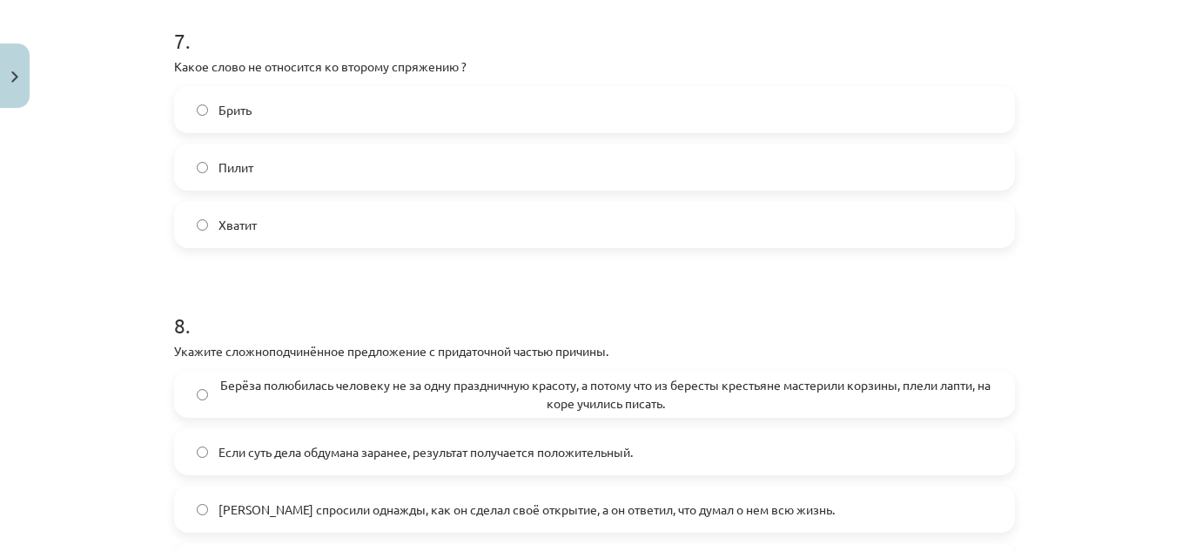
click at [656, 127] on label "Брить" at bounding box center [594, 110] width 837 height 44
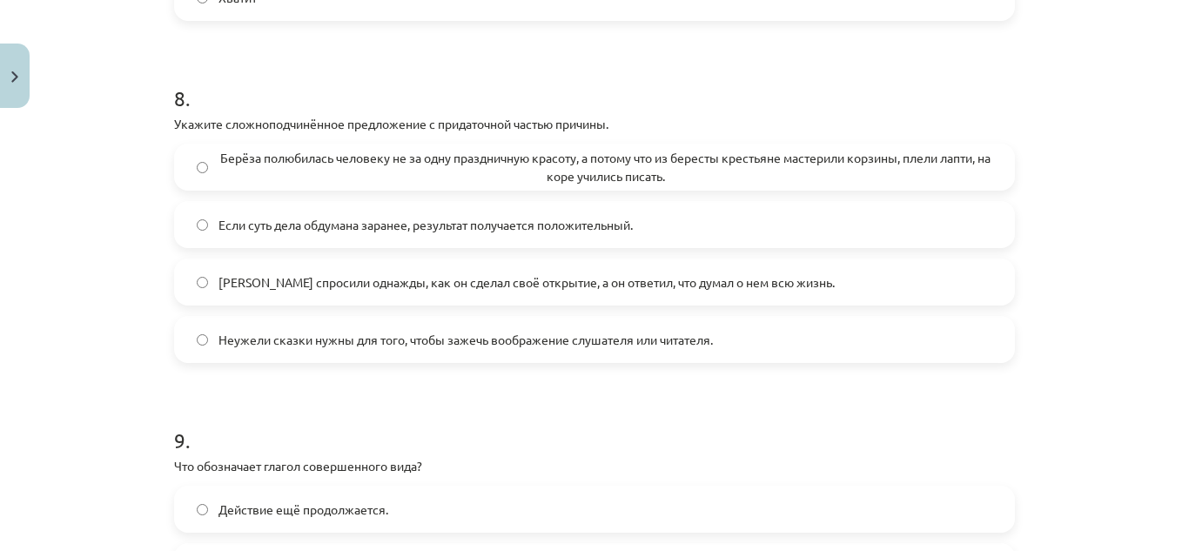
scroll to position [2680, 0]
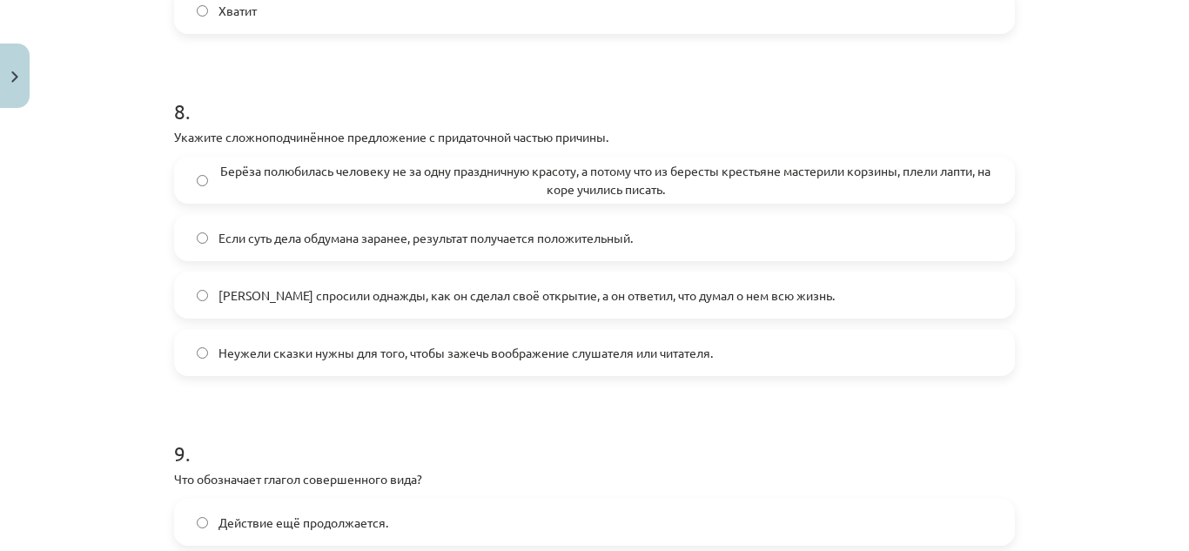
click at [631, 305] on span "Менделеева спросили однажды, как он сделал своё открытие, а он ответил, что дум…" at bounding box center [526, 295] width 616 height 18
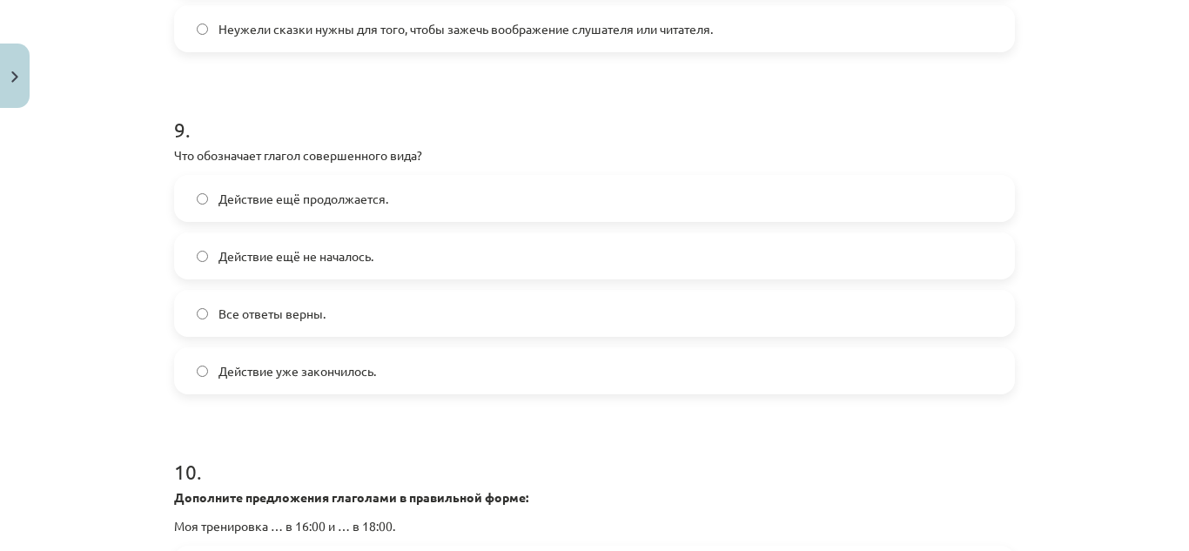
scroll to position [3016, 0]
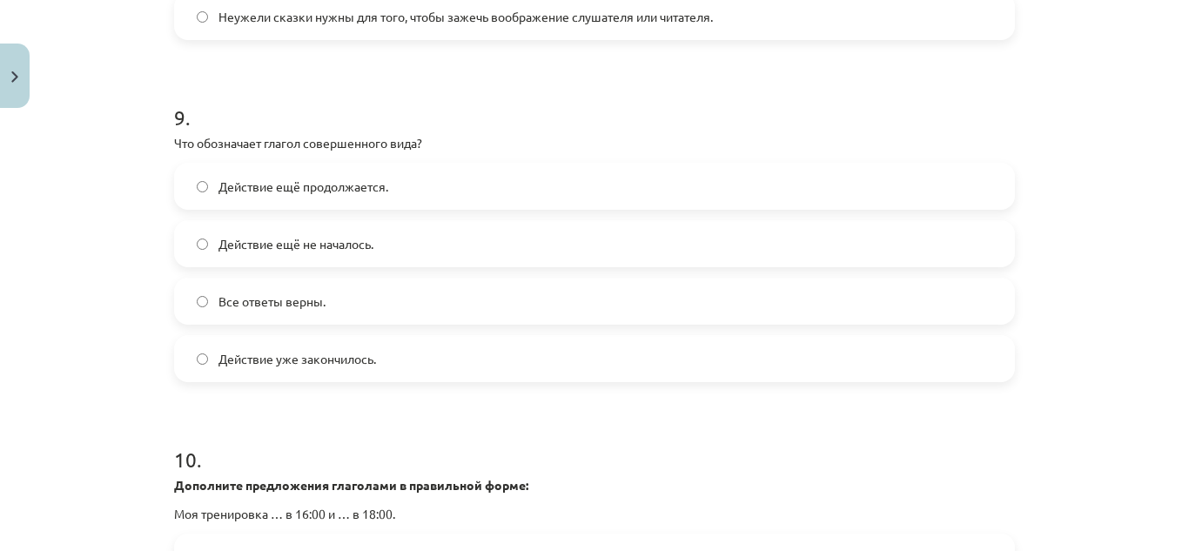
click at [266, 368] on span "Действие уже закончилось." at bounding box center [297, 359] width 158 height 18
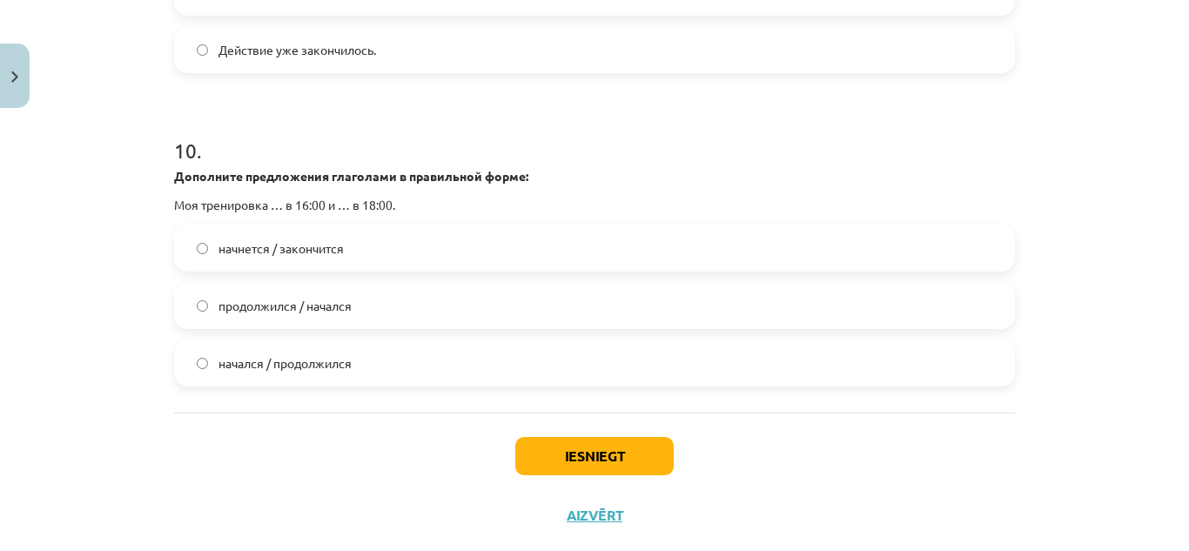
scroll to position [3381, 0]
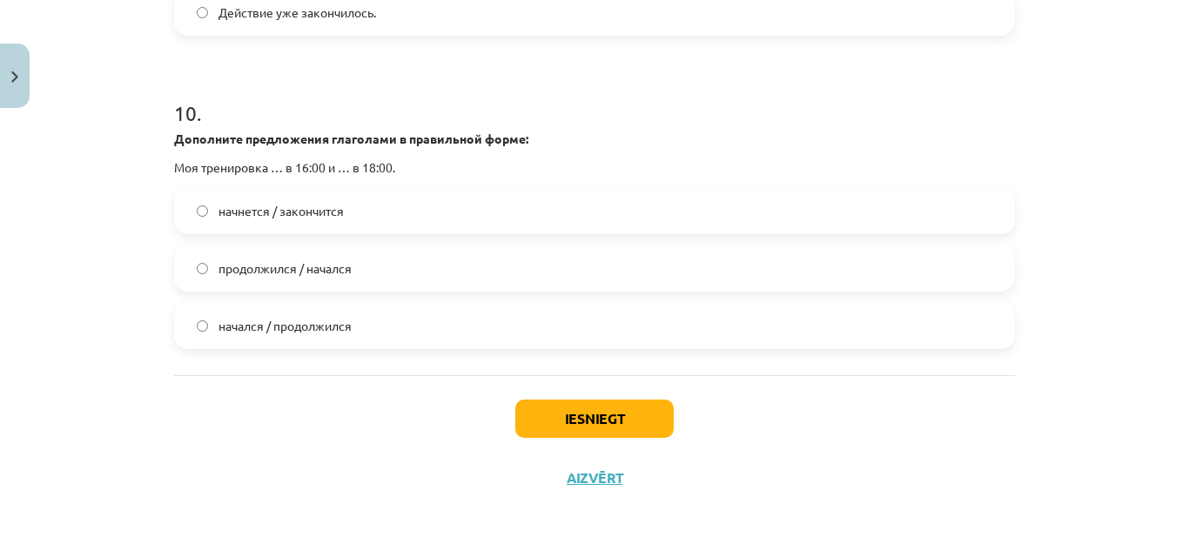
click at [304, 224] on label "начнется / закончится" at bounding box center [594, 211] width 837 height 44
click at [562, 410] on button "Iesniegt" at bounding box center [594, 419] width 158 height 38
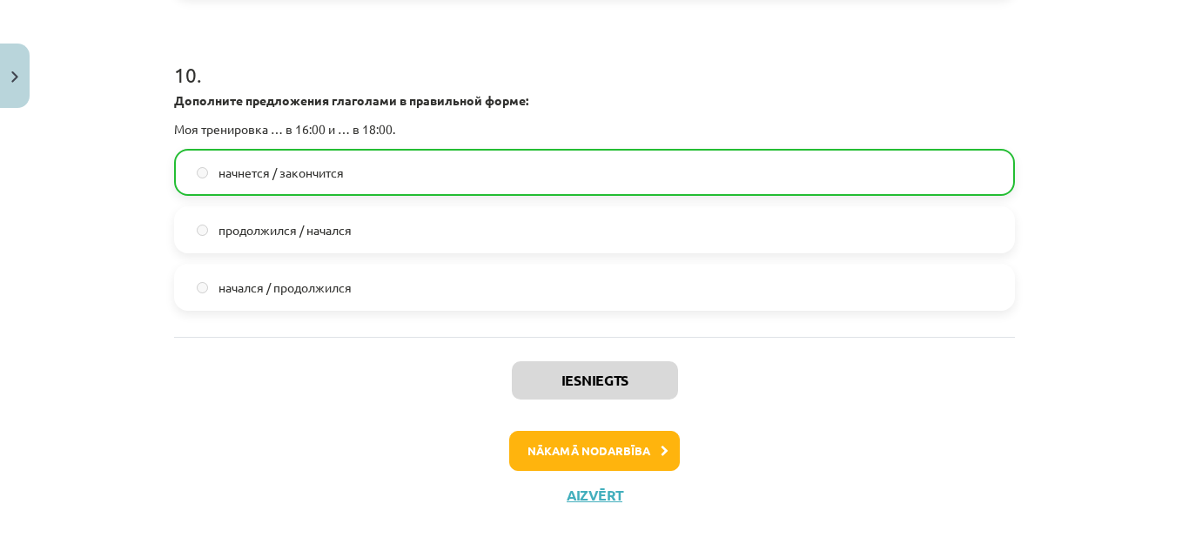
scroll to position [3437, 0]
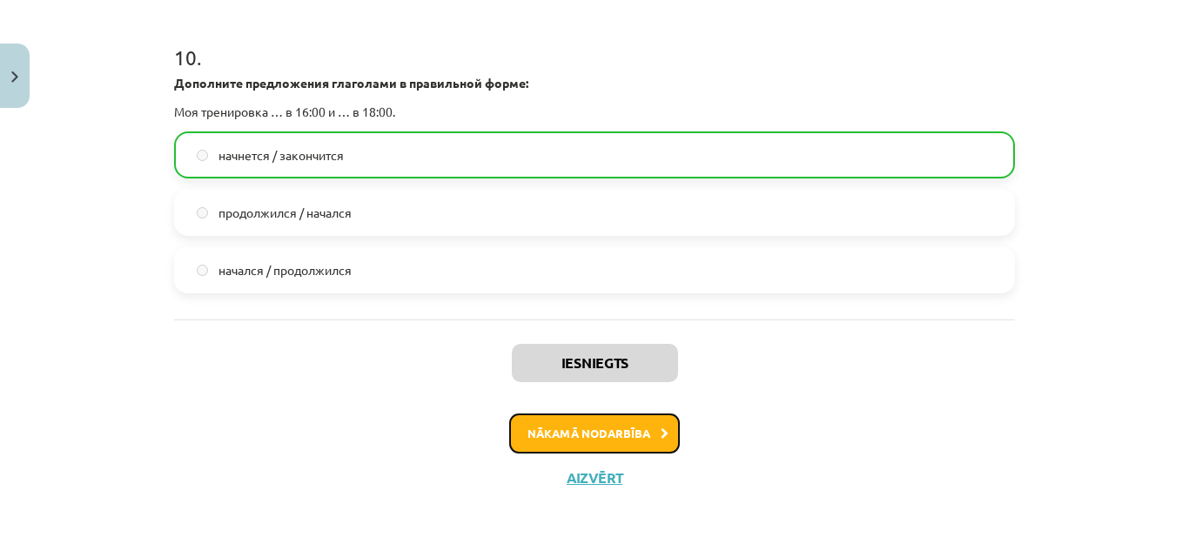
click at [631, 426] on button "Nākamā nodarbība" at bounding box center [594, 433] width 171 height 40
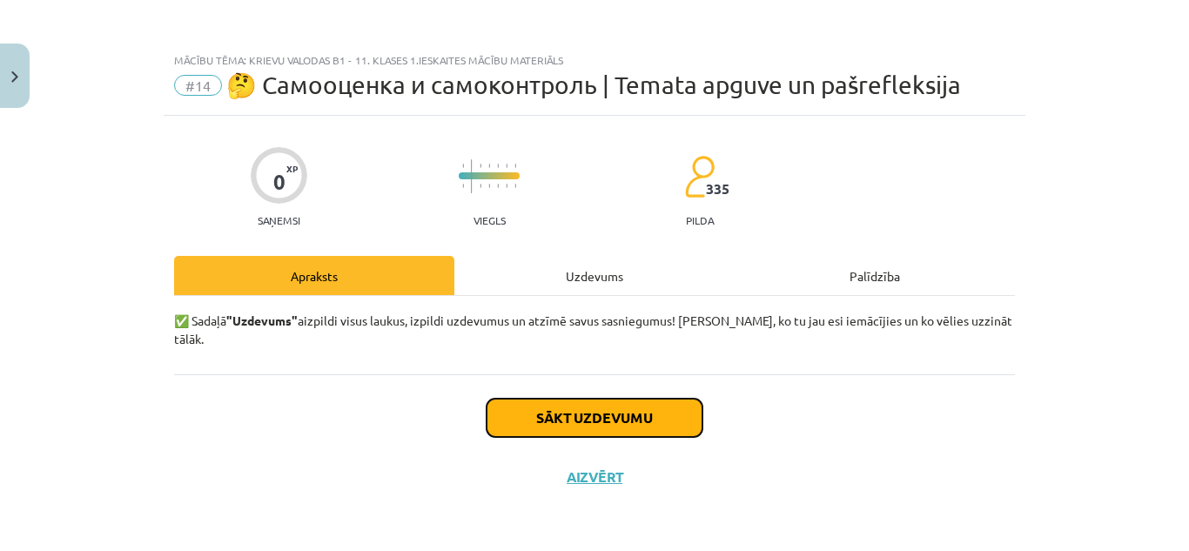
click at [628, 399] on button "Sākt uzdevumu" at bounding box center [595, 418] width 216 height 38
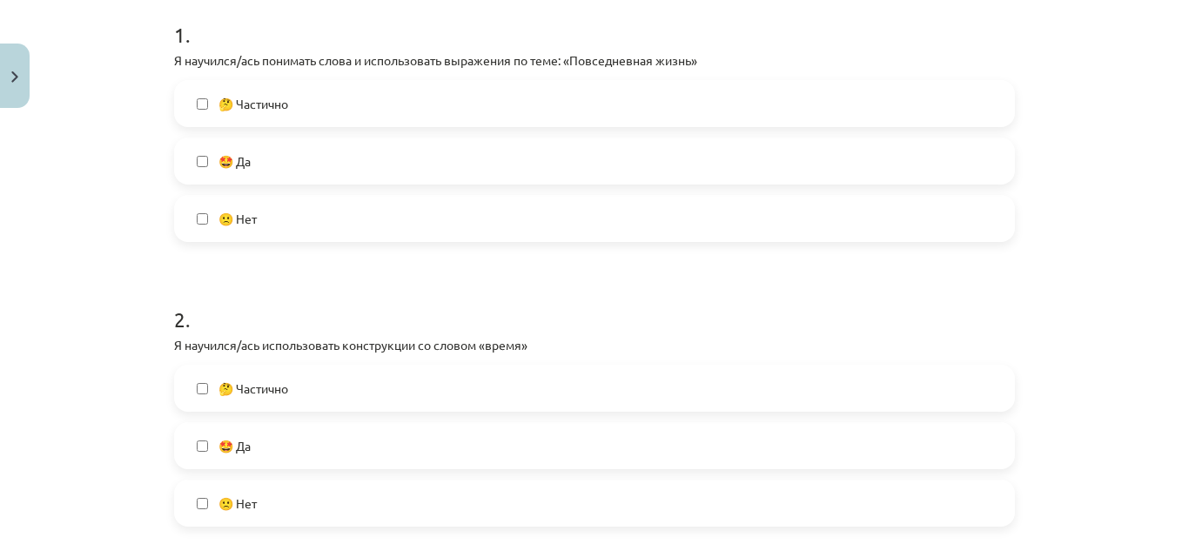
scroll to position [250, 0]
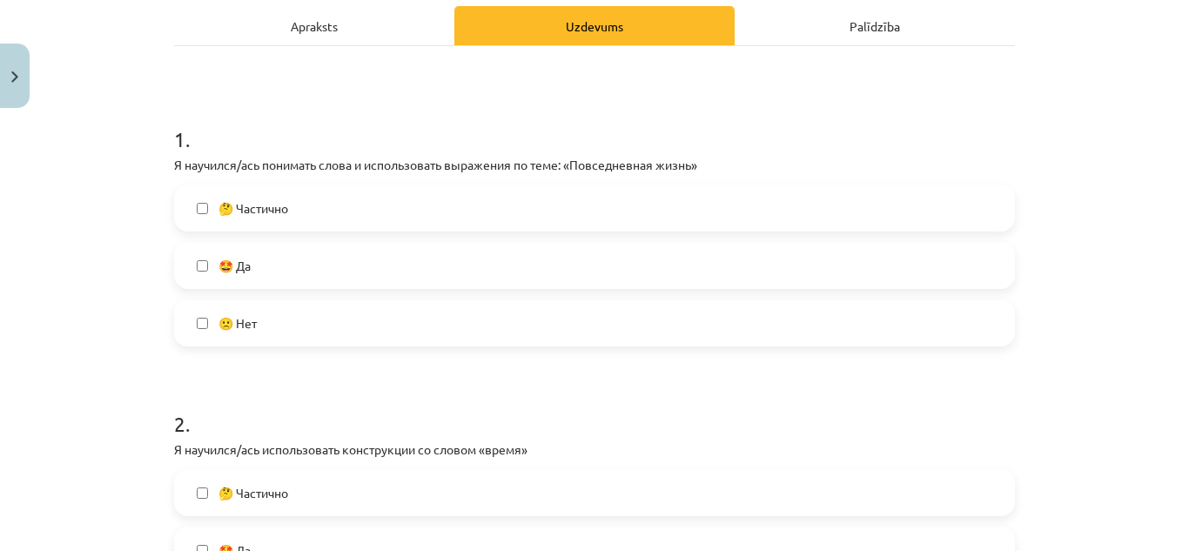
click at [323, 261] on label "🤩 Да" at bounding box center [594, 266] width 837 height 44
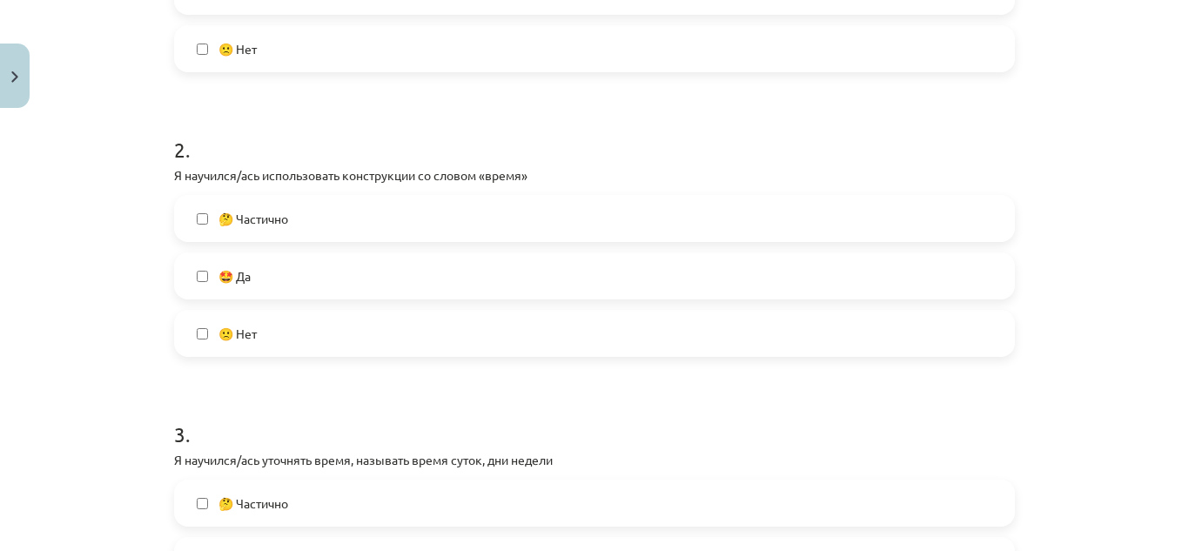
scroll to position [538, 0]
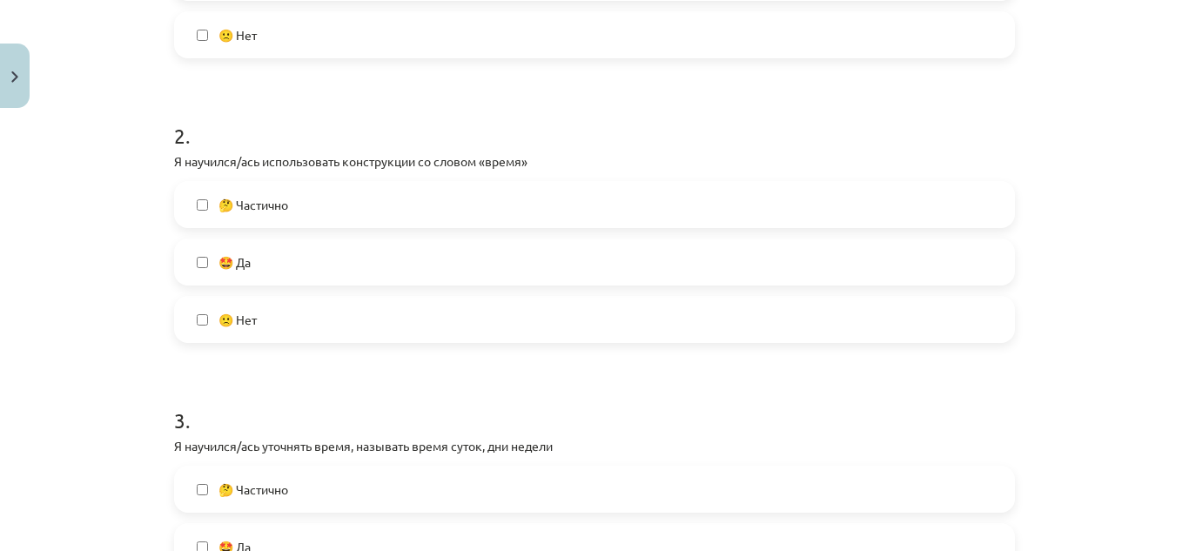
click at [994, 250] on label "🤩 Да" at bounding box center [594, 262] width 837 height 44
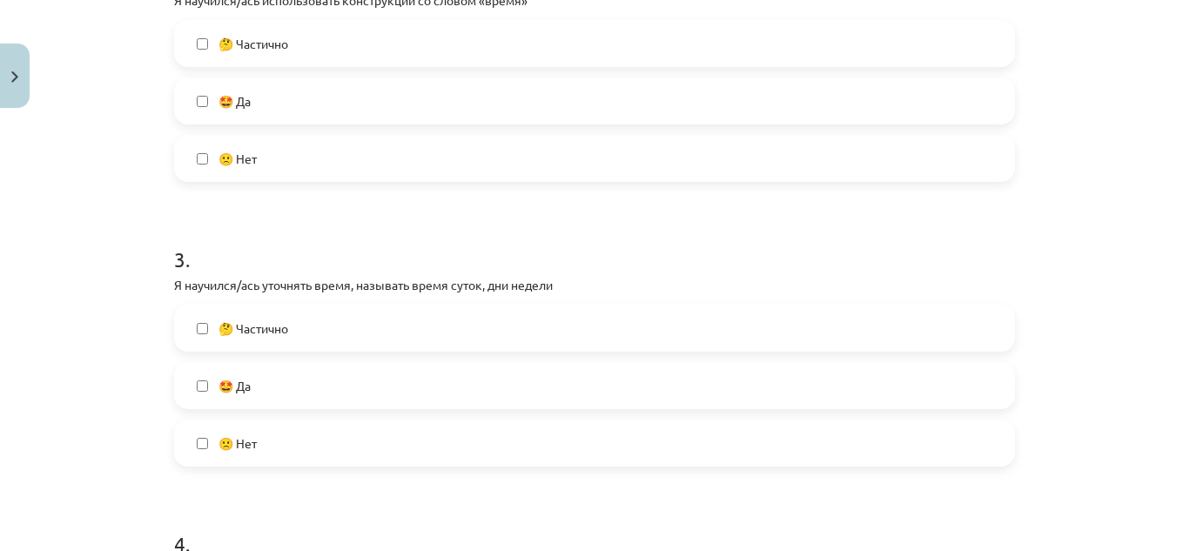
scroll to position [788, 0]
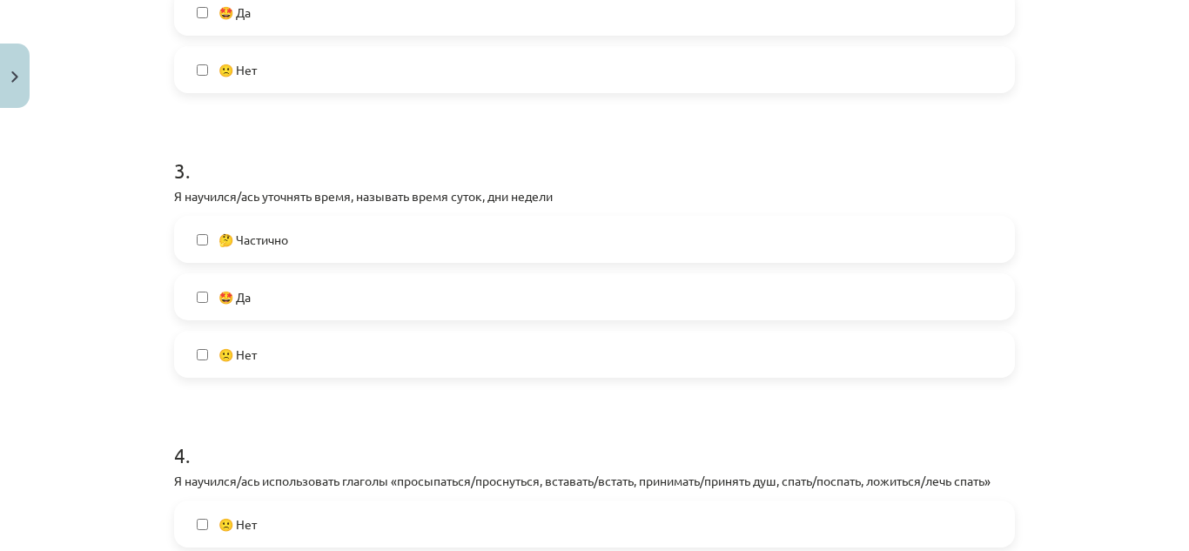
click at [735, 290] on label "🤩 Да" at bounding box center [594, 297] width 837 height 44
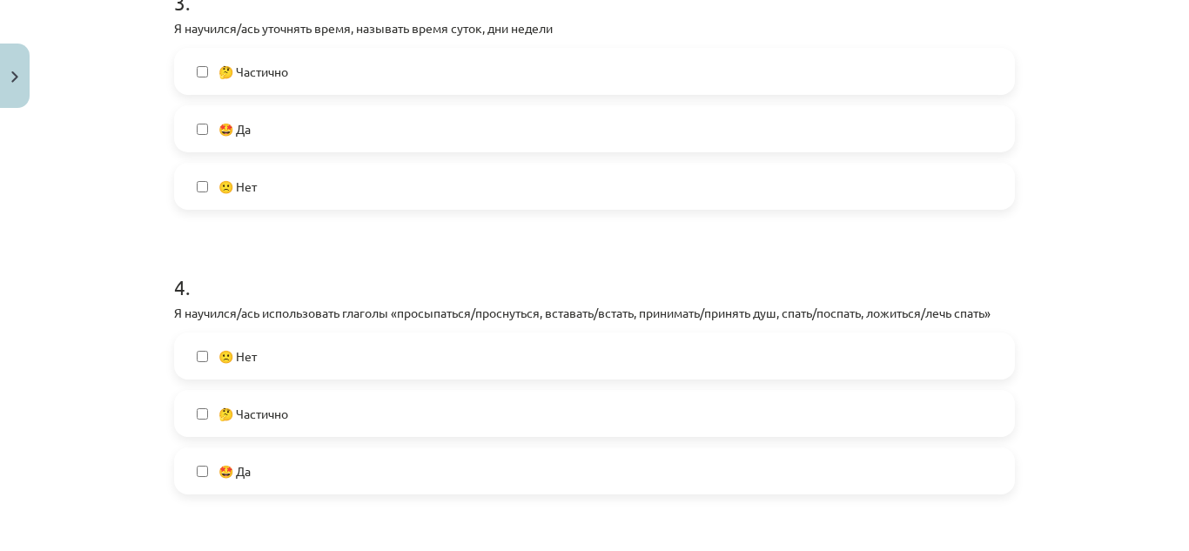
scroll to position [1064, 0]
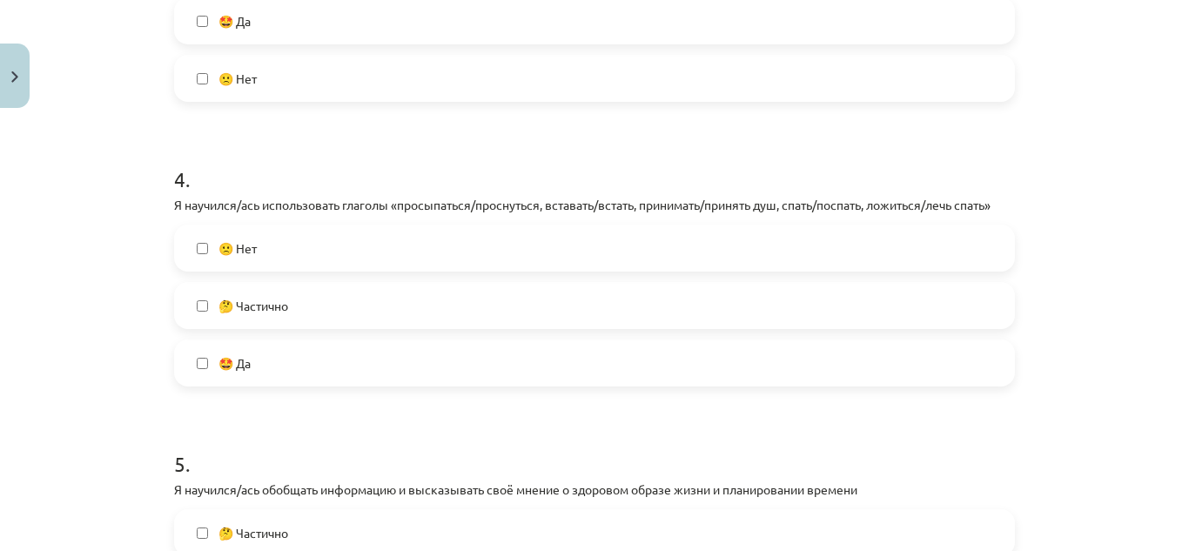
click at [539, 364] on label "🤩 Да" at bounding box center [594, 363] width 837 height 44
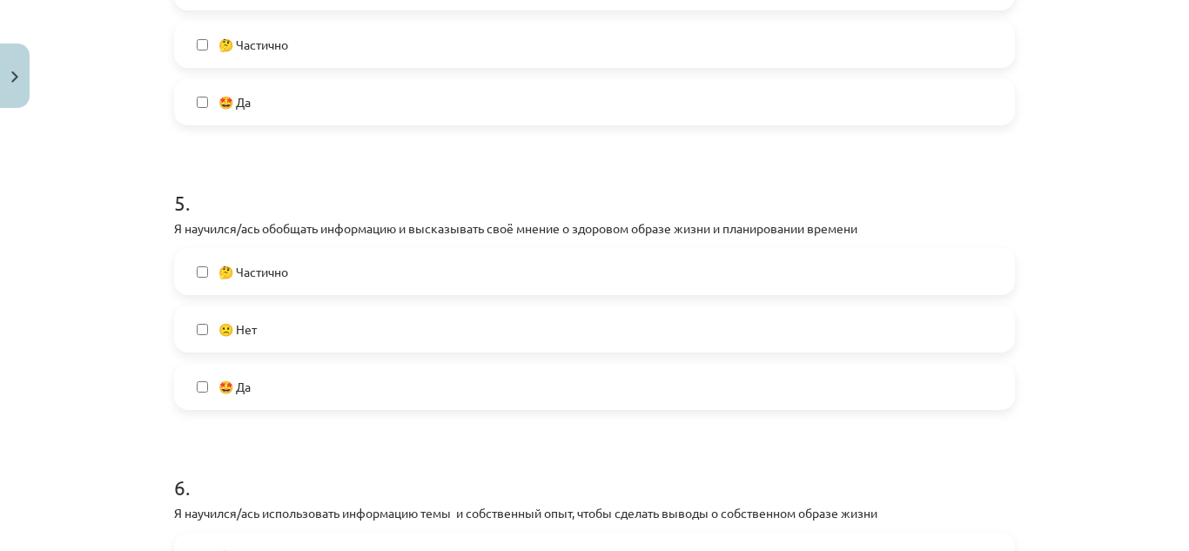
scroll to position [1329, 0]
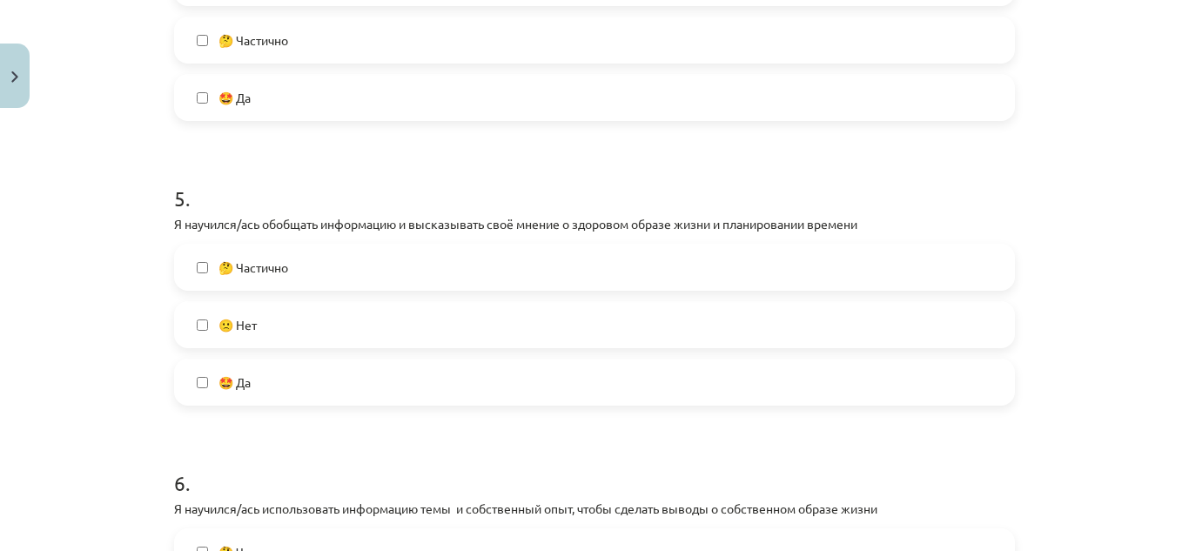
click at [907, 371] on label "🤩 Да" at bounding box center [594, 382] width 837 height 44
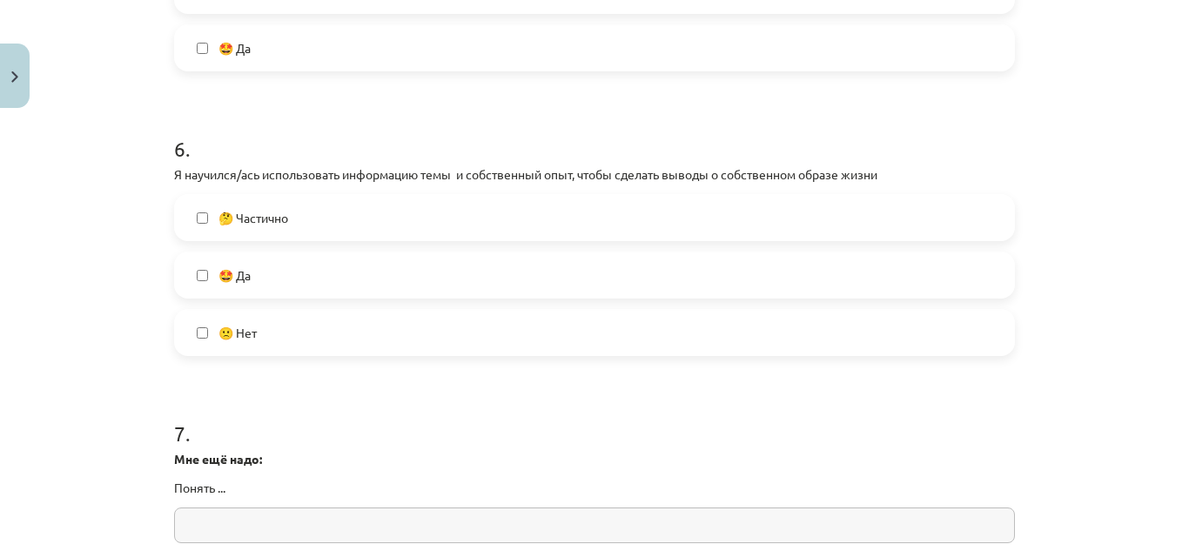
scroll to position [1668, 0]
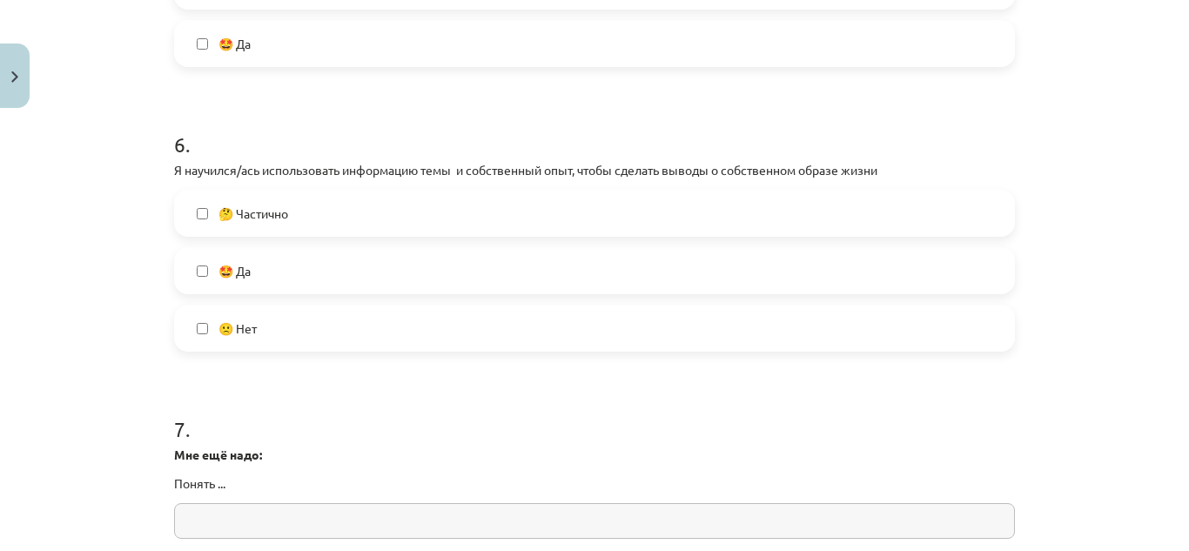
click at [985, 265] on label "🤩 Да" at bounding box center [594, 271] width 837 height 44
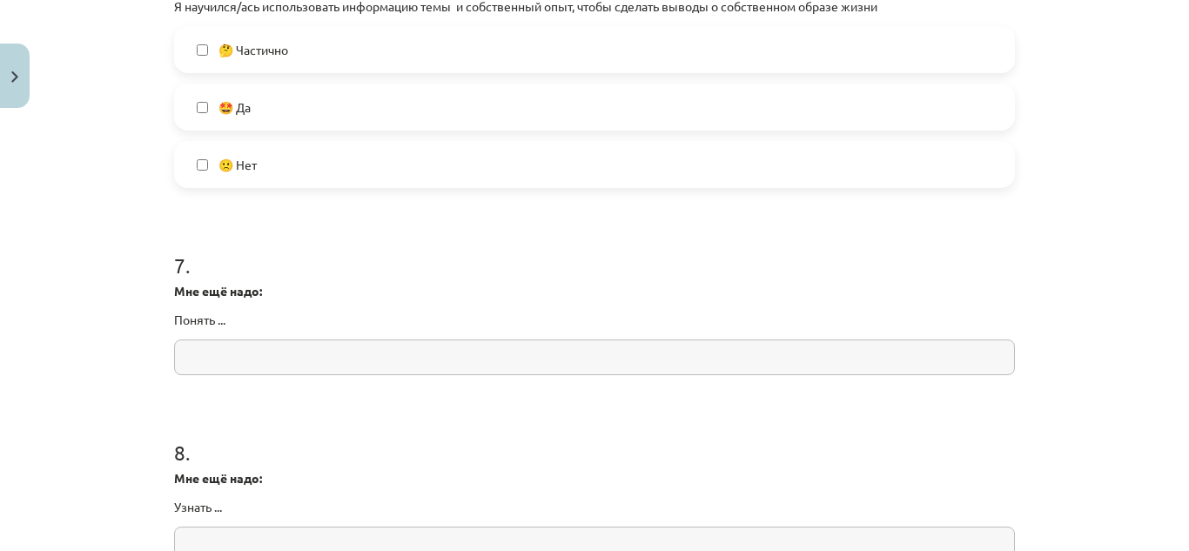
scroll to position [1841, 0]
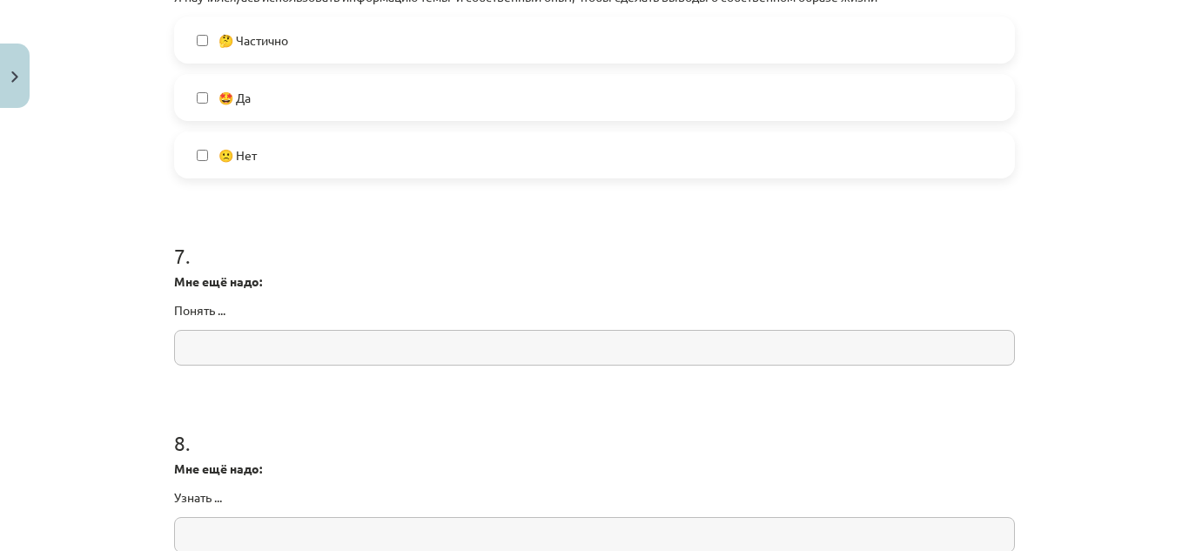
click at [576, 357] on input "text" at bounding box center [594, 348] width 841 height 36
type input "*"
type input "**********"
click at [359, 535] on input "text" at bounding box center [594, 535] width 841 height 36
type input "**********"
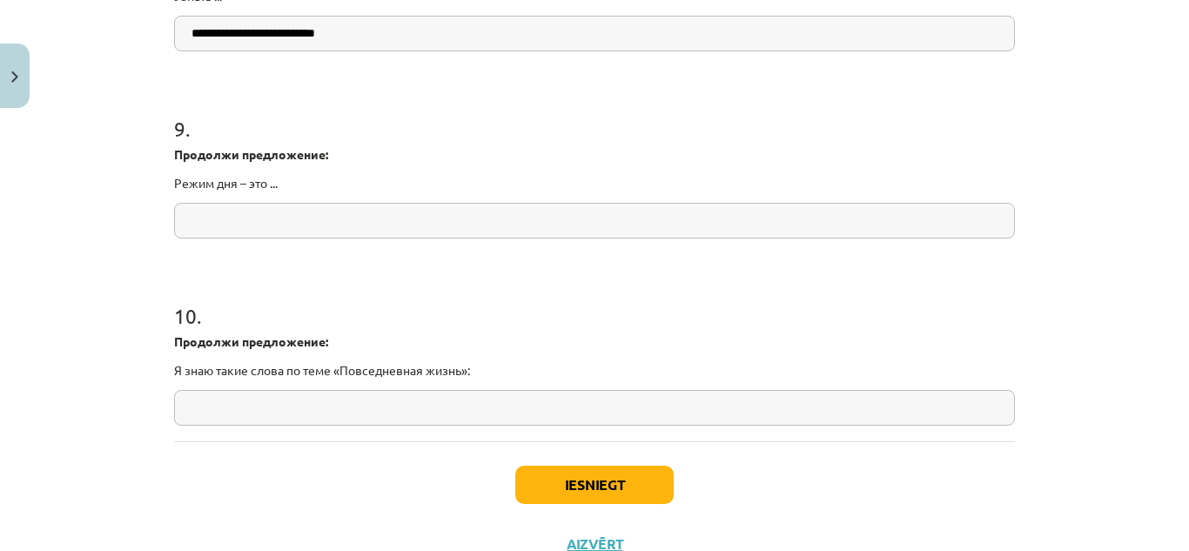
scroll to position [2348, 0]
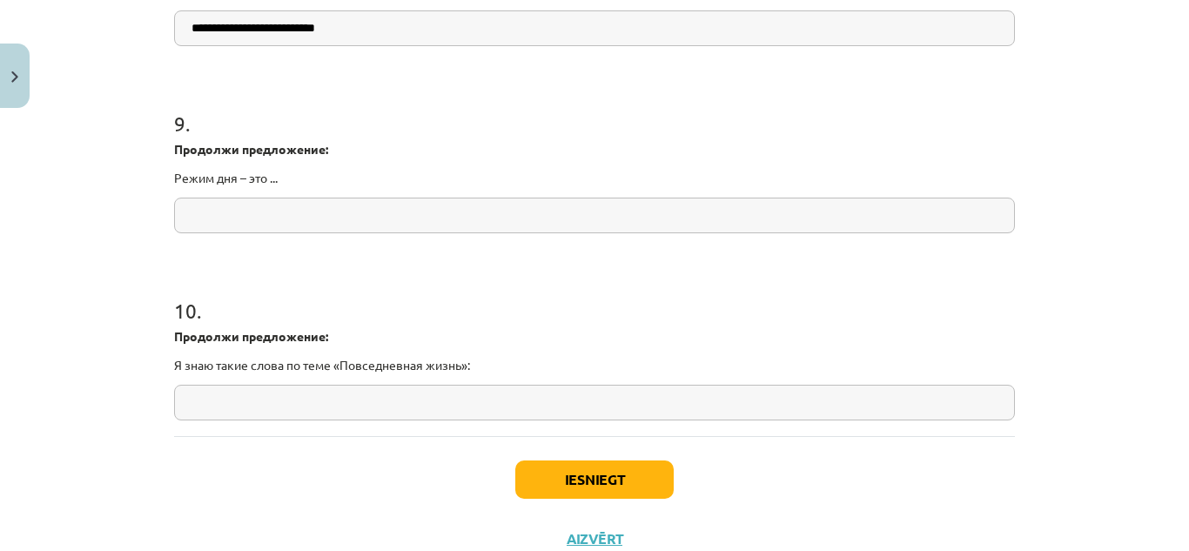
click at [407, 219] on input "text" at bounding box center [594, 216] width 841 height 36
type input "**********"
click at [257, 412] on input "text" at bounding box center [594, 403] width 841 height 36
type input "**"
click at [631, 467] on button "Iesniegt" at bounding box center [594, 480] width 158 height 38
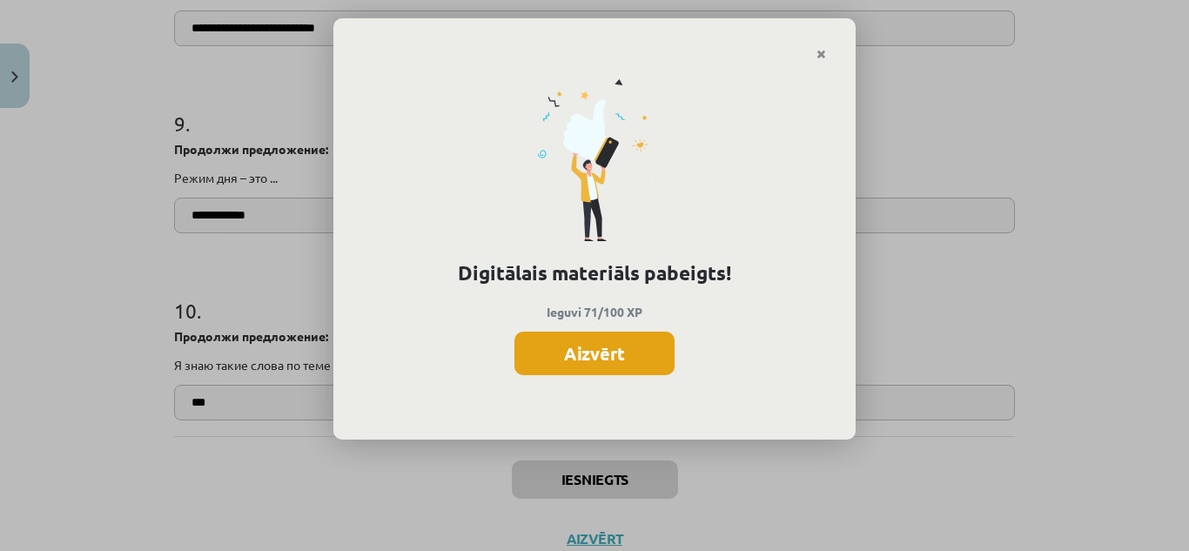
click at [629, 346] on button "Aizvērt" at bounding box center [594, 354] width 160 height 44
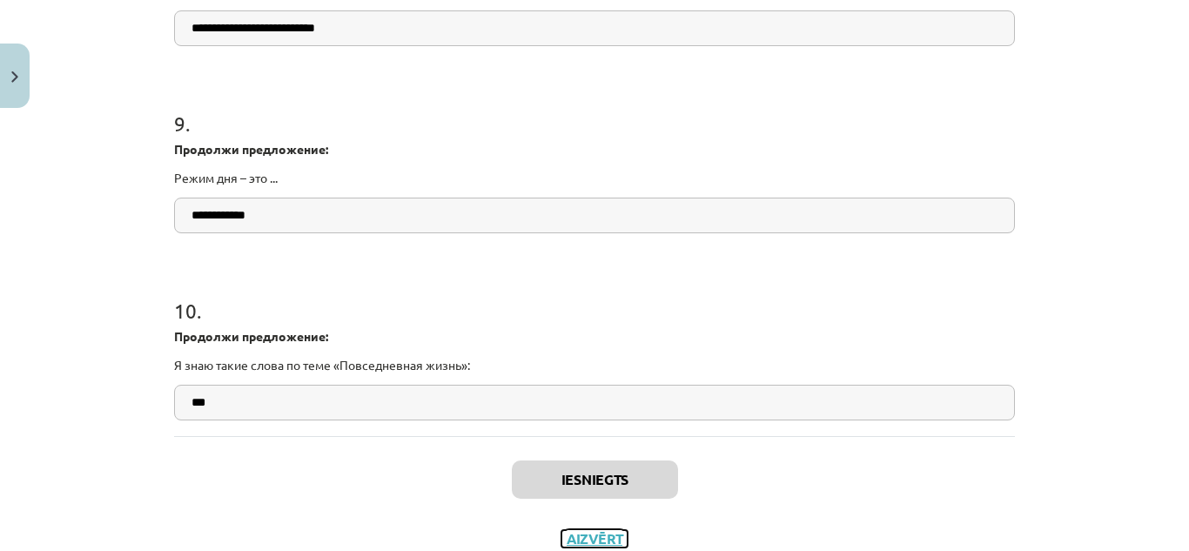
click at [612, 534] on button "Aizvērt" at bounding box center [594, 538] width 66 height 17
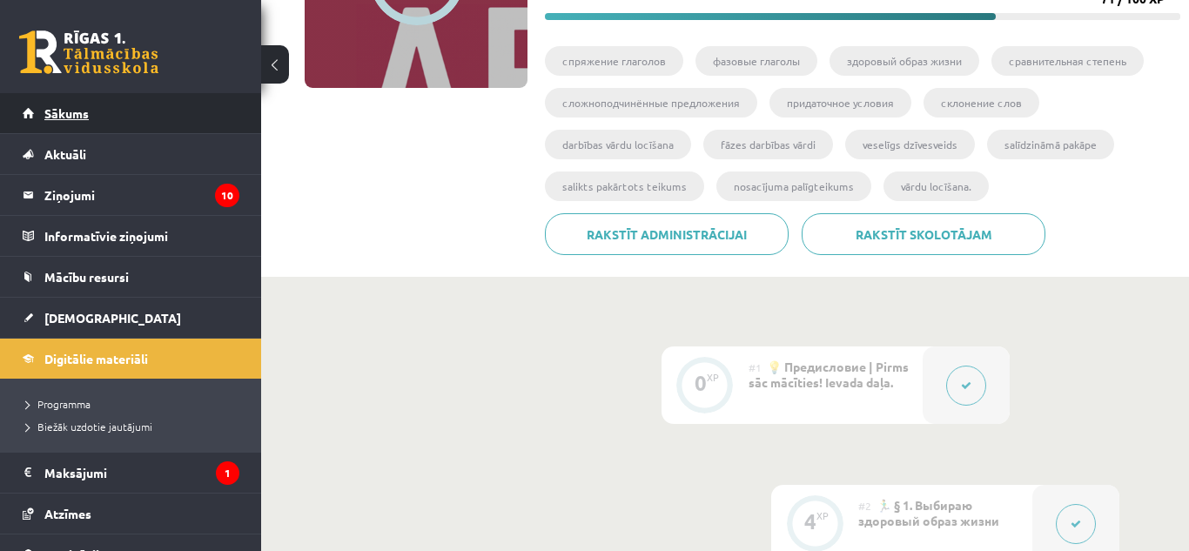
click at [75, 119] on span "Sākums" at bounding box center [66, 113] width 44 height 16
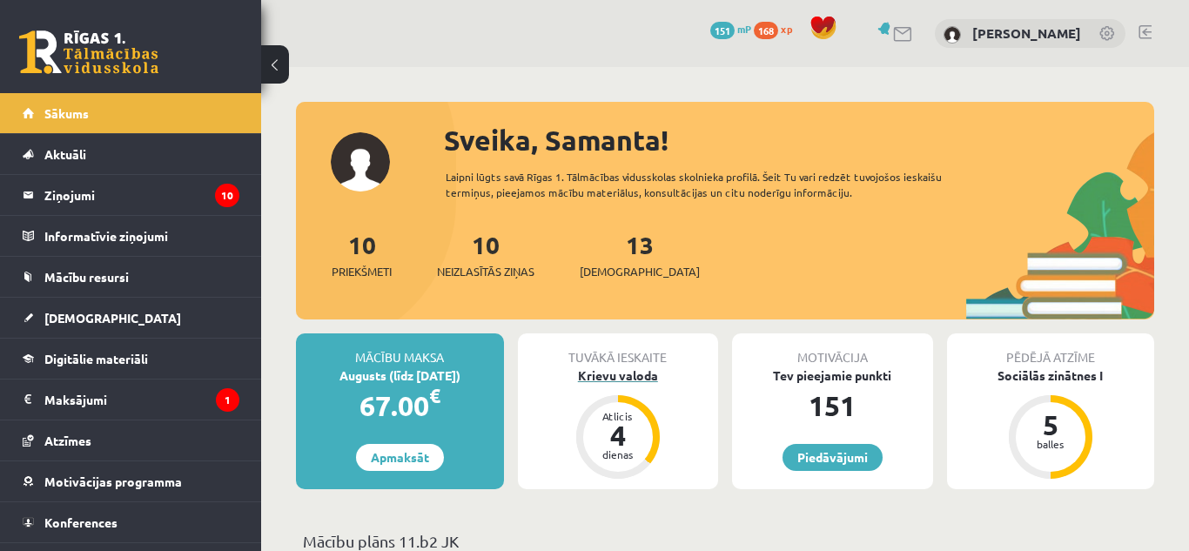
click at [636, 376] on div "Krievu valoda" at bounding box center [618, 375] width 201 height 18
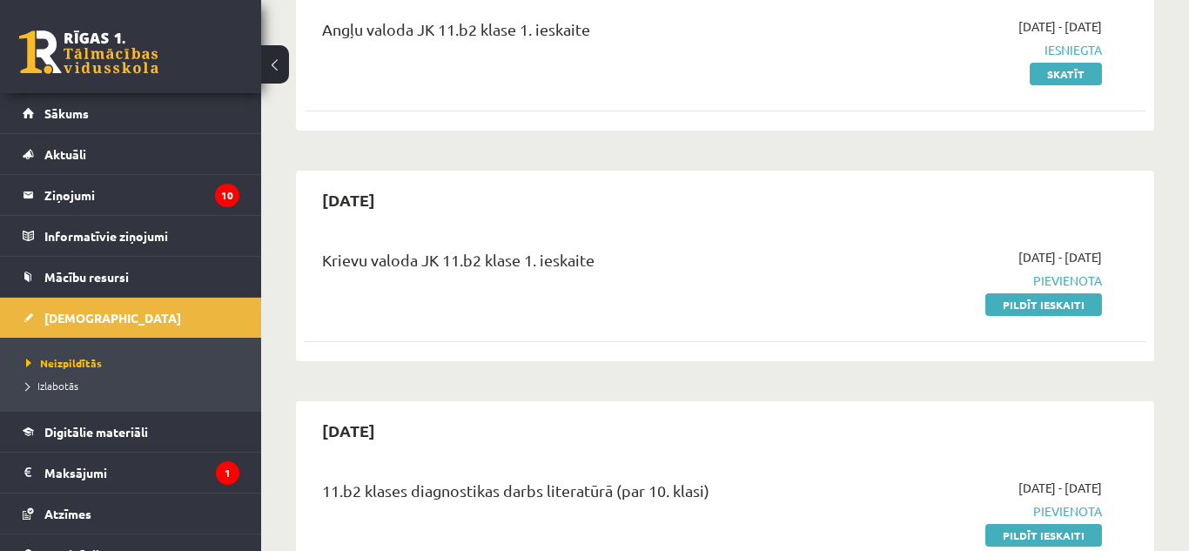
scroll to position [279, 0]
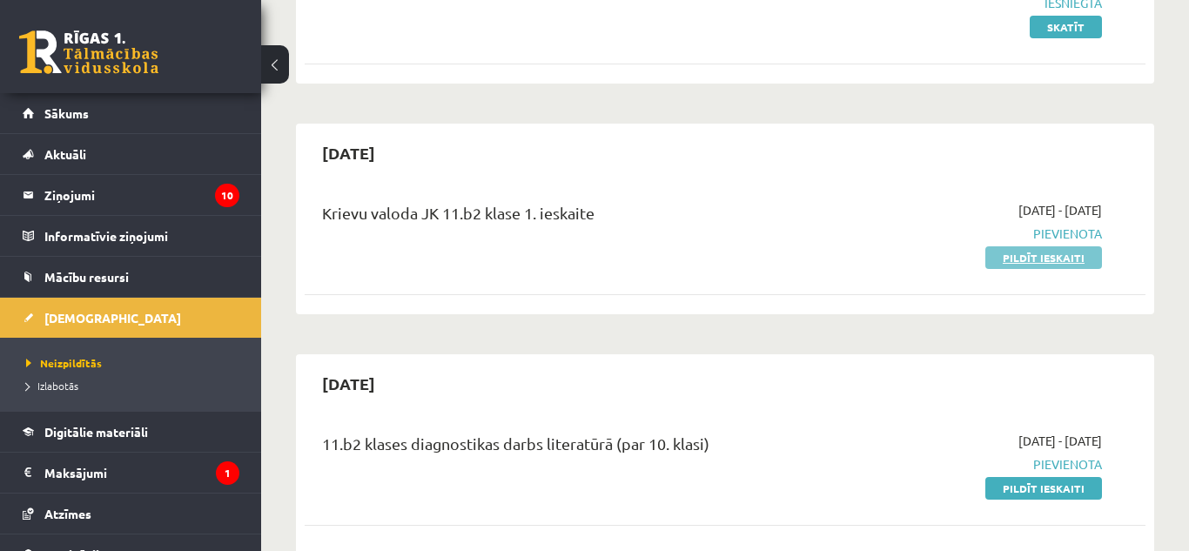
click at [1018, 253] on link "Pildīt ieskaiti" at bounding box center [1043, 257] width 117 height 23
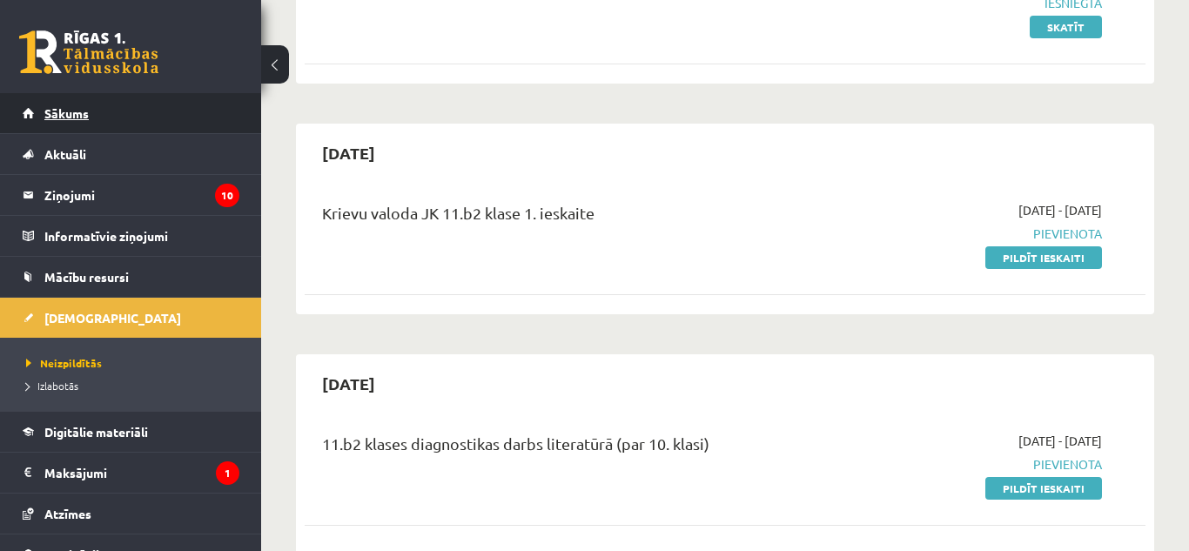
click at [77, 121] on link "Sākums" at bounding box center [131, 113] width 217 height 40
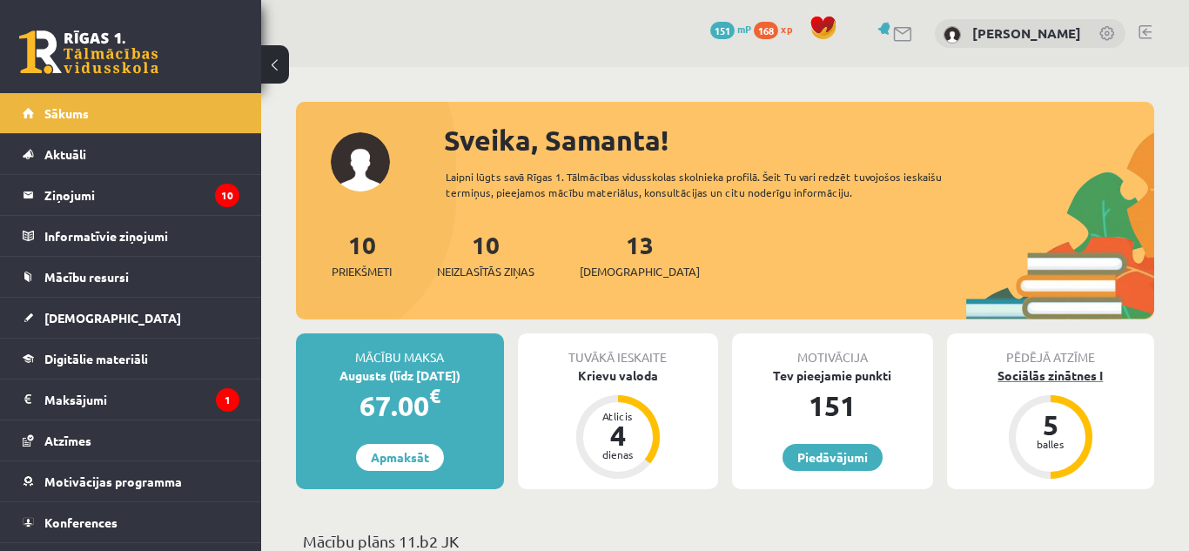
click at [1066, 378] on div "Sociālās zinātnes I" at bounding box center [1051, 375] width 208 height 18
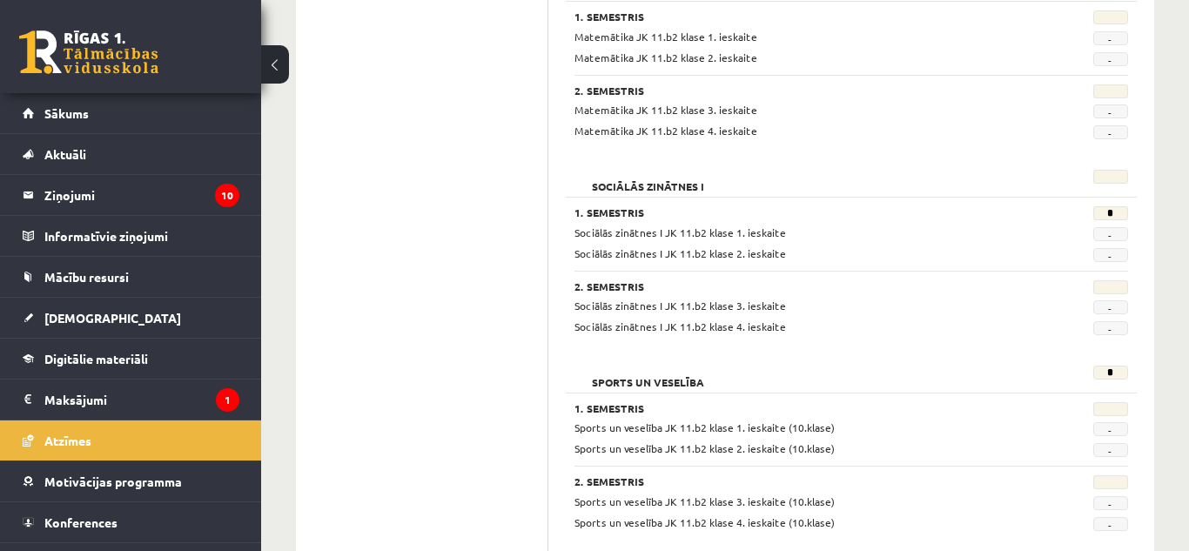
scroll to position [1736, 0]
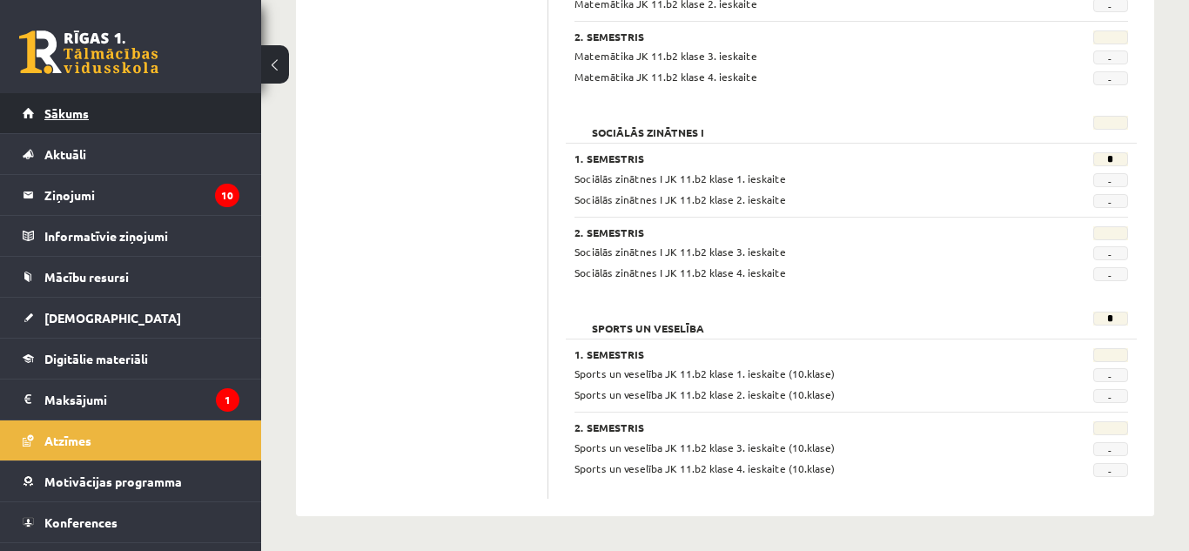
click at [77, 131] on link "Sākums" at bounding box center [131, 113] width 217 height 40
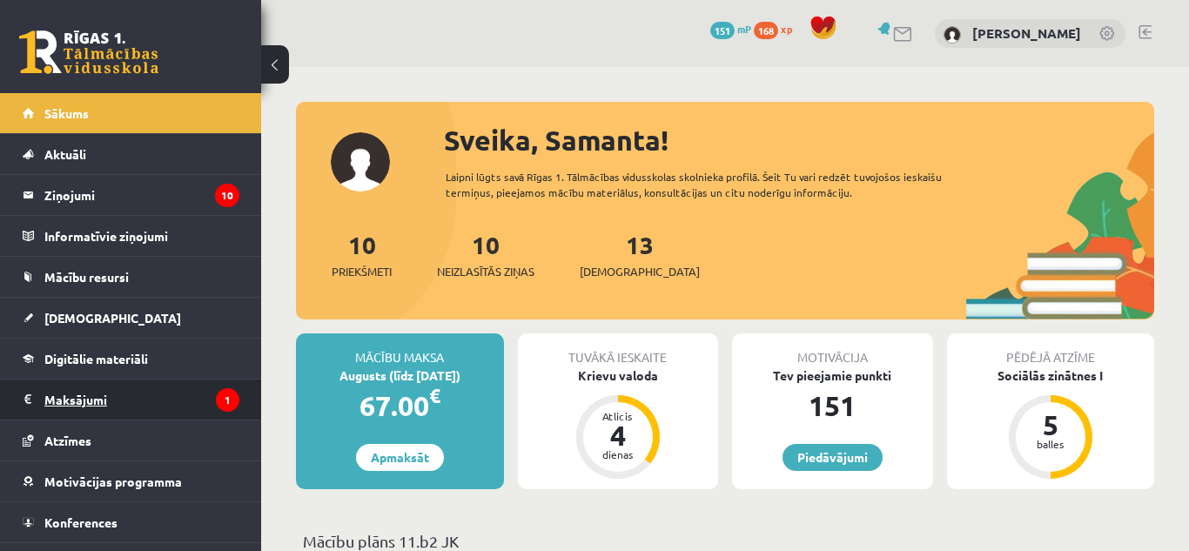
click at [48, 400] on legend "Maksājumi 1" at bounding box center [141, 400] width 195 height 40
